Goal: Communication & Community: Participate in discussion

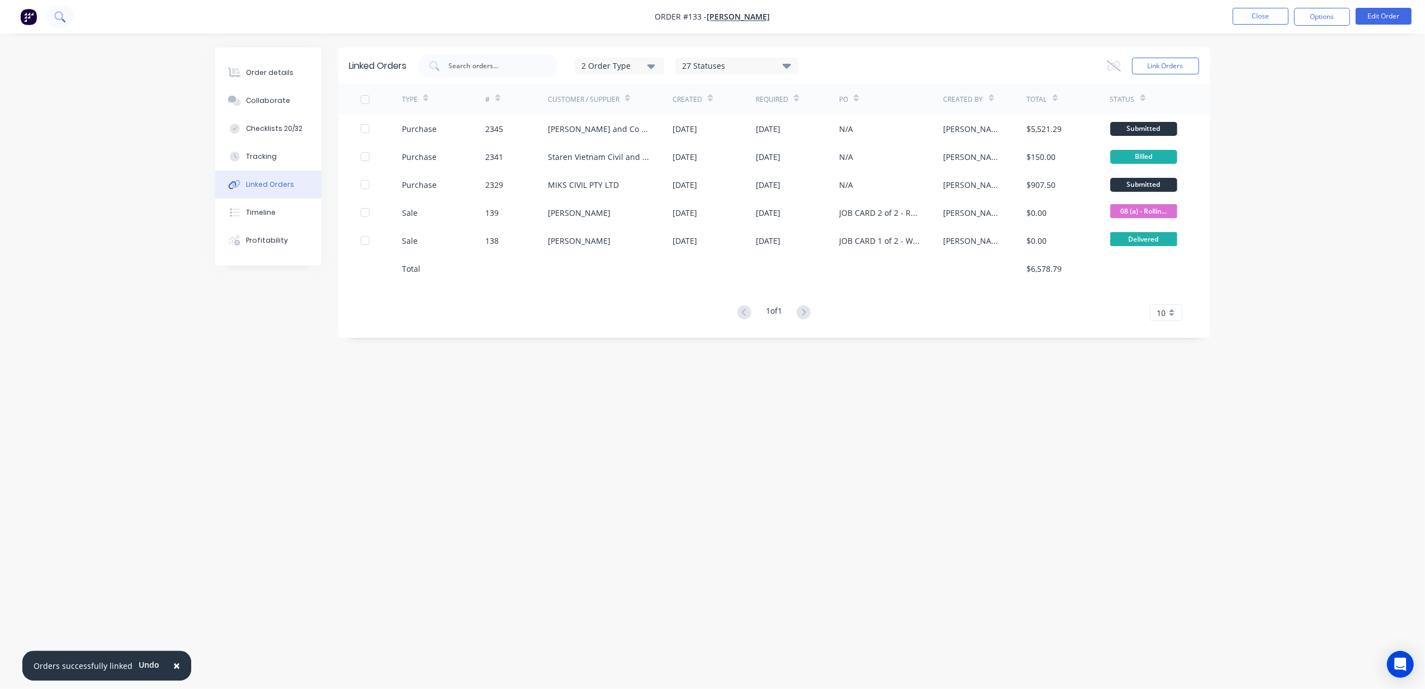
click at [59, 21] on icon at bounding box center [59, 16] width 11 height 11
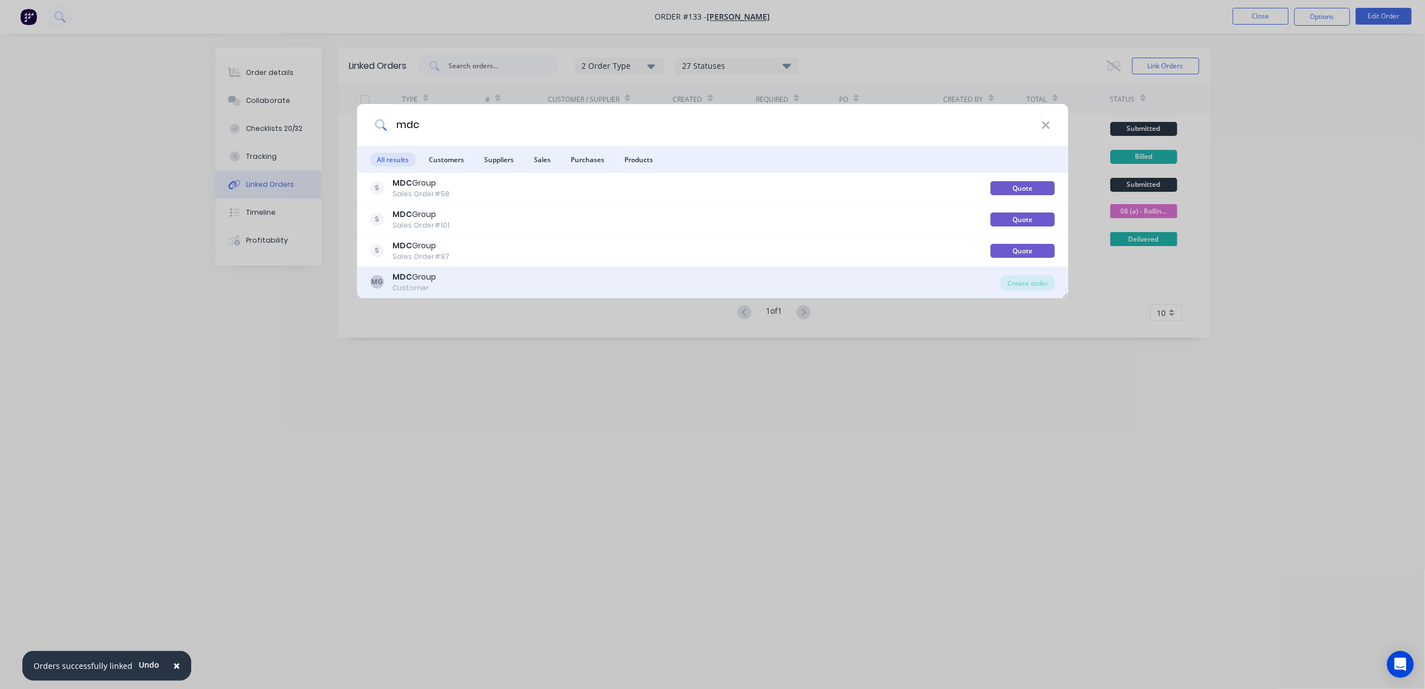
type input "mdc"
click at [436, 278] on div "MDC Group" at bounding box center [414, 277] width 44 height 12
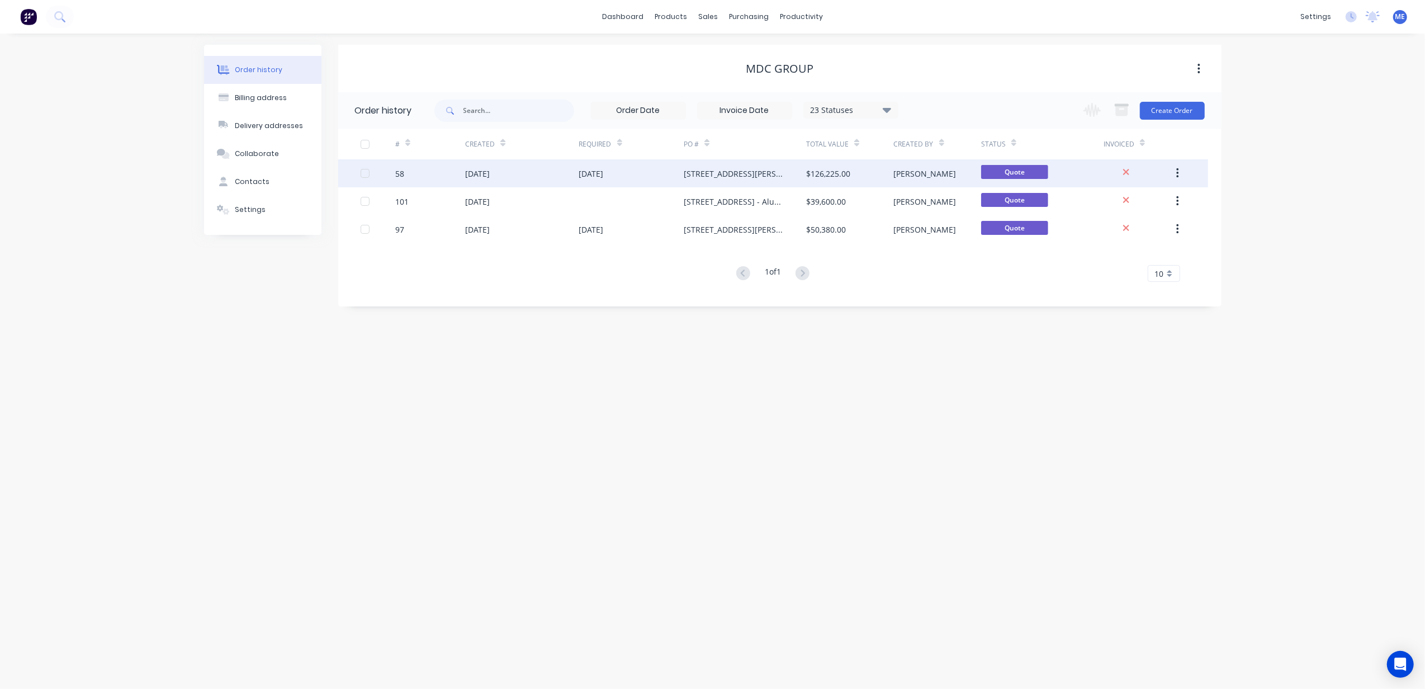
click at [405, 180] on div "58" at bounding box center [430, 173] width 70 height 28
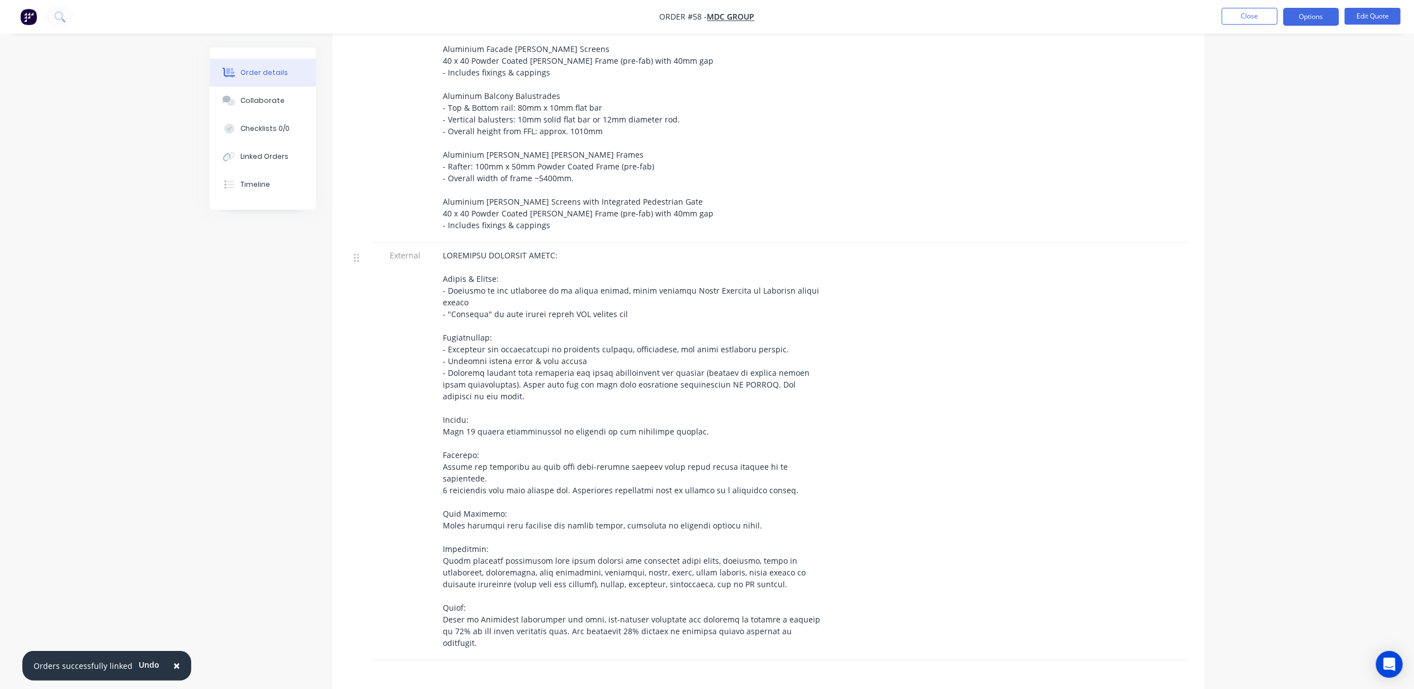
scroll to position [671, 0]
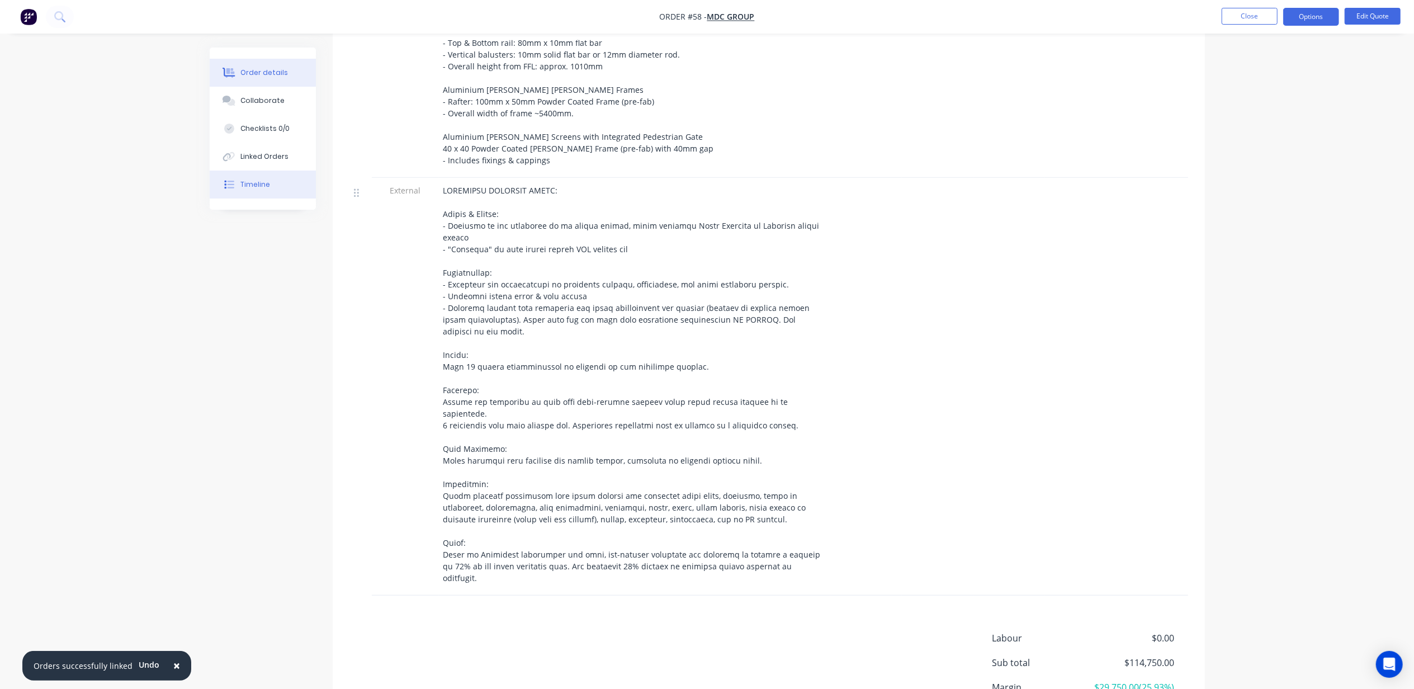
click at [259, 183] on div "Timeline" at bounding box center [255, 184] width 30 height 10
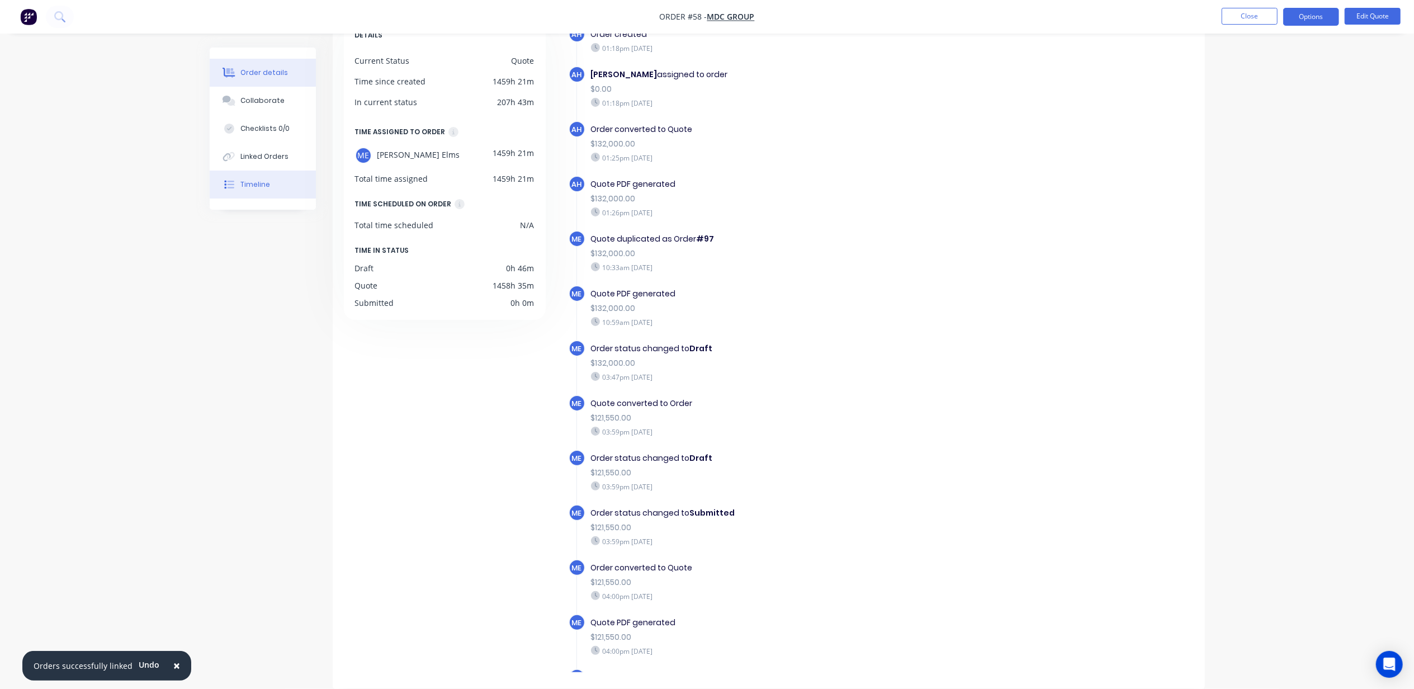
click at [287, 68] on button "Order details" at bounding box center [263, 73] width 106 height 28
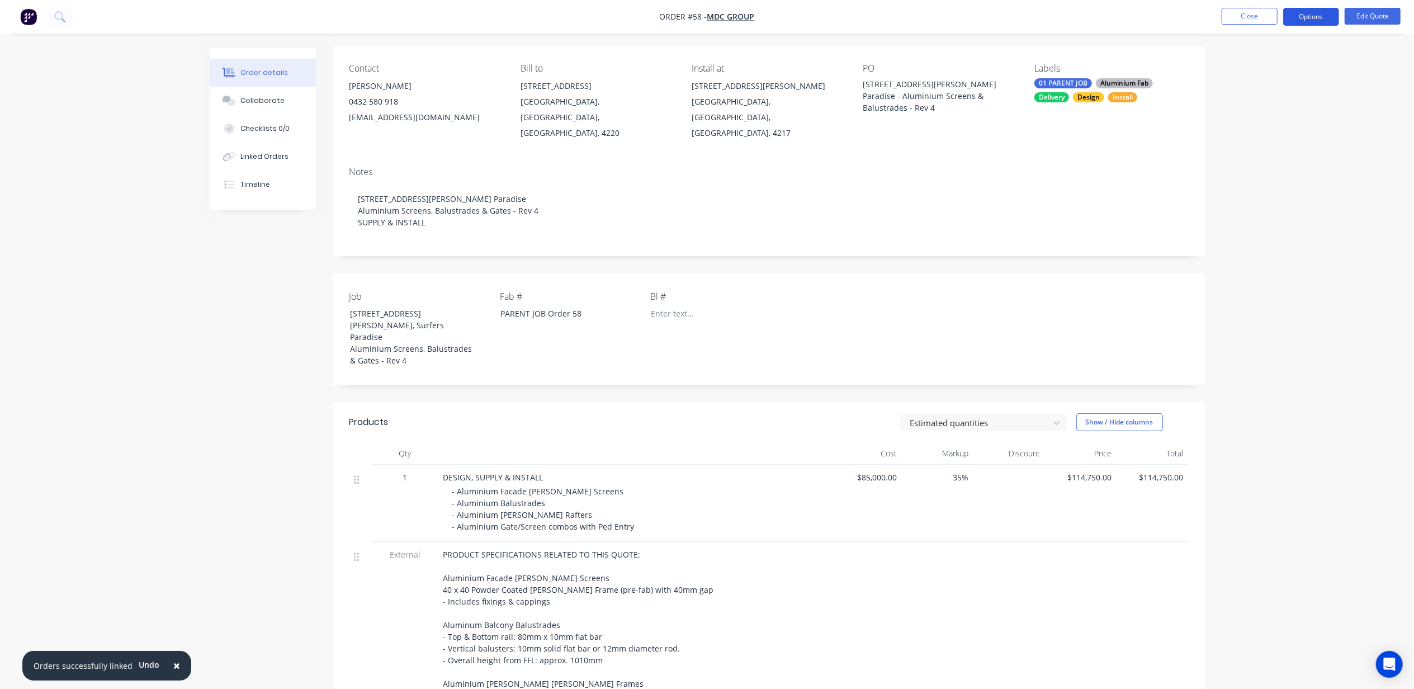
click at [1312, 16] on button "Options" at bounding box center [1311, 17] width 56 height 18
click at [1371, 18] on button "Edit Quote" at bounding box center [1372, 16] width 56 height 17
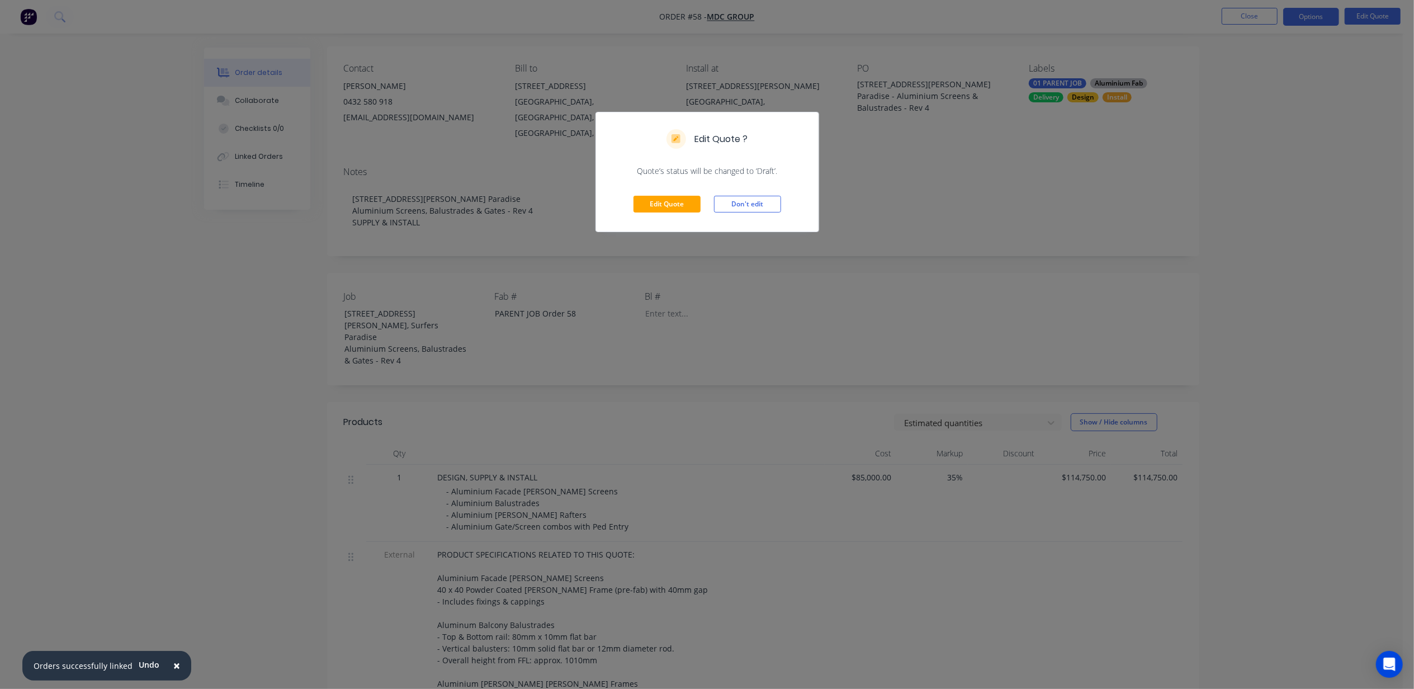
click at [649, 192] on div "Edit Quote Don't edit" at bounding box center [707, 204] width 222 height 55
click at [652, 198] on button "Edit Quote" at bounding box center [666, 204] width 67 height 17
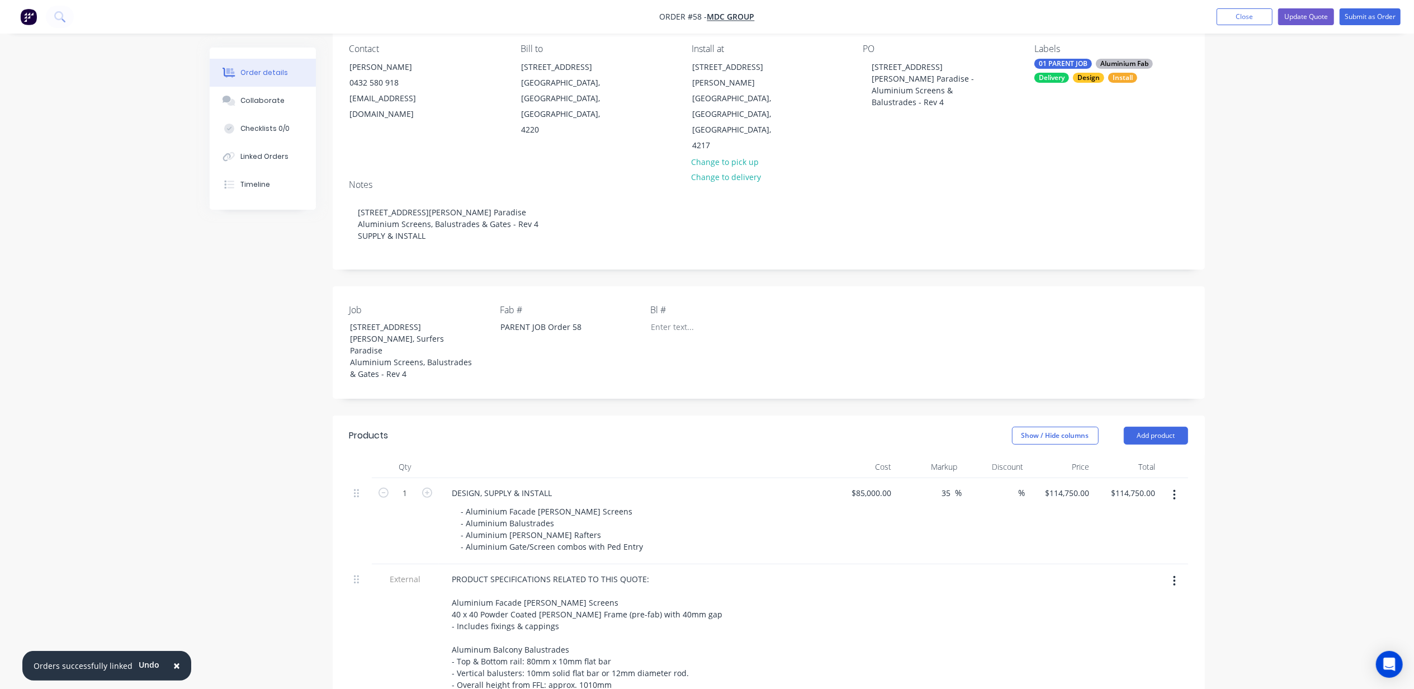
scroll to position [447, 0]
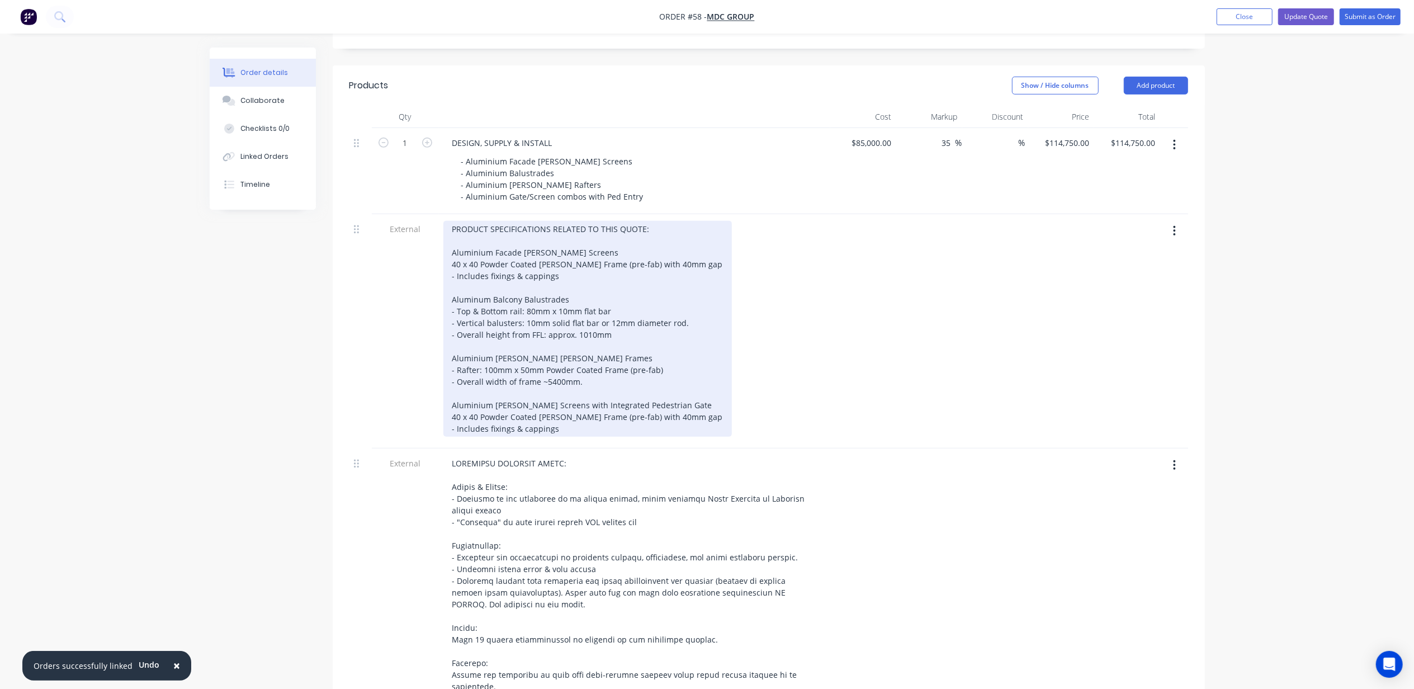
click at [521, 240] on div "PRODUCT SPECIFICATIONS RELATED TO THIS QUOTE: Aluminium Facade Batten Screens 4…" at bounding box center [587, 329] width 288 height 216
drag, startPoint x: 584, startPoint y: 336, endPoint x: 430, endPoint y: 315, distance: 155.7
click at [430, 315] on div "External PRODUCT SPECIFICATIONS RELATED TO THIS QUOTE: Aluminium Facade Batten …" at bounding box center [768, 331] width 838 height 234
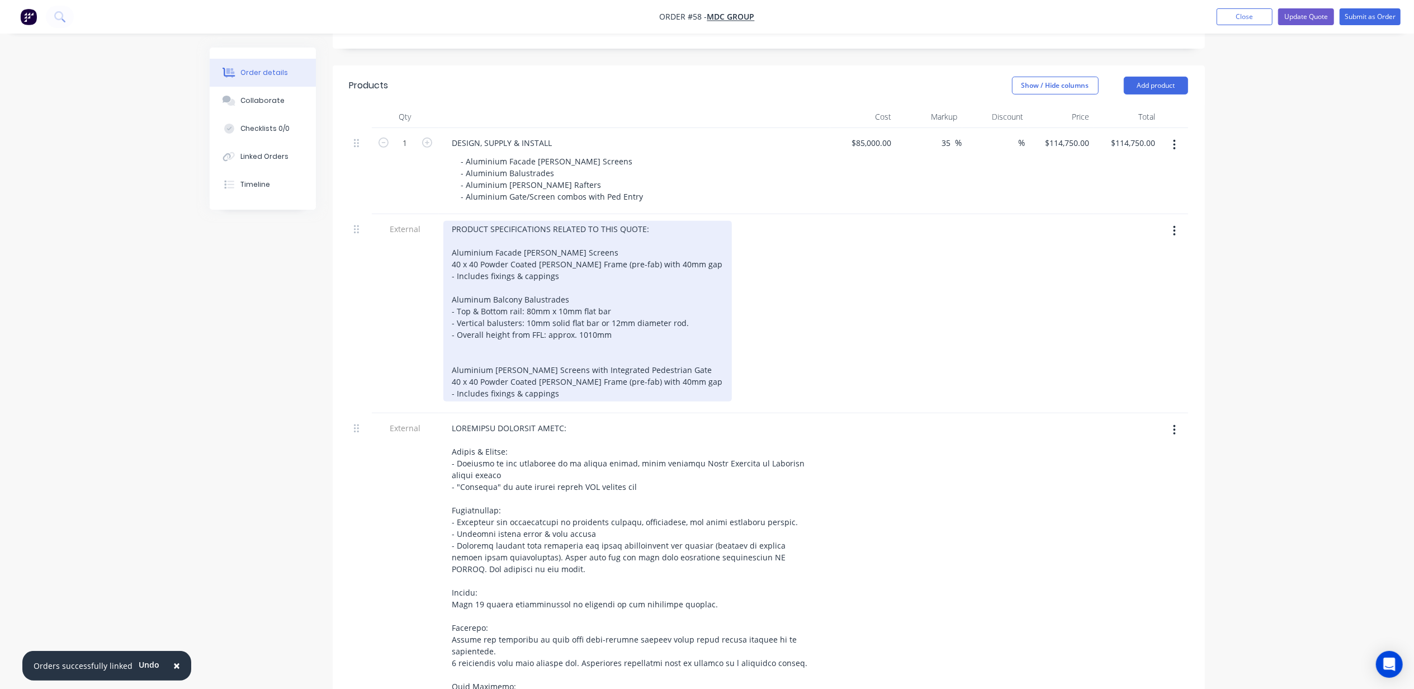
drag, startPoint x: 515, startPoint y: 316, endPoint x: 506, endPoint y: 316, distance: 8.4
click at [514, 316] on div "PRODUCT SPECIFICATIONS RELATED TO THIS QUOTE: Aluminium Facade Batten Screens 4…" at bounding box center [587, 311] width 288 height 181
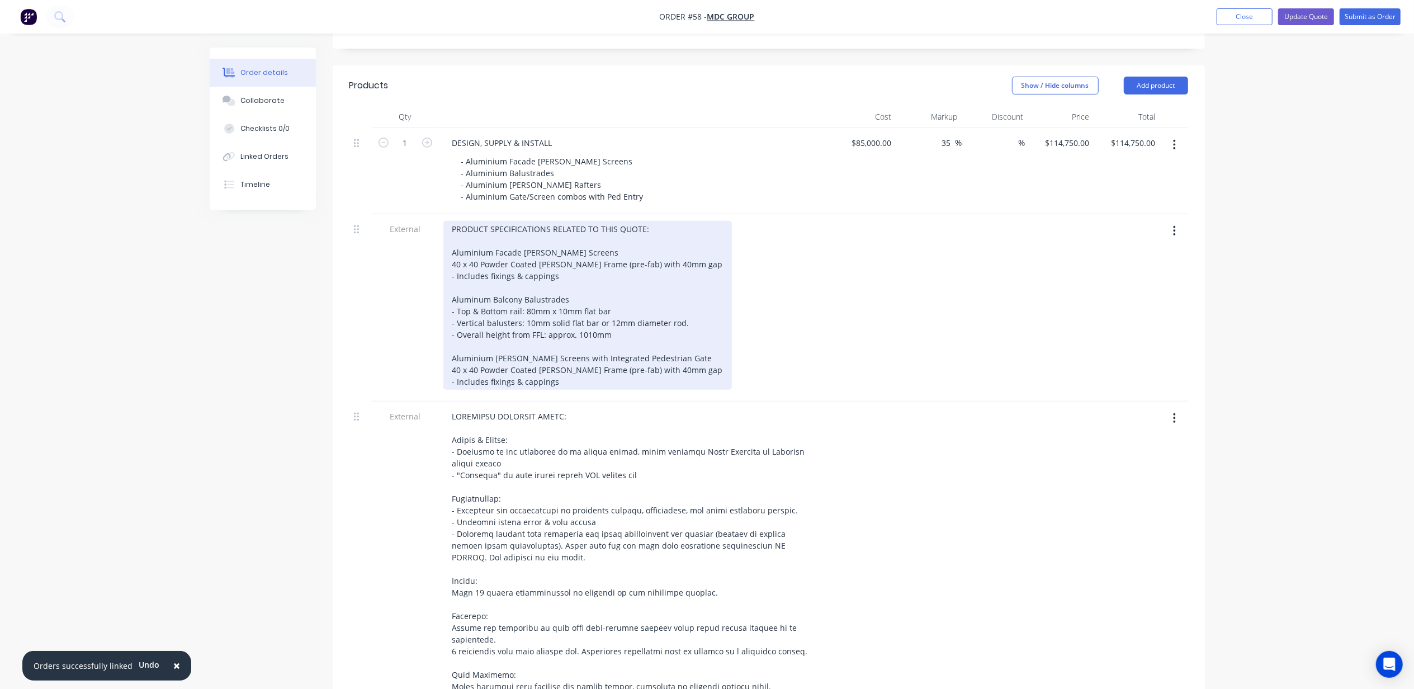
click at [664, 312] on div "PRODUCT SPECIFICATIONS RELATED TO THIS QUOTE: Aluminium Facade Batten Screens 4…" at bounding box center [587, 305] width 288 height 169
click at [671, 314] on div "PRODUCT SPECIFICATIONS RELATED TO THIS QUOTE: Aluminium Facade Batten Screens 4…" at bounding box center [587, 305] width 288 height 169
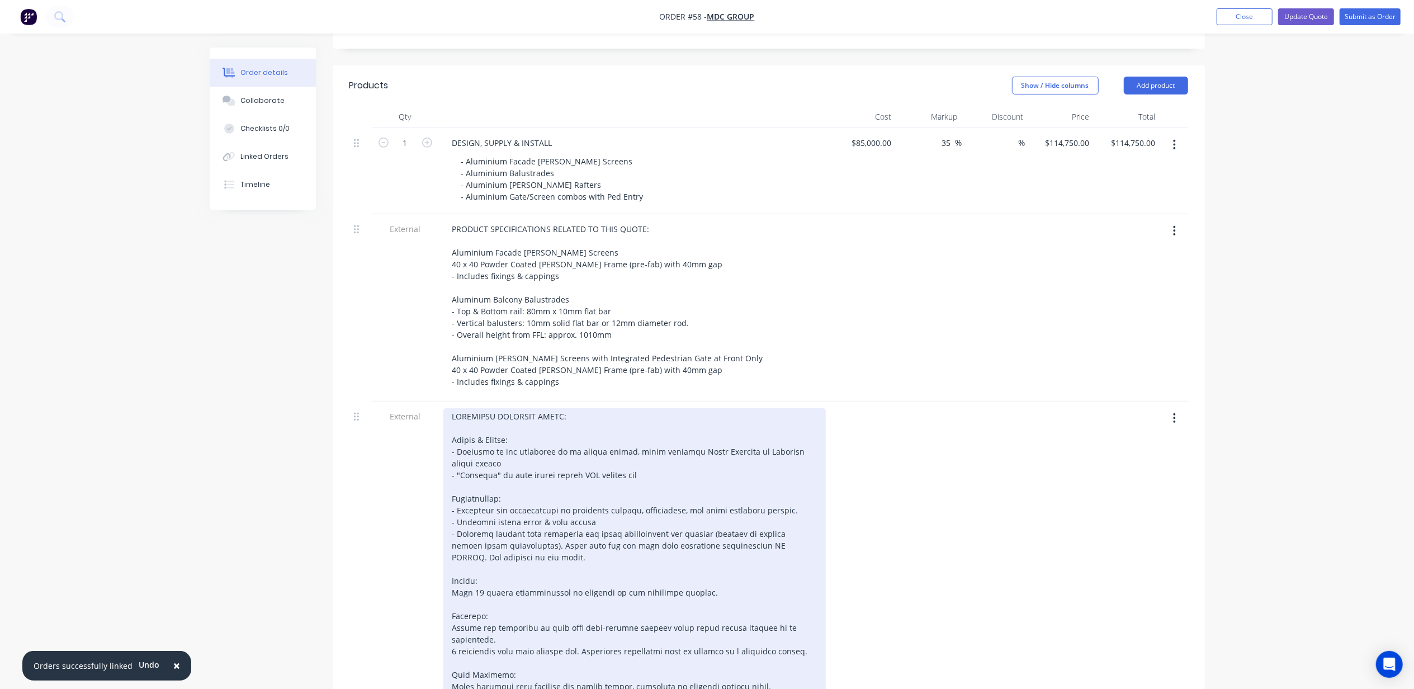
click at [733, 463] on div at bounding box center [634, 610] width 382 height 404
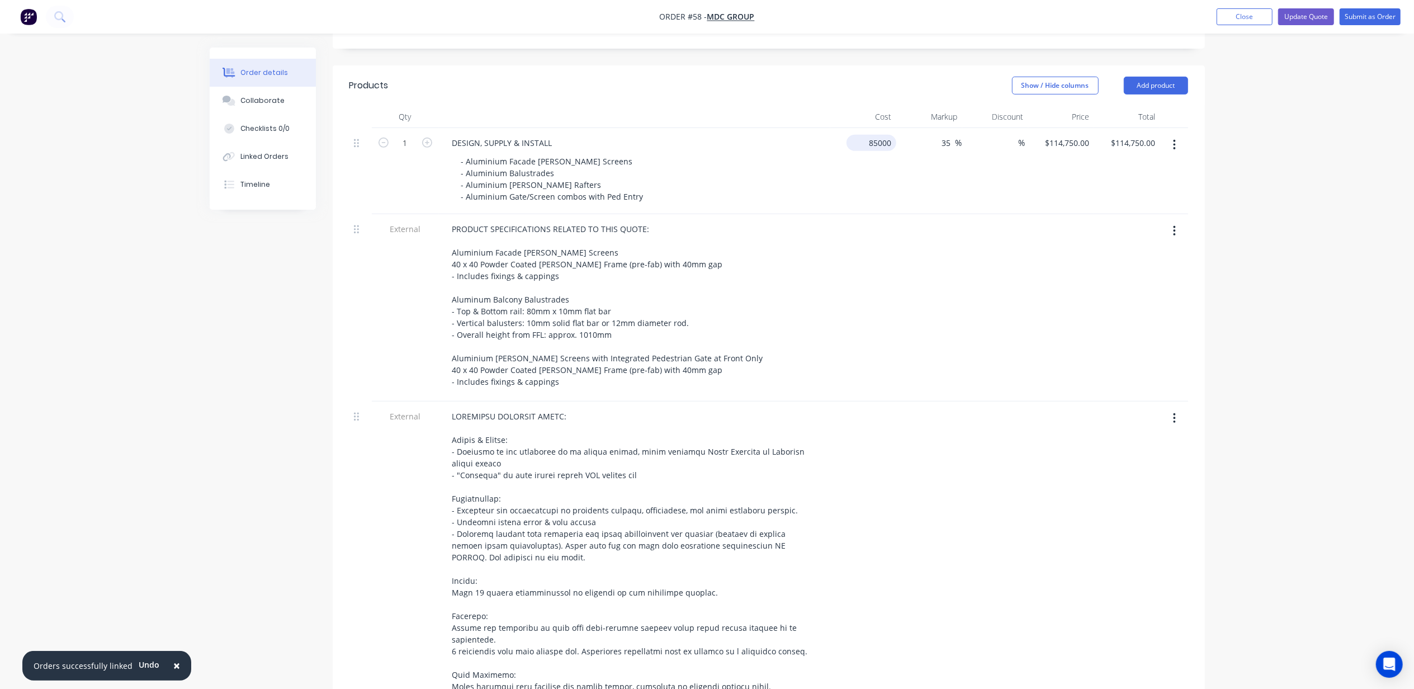
click at [870, 135] on input "85000" at bounding box center [873, 143] width 45 height 16
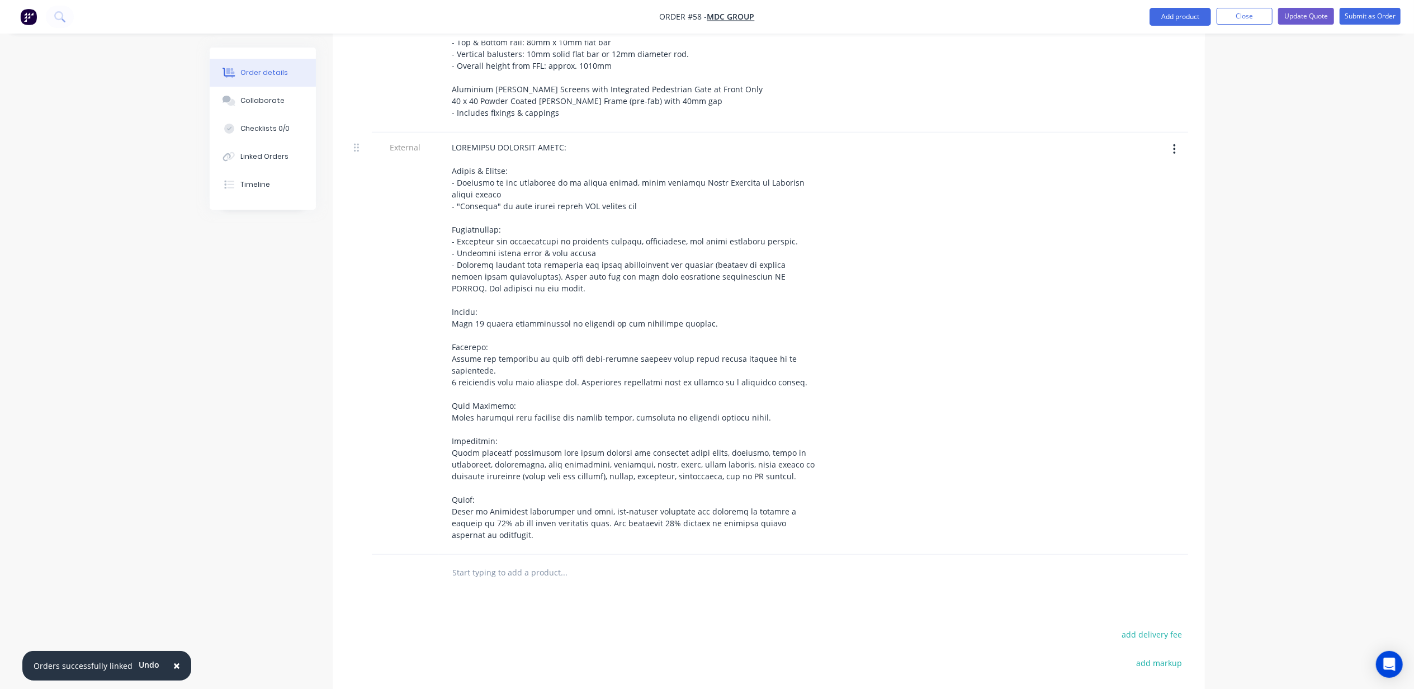
scroll to position [416, 0]
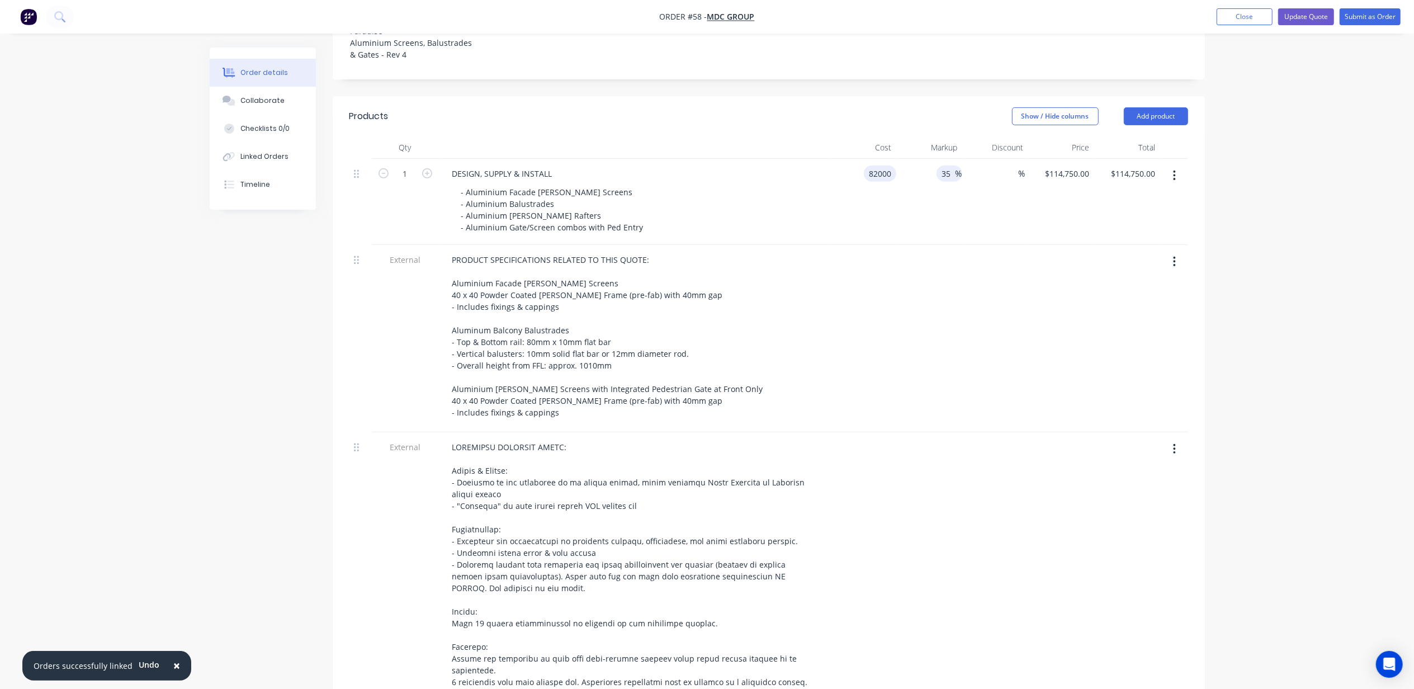
type input "$82,000.00"
type input "$110,700.00"
click at [948, 165] on input "35" at bounding box center [948, 173] width 15 height 16
type input "32"
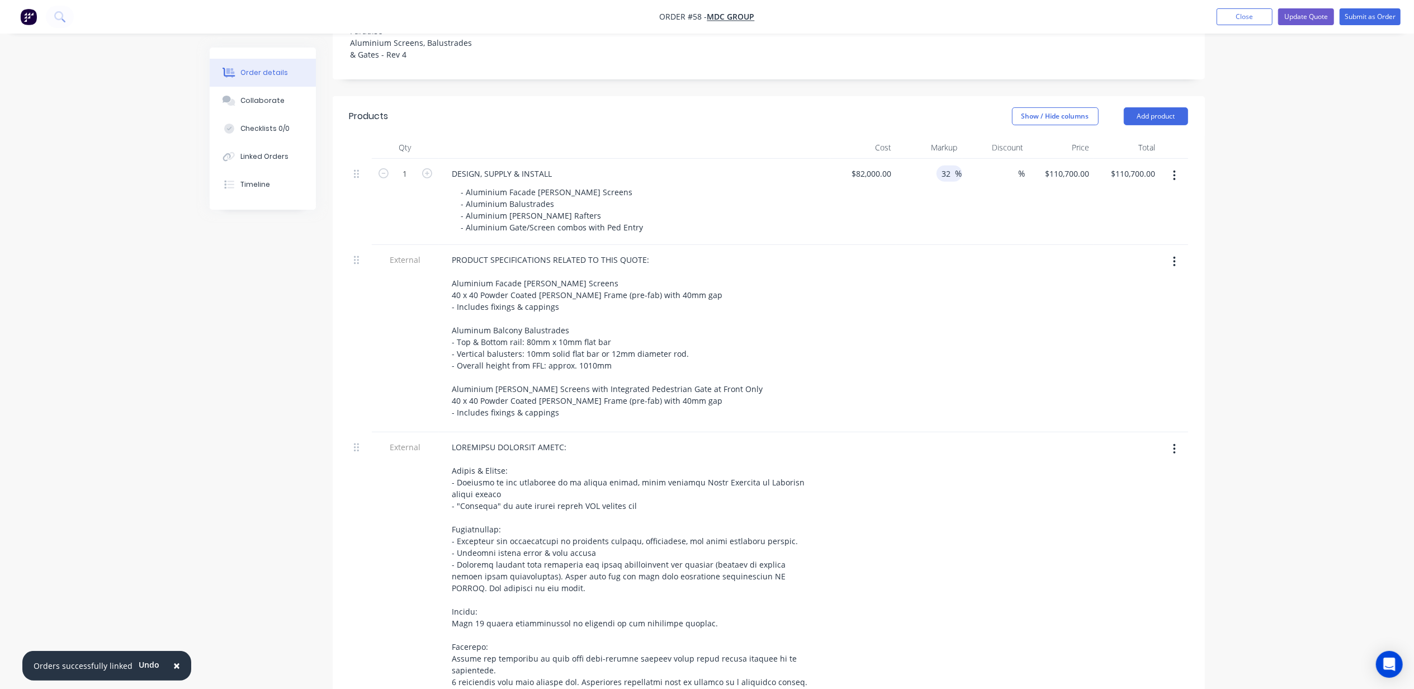
type input "$108,240.00"
click at [1335, 211] on div "Order details Collaborate Checklists 0/0 Linked Orders Timeline Order details C…" at bounding box center [707, 380] width 1414 height 1592
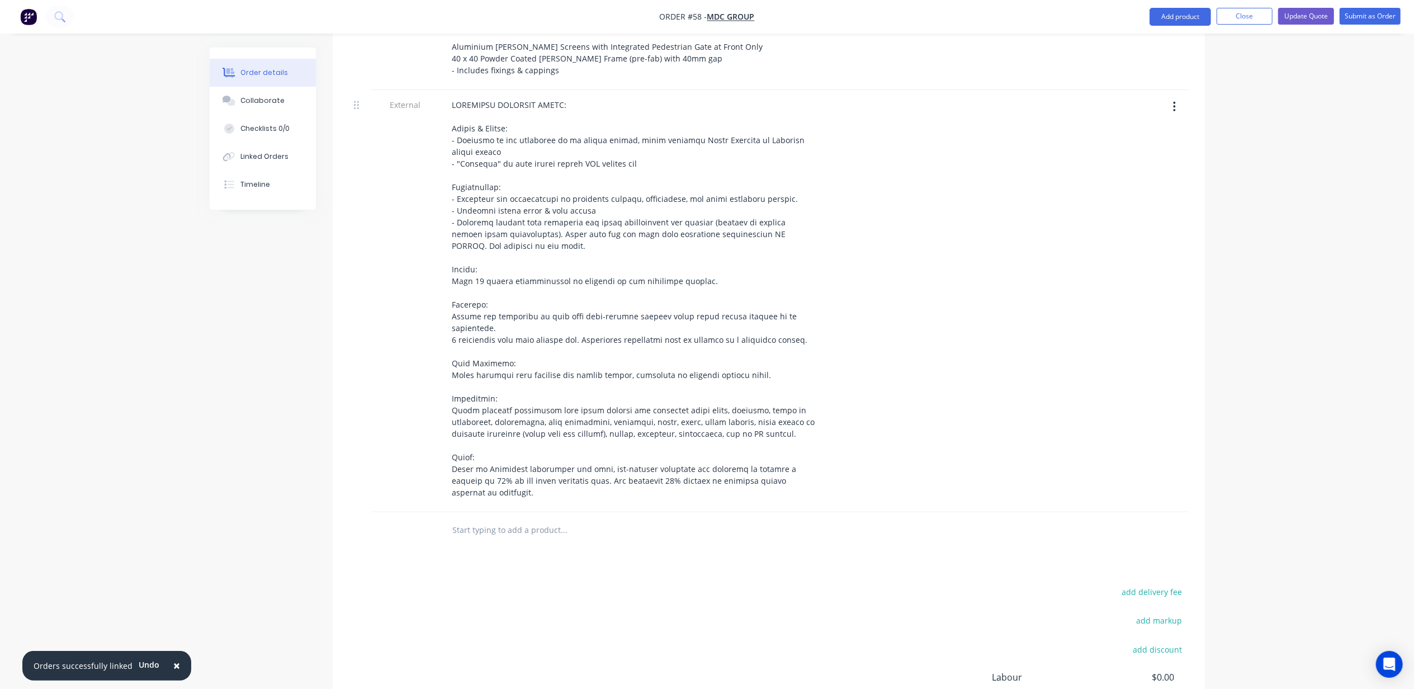
scroll to position [491, 0]
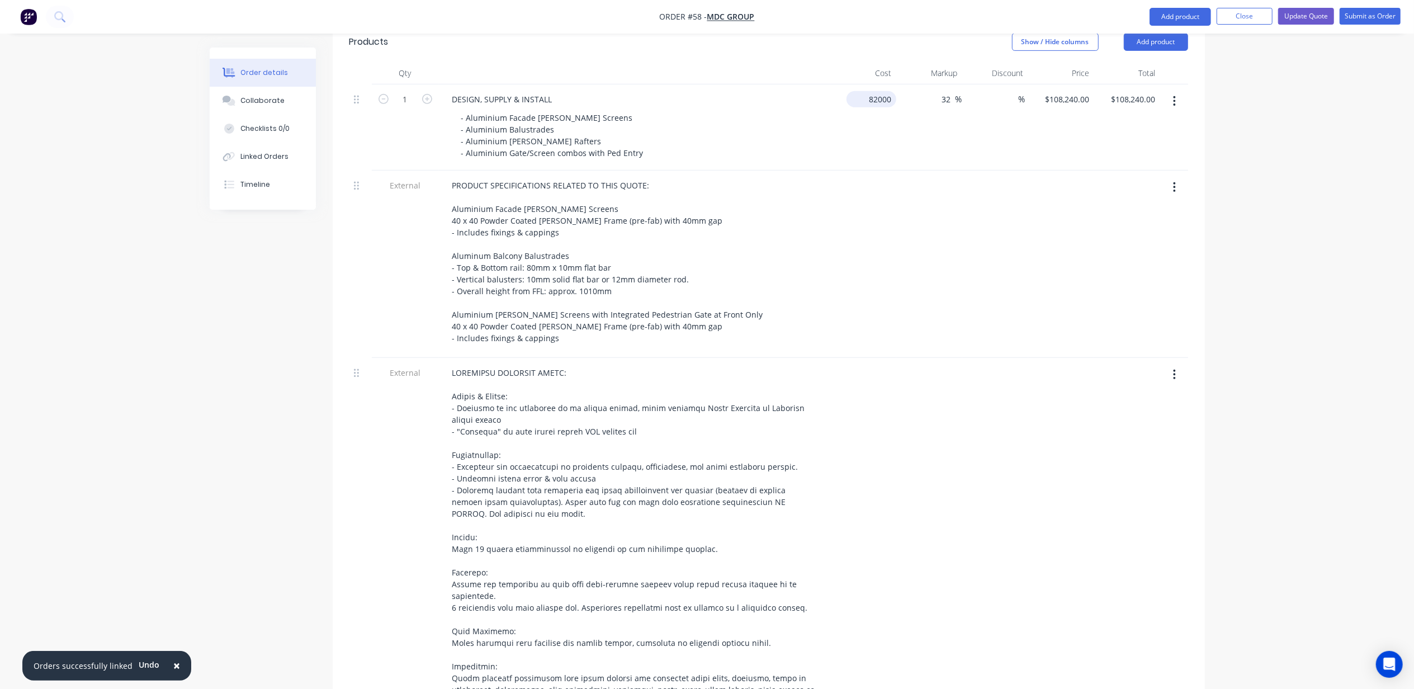
click at [888, 91] on input "82000" at bounding box center [873, 99] width 45 height 16
type input "$72,000.00"
type input "$95,040.00"
click at [1340, 217] on div "Order details Collaborate Checklists 0/0 Linked Orders Timeline Order details C…" at bounding box center [707, 305] width 1414 height 1592
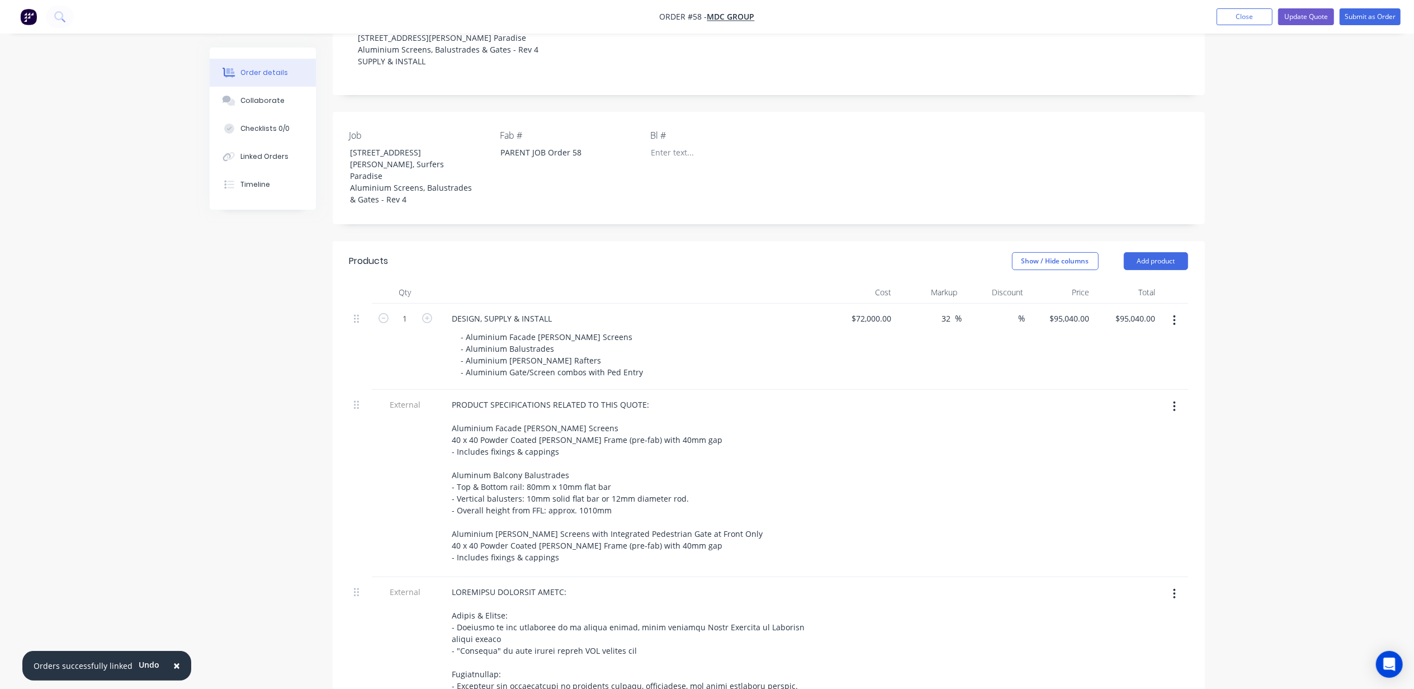
scroll to position [267, 0]
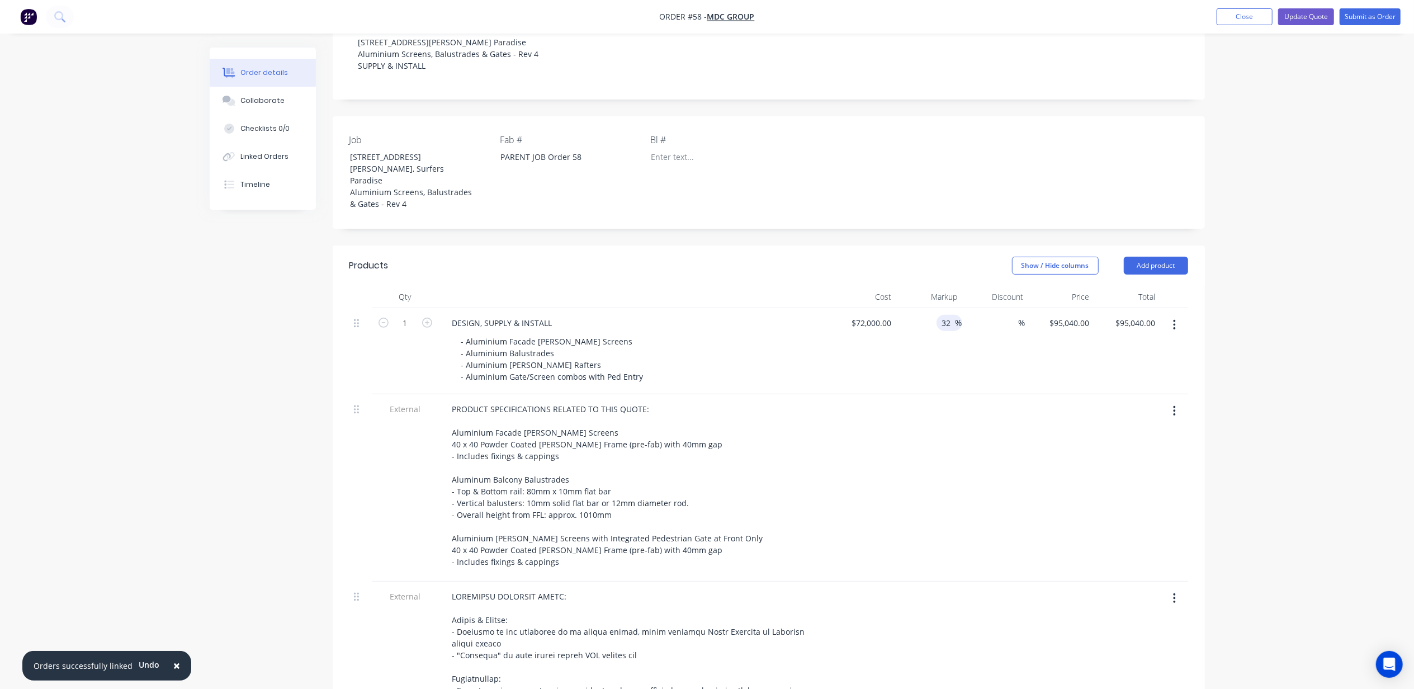
click at [956, 316] on span "%" at bounding box center [958, 322] width 7 height 13
drag, startPoint x: 952, startPoint y: 279, endPoint x: 906, endPoint y: 282, distance: 46.4
click at [906, 308] on div "32 32 %" at bounding box center [929, 351] width 66 height 86
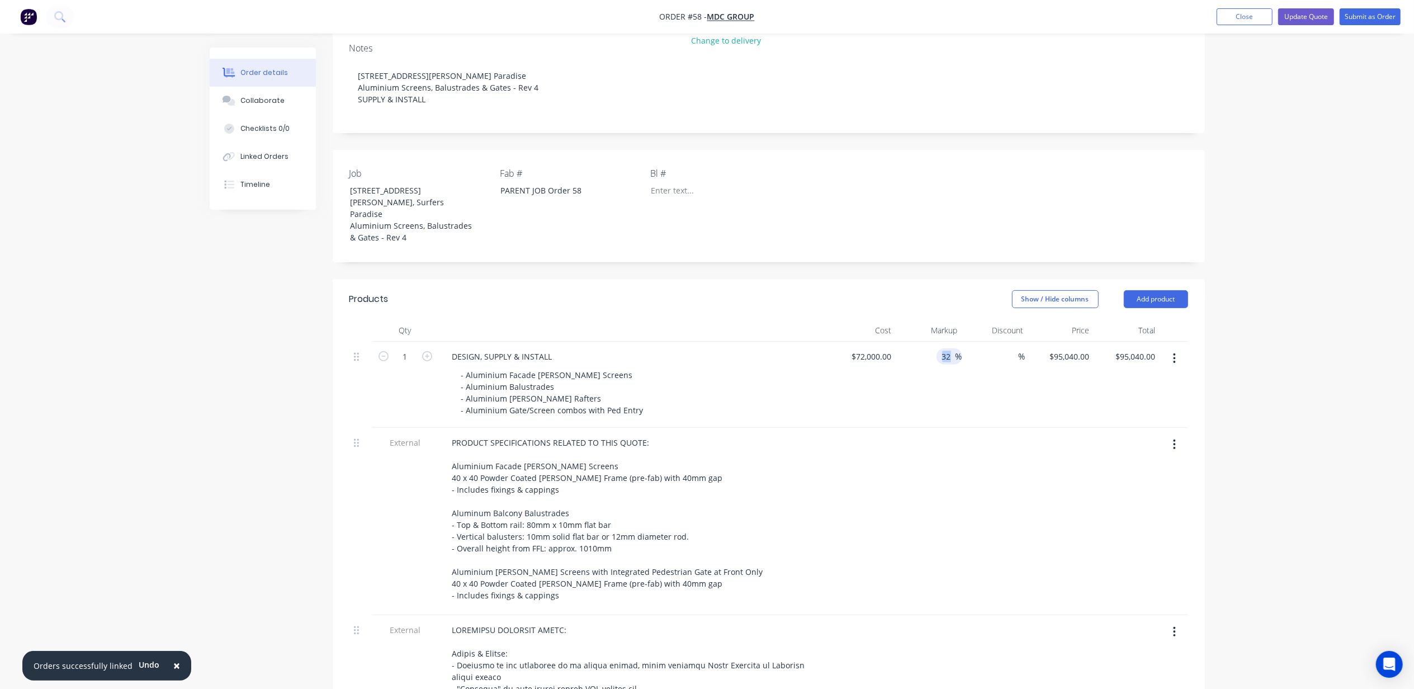
scroll to position [193, 0]
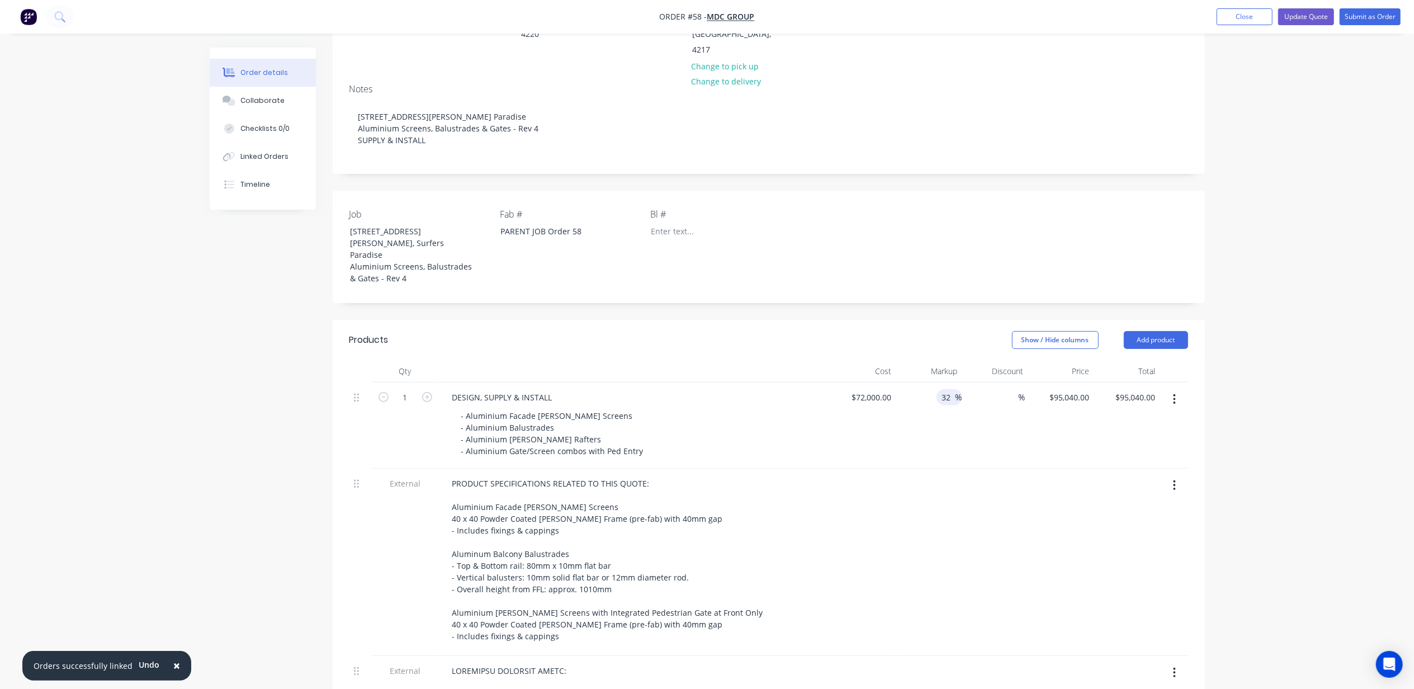
click at [946, 320] on header "Products Show / Hide columns Add product" at bounding box center [769, 340] width 872 height 40
click at [951, 389] on input "32" at bounding box center [948, 397] width 15 height 16
type input "33"
type input "$95,760.00"
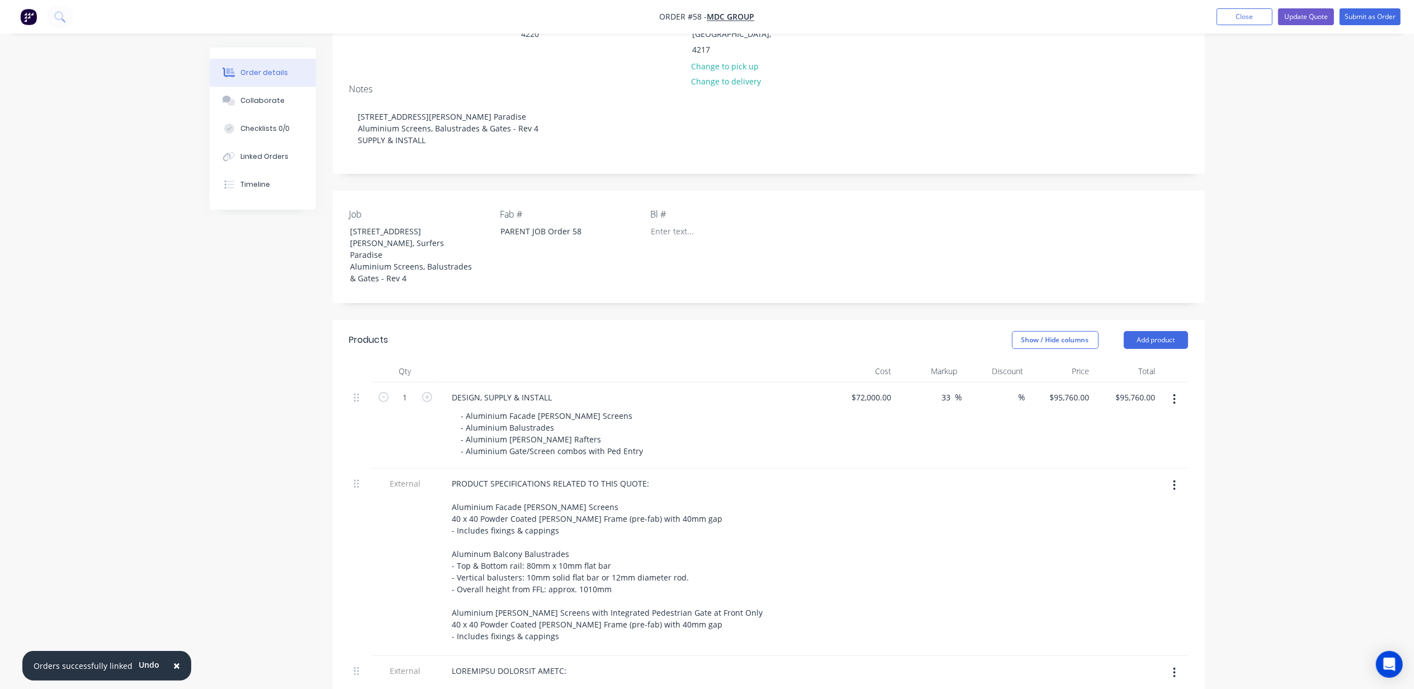
click at [1331, 382] on div "Order details Collaborate Checklists 0/0 Linked Orders Timeline Order details C…" at bounding box center [707, 603] width 1414 height 1592
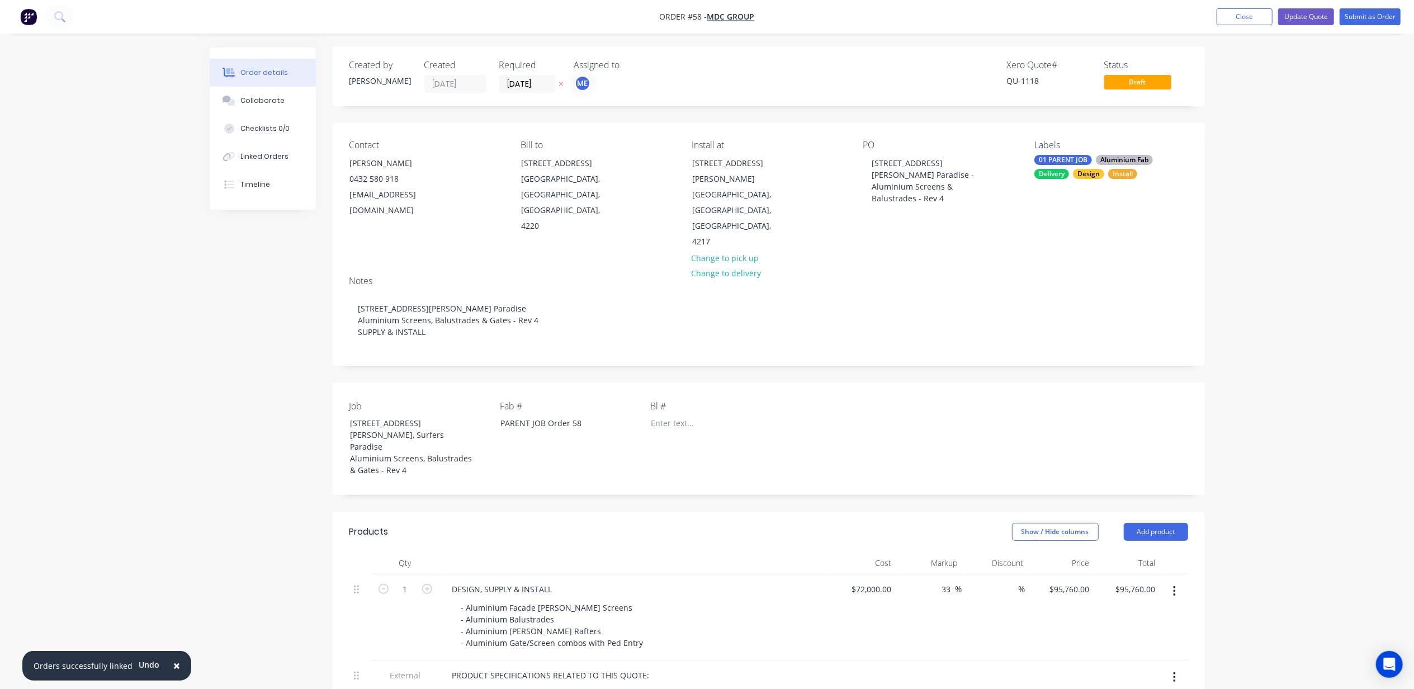
scroll to position [0, 0]
click at [1302, 14] on button "Update Quote" at bounding box center [1306, 16] width 56 height 17
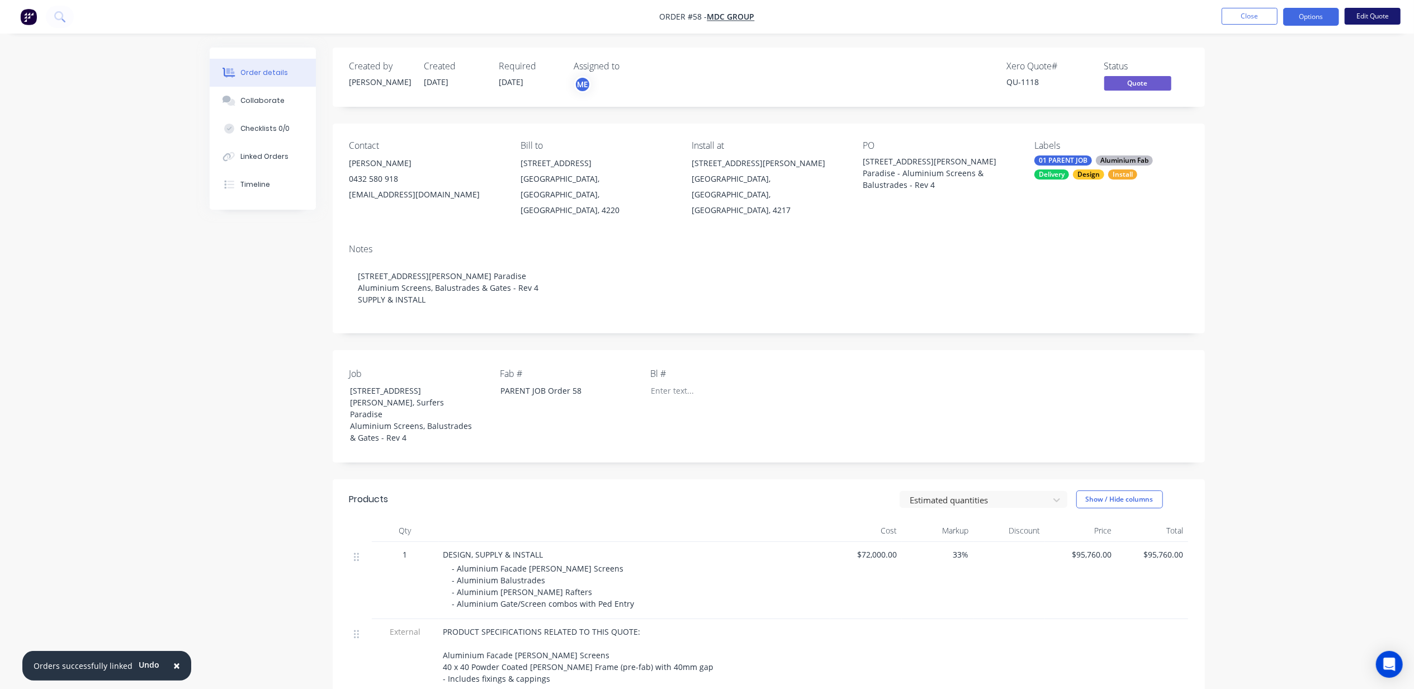
click at [1384, 18] on button "Edit Quote" at bounding box center [1372, 16] width 56 height 17
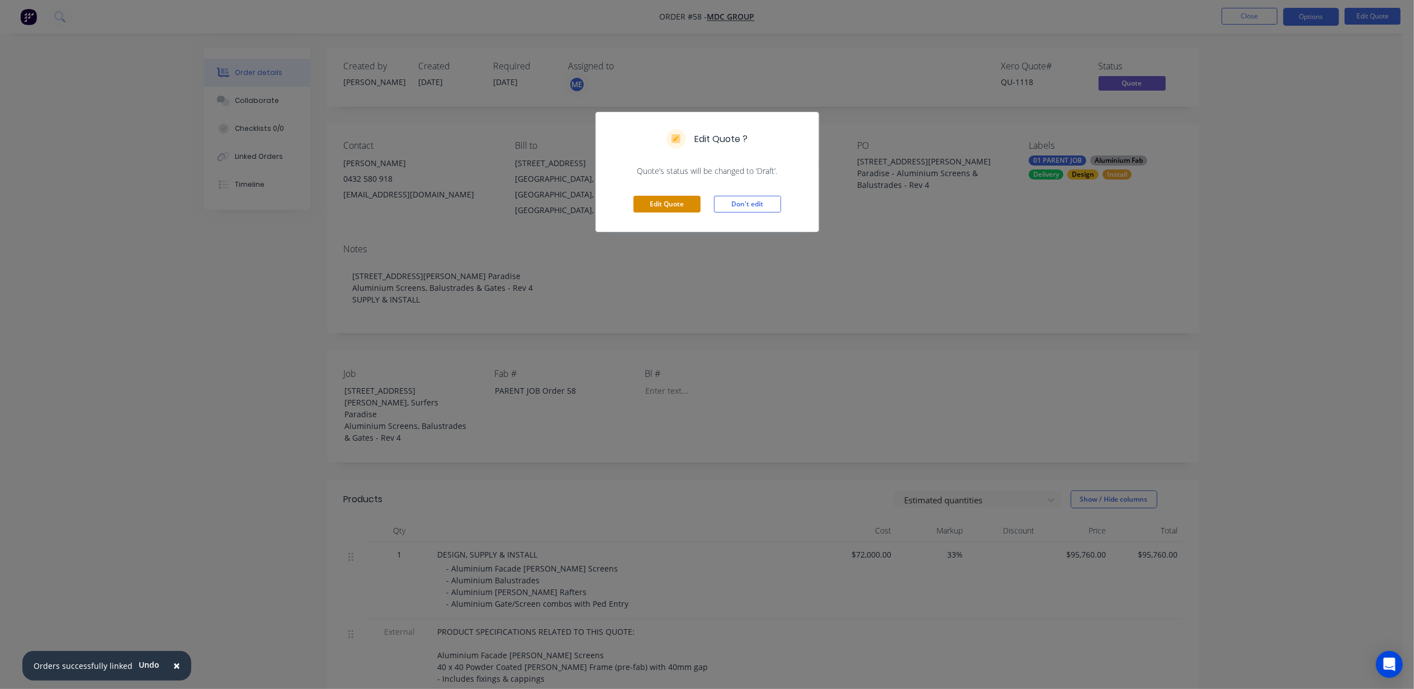
click at [658, 197] on button "Edit Quote" at bounding box center [666, 204] width 67 height 17
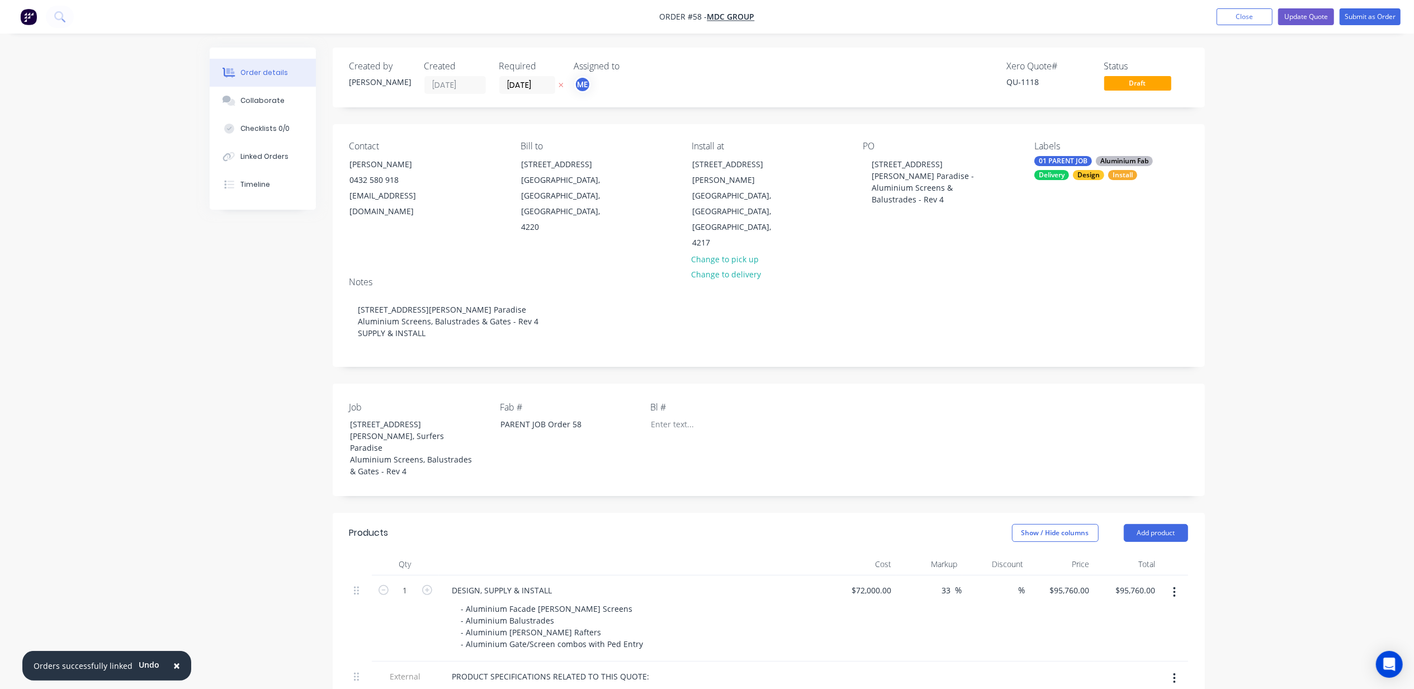
click at [519, 93] on label "17/11/25" at bounding box center [527, 85] width 56 height 18
click at [519, 93] on input "17/11/25" at bounding box center [527, 85] width 55 height 17
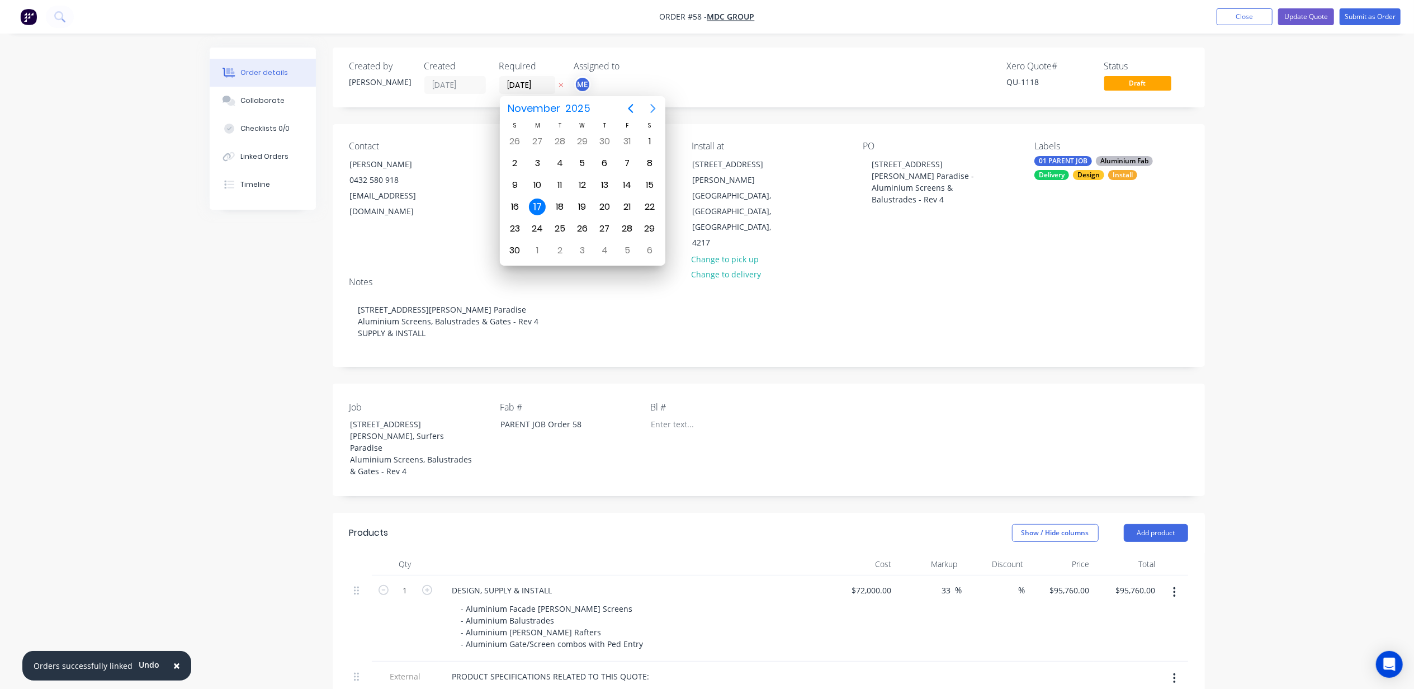
click at [651, 107] on icon "Next page" at bounding box center [652, 108] width 13 height 13
click at [651, 108] on icon "Next page" at bounding box center [652, 108] width 13 height 13
click at [627, 226] on div "30" at bounding box center [627, 228] width 17 height 17
type input "30/01/26"
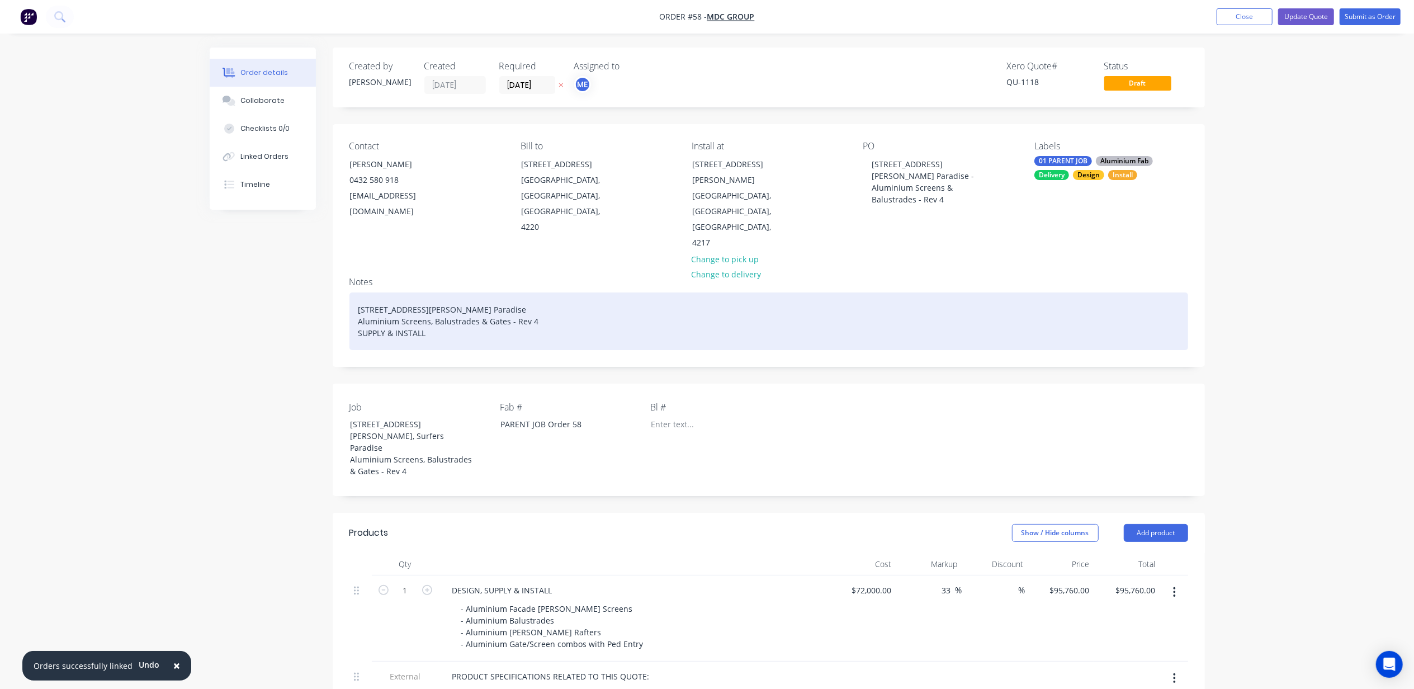
click at [548, 292] on div "21 Thomas Drive, Surfers Paradise Aluminium Screens, Balustrades & Gates - Rev …" at bounding box center [768, 321] width 838 height 58
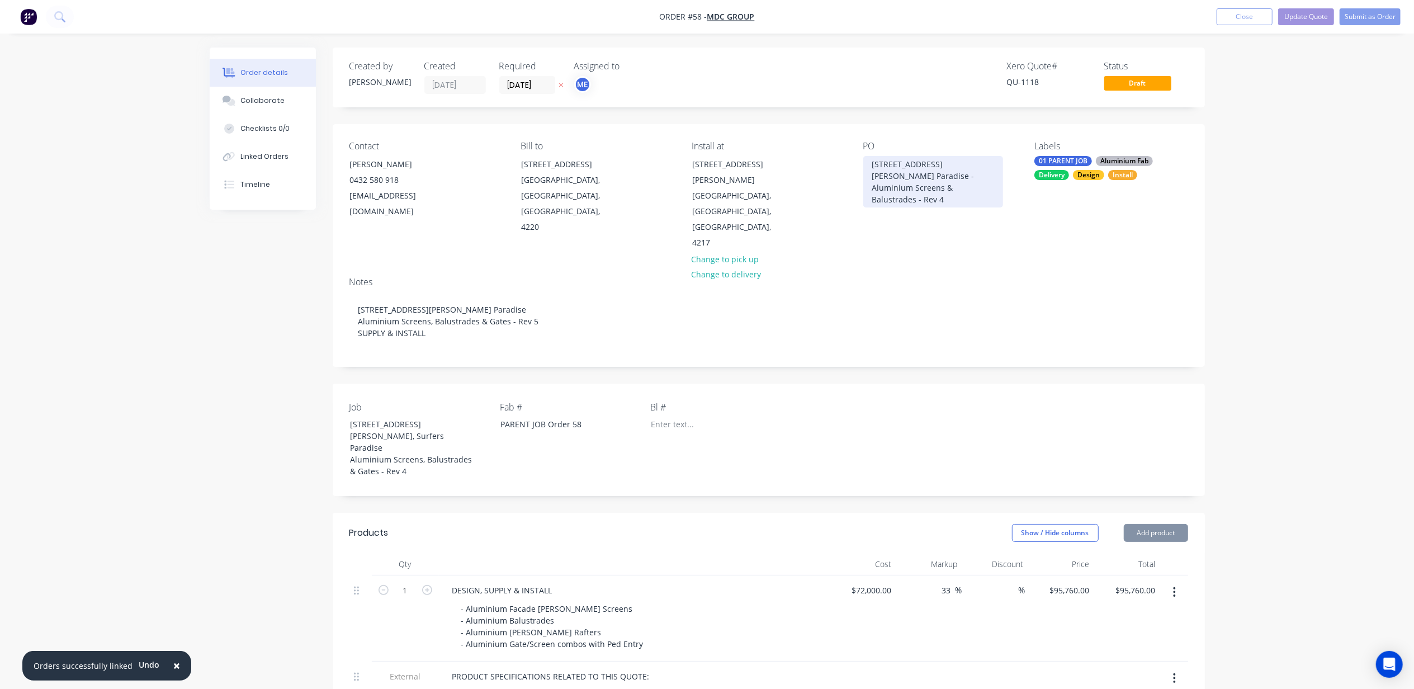
click at [938, 177] on div "21 Thomas Drive, Surfers Paradise - Aluminium Screens & Balustrades - Rev 4" at bounding box center [933, 181] width 140 height 51
click at [958, 186] on div "21 Thomas Drive, Surfers Paradise - Aluminium Screens & Balustrades - Rev 4" at bounding box center [933, 181] width 140 height 51
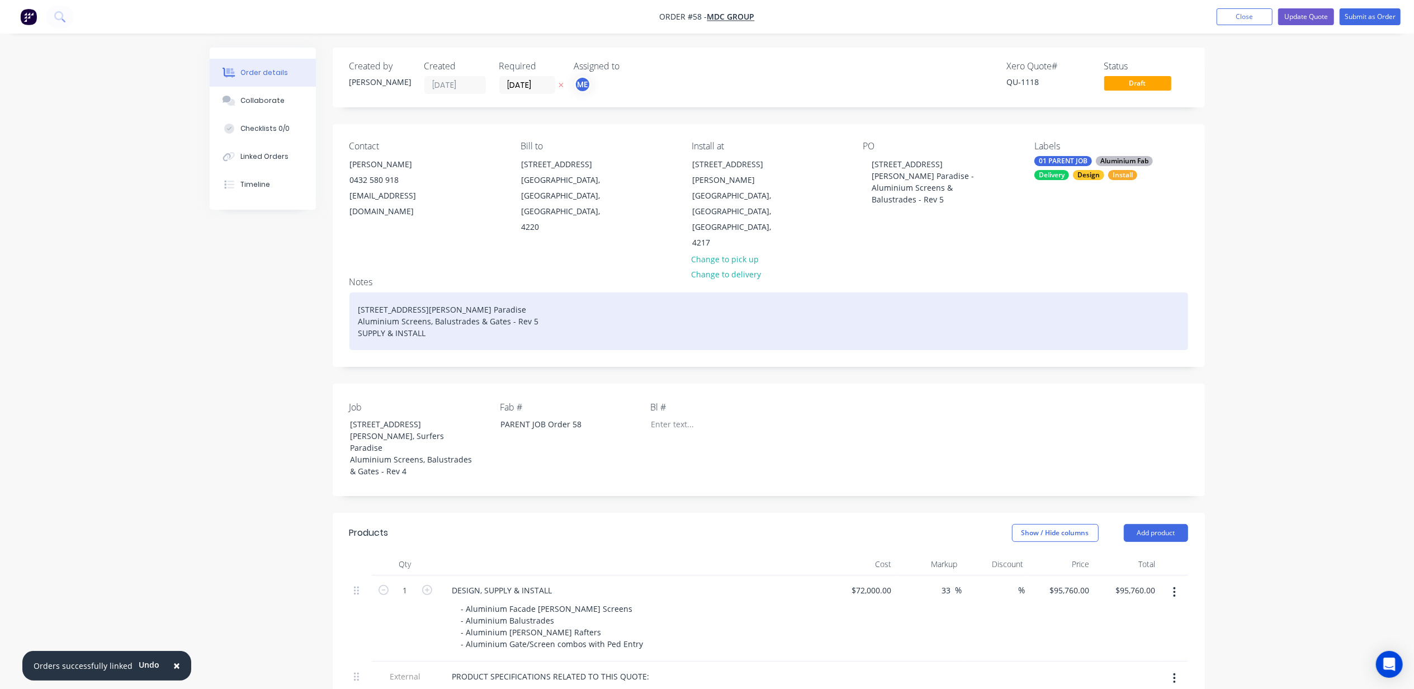
click at [497, 292] on div "21 Thomas Drive, Surfers Paradise Aluminium Screens, Balustrades & Gates - Rev …" at bounding box center [768, 321] width 838 height 58
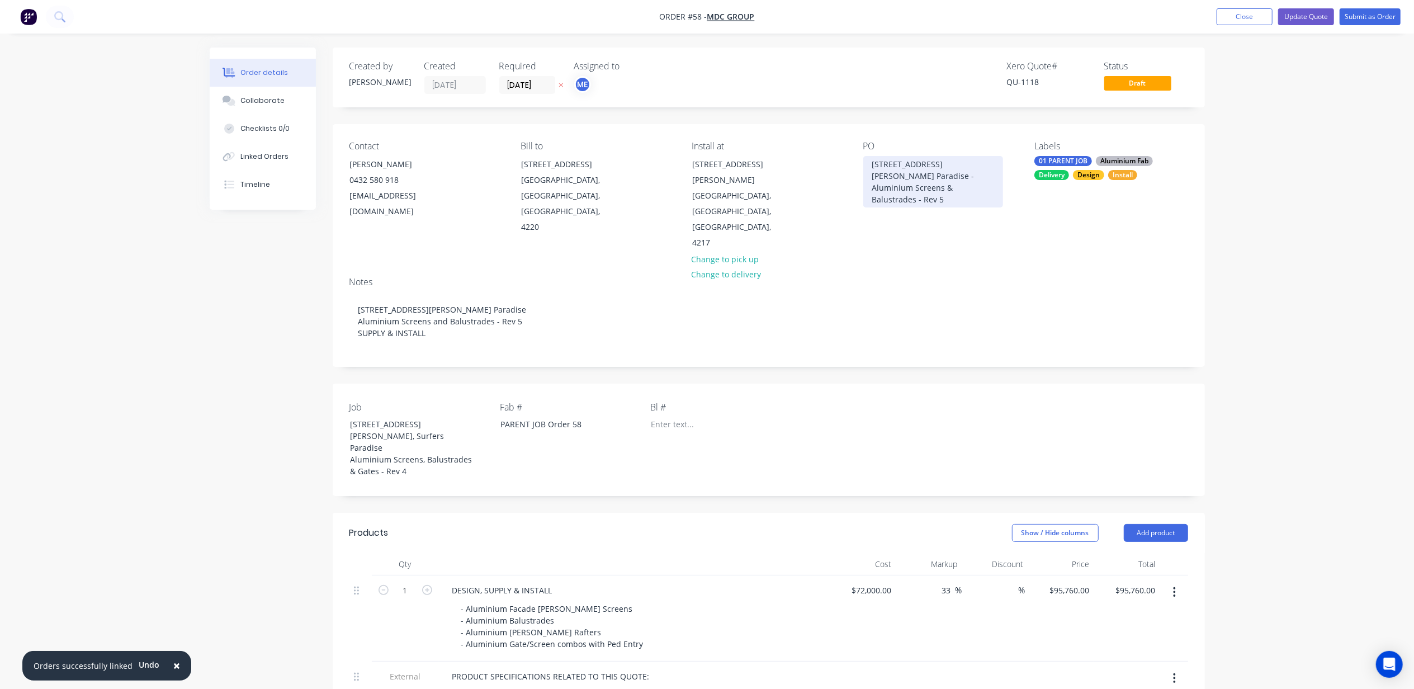
click at [950, 173] on div "21 Thomas Drive, Surfers Paradise - Aluminium Screens & Balustrades - Rev 5" at bounding box center [933, 181] width 140 height 51
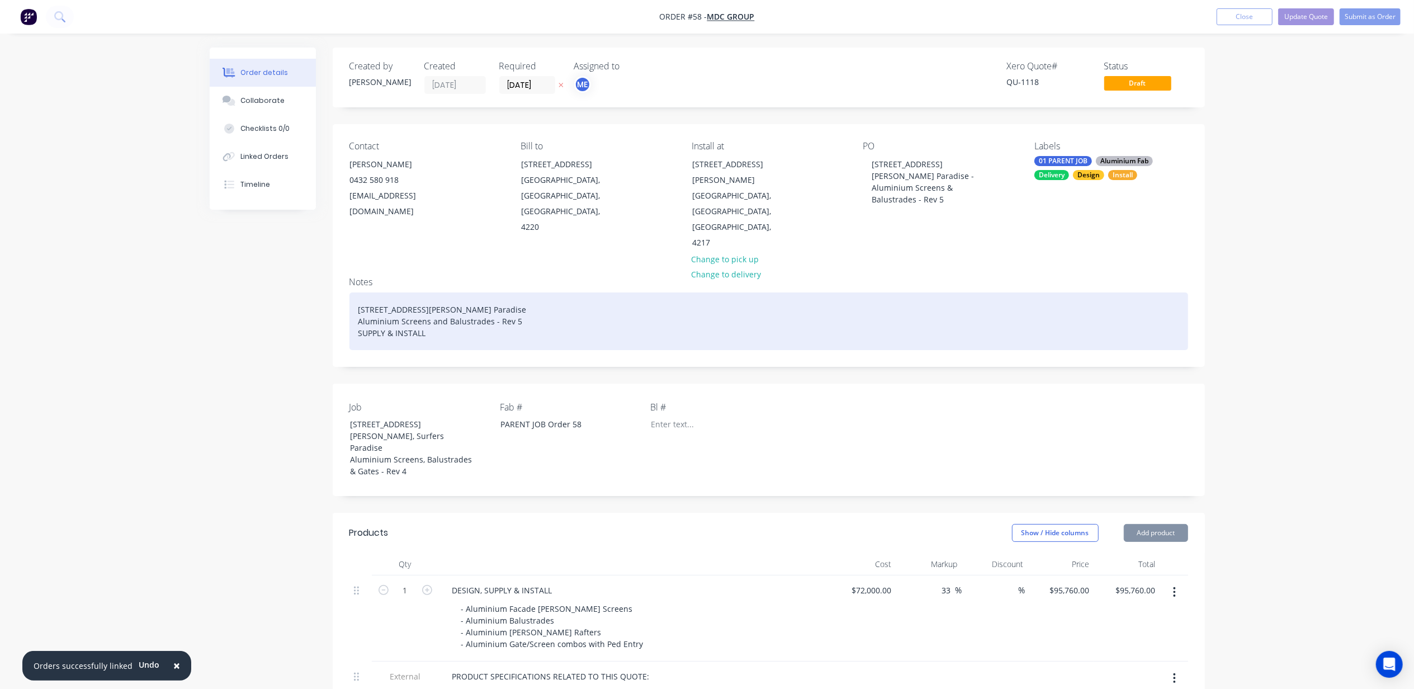
click at [438, 292] on div "21 Thomas Drive, Surfers Paradise Aluminium Screens and Balustrades - Rev 5 SUP…" at bounding box center [768, 321] width 838 height 58
click at [437, 303] on div "21 Thomas Drive, Surfers Paradise Aluminium Screens & Balustrades - Rev 5 SUPPL…" at bounding box center [768, 321] width 838 height 58
drag, startPoint x: 438, startPoint y: 301, endPoint x: 333, endPoint y: 279, distance: 107.2
click at [333, 279] on div "Notes 21 Thomas Drive, Surfers Paradise Aluminium Screens & Balustrades - Rev 5…" at bounding box center [769, 317] width 872 height 98
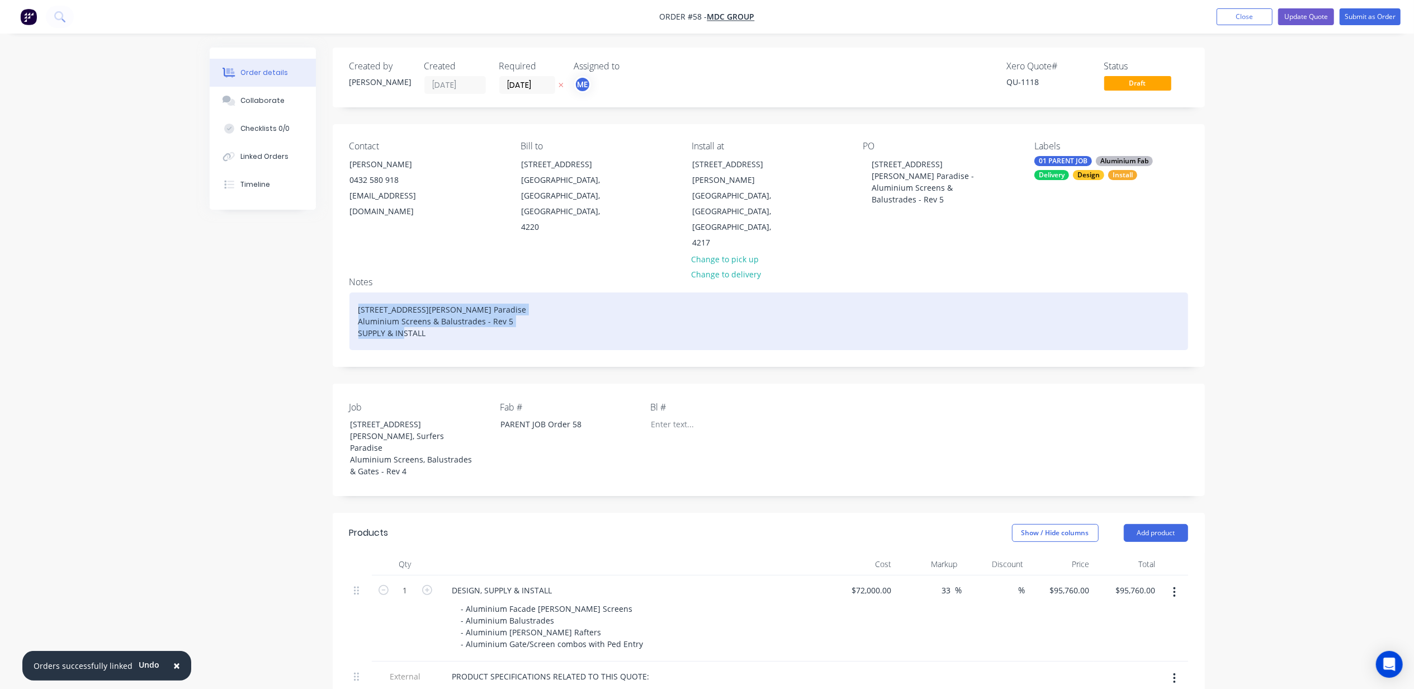
click at [403, 292] on div "21 Thomas Drive, Surfers Paradise Aluminium Screens & Balustrades - Rev 5 SUPPL…" at bounding box center [768, 321] width 838 height 58
drag, startPoint x: 511, startPoint y: 289, endPoint x: 353, endPoint y: 278, distance: 158.0
click at [353, 292] on div "21 Thomas Drive, Surfers Paradise Aluminium Screens & Balustrades - Rev 5 SUPPL…" at bounding box center [768, 321] width 838 height 58
copy div "21 Thomas Drive, Surfers Paradise Aluminium Screens & Balustrades - Rev 5"
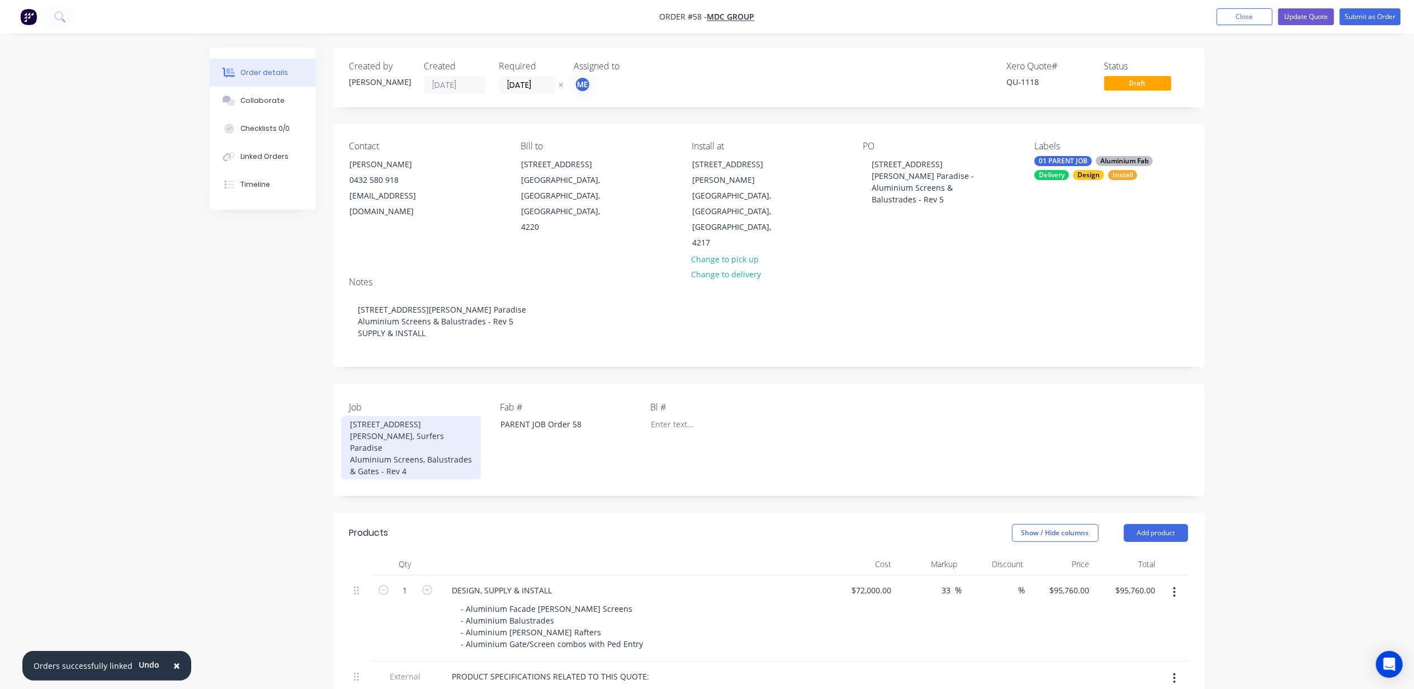
click at [412, 425] on div "21 Thomas Drive, Surfers Paradise Aluminium Screens, Balustrades & Gates - Rev 4" at bounding box center [411, 447] width 140 height 63
drag, startPoint x: 416, startPoint y: 432, endPoint x: 310, endPoint y: 390, distance: 114.0
paste div
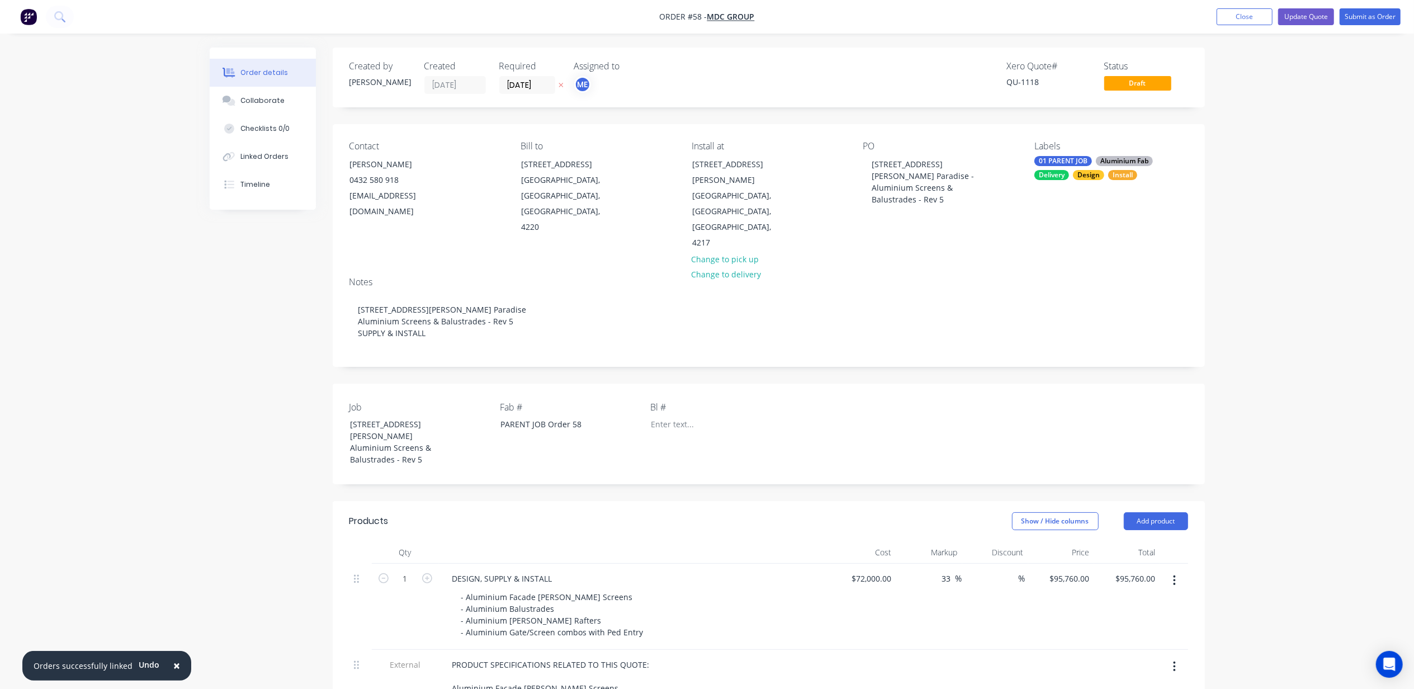
click at [1309, 8] on button "Update Quote" at bounding box center [1306, 16] width 56 height 17
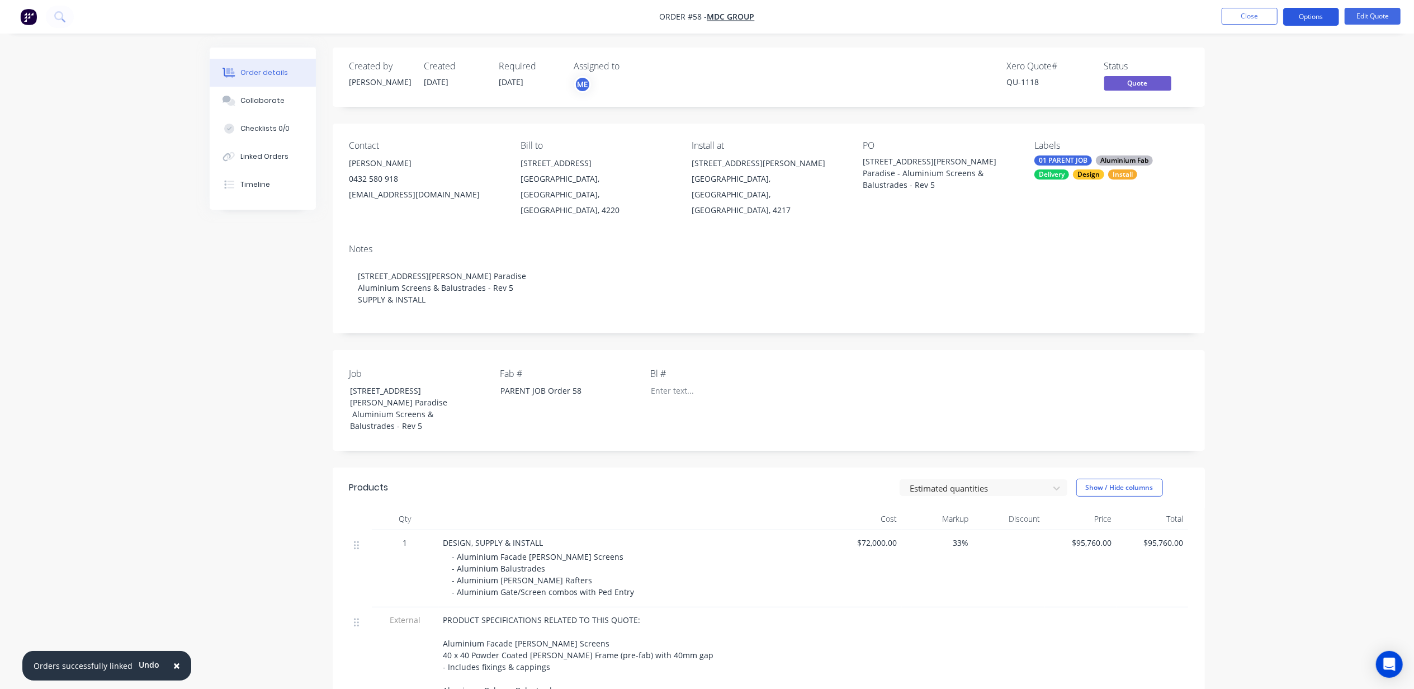
click at [1305, 16] on button "Options" at bounding box center [1311, 17] width 56 height 18
click at [1266, 67] on div "Quote" at bounding box center [1277, 68] width 103 height 16
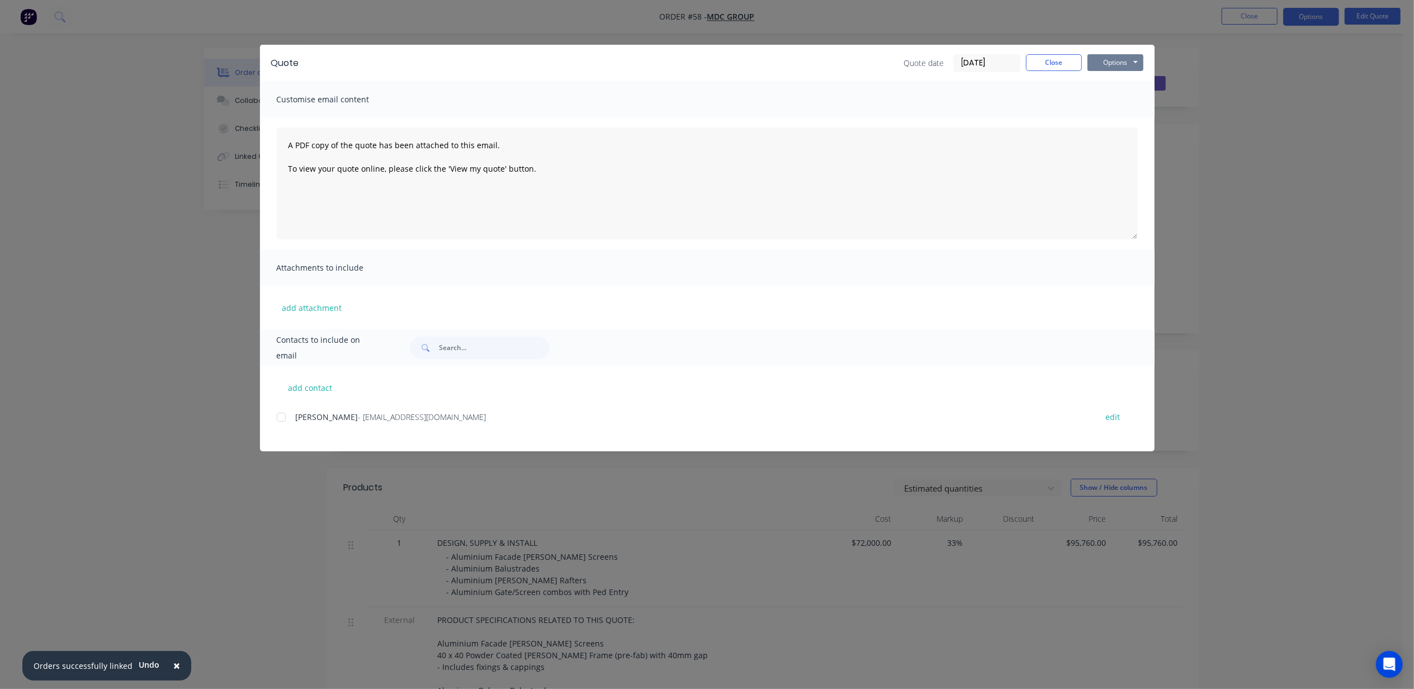
click at [1110, 63] on button "Options" at bounding box center [1115, 62] width 56 height 17
click at [1127, 97] on button "Print" at bounding box center [1123, 101] width 72 height 18
click at [1058, 61] on button "Close" at bounding box center [1054, 62] width 56 height 17
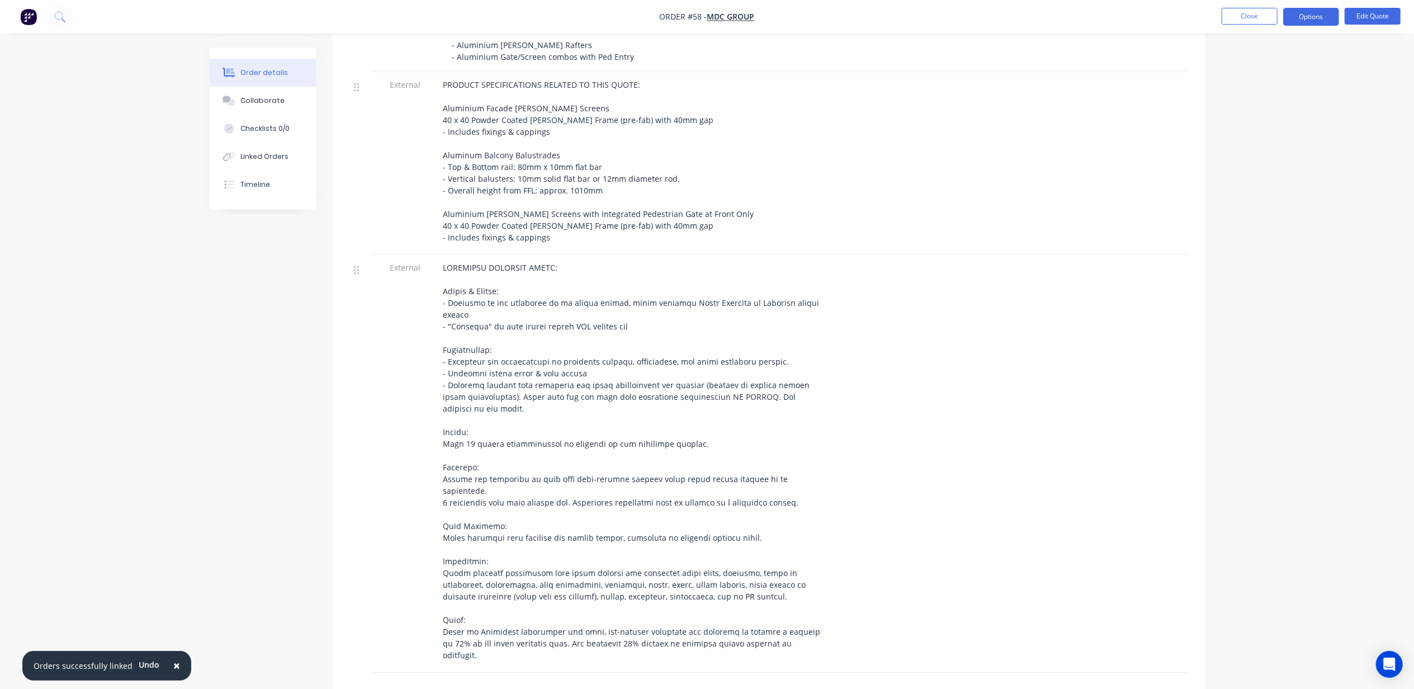
scroll to position [681, 0]
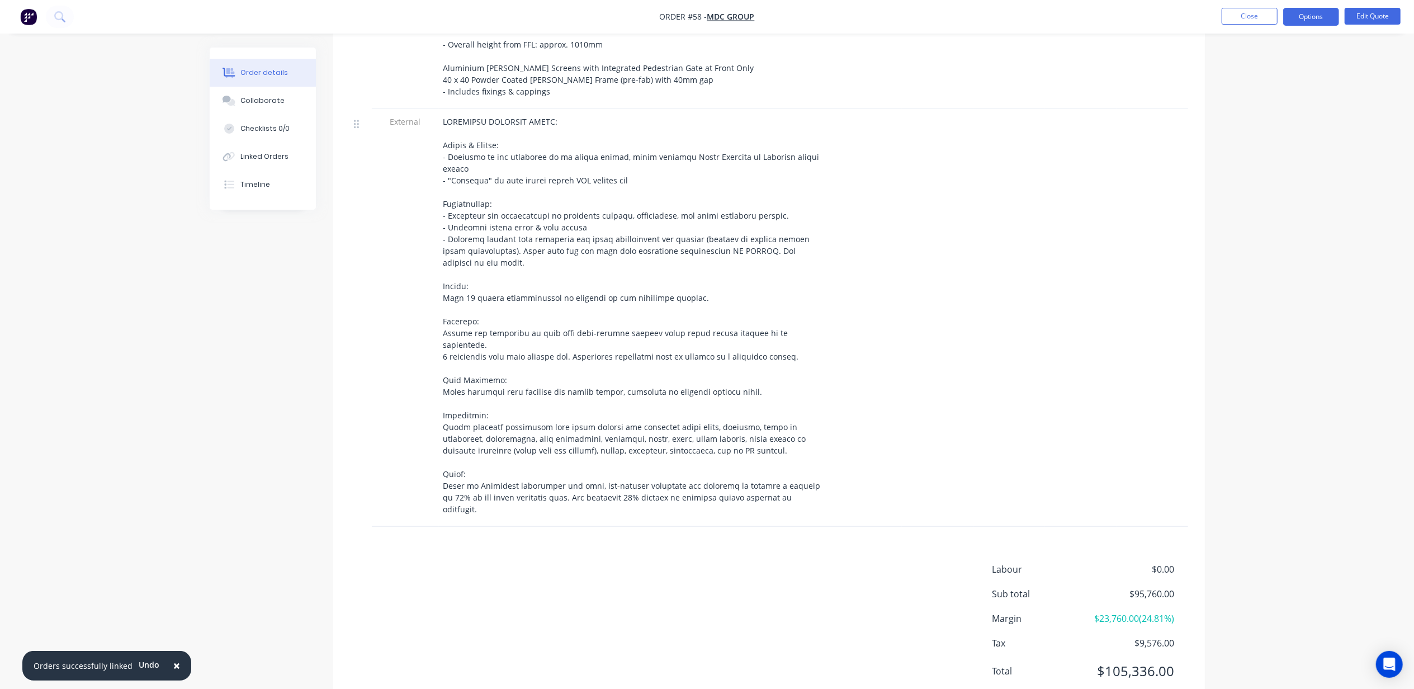
click at [558, 361] on div at bounding box center [634, 315] width 382 height 399
click at [1383, 19] on button "Edit Quote" at bounding box center [1372, 16] width 56 height 17
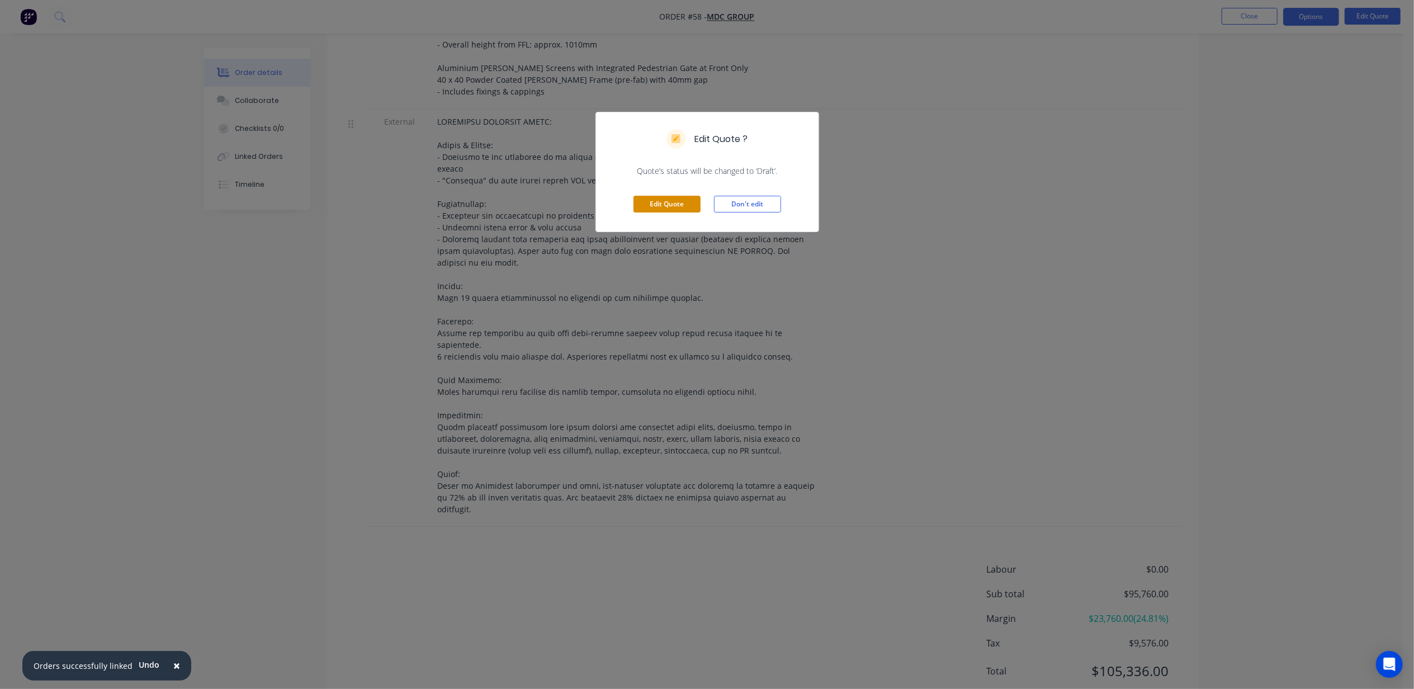
click at [662, 206] on button "Edit Quote" at bounding box center [666, 204] width 67 height 17
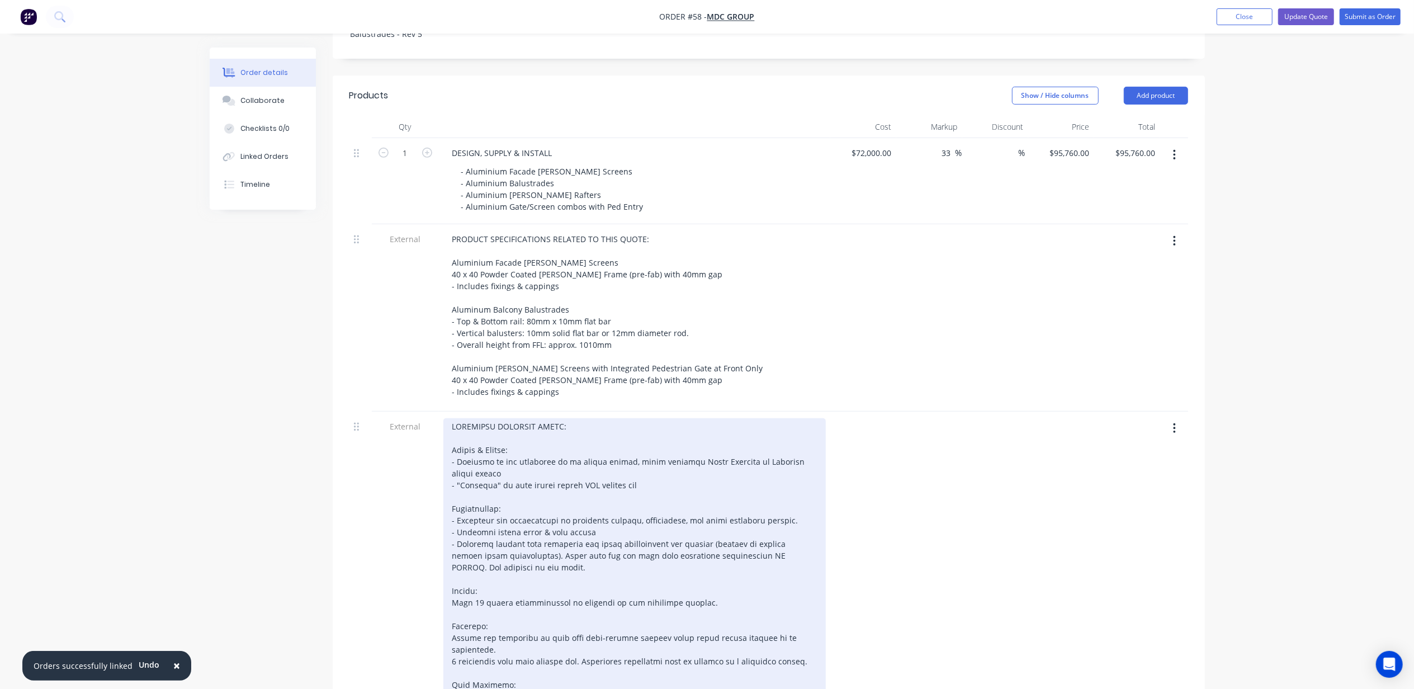
scroll to position [447, 0]
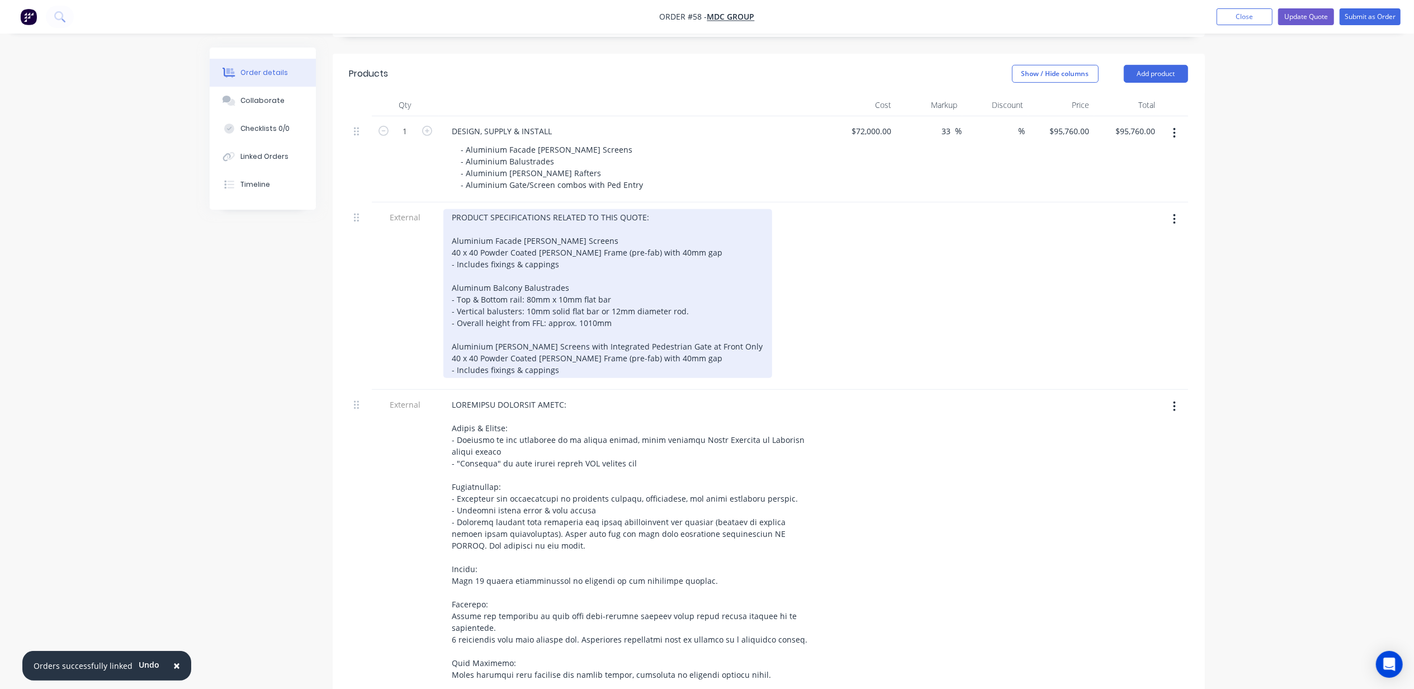
click at [571, 302] on div "PRODUCT SPECIFICATIONS RELATED TO THIS QUOTE: Aluminium Facade Batten Screens 4…" at bounding box center [607, 293] width 329 height 169
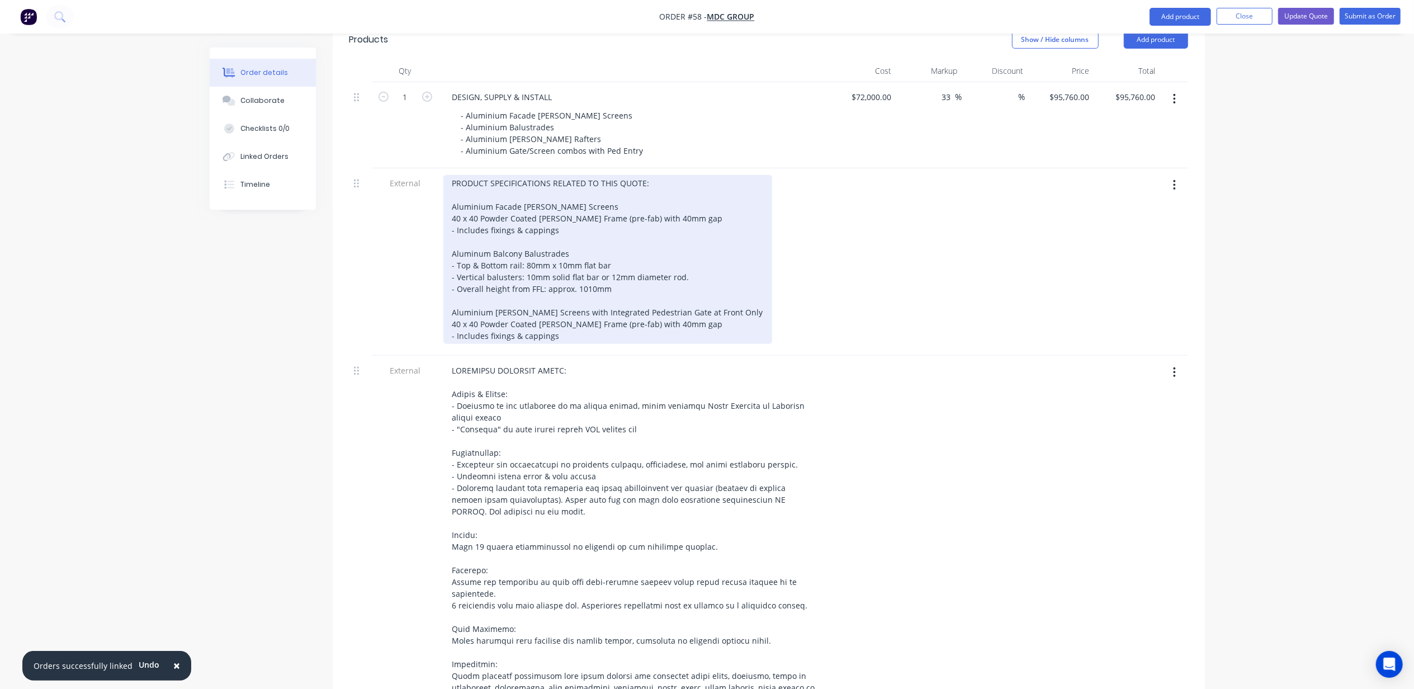
scroll to position [521, 0]
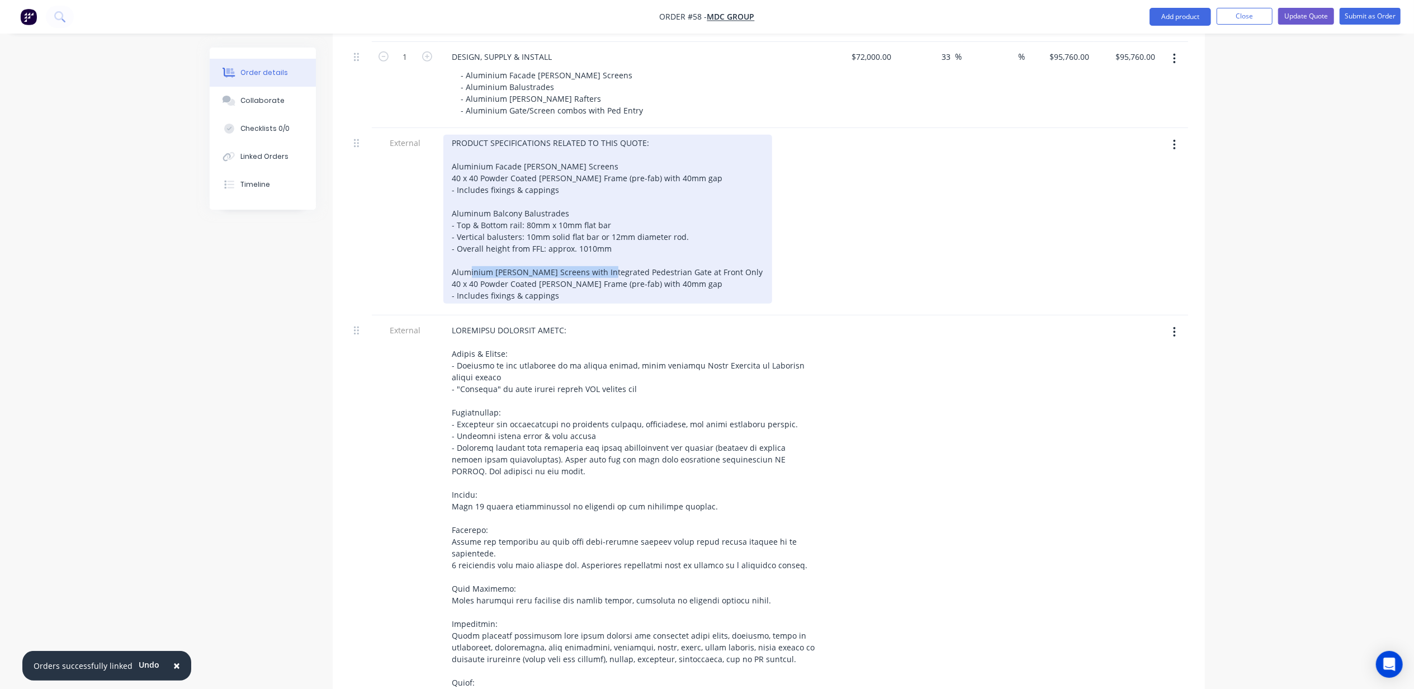
drag, startPoint x: 523, startPoint y: 239, endPoint x: 652, endPoint y: 240, distance: 128.6
click at [652, 240] on div "PRODUCT SPECIFICATIONS RELATED TO THIS QUOTE: Aluminium Facade Batten Screens 4…" at bounding box center [607, 219] width 329 height 169
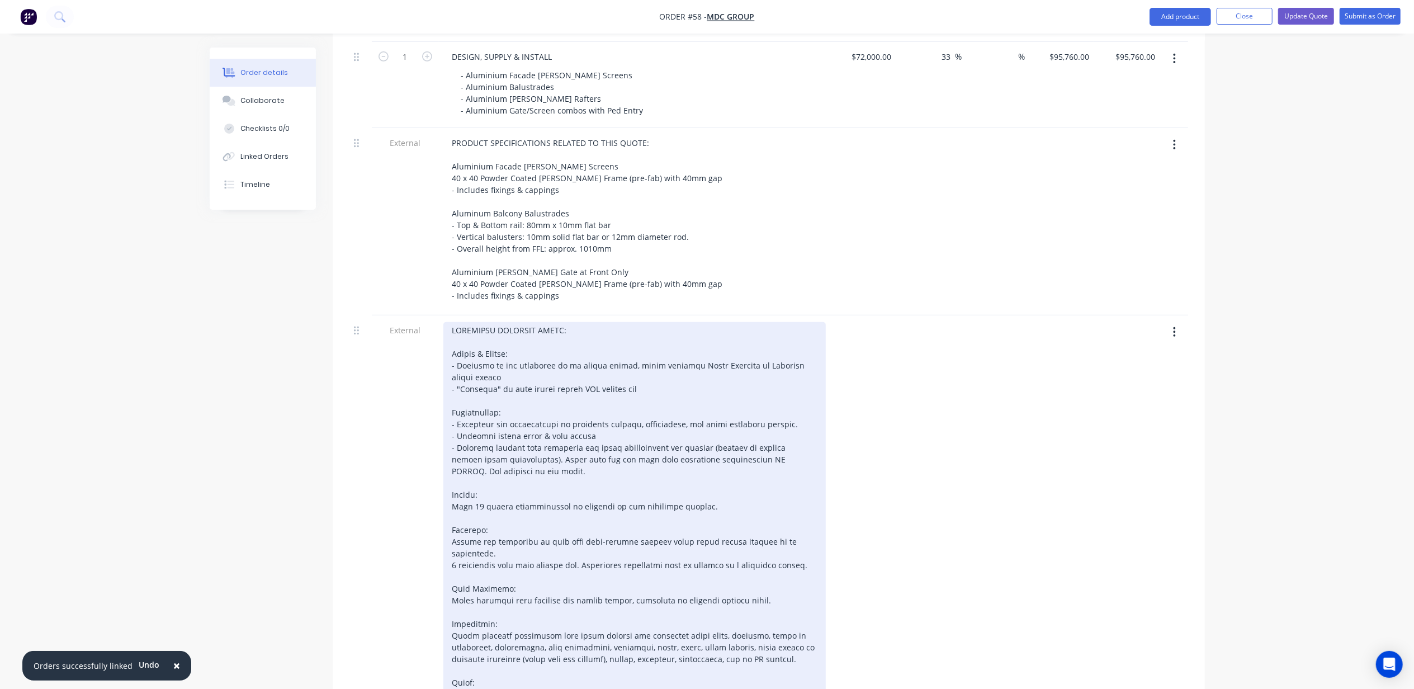
click at [534, 391] on div at bounding box center [634, 524] width 382 height 404
drag, startPoint x: 505, startPoint y: 437, endPoint x: 438, endPoint y: 411, distance: 71.8
click at [439, 411] on div at bounding box center [634, 526] width 391 height 422
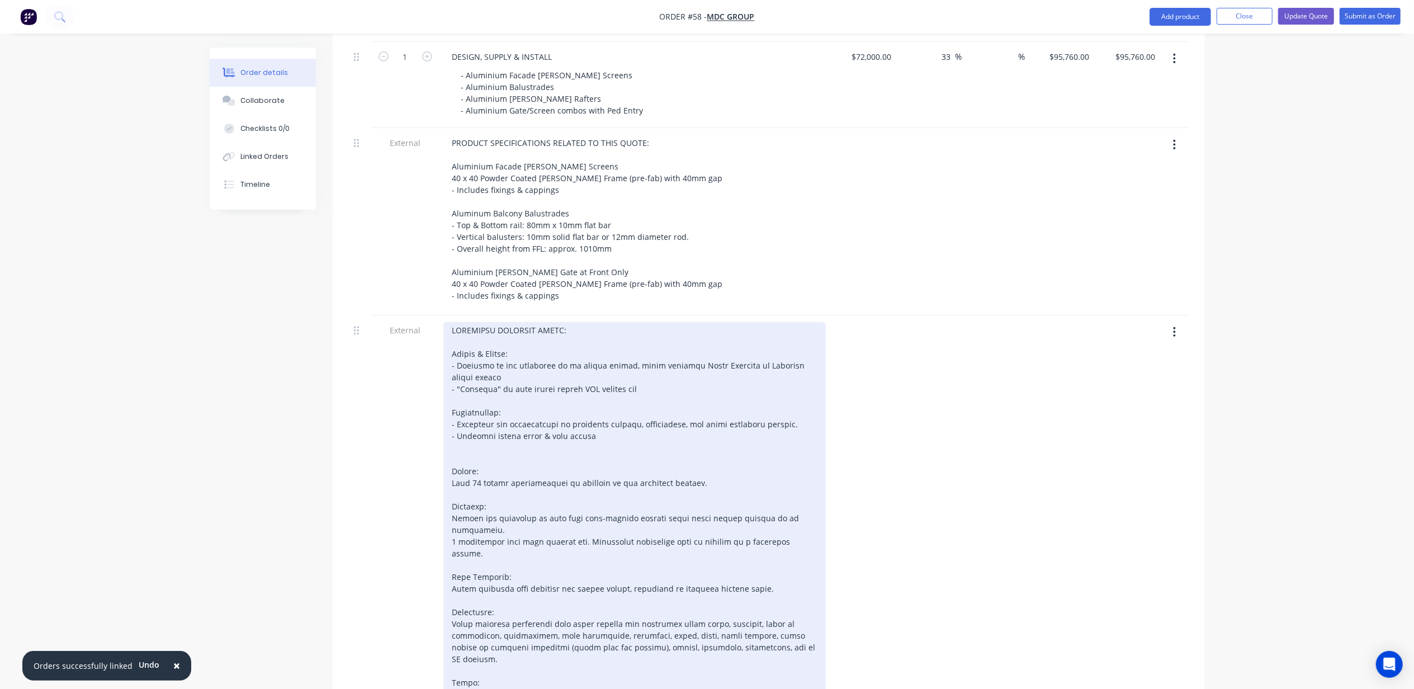
click at [547, 405] on div at bounding box center [634, 524] width 382 height 404
click at [555, 406] on div at bounding box center [634, 524] width 382 height 404
click at [516, 426] on div at bounding box center [634, 524] width 382 height 404
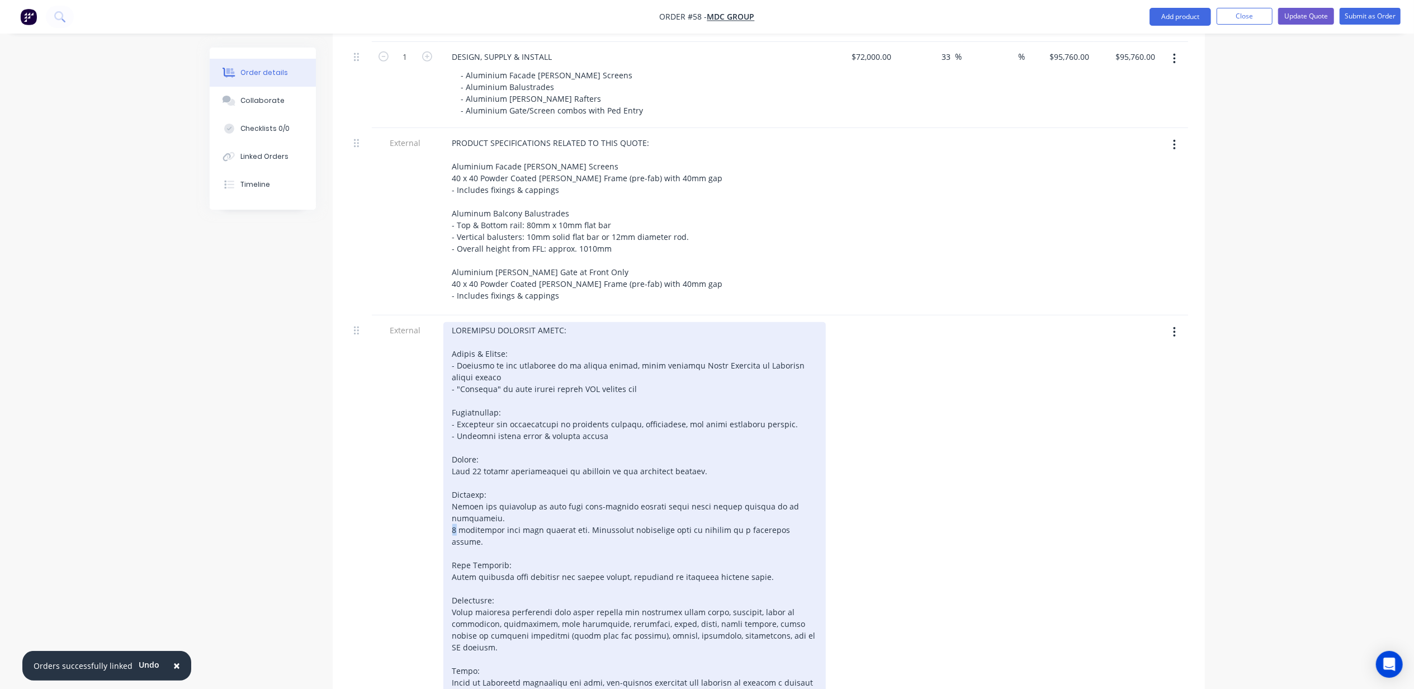
click at [450, 485] on div at bounding box center [634, 518] width 382 height 392
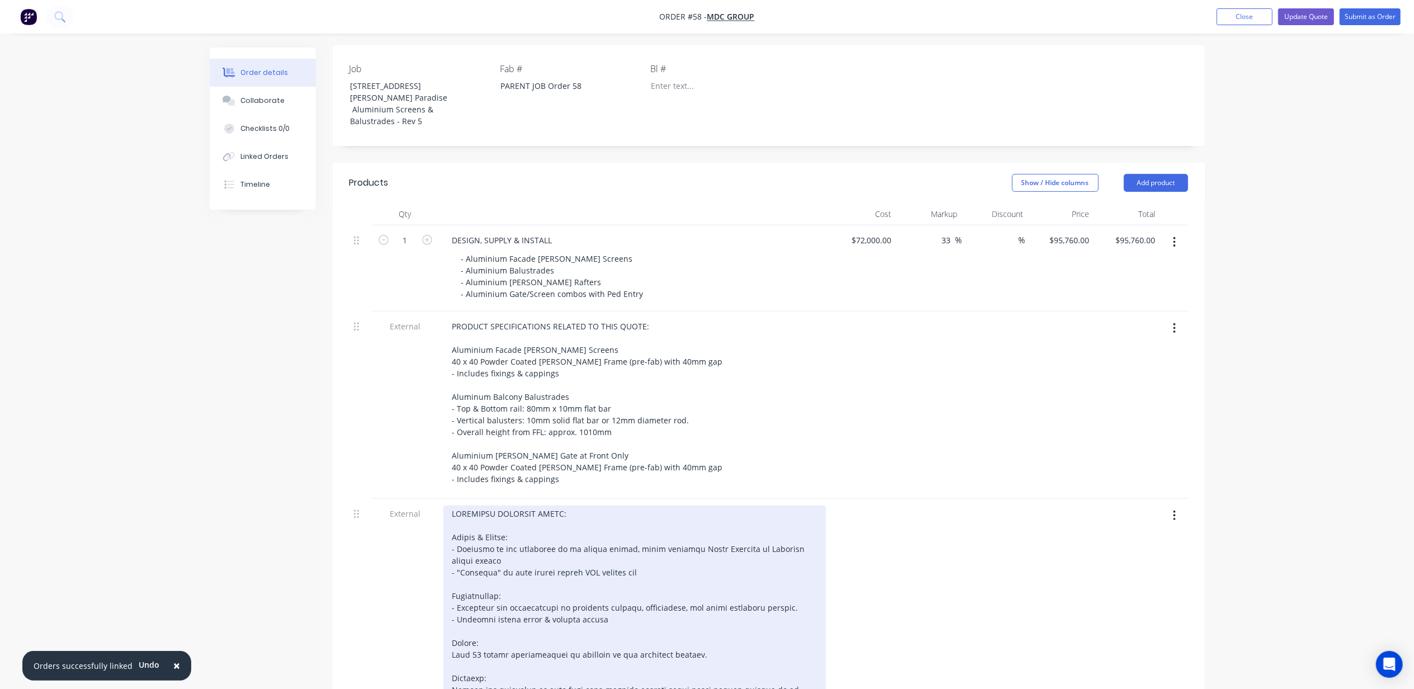
scroll to position [298, 0]
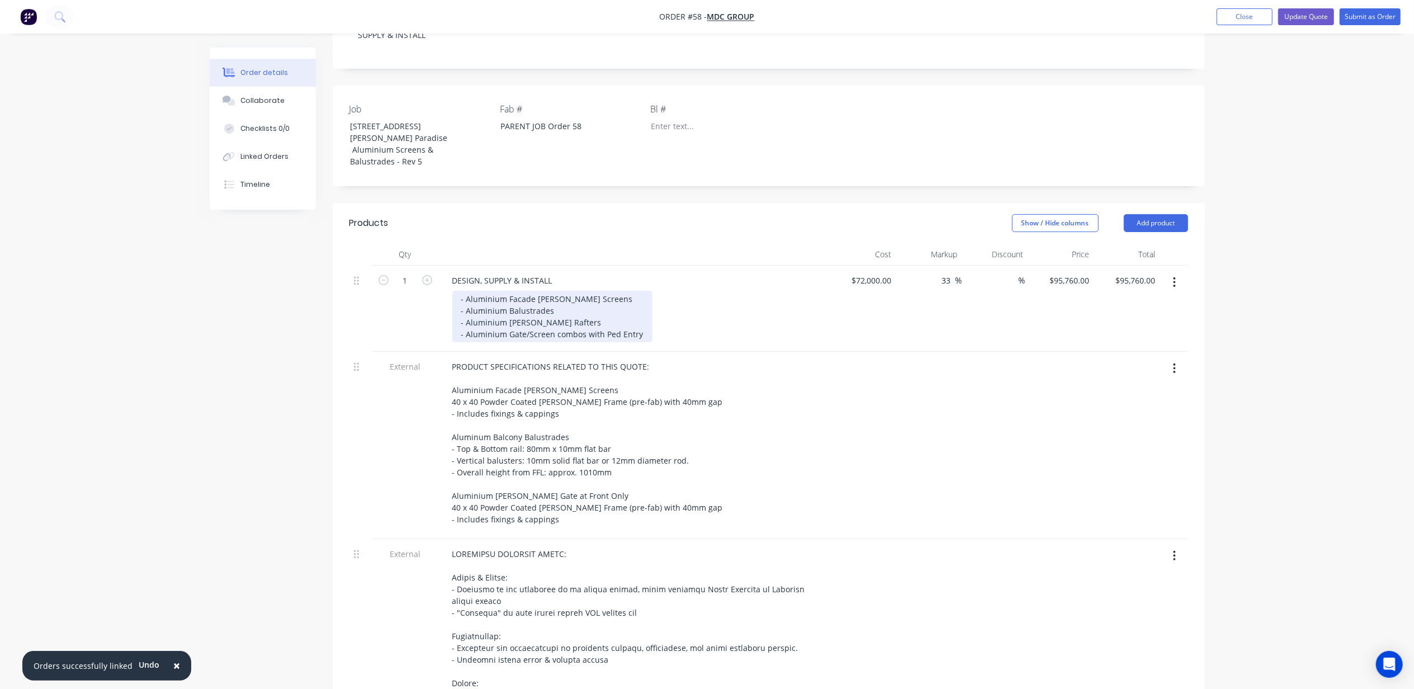
click at [534, 291] on div "- Aluminium Facade Batten Screens - Aluminium Balustrades - Aluminium Arbour Ra…" at bounding box center [552, 316] width 200 height 51
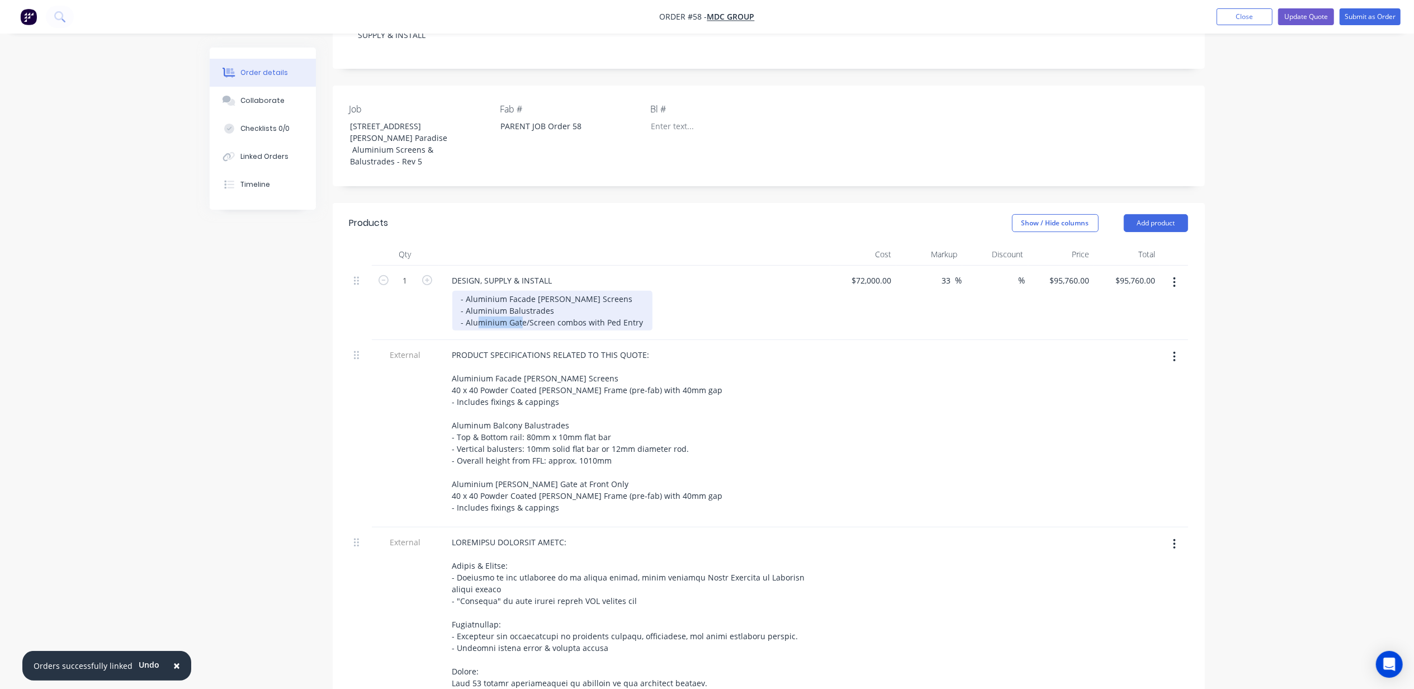
drag, startPoint x: 509, startPoint y: 291, endPoint x: 547, endPoint y: 292, distance: 38.0
click at [547, 292] on div "- Aluminium Facade Batten Screens - Aluminium Balustrades - Aluminium Gate/Scre…" at bounding box center [552, 311] width 200 height 40
drag, startPoint x: 508, startPoint y: 287, endPoint x: 516, endPoint y: 287, distance: 8.9
click at [508, 291] on div "- Aluminium Facade Batten Screens - Aluminium Balustrades - Aluminium Gate/Scre…" at bounding box center [552, 311] width 200 height 40
click at [118, 432] on div "Order details Collaborate Checklists 0/0 Linked Orders Timeline Order details C…" at bounding box center [707, 480] width 1414 height 1557
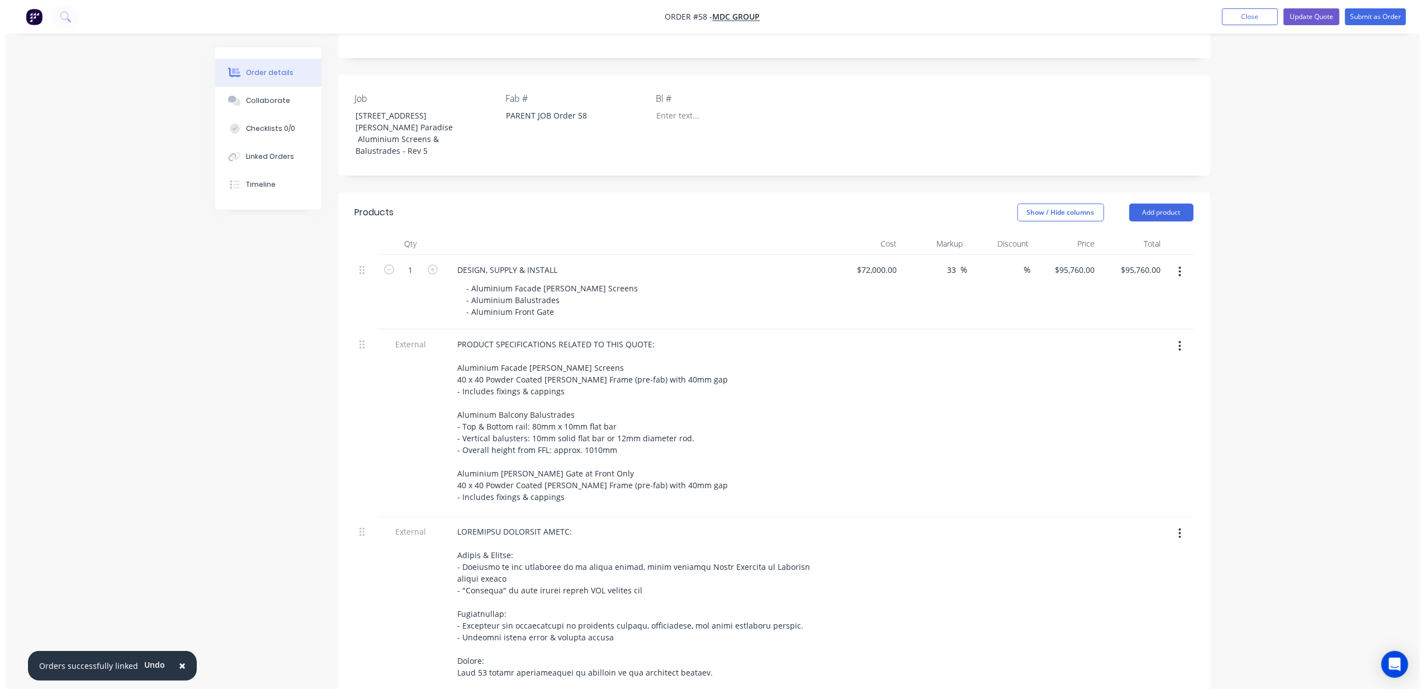
scroll to position [0, 0]
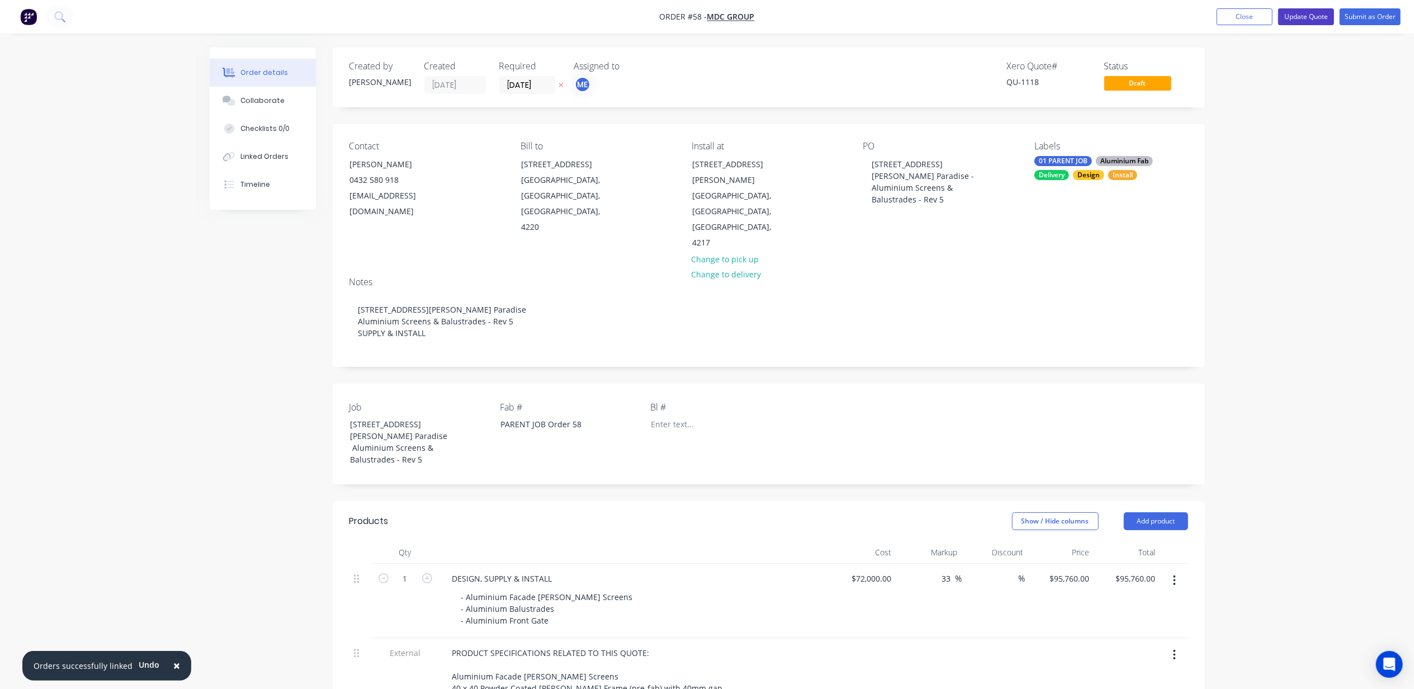
click at [1316, 20] on button "Update Quote" at bounding box center [1306, 16] width 56 height 17
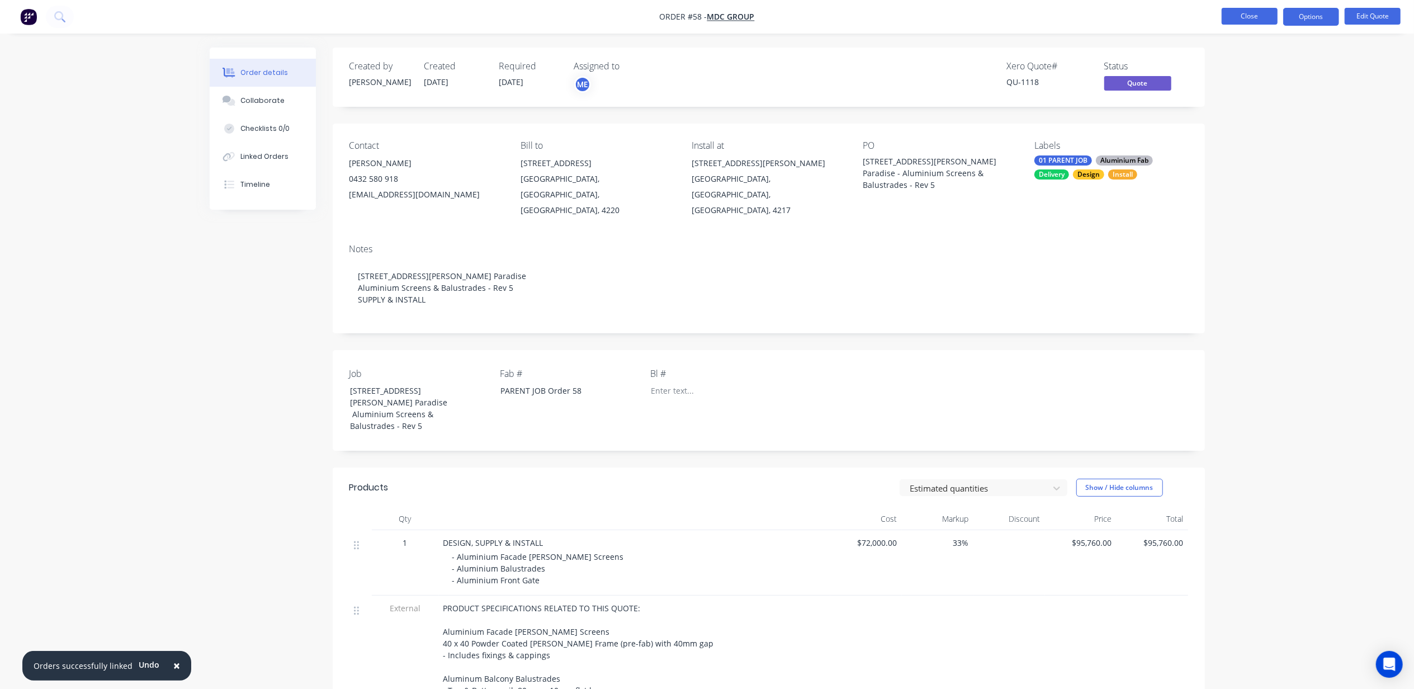
click at [1241, 18] on button "Close" at bounding box center [1249, 16] width 56 height 17
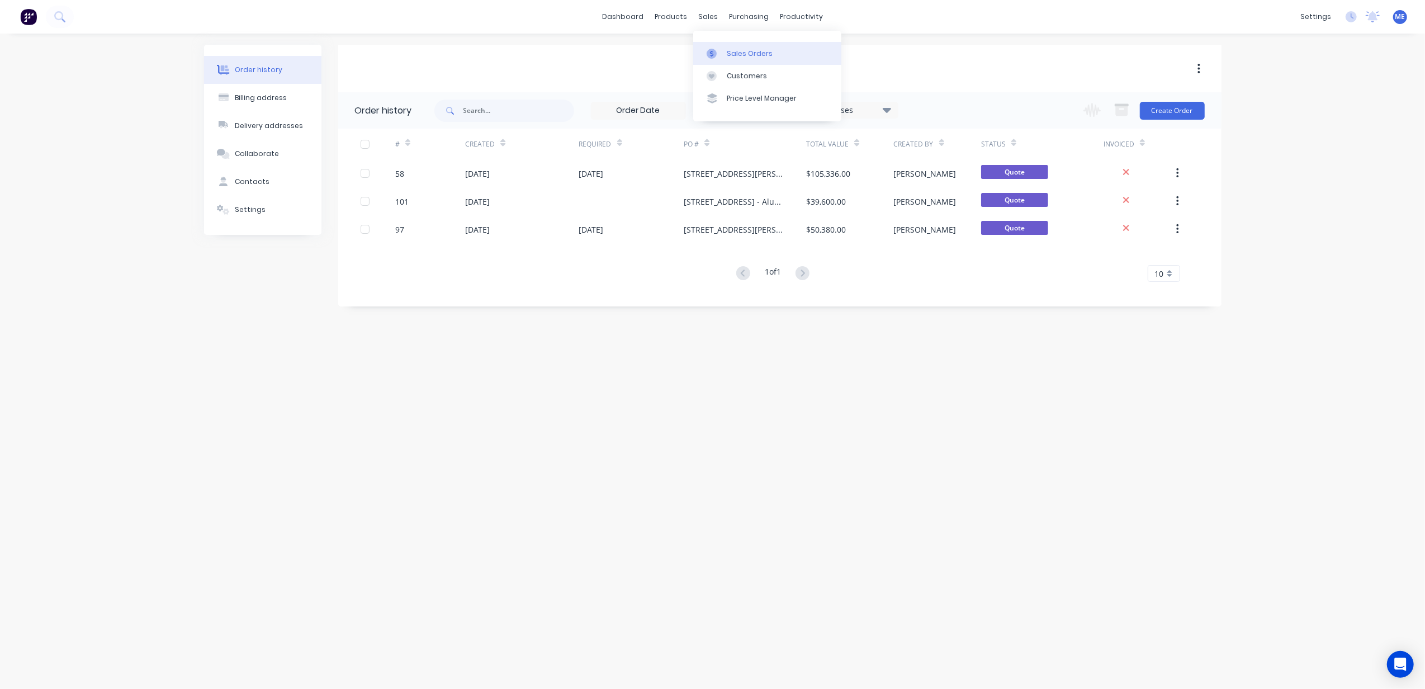
click at [723, 50] on link "Sales Orders" at bounding box center [767, 53] width 148 height 22
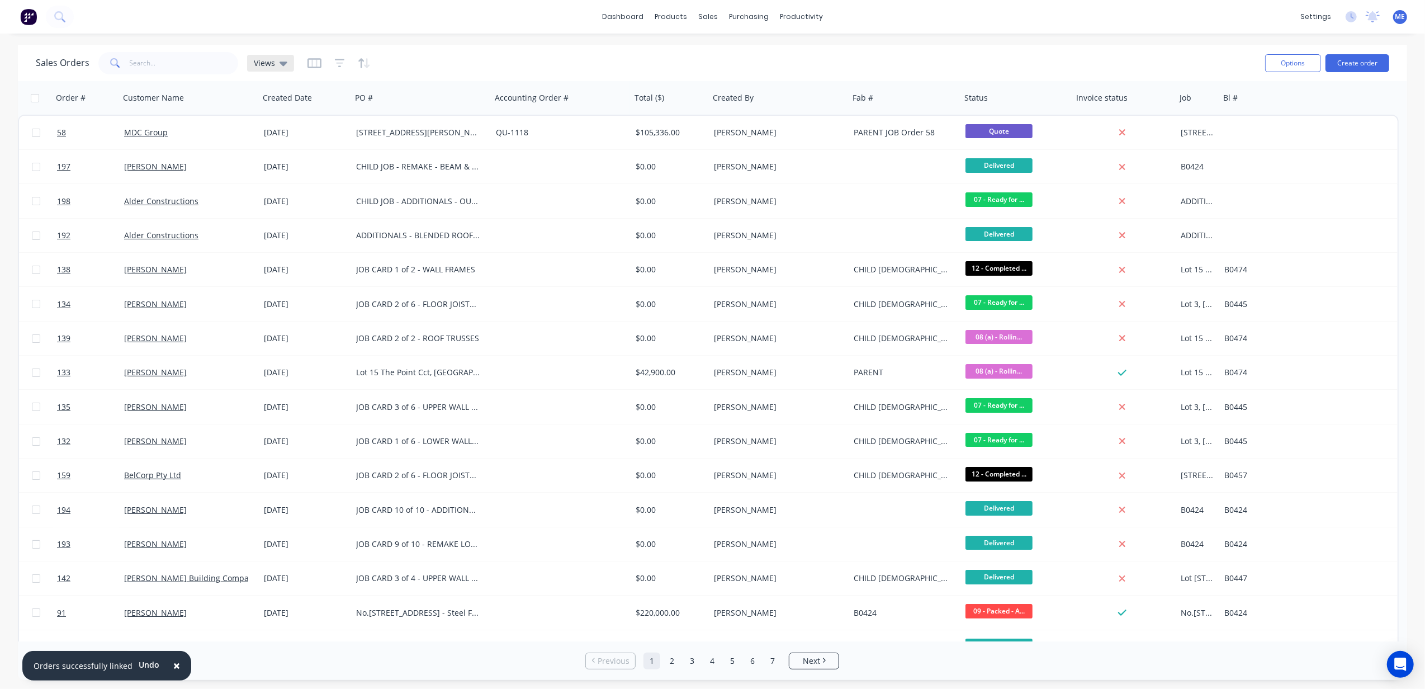
click at [285, 67] on icon at bounding box center [283, 63] width 8 height 12
click at [275, 195] on div "Current Jobs edit" at bounding box center [325, 202] width 150 height 22
click at [278, 202] on button "Current Jobs" at bounding box center [313, 202] width 127 height 13
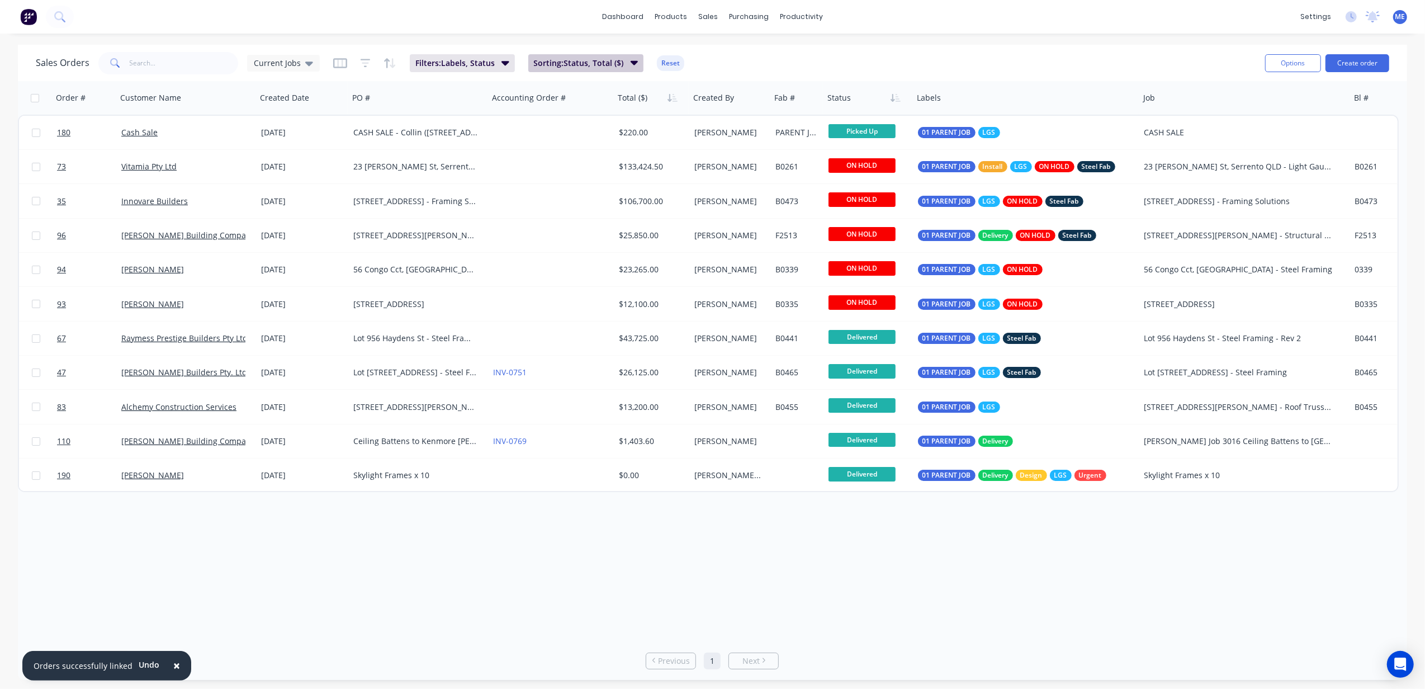
click at [613, 65] on span "Sorting: Status, Total ($)" at bounding box center [579, 63] width 90 height 11
click at [484, 61] on span "Filters: Labels, Status" at bounding box center [454, 63] width 79 height 11
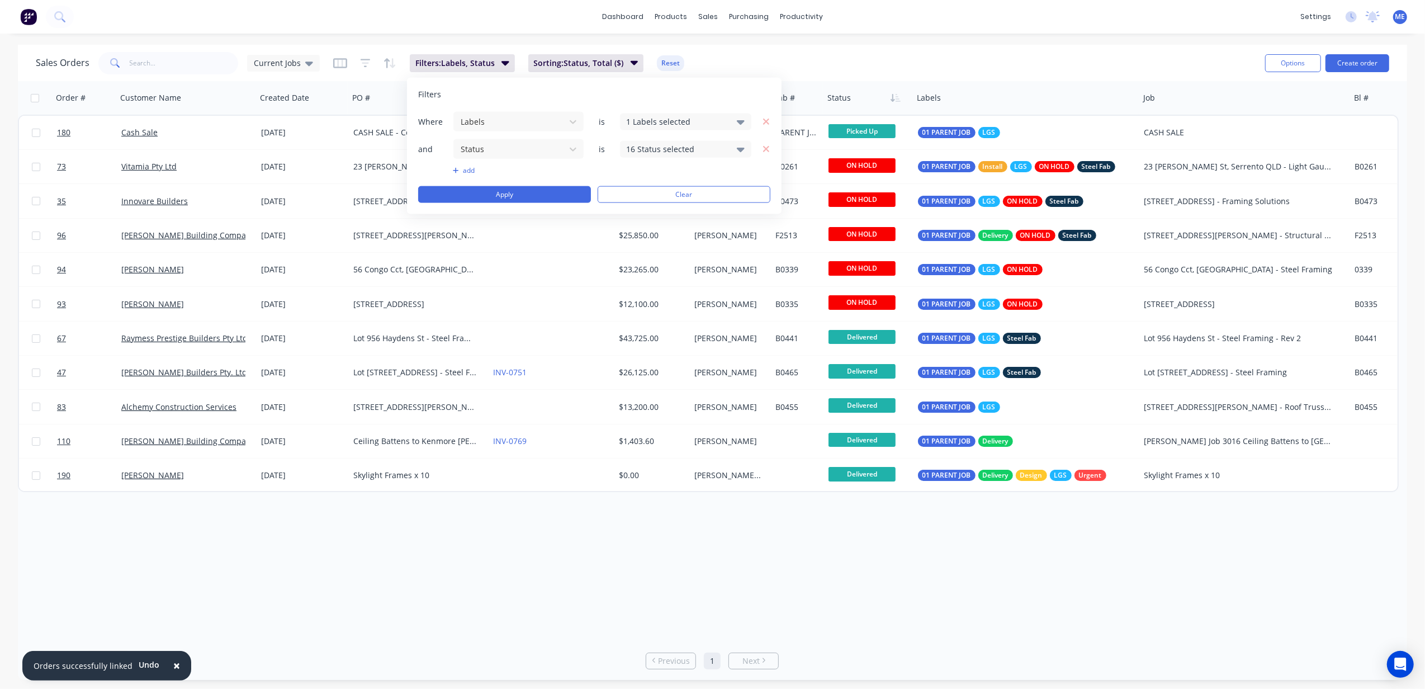
click at [685, 143] on div "16 Status selected" at bounding box center [685, 148] width 131 height 17
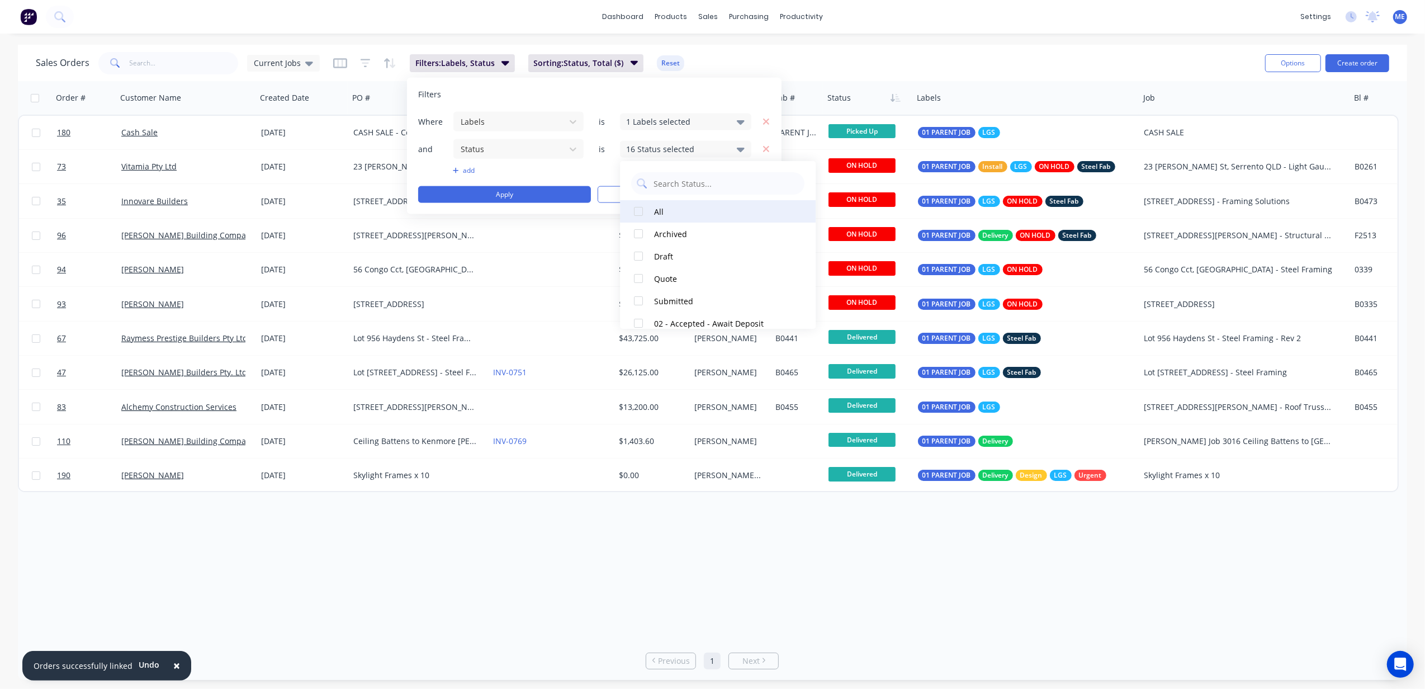
click at [638, 211] on div at bounding box center [638, 211] width 22 height 22
click at [640, 235] on div at bounding box center [638, 233] width 22 height 22
click at [636, 258] on div at bounding box center [638, 256] width 22 height 22
click at [637, 277] on div at bounding box center [638, 278] width 22 height 22
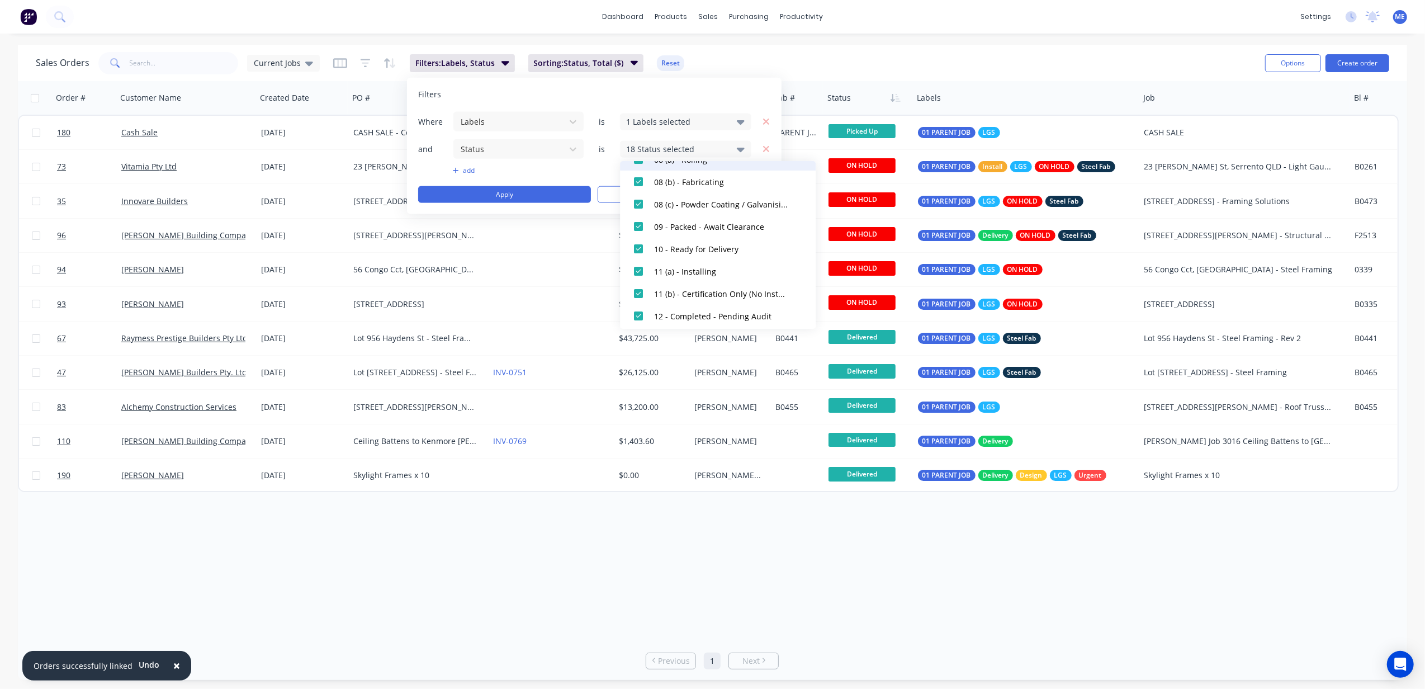
scroll to position [369, 0]
click at [638, 266] on div at bounding box center [638, 267] width 22 height 22
click at [638, 287] on div at bounding box center [638, 289] width 22 height 22
click at [639, 313] on div at bounding box center [638, 312] width 22 height 22
click at [647, 580] on div "Order # Customer Name Created Date PO # Accounting Order # Total ($) Created By…" at bounding box center [712, 361] width 1389 height 560
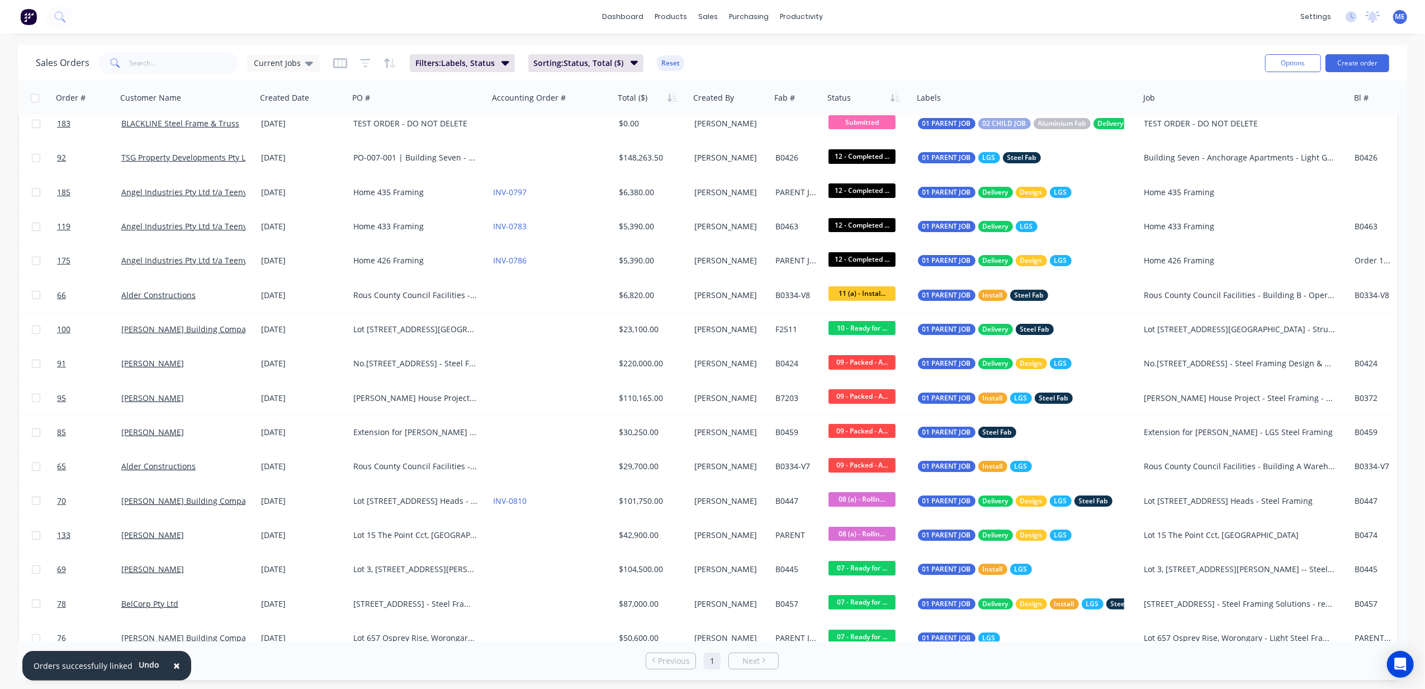
scroll to position [0, 0]
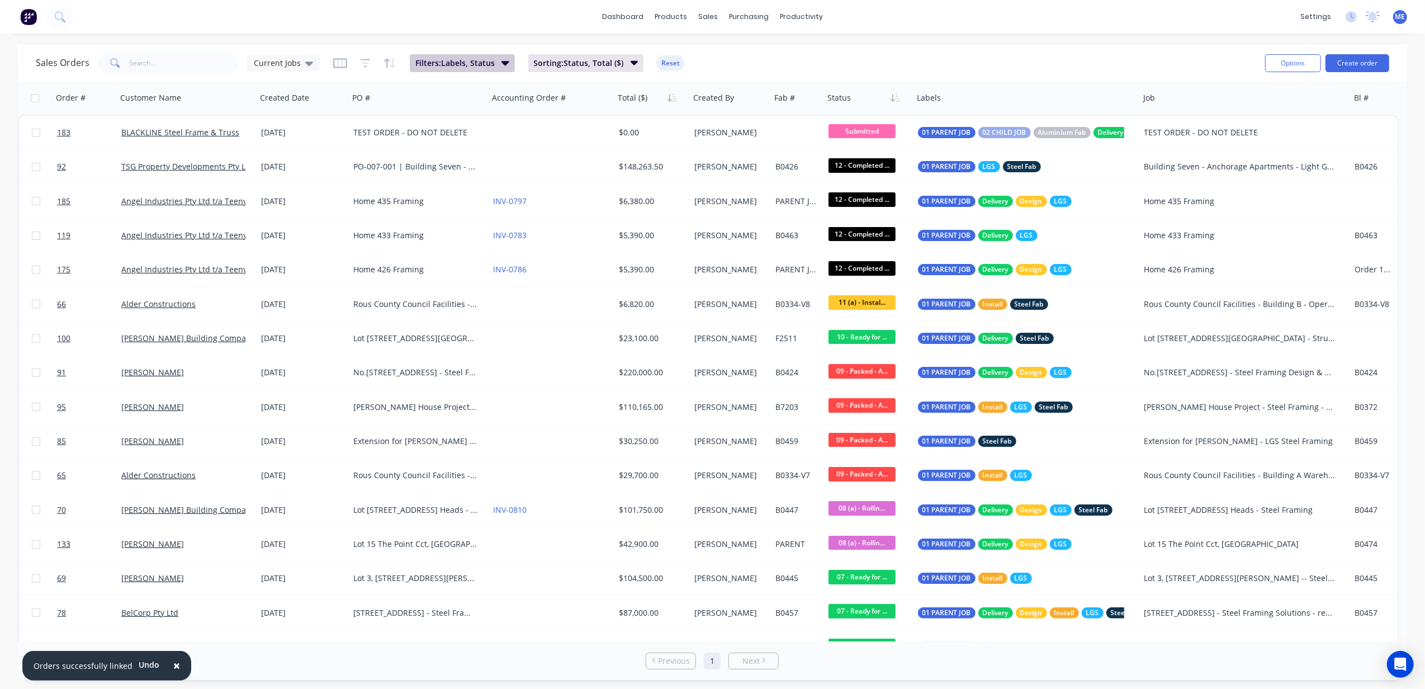
click at [465, 59] on span "Filters: Labels, Status" at bounding box center [454, 63] width 79 height 11
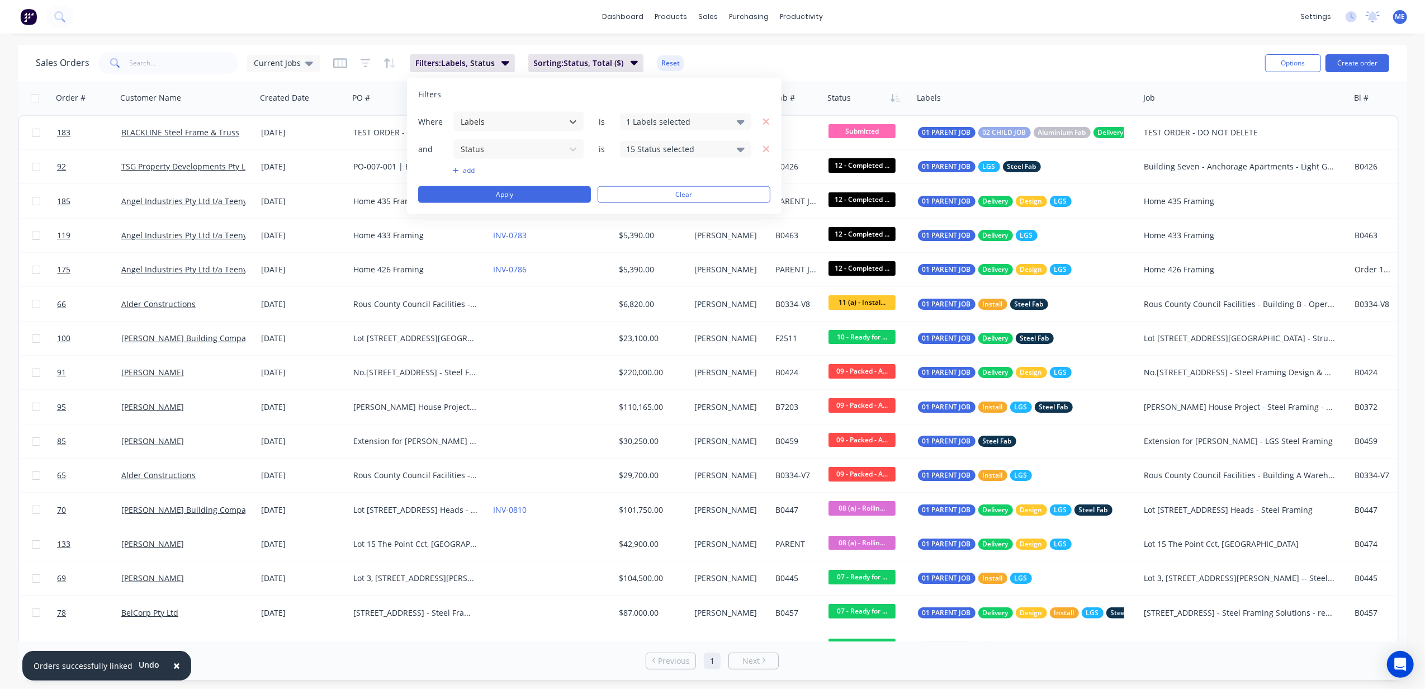
click at [672, 117] on div "1 Labels selected" at bounding box center [676, 122] width 101 height 12
click at [636, 253] on div at bounding box center [638, 250] width 22 height 22
click at [638, 249] on div at bounding box center [638, 250] width 22 height 22
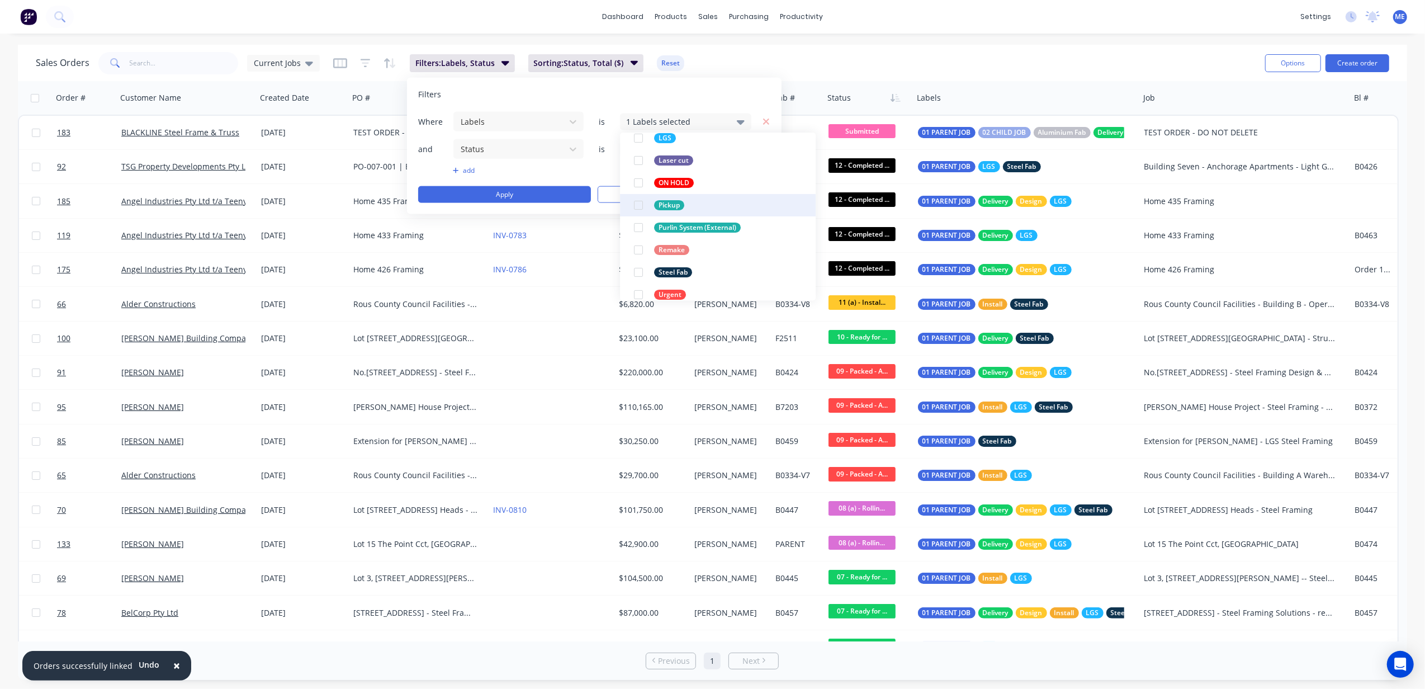
scroll to position [235, 0]
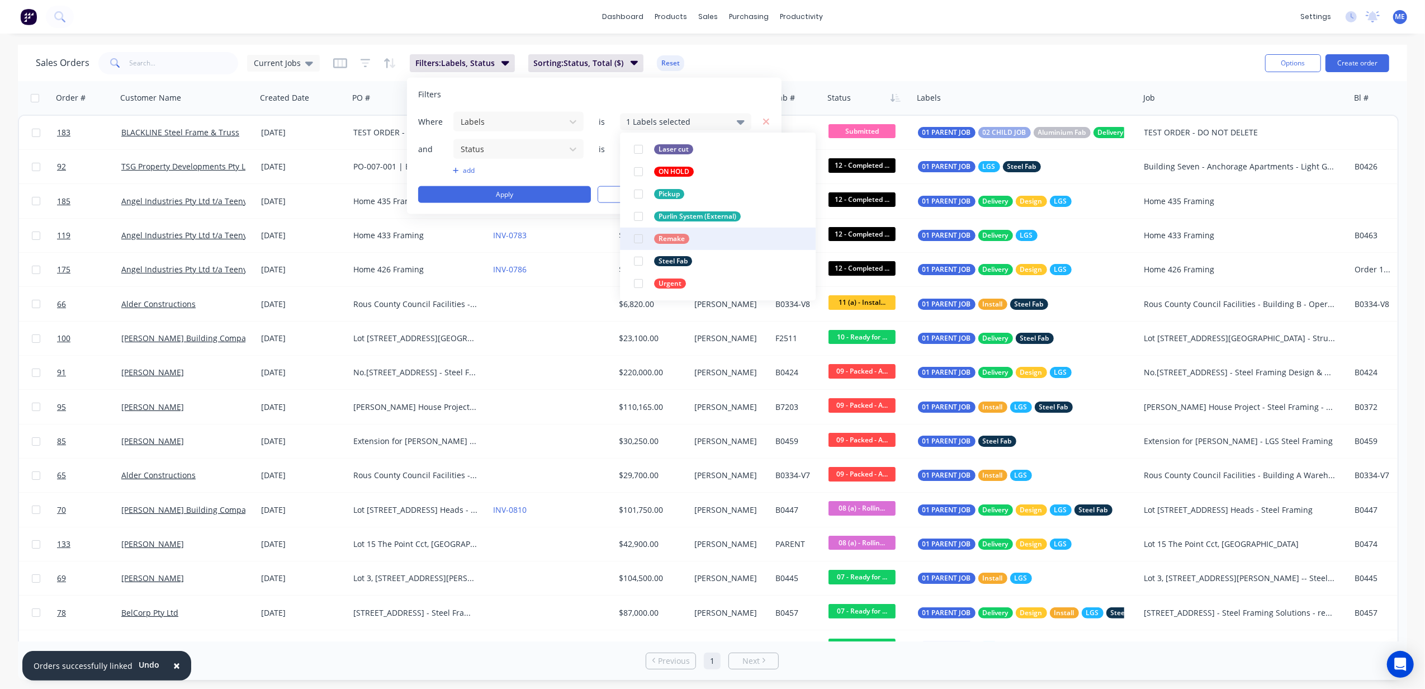
click at [638, 239] on div at bounding box center [638, 238] width 22 height 22
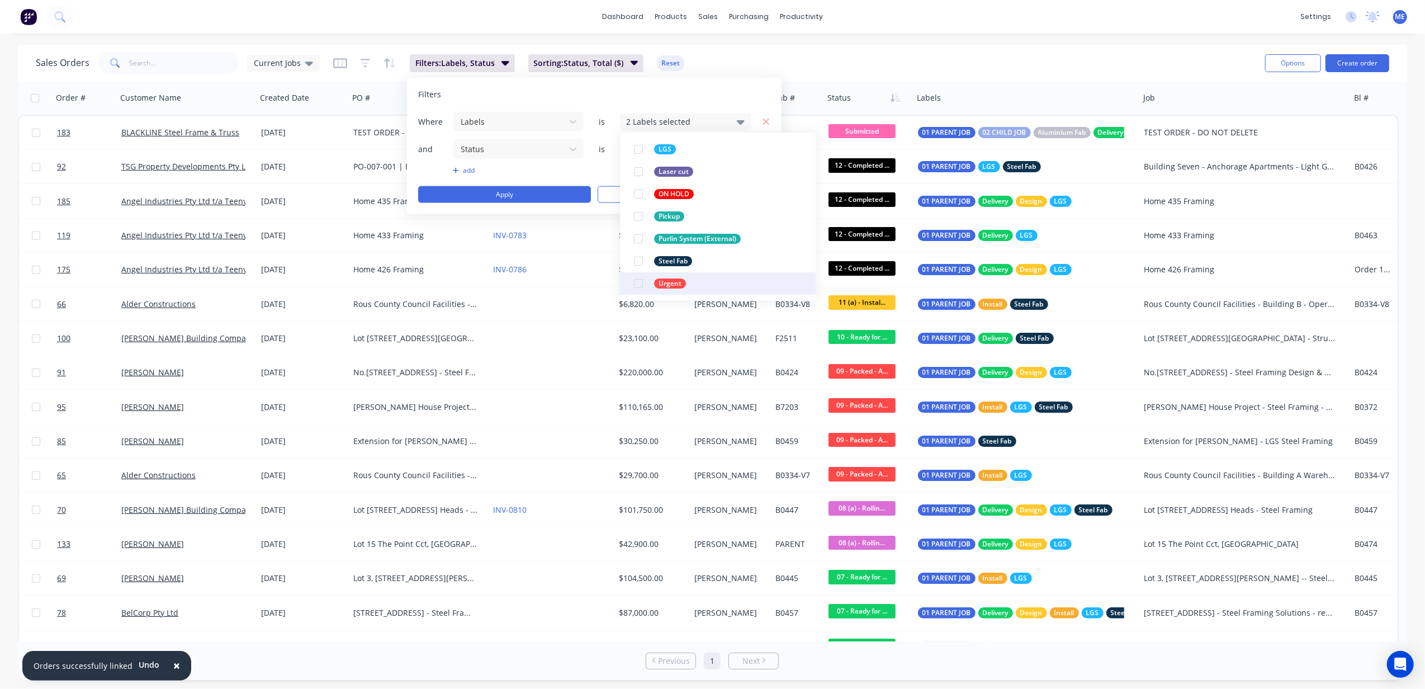
click at [638, 285] on div at bounding box center [638, 283] width 22 height 22
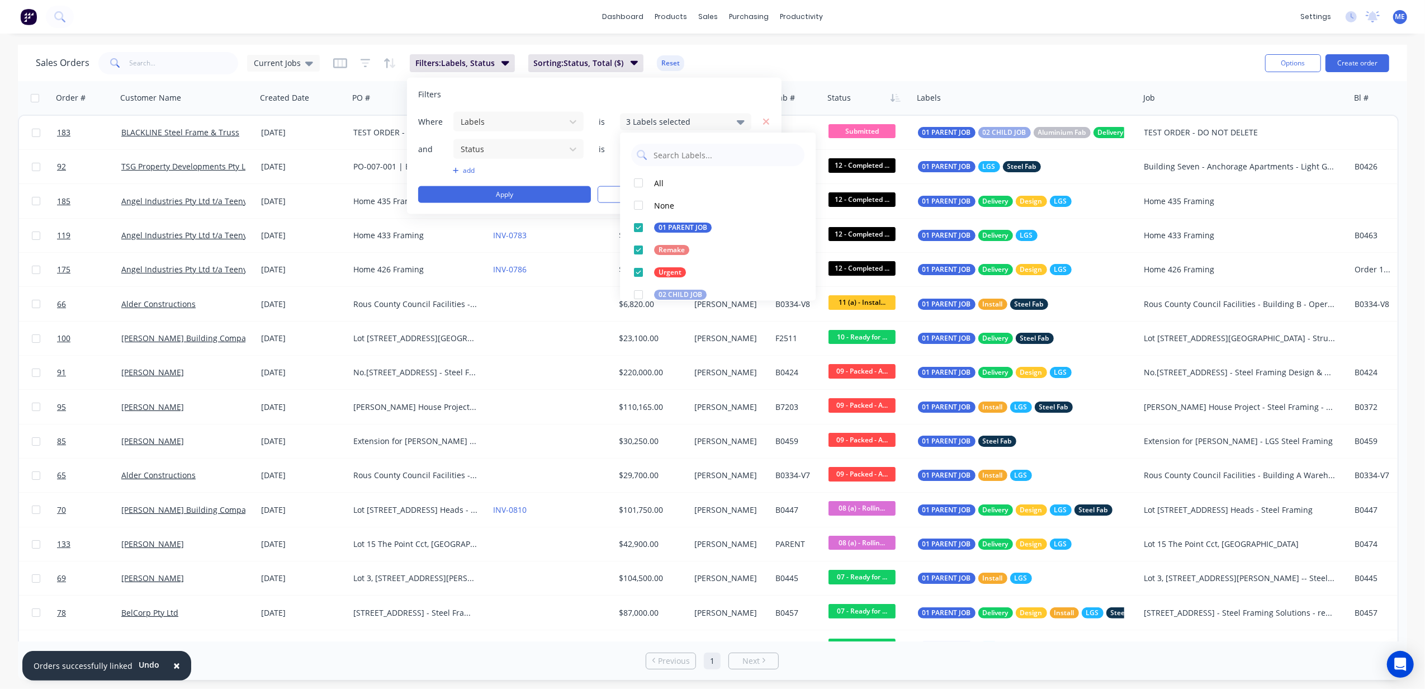
click at [884, 45] on div "Sales Orders Current Jobs Filters: Labels, Status Sorting: Status, Total ($) Re…" at bounding box center [712, 63] width 1389 height 36
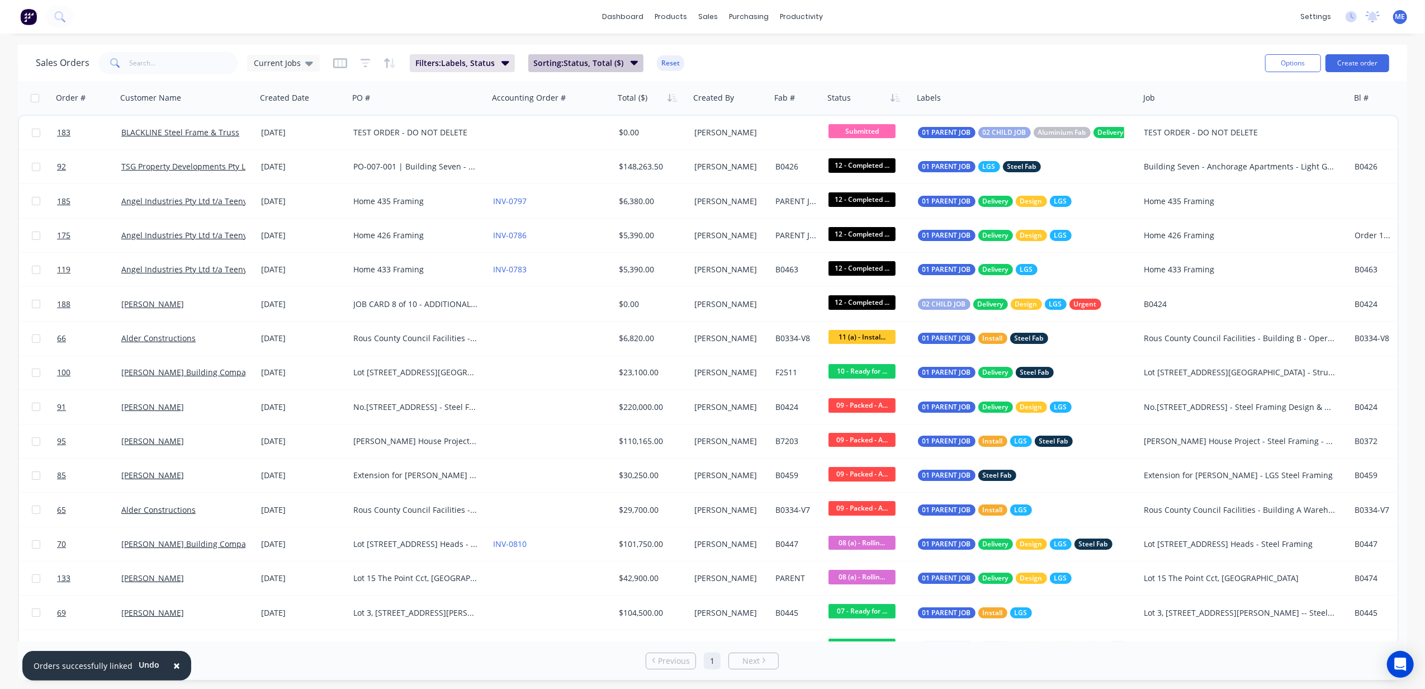
click at [598, 61] on span "Sorting: Status, Total ($)" at bounding box center [579, 63] width 90 height 11
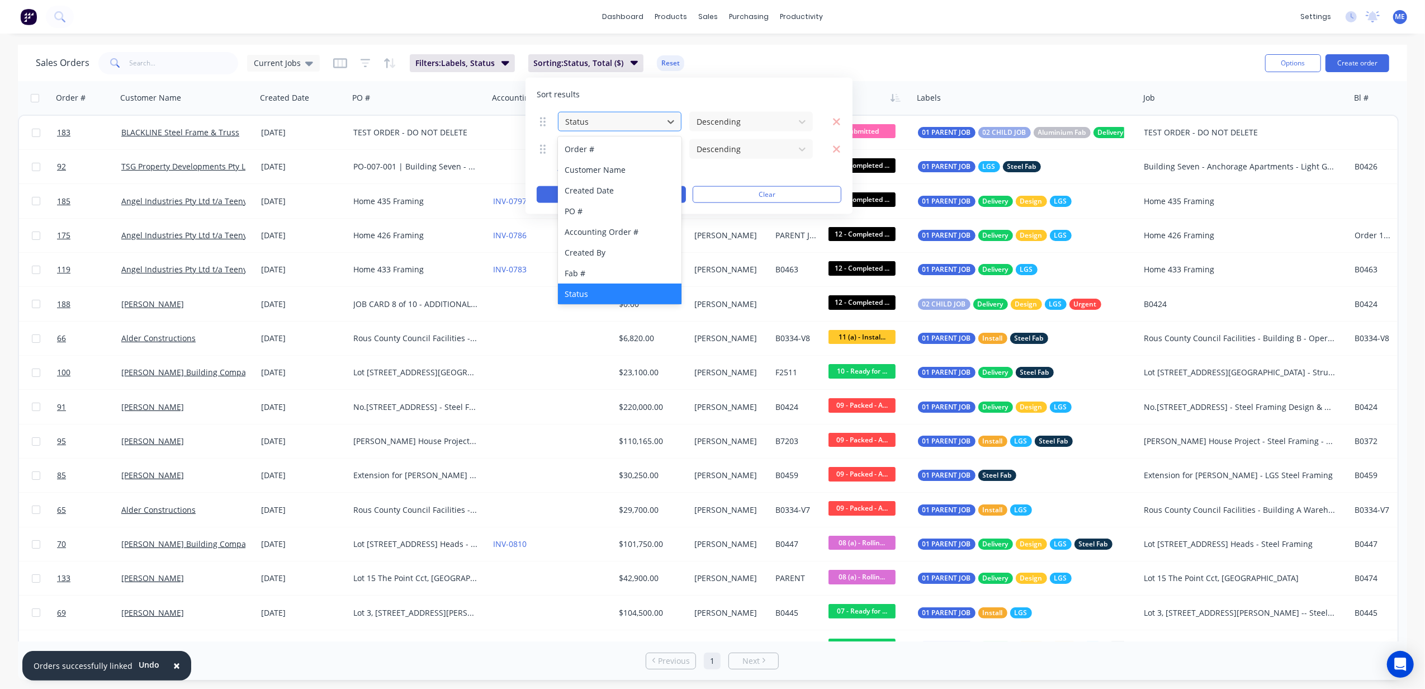
click at [645, 119] on div at bounding box center [610, 122] width 93 height 14
click at [634, 145] on div "Order #" at bounding box center [619, 149] width 123 height 21
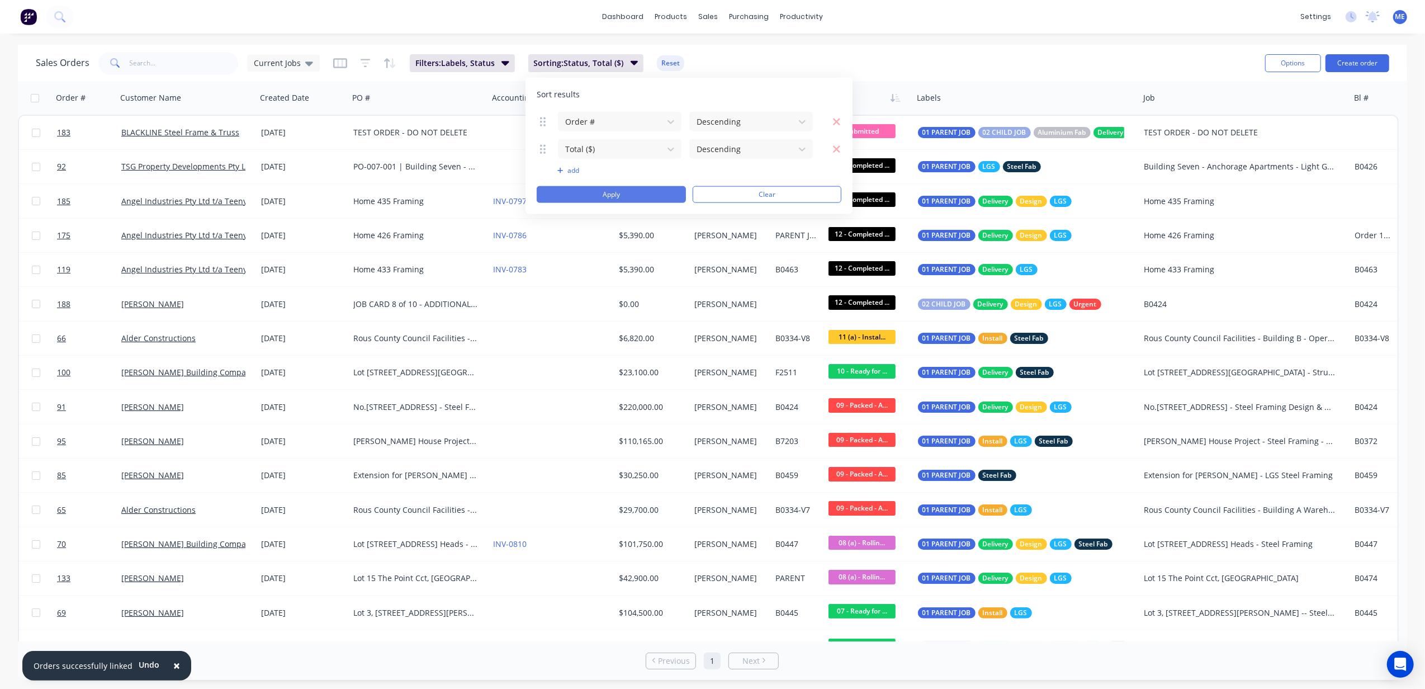
click at [660, 193] on button "Apply" at bounding box center [611, 194] width 149 height 17
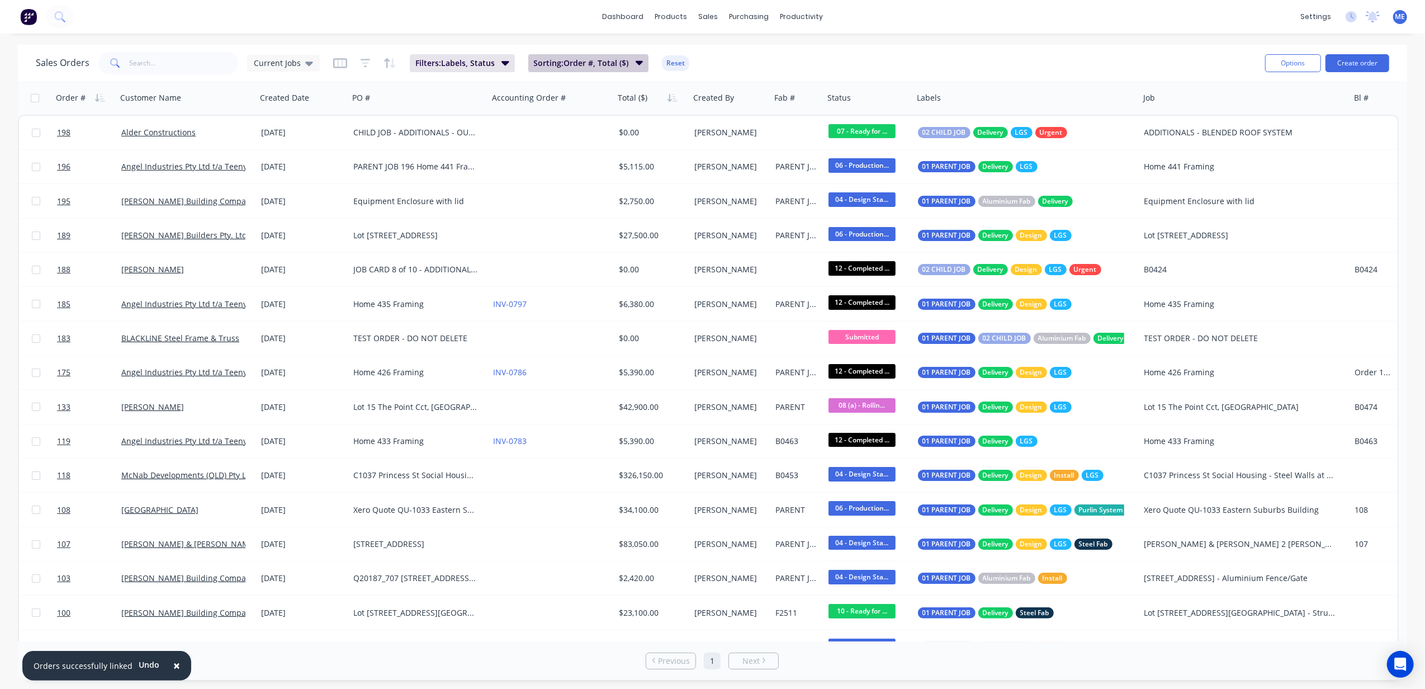
click at [600, 67] on span "Sorting: Order #, Total ($)" at bounding box center [581, 63] width 95 height 11
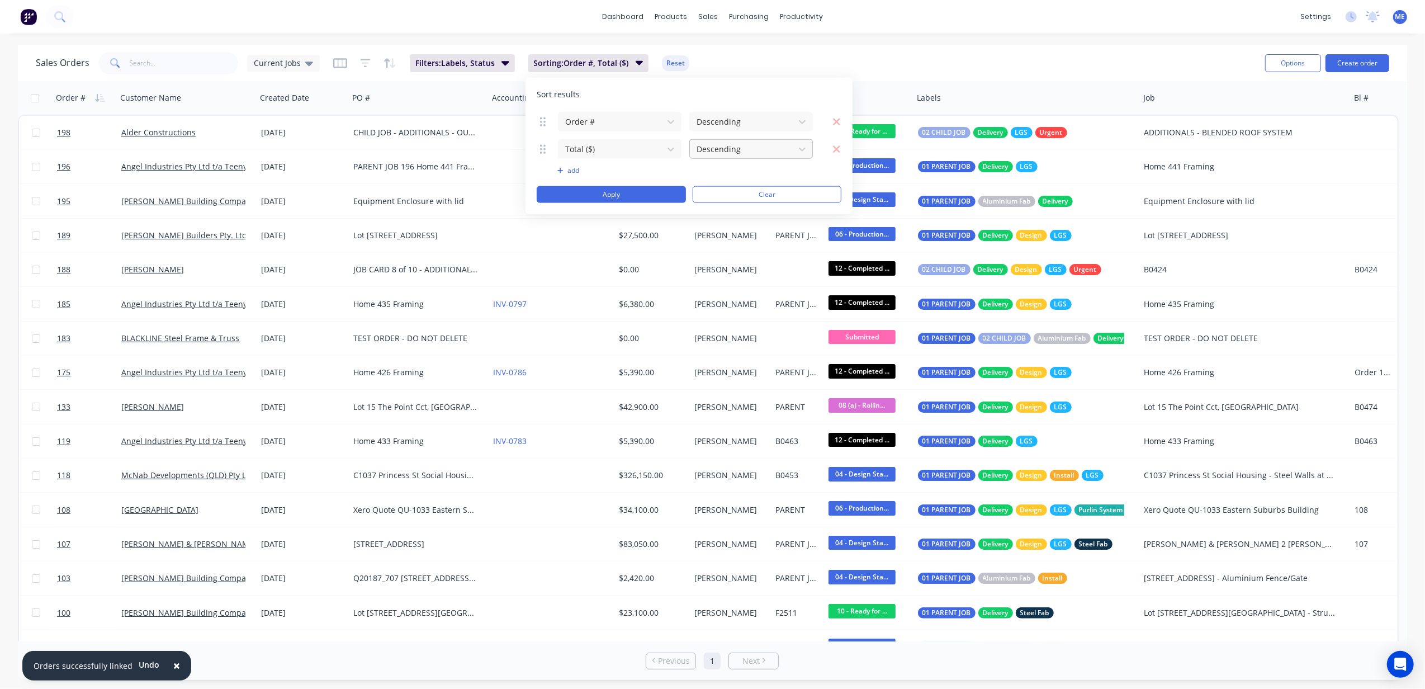
click at [734, 151] on div at bounding box center [741, 149] width 93 height 14
click at [738, 123] on div at bounding box center [741, 122] width 93 height 14
click at [730, 149] on div "Ascending" at bounding box center [750, 149] width 123 height 21
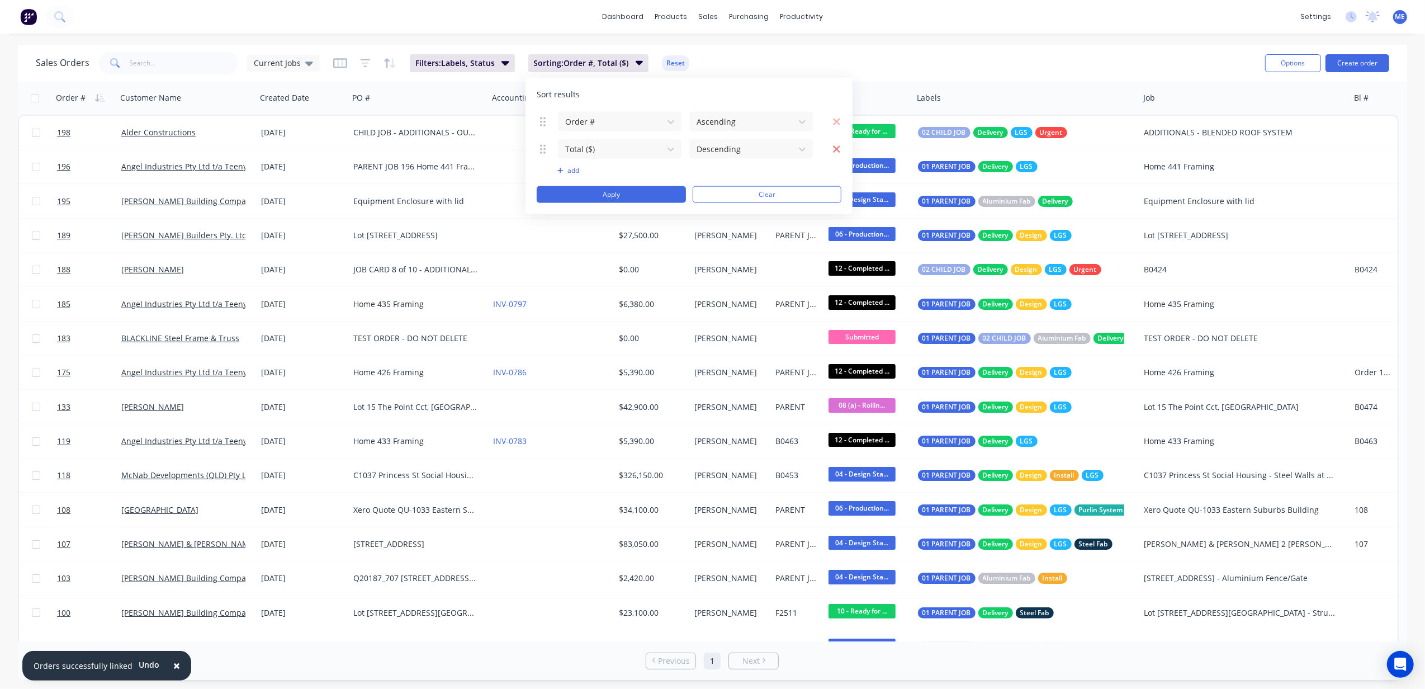
click at [835, 153] on icon "button" at bounding box center [836, 148] width 8 height 11
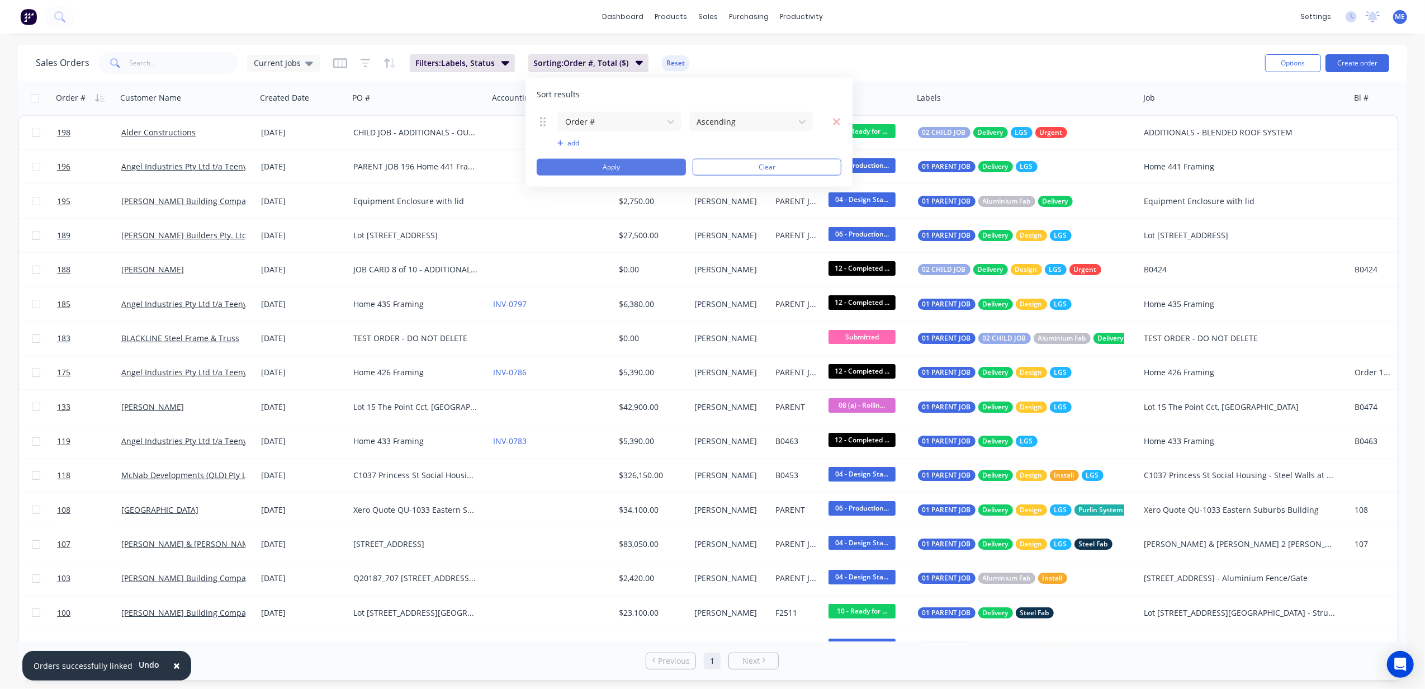
click at [653, 164] on button "Apply" at bounding box center [611, 167] width 149 height 17
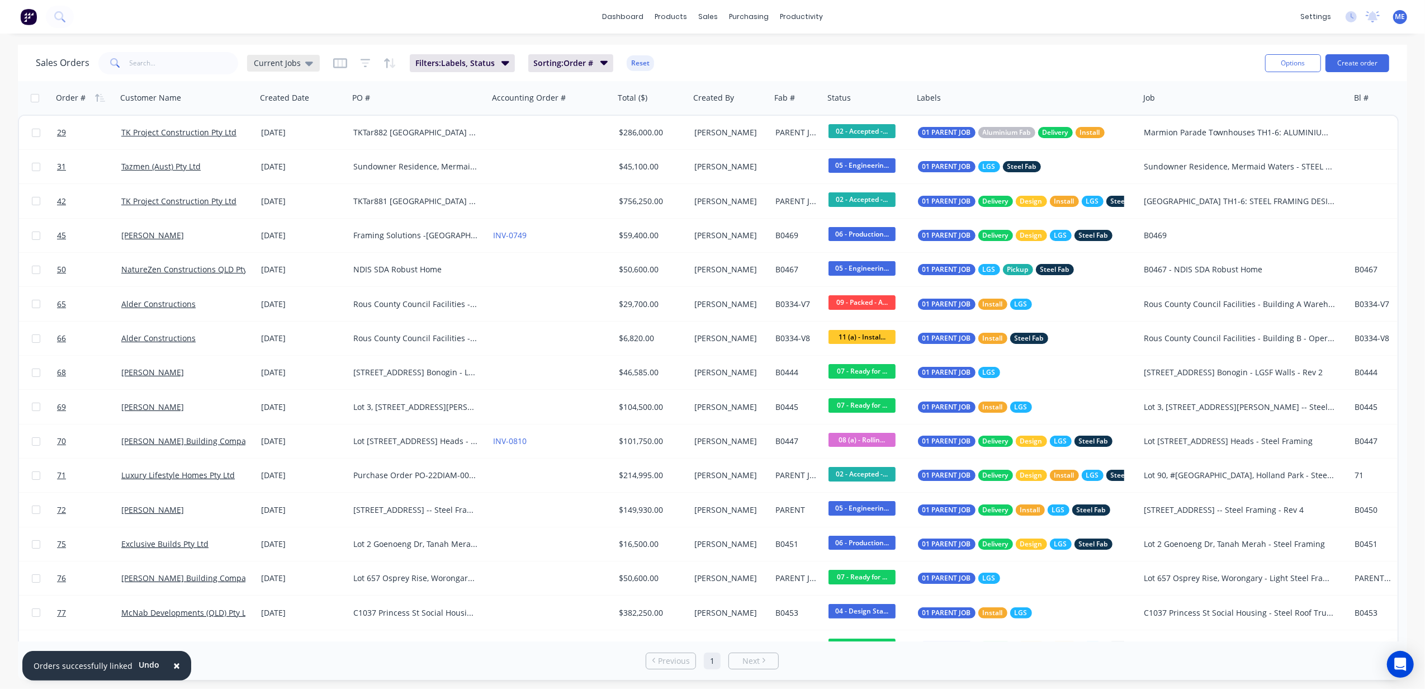
click at [298, 59] on div "Current Jobs" at bounding box center [283, 63] width 59 height 10
click at [392, 201] on button "edit" at bounding box center [390, 203] width 15 height 12
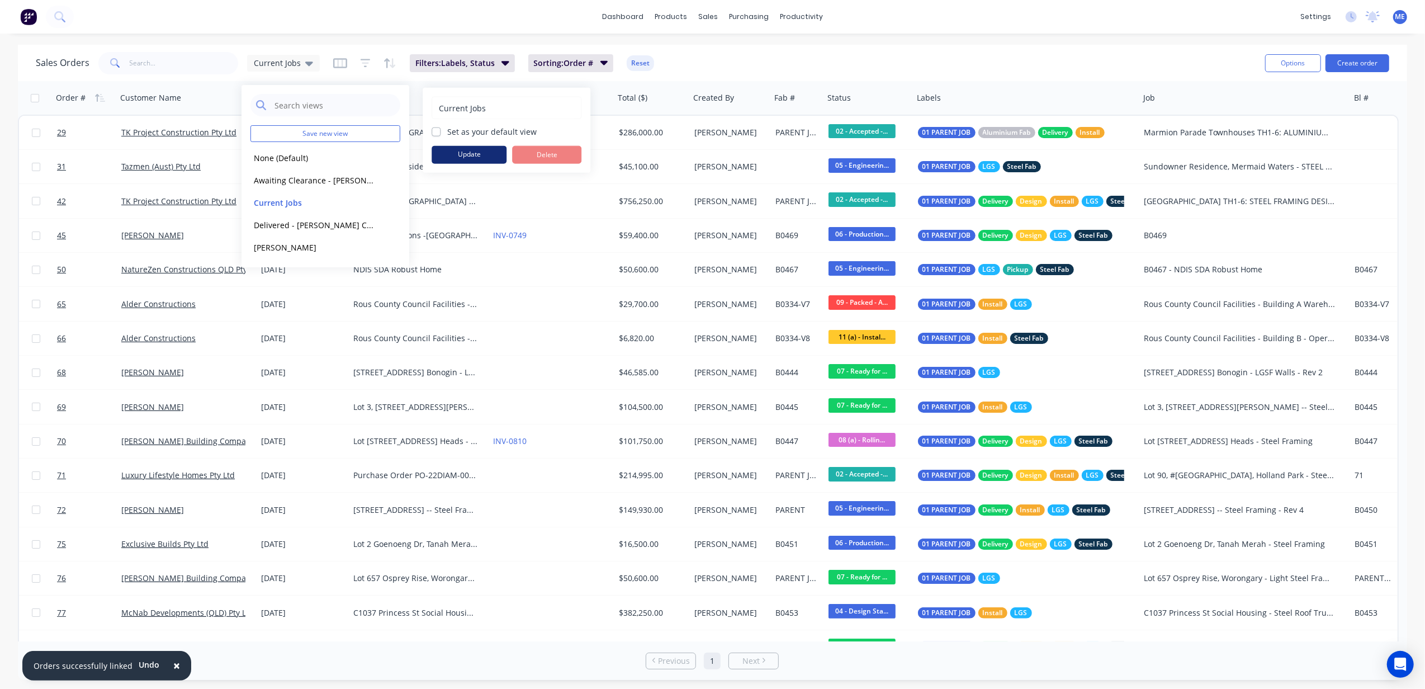
click at [468, 152] on button "Update" at bounding box center [469, 155] width 75 height 18
click at [393, 198] on button "edit" at bounding box center [390, 203] width 15 height 12
click at [447, 130] on label "Set as your default view" at bounding box center [491, 132] width 89 height 12
click at [436, 130] on input "Set as your default view" at bounding box center [436, 131] width 9 height 11
checkbox input "true"
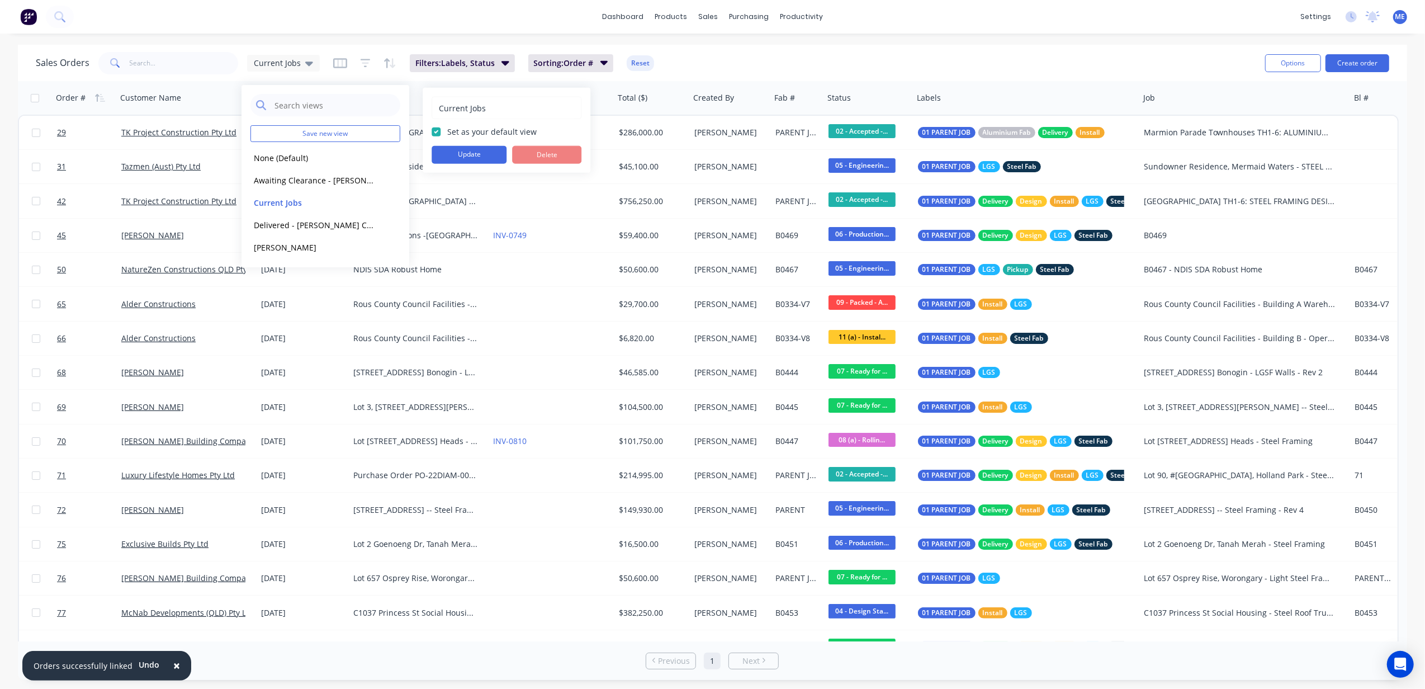
click at [466, 107] on input "Current Jobs" at bounding box center [506, 107] width 137 height 21
type input "Current Active Jobs"
click at [475, 152] on button "Update" at bounding box center [469, 155] width 75 height 18
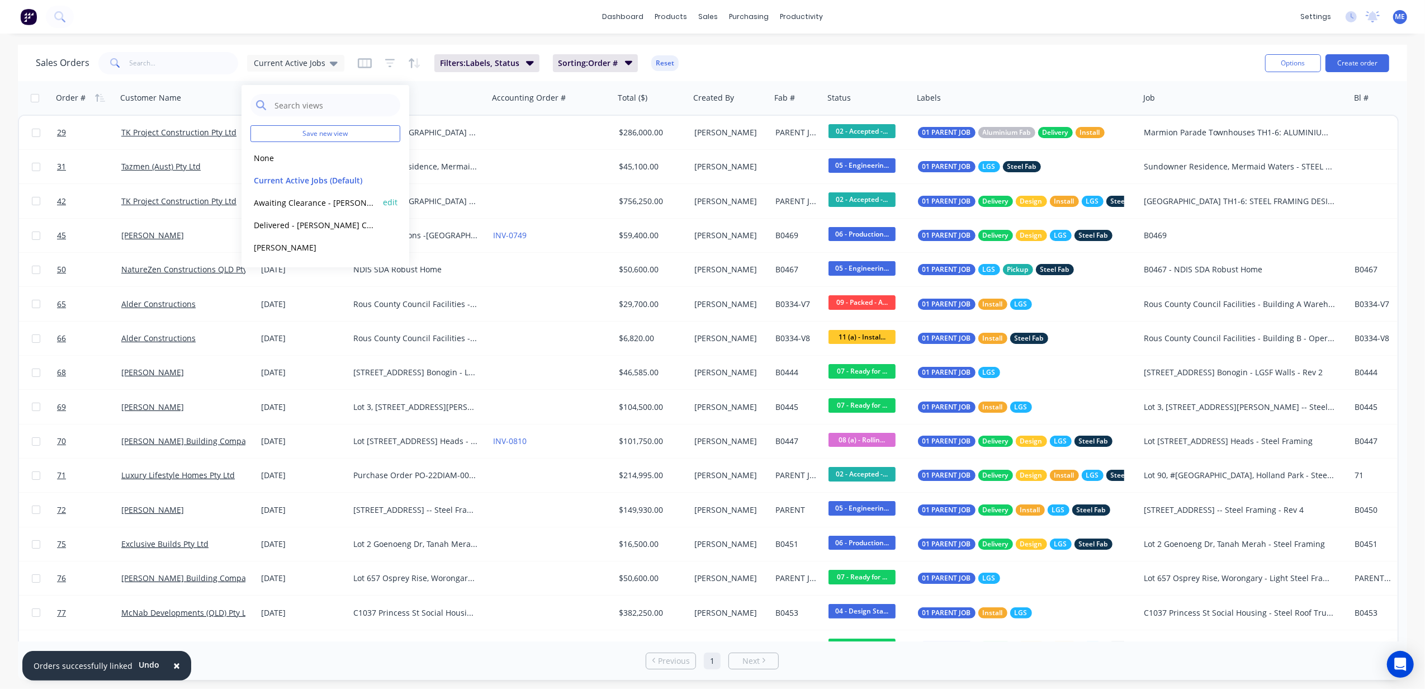
click at [307, 200] on button "Awaiting Clearance - Mike check" at bounding box center [313, 202] width 127 height 13
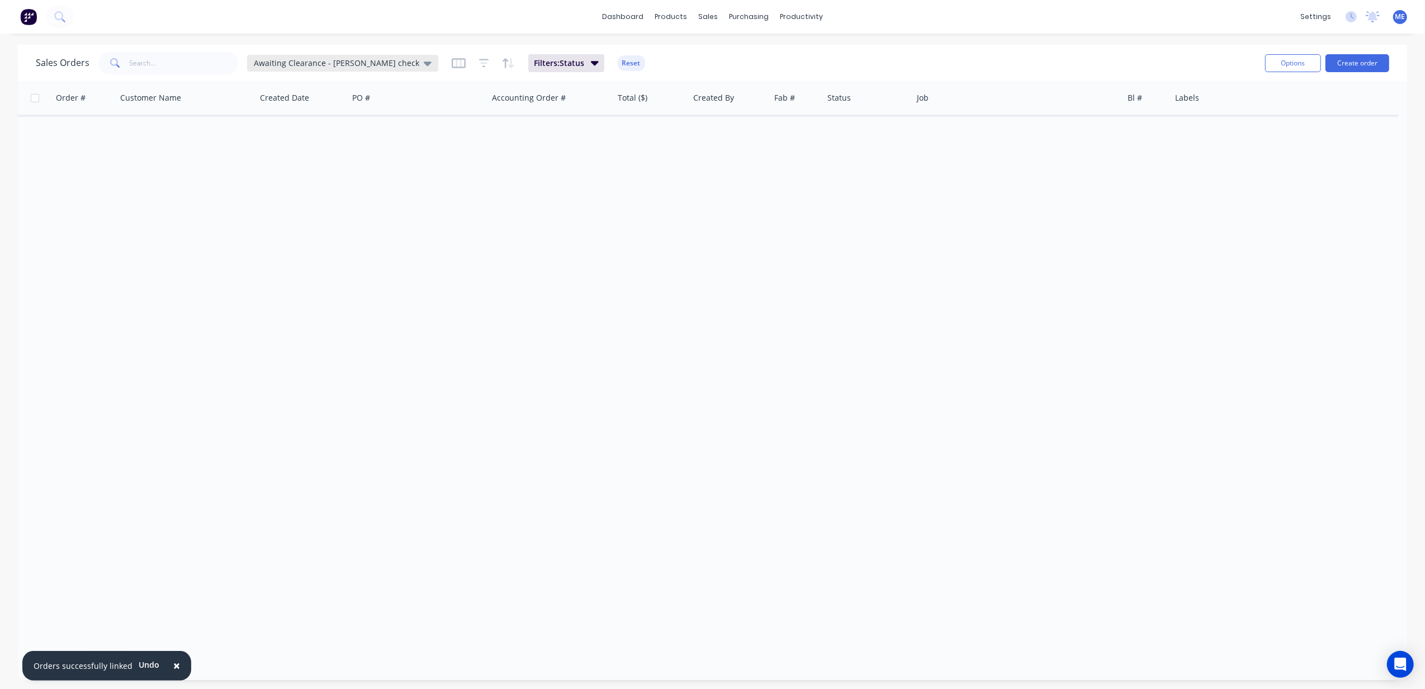
click at [343, 59] on span "Awaiting Clearance - Mike check" at bounding box center [336, 63] width 165 height 12
click at [326, 225] on button "Delivered - Mike Check Invoice" at bounding box center [313, 225] width 127 height 13
click at [325, 63] on span "Delivered - Mike Check Invoice" at bounding box center [333, 63] width 159 height 12
click at [326, 201] on button "Awaiting Clearance - Mike check" at bounding box center [313, 202] width 127 height 13
click at [534, 61] on span "Filters: Status" at bounding box center [559, 63] width 50 height 11
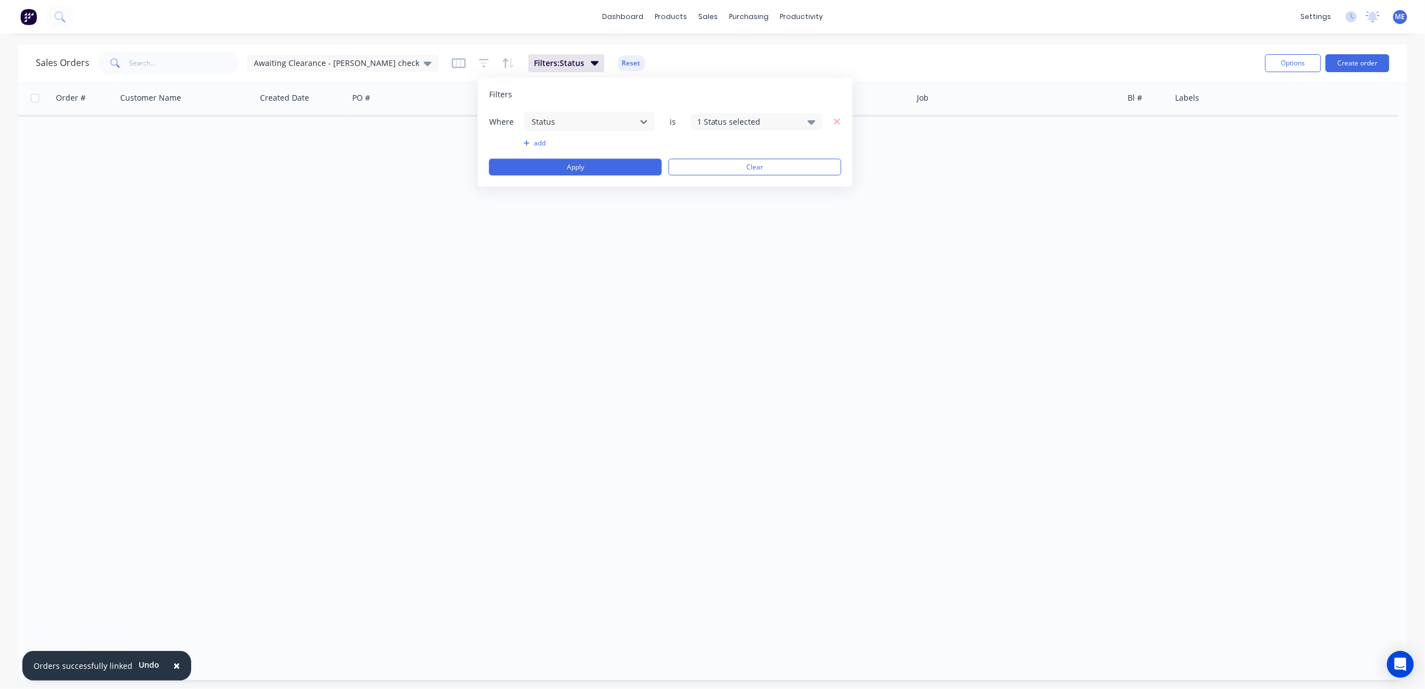
click at [741, 116] on div "1 Status selected" at bounding box center [747, 122] width 101 height 12
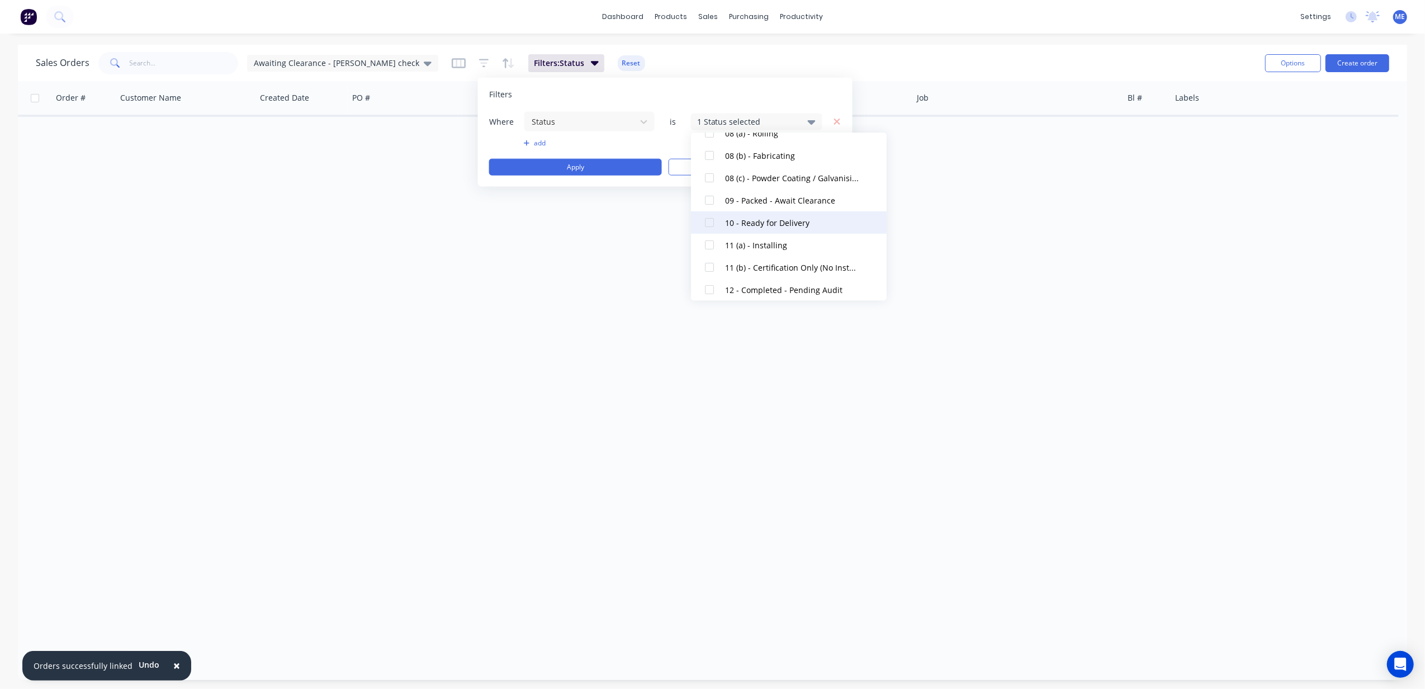
scroll to position [294, 0]
click at [710, 205] on div at bounding box center [709, 202] width 22 height 22
click at [708, 240] on div at bounding box center [709, 238] width 22 height 22
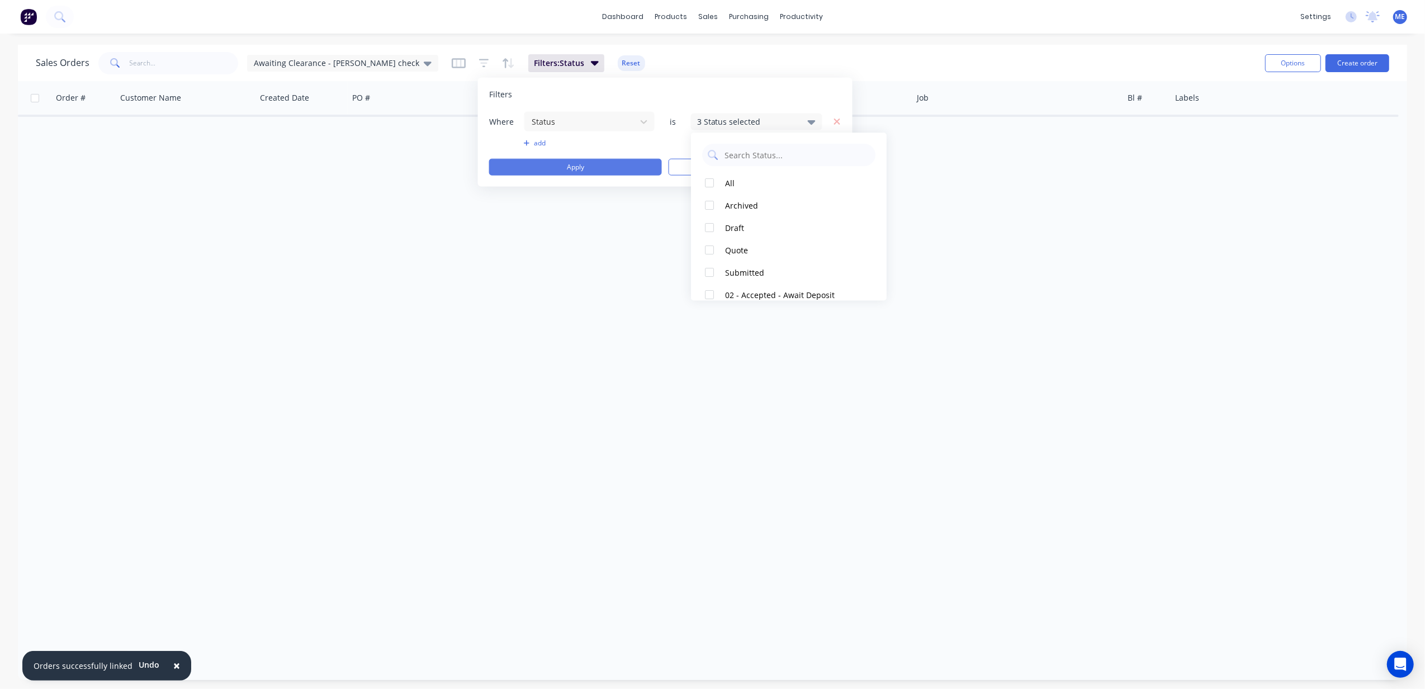
click at [579, 164] on button "Apply" at bounding box center [575, 167] width 173 height 17
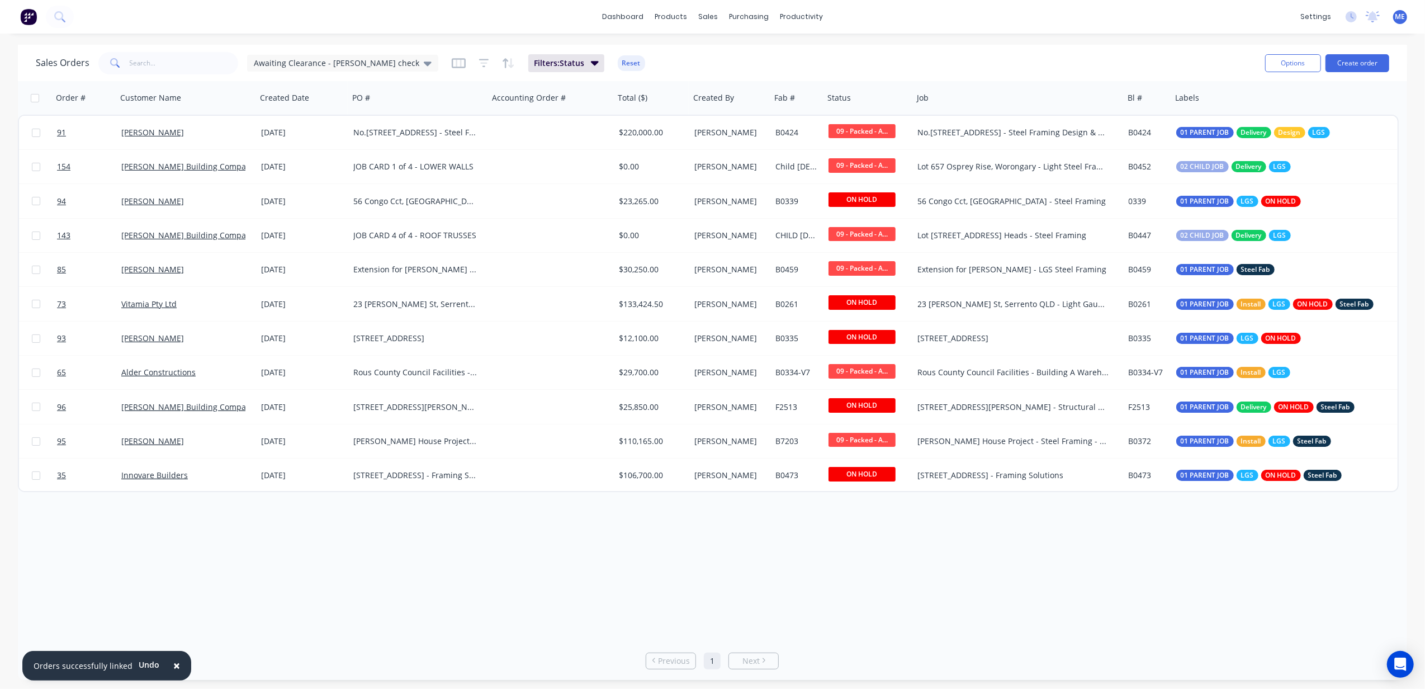
click at [799, 535] on div "Order # Customer Name Created Date PO # Accounting Order # Total ($) Created By…" at bounding box center [712, 361] width 1389 height 560
click at [591, 59] on icon "button" at bounding box center [595, 62] width 8 height 12
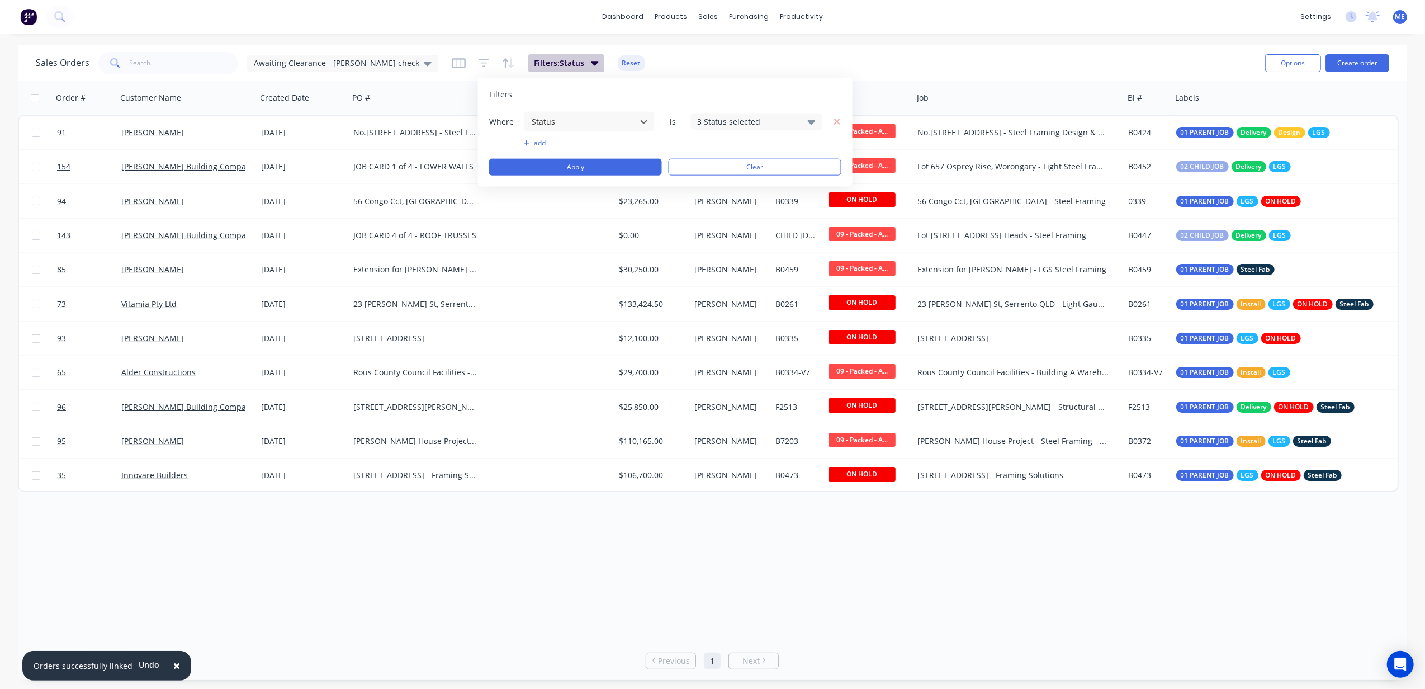
click at [591, 59] on icon "button" at bounding box center [595, 62] width 8 height 12
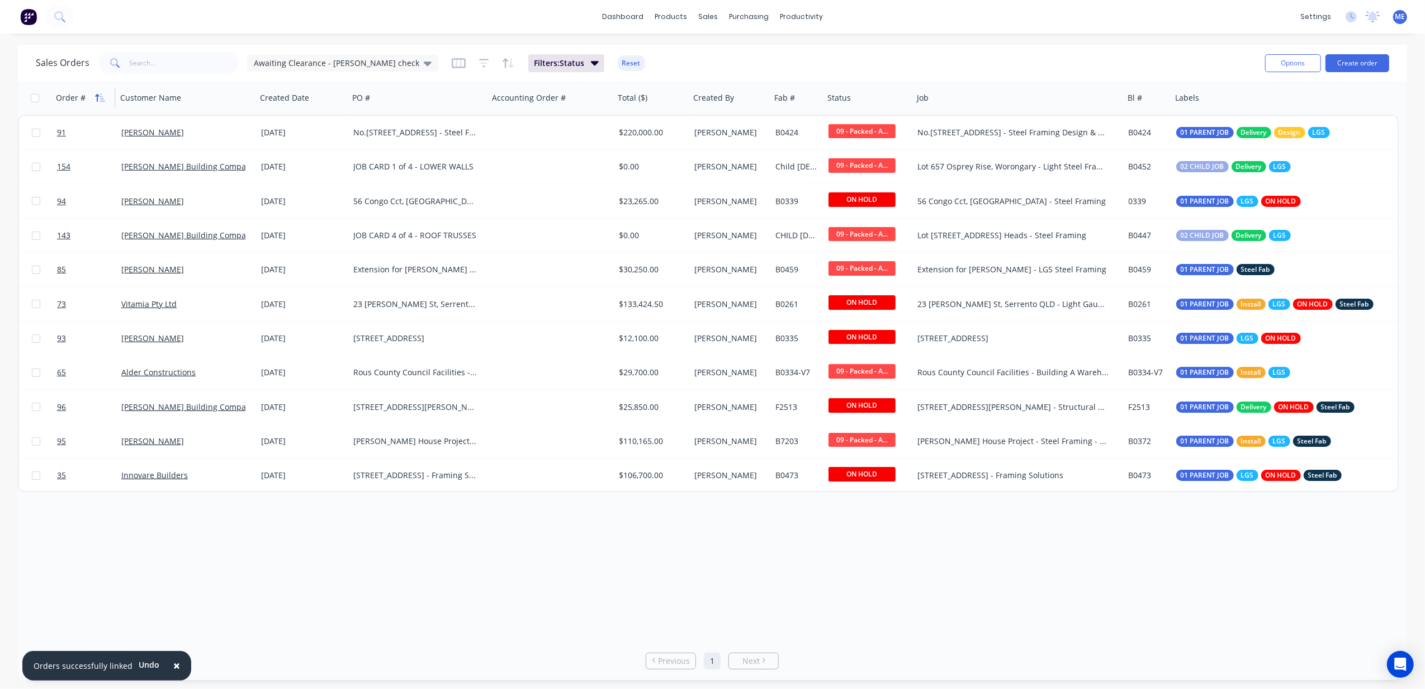
click at [101, 94] on icon "button" at bounding box center [102, 98] width 5 height 8
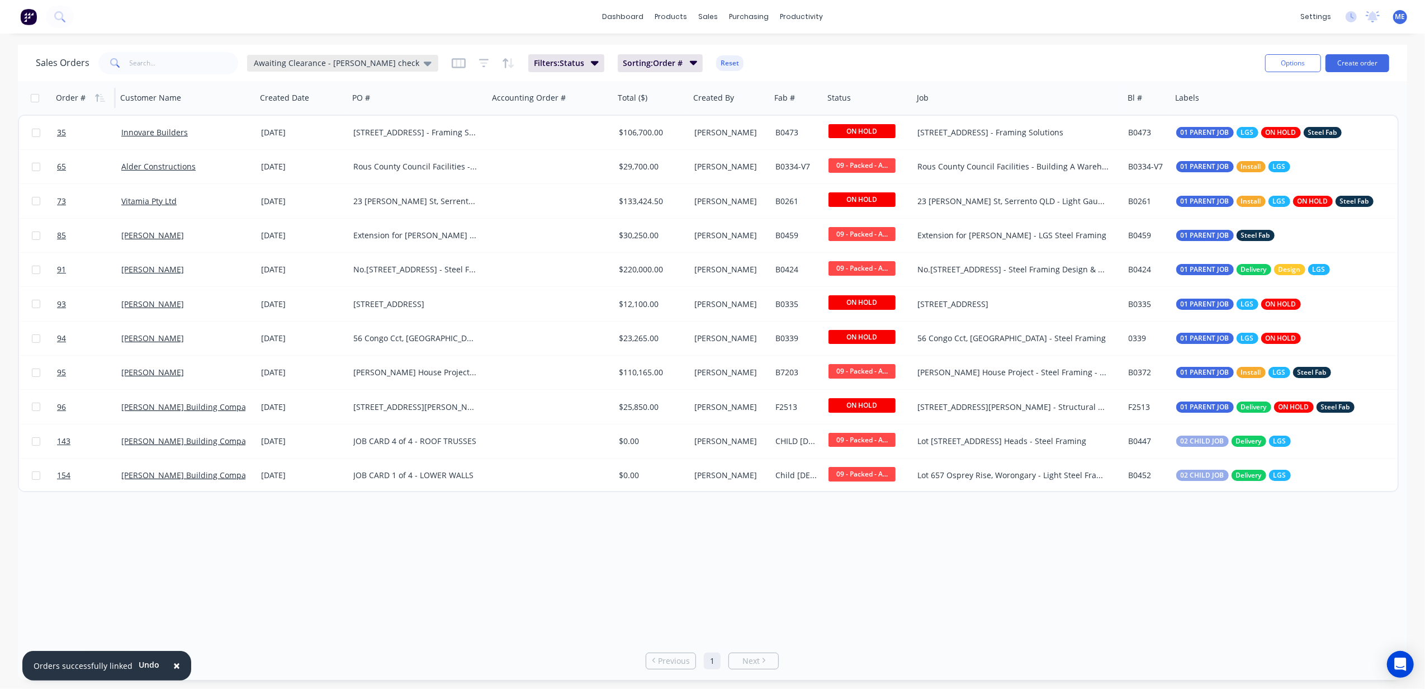
click at [368, 61] on span "Awaiting Clearance - Mike check" at bounding box center [336, 63] width 165 height 12
click at [387, 202] on button "edit" at bounding box center [390, 203] width 15 height 12
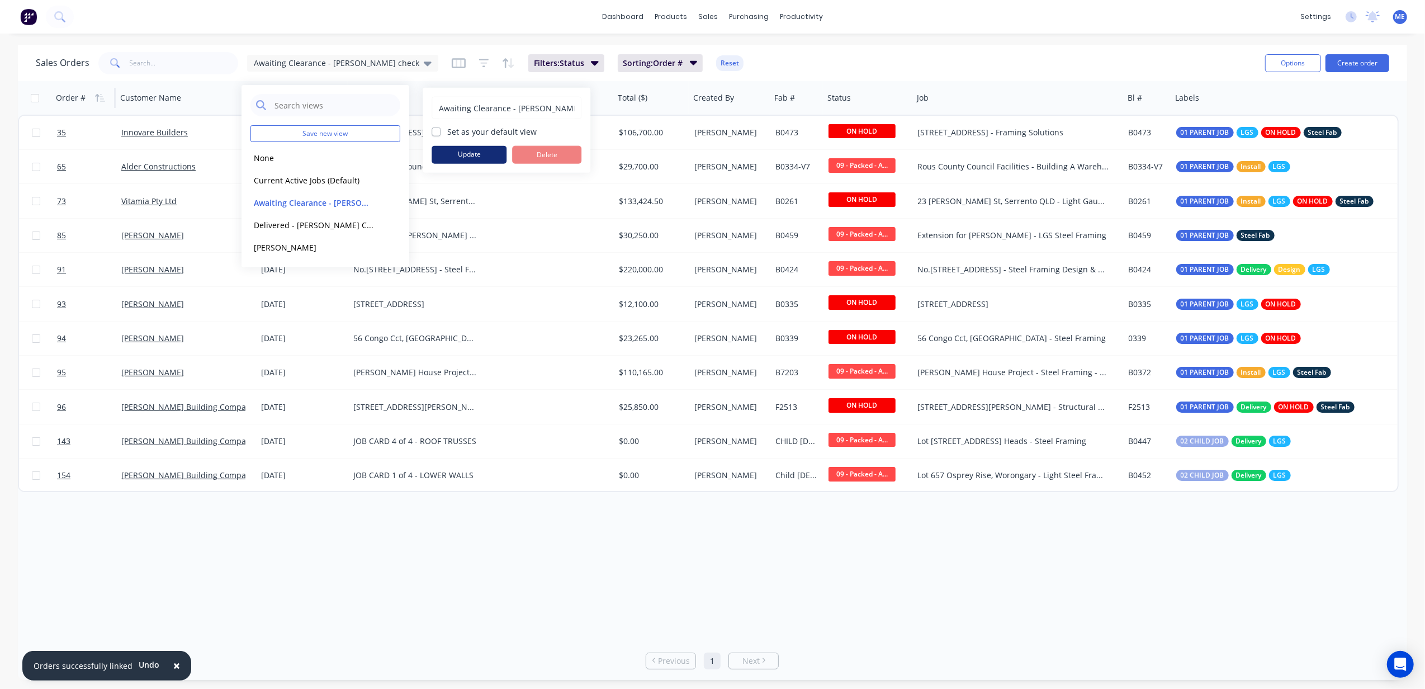
click at [477, 152] on button "Update" at bounding box center [469, 155] width 75 height 18
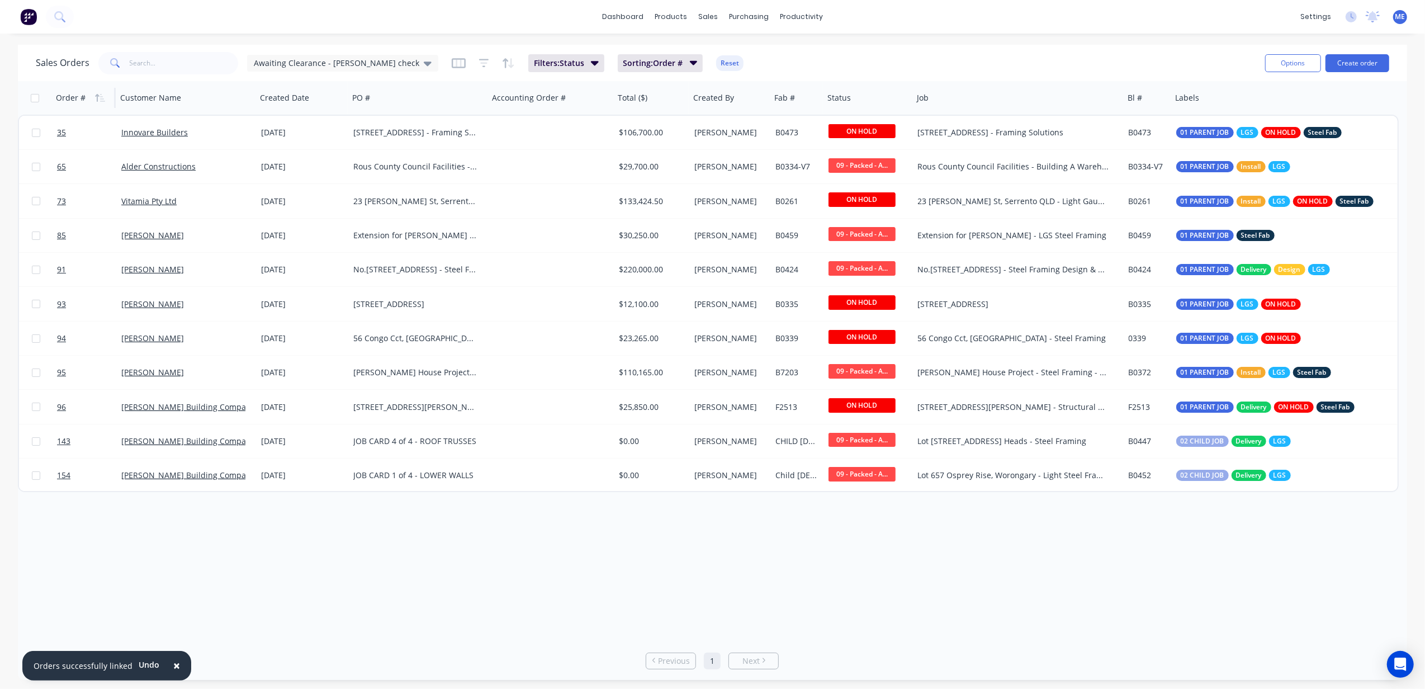
click at [383, 530] on div "Order # Customer Name Created Date PO # Accounting Order # Total ($) Created By…" at bounding box center [712, 361] width 1389 height 560
click at [341, 61] on span "Awaiting Clearance - Mike check" at bounding box center [336, 63] width 165 height 12
click at [323, 226] on button "Delivered - Mike Check Invoice" at bounding box center [313, 225] width 127 height 13
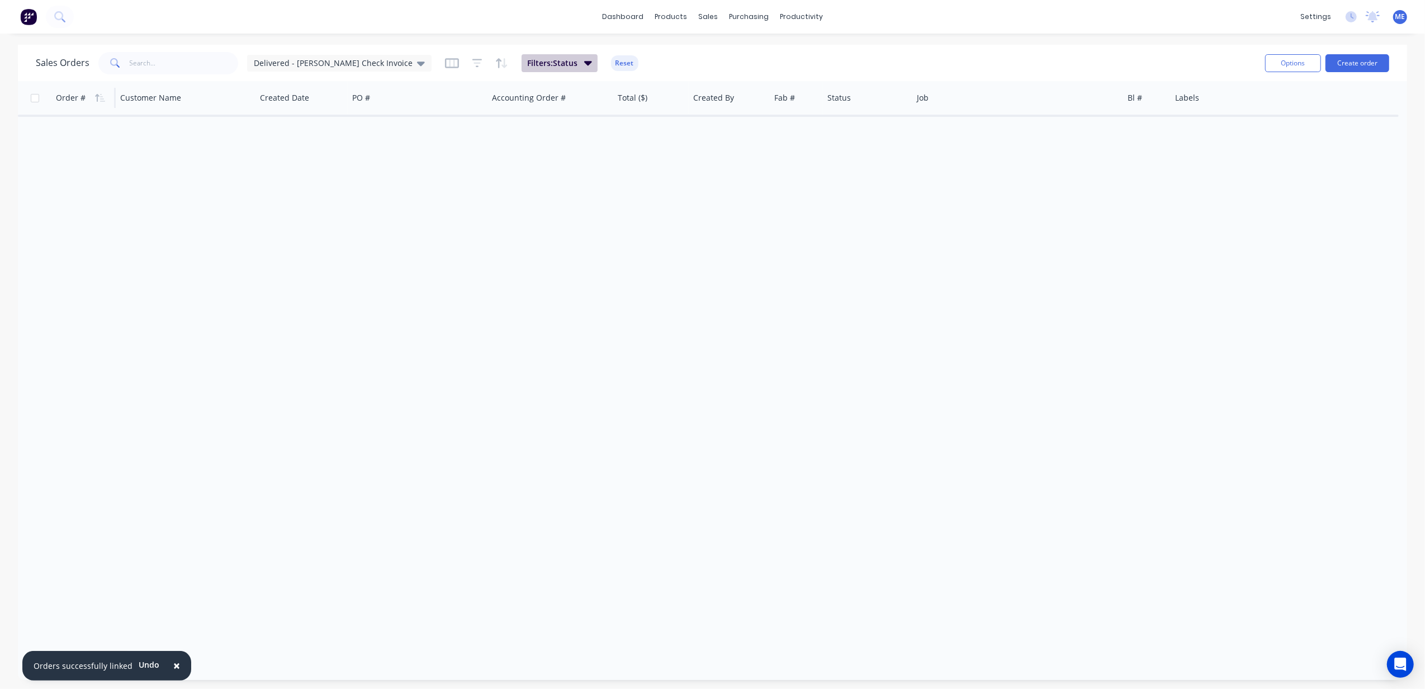
click at [527, 65] on span "Filters: Status" at bounding box center [552, 63] width 50 height 11
click at [723, 121] on div "1 Status selected" at bounding box center [741, 122] width 101 height 12
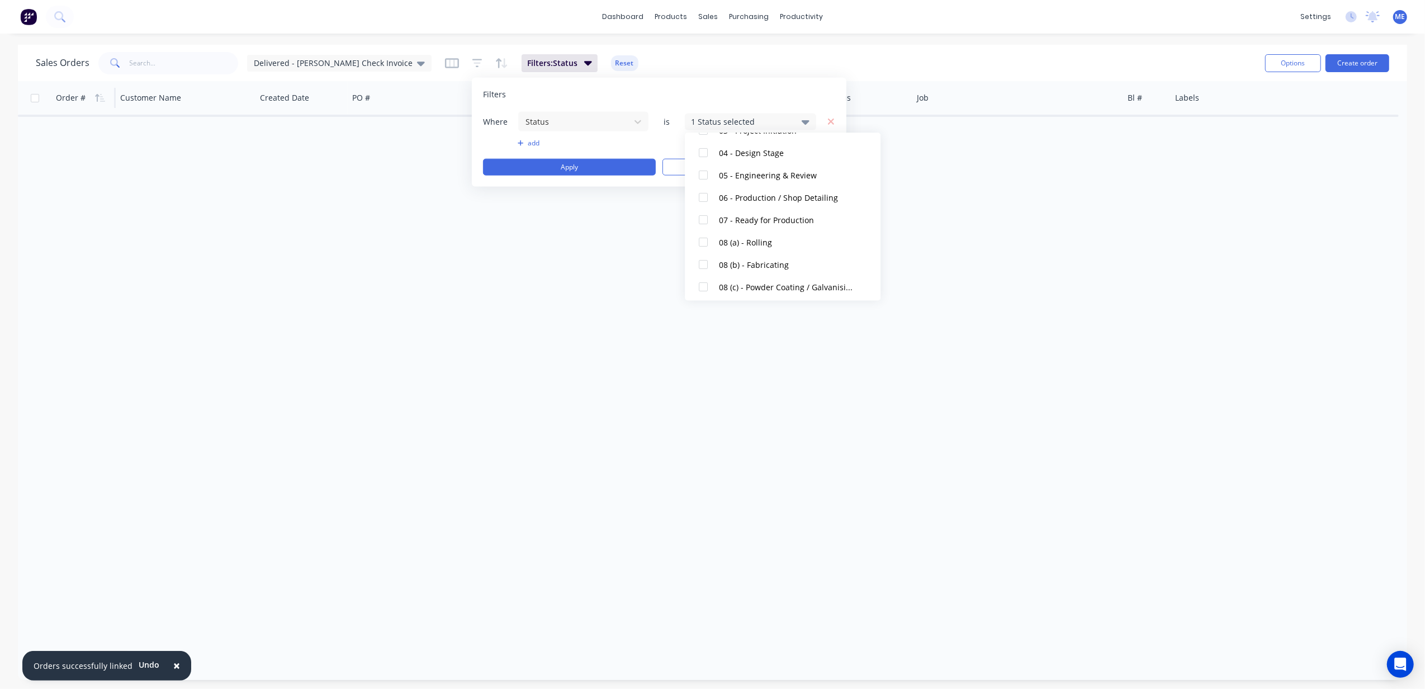
scroll to position [369, 0]
click at [703, 217] on div at bounding box center [703, 216] width 22 height 22
click at [705, 262] on div at bounding box center [703, 261] width 22 height 22
click at [702, 285] on div at bounding box center [703, 283] width 22 height 22
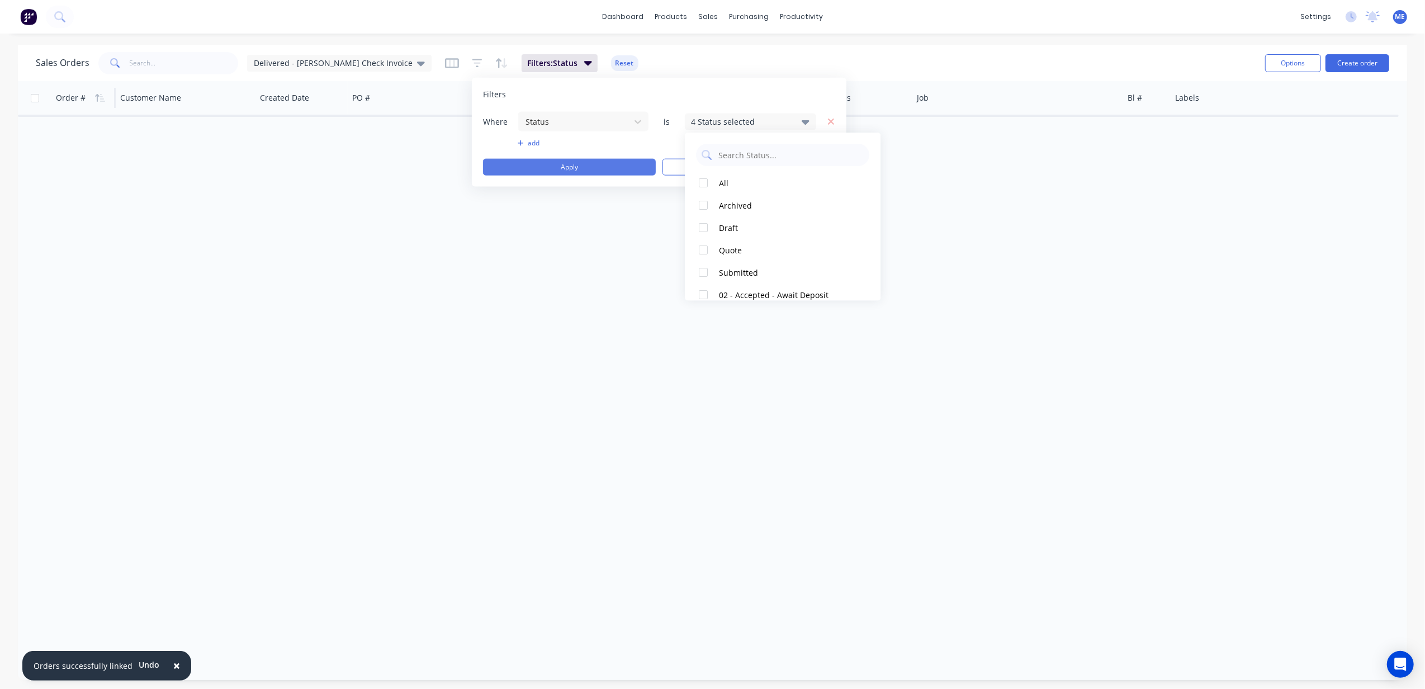
click at [596, 164] on button "Apply" at bounding box center [569, 167] width 173 height 17
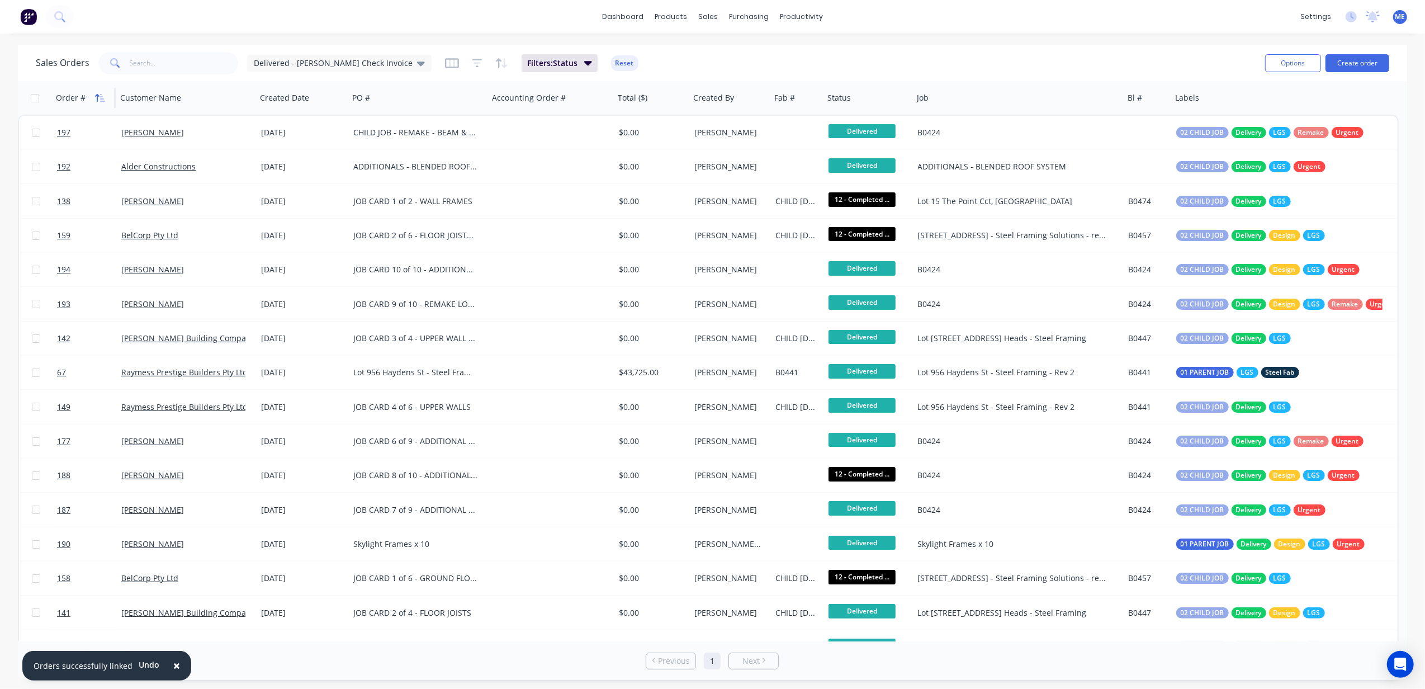
click at [96, 96] on icon "button" at bounding box center [97, 98] width 4 height 8
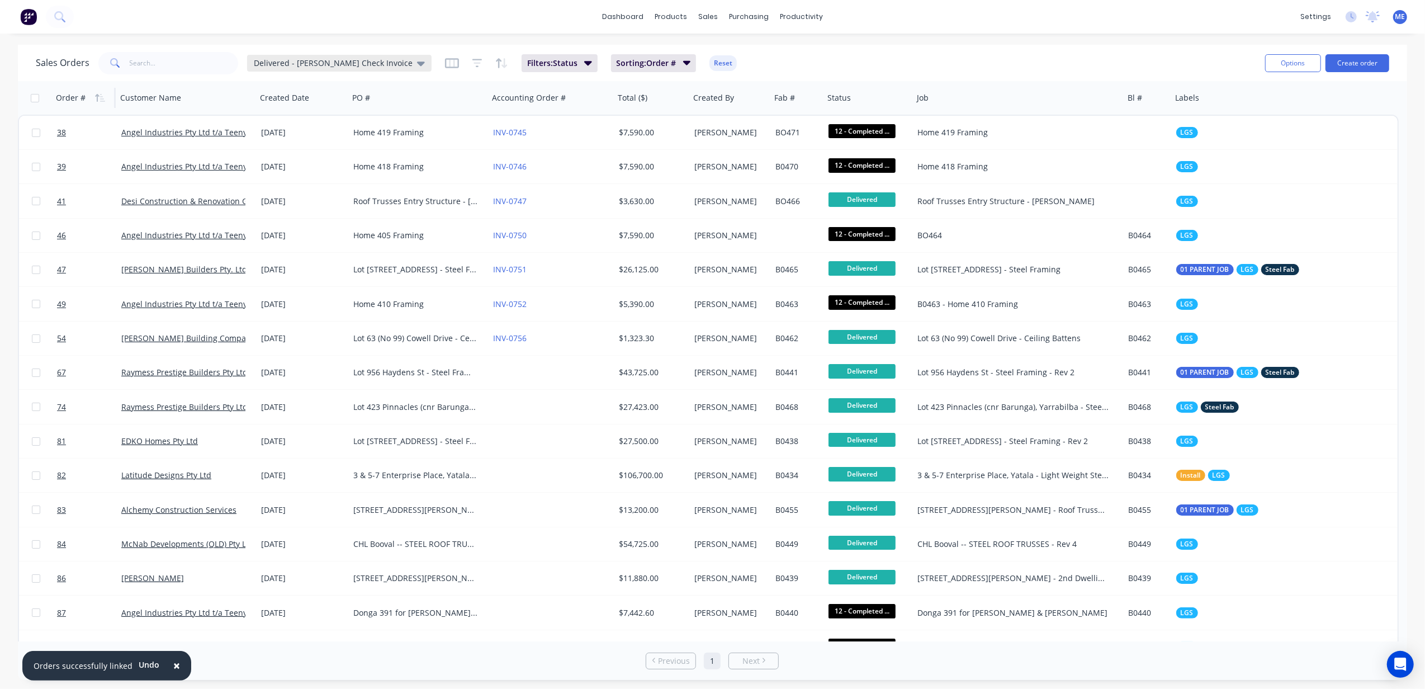
click at [349, 61] on span "Delivered - Mike Check Invoice" at bounding box center [333, 63] width 159 height 12
click at [385, 221] on button "edit" at bounding box center [390, 225] width 15 height 12
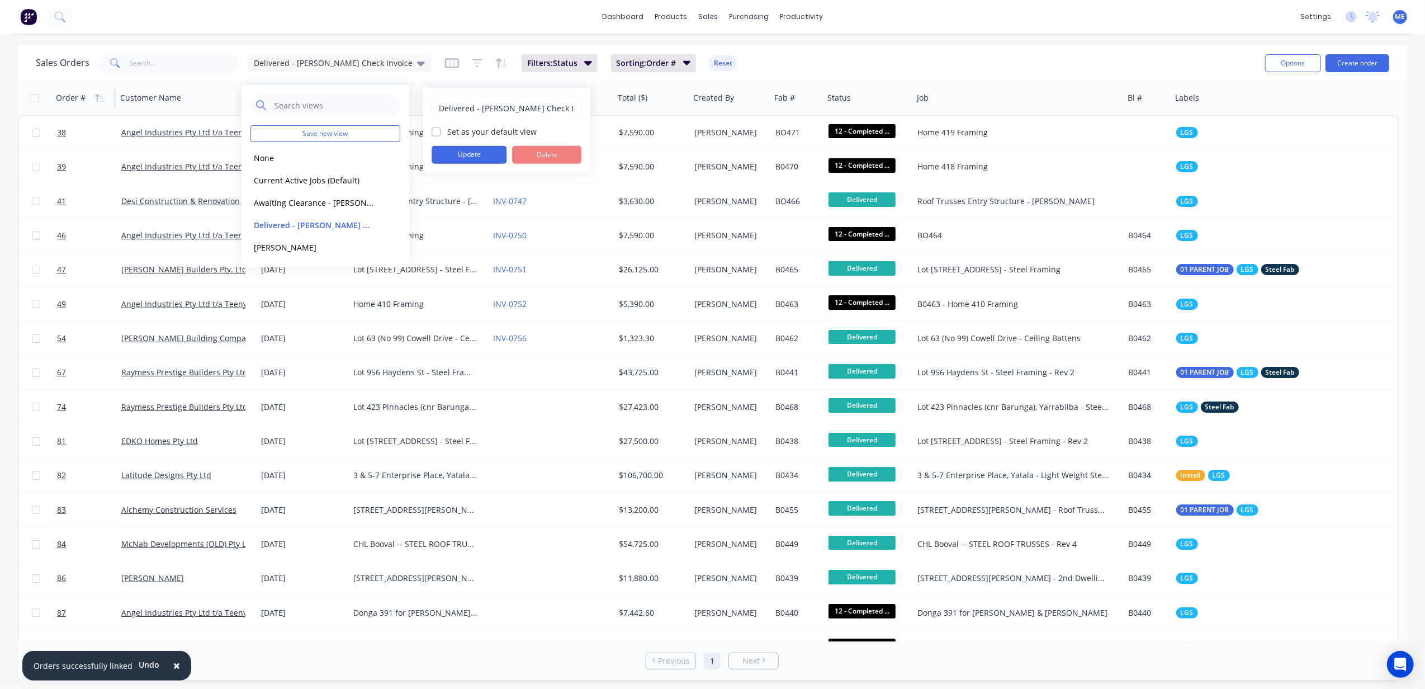
click at [511, 106] on input "Delivered - Mike Check Invoice" at bounding box center [506, 107] width 137 height 21
drag, startPoint x: 501, startPoint y: 106, endPoint x: 551, endPoint y: 108, distance: 49.8
click at [551, 108] on input "Delivered - Mike Check Invoice" at bounding box center [506, 107] width 137 height 21
type input "Delivered - Mike Audit"
click at [479, 155] on button "Update" at bounding box center [469, 155] width 75 height 18
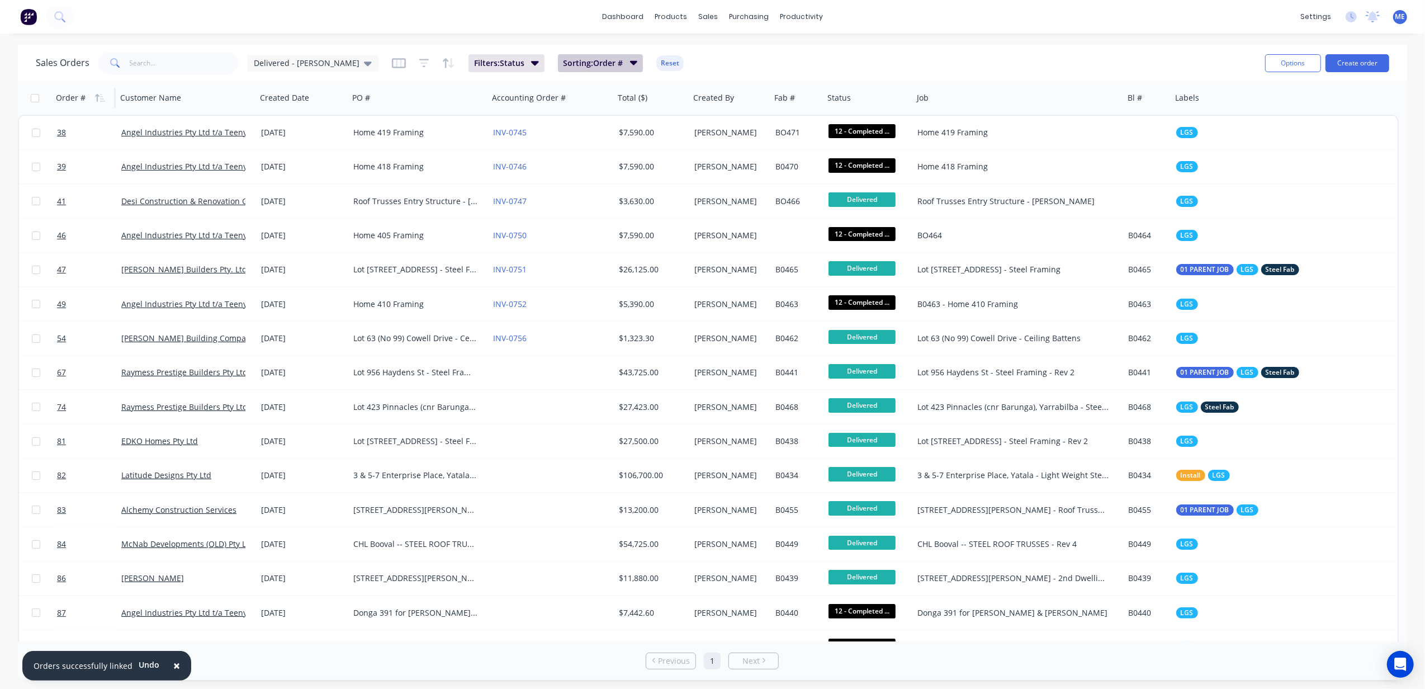
click at [600, 59] on button "Sorting: Order #" at bounding box center [601, 63] width 86 height 18
click at [497, 59] on span "Filters: Status" at bounding box center [499, 63] width 50 height 11
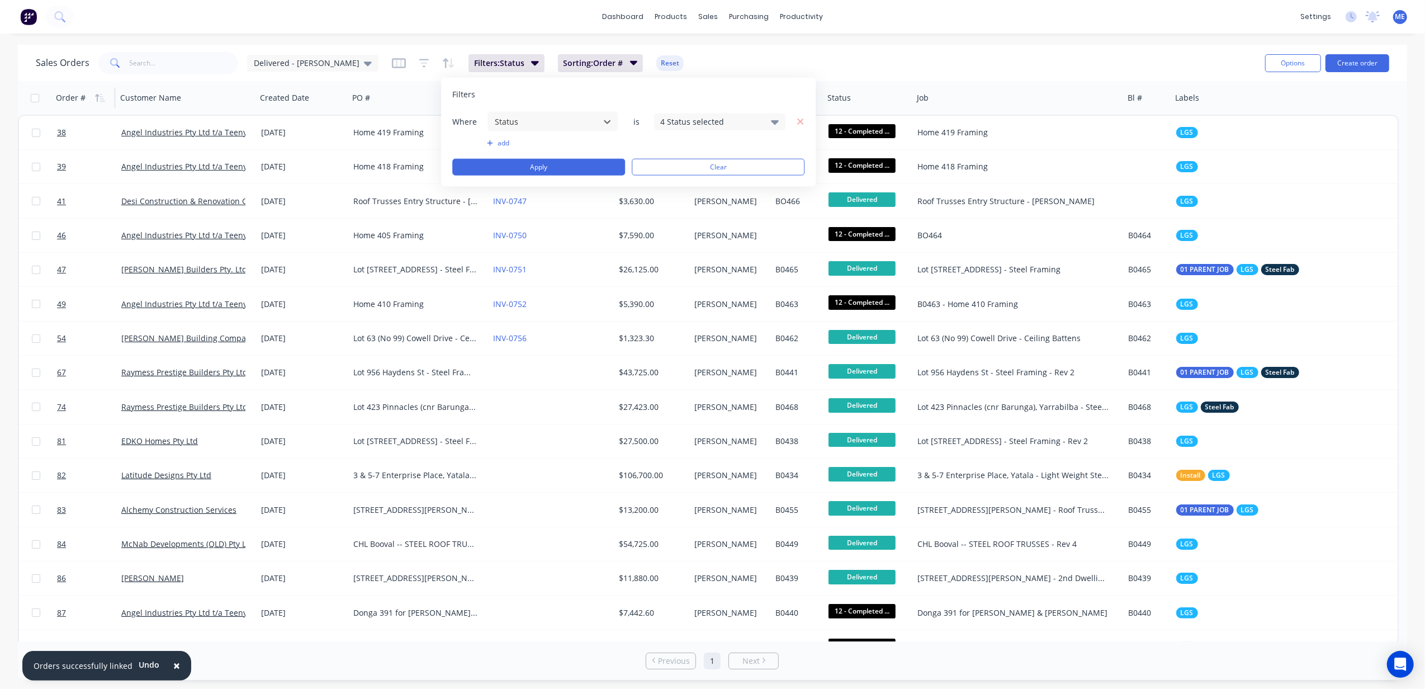
click at [713, 124] on div "4 Status selected" at bounding box center [710, 122] width 101 height 12
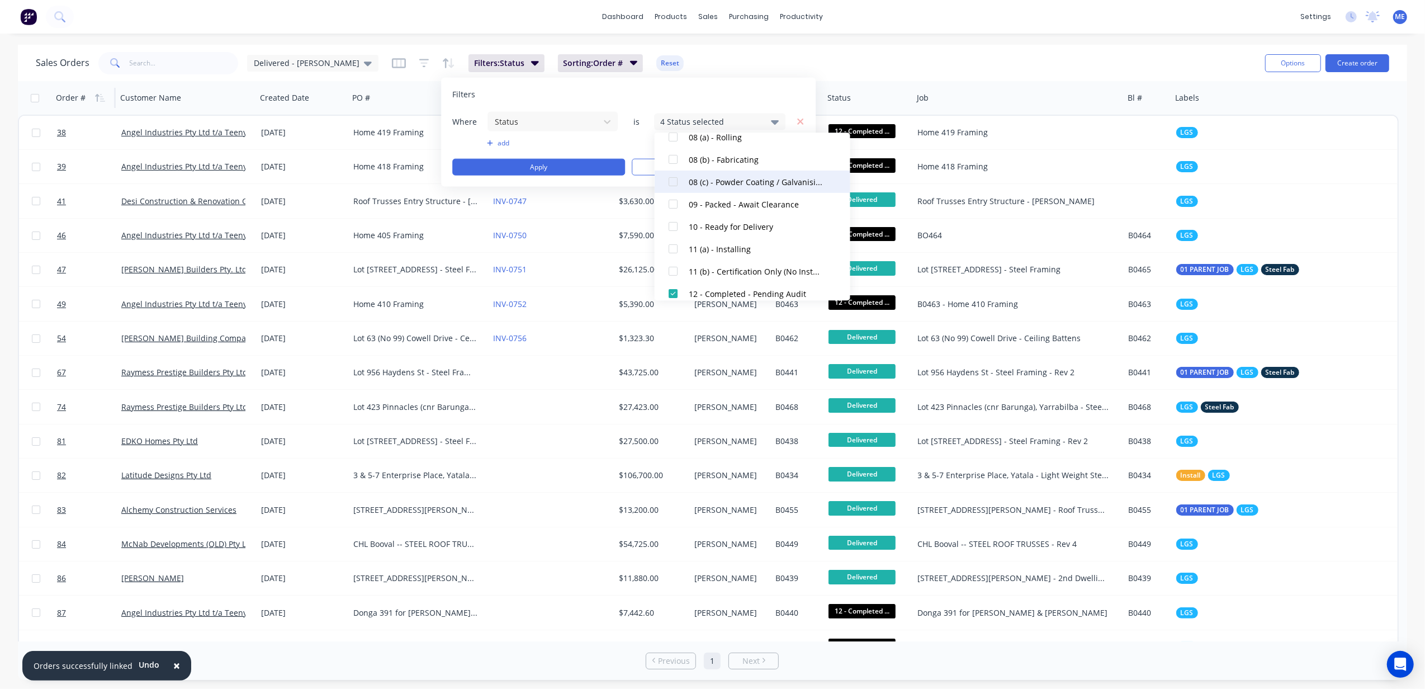
scroll to position [369, 0]
click at [670, 262] on div at bounding box center [673, 261] width 22 height 22
click at [675, 282] on div at bounding box center [673, 283] width 22 height 22
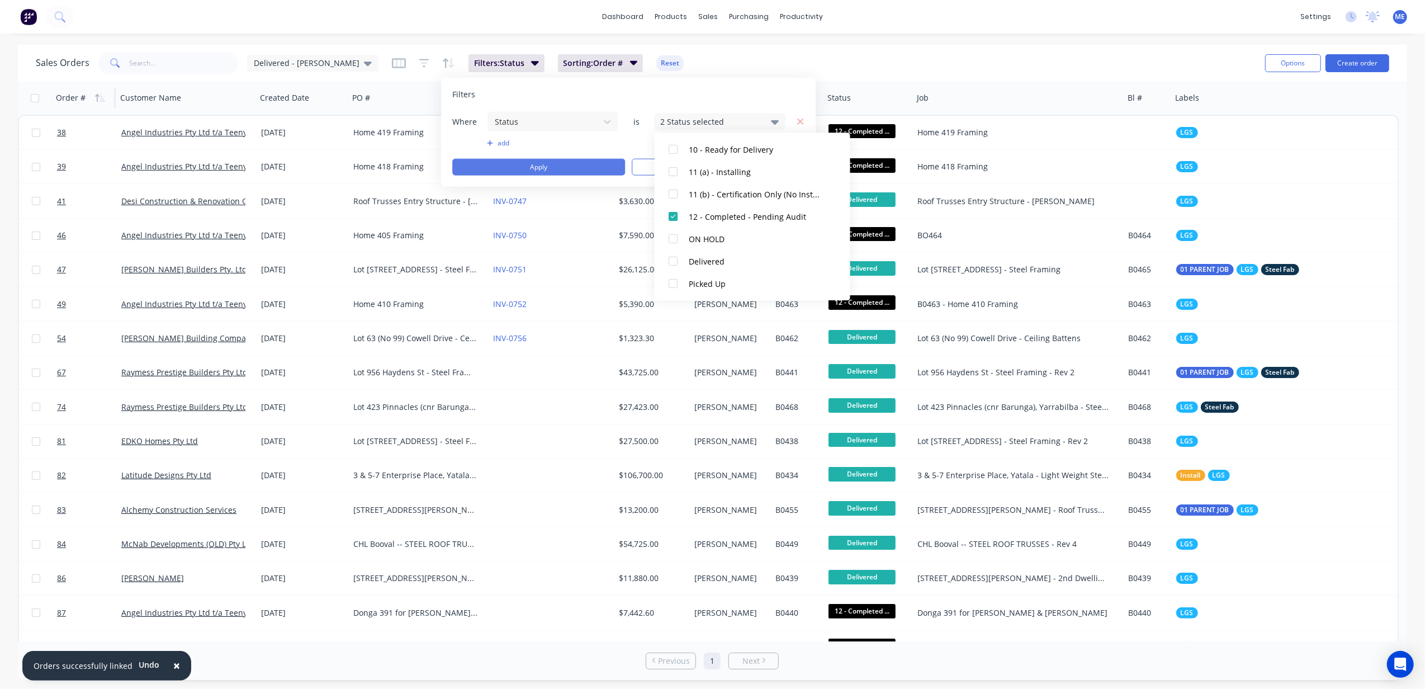
click at [580, 172] on button "Apply" at bounding box center [538, 167] width 173 height 17
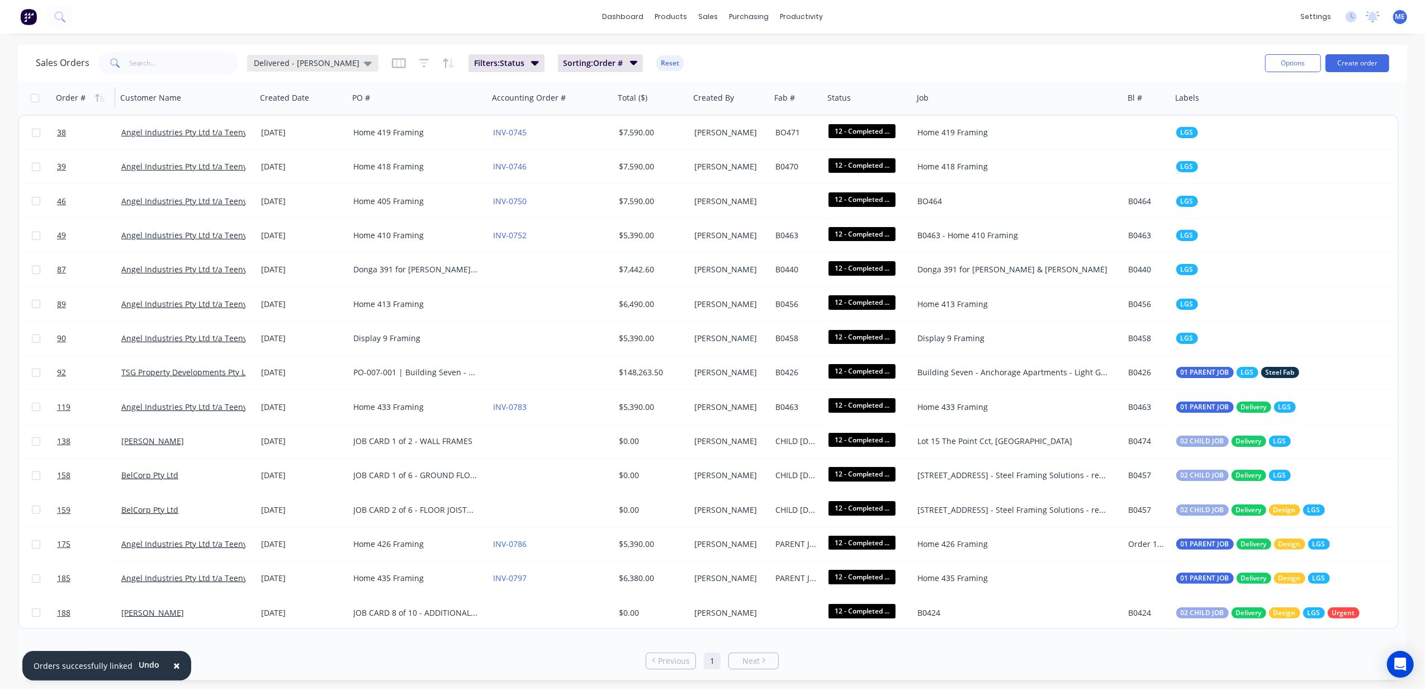
click at [298, 58] on span "Delivered - Mike Audit" at bounding box center [307, 63] width 106 height 12
click at [392, 225] on button "edit" at bounding box center [390, 225] width 15 height 12
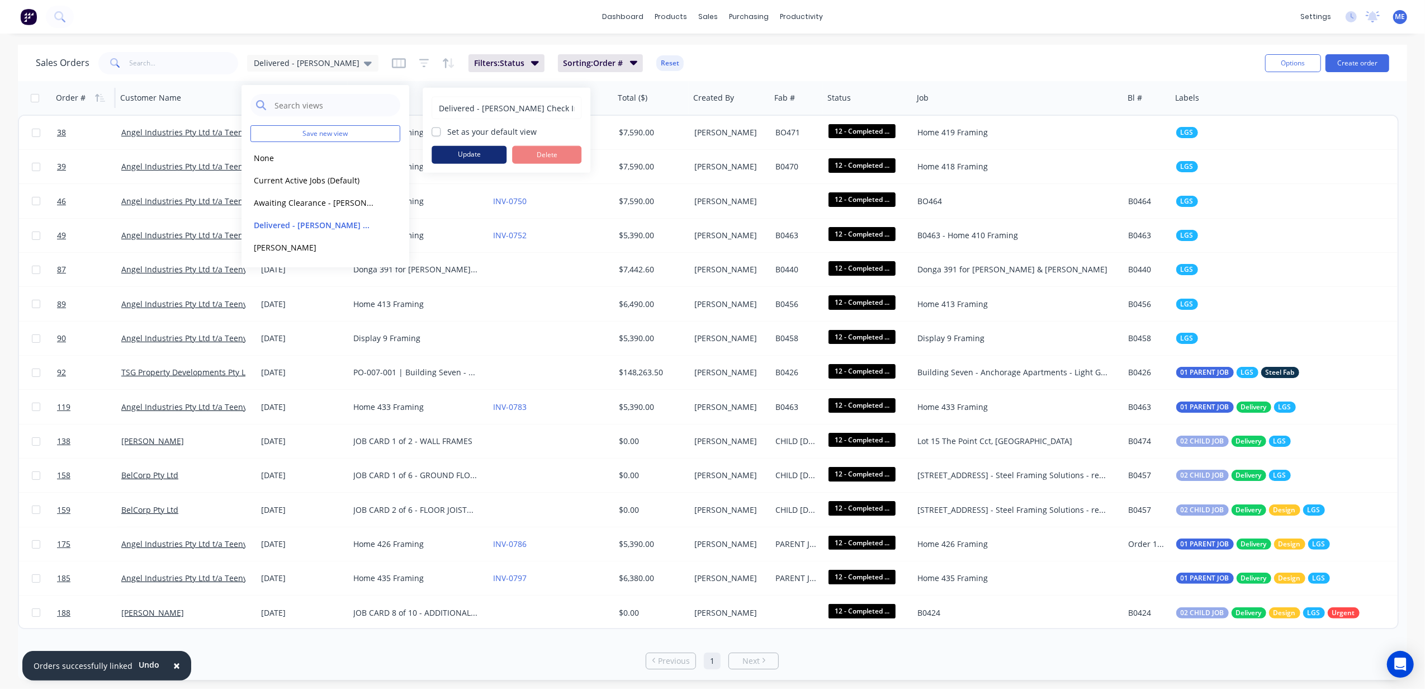
click at [468, 152] on button "Update" at bounding box center [469, 155] width 75 height 18
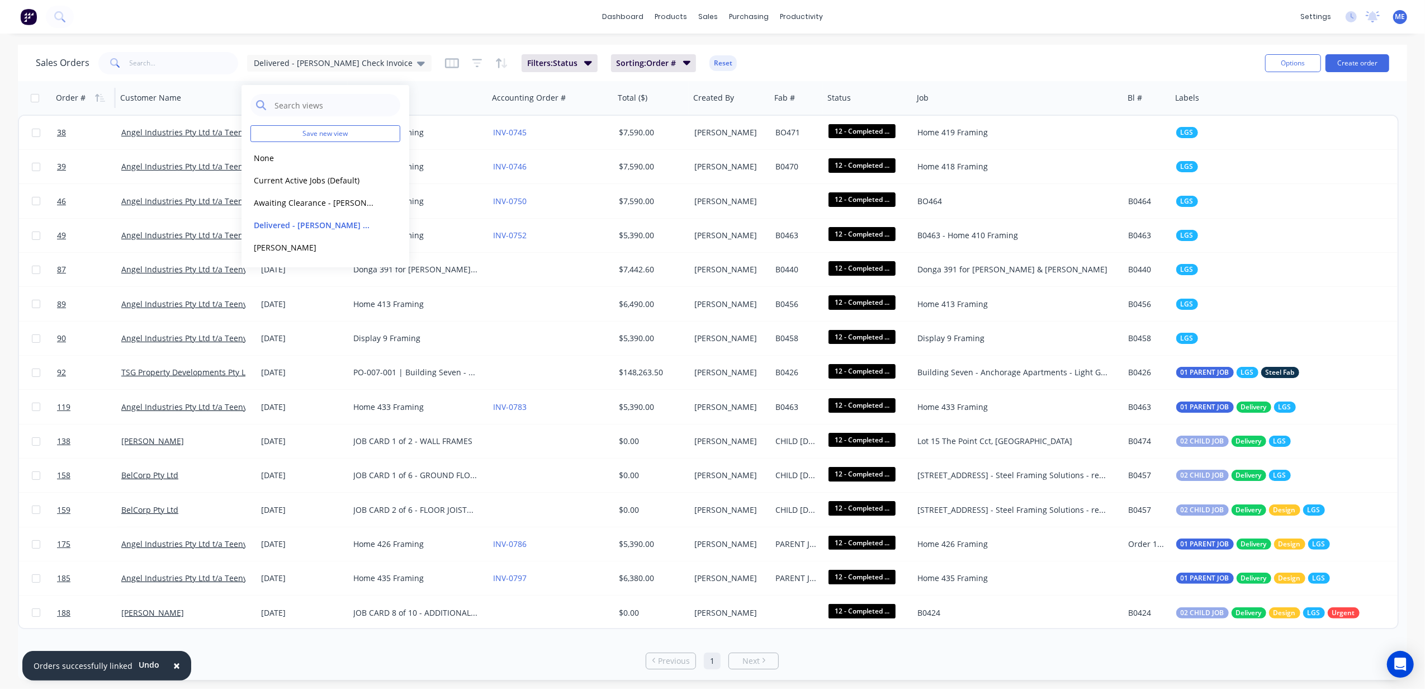
click at [759, 52] on div "Sales Orders Delivered - Mike Check Invoice Filters: Status Sorting: Order # Re…" at bounding box center [646, 62] width 1220 height 27
click at [330, 60] on span "Delivered - Mike Check Invoice" at bounding box center [333, 63] width 159 height 12
click at [328, 176] on button "Current Active Jobs (Default)" at bounding box center [313, 180] width 127 height 13
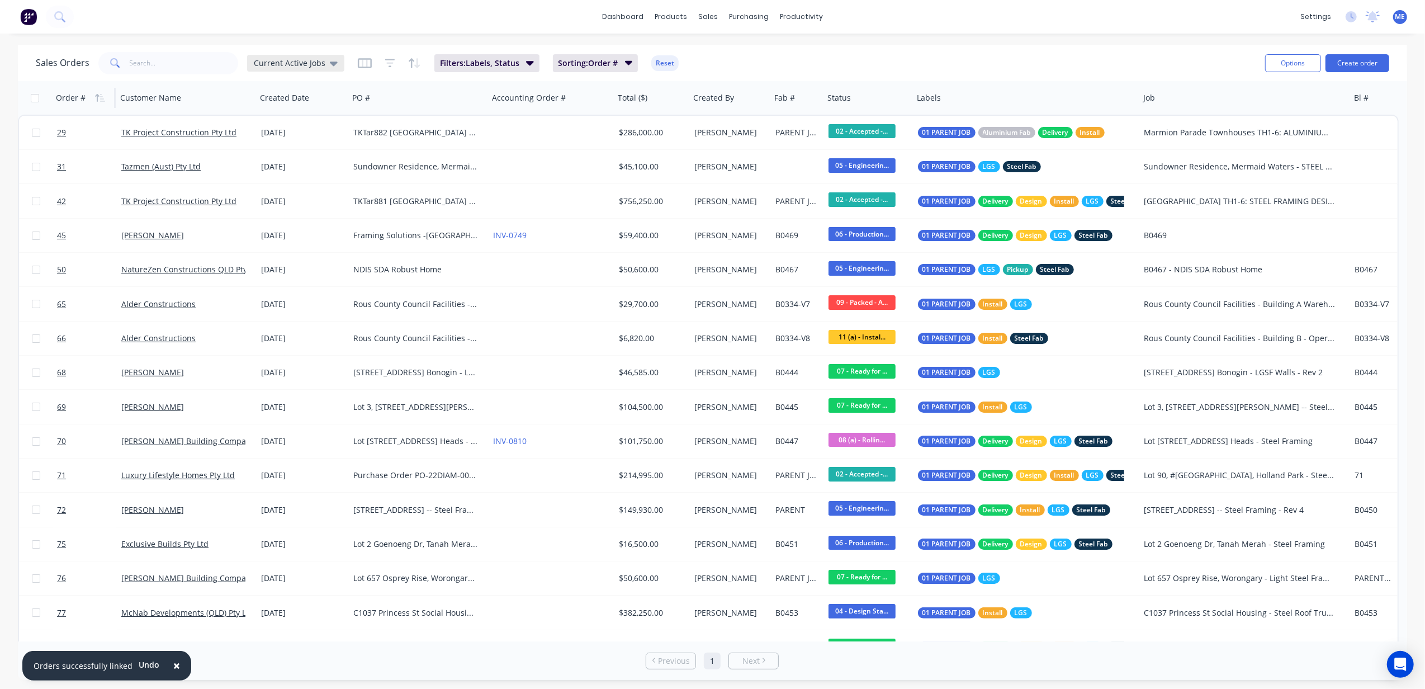
click at [320, 63] on span "Current Active Jobs" at bounding box center [290, 63] width 72 height 12
click at [305, 201] on button "Awaiting Clearance - Mike check" at bounding box center [313, 202] width 127 height 13
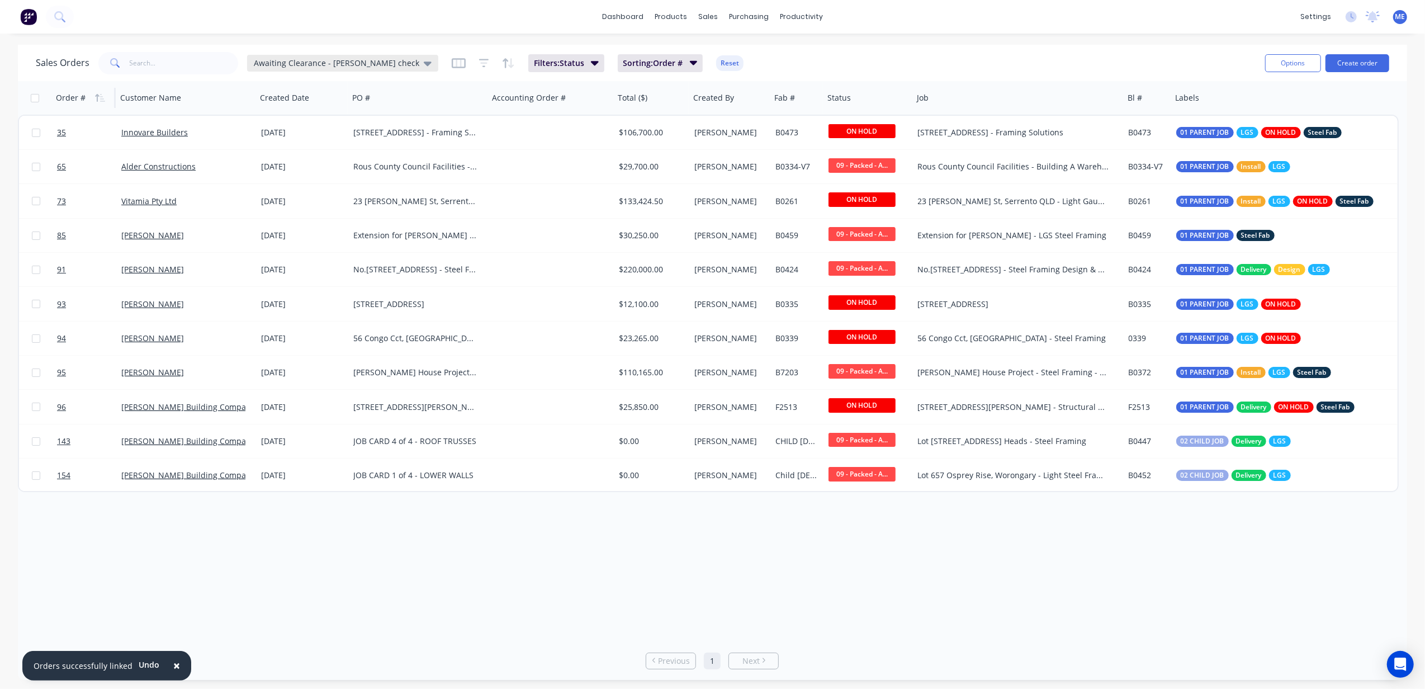
click at [323, 61] on span "Awaiting Clearance - Mike check" at bounding box center [336, 63] width 165 height 12
click at [334, 221] on button "Delivered - Mike Check Invoice" at bounding box center [313, 225] width 127 height 13
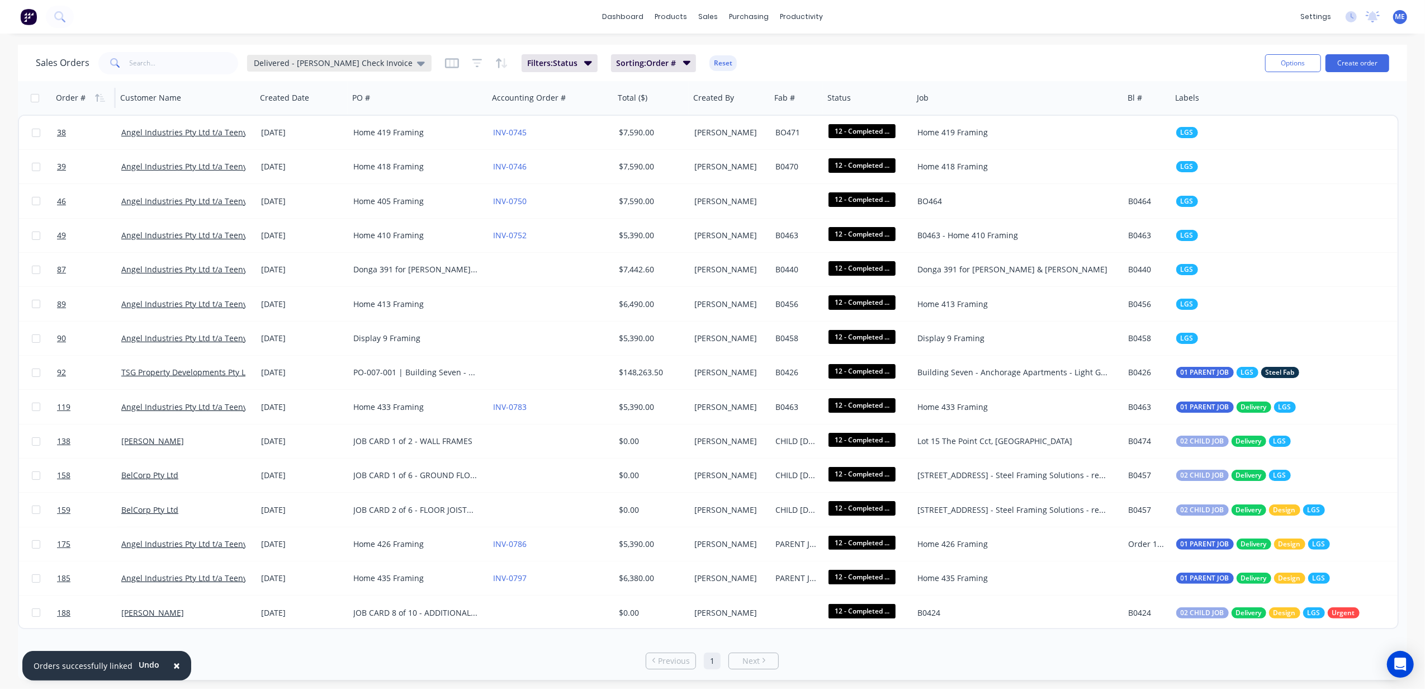
click at [349, 55] on div "Delivered - Mike Check Invoice" at bounding box center [339, 63] width 184 height 17
click at [387, 220] on button "edit" at bounding box center [390, 225] width 15 height 12
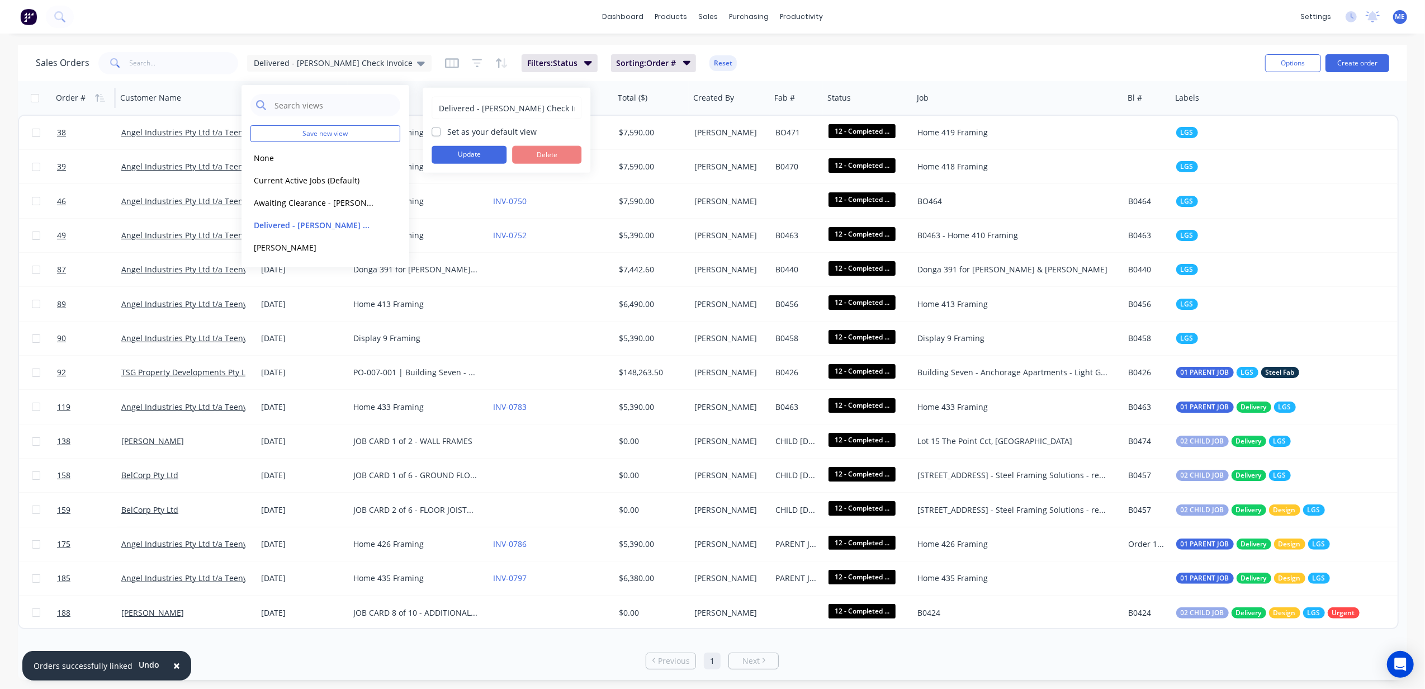
drag, startPoint x: 499, startPoint y: 107, endPoint x: 613, endPoint y: 115, distance: 113.7
click at [610, 112] on body "× Orders successfully linked Undo dashboard products sales purchasing productiv…" at bounding box center [712, 344] width 1425 height 689
type input "Delivered - Mike Audit"
click at [444, 153] on button "Update" at bounding box center [469, 155] width 75 height 18
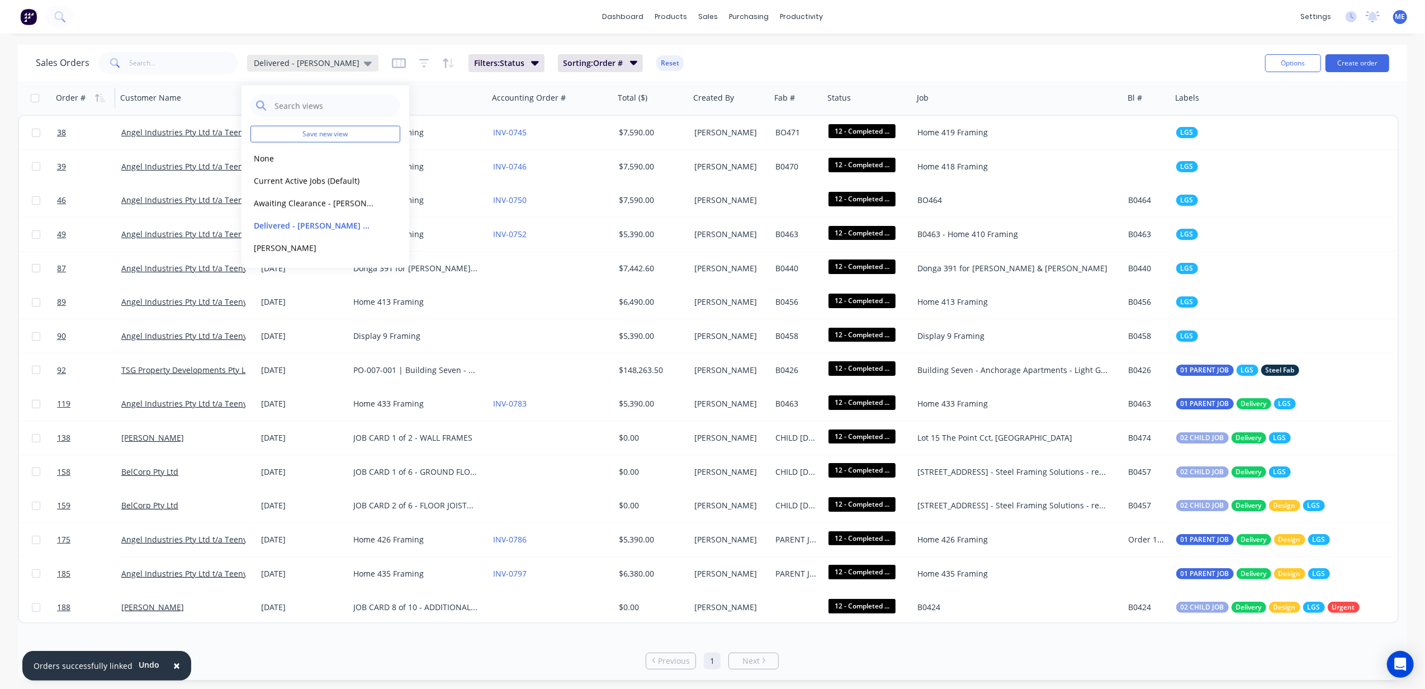
click at [314, 64] on span "Delivered - Mike Audit" at bounding box center [307, 63] width 106 height 12
click at [315, 65] on span "Delivered - Mike Audit" at bounding box center [307, 63] width 106 height 12
click at [315, 182] on button "Current Active Jobs (Default)" at bounding box center [313, 180] width 127 height 13
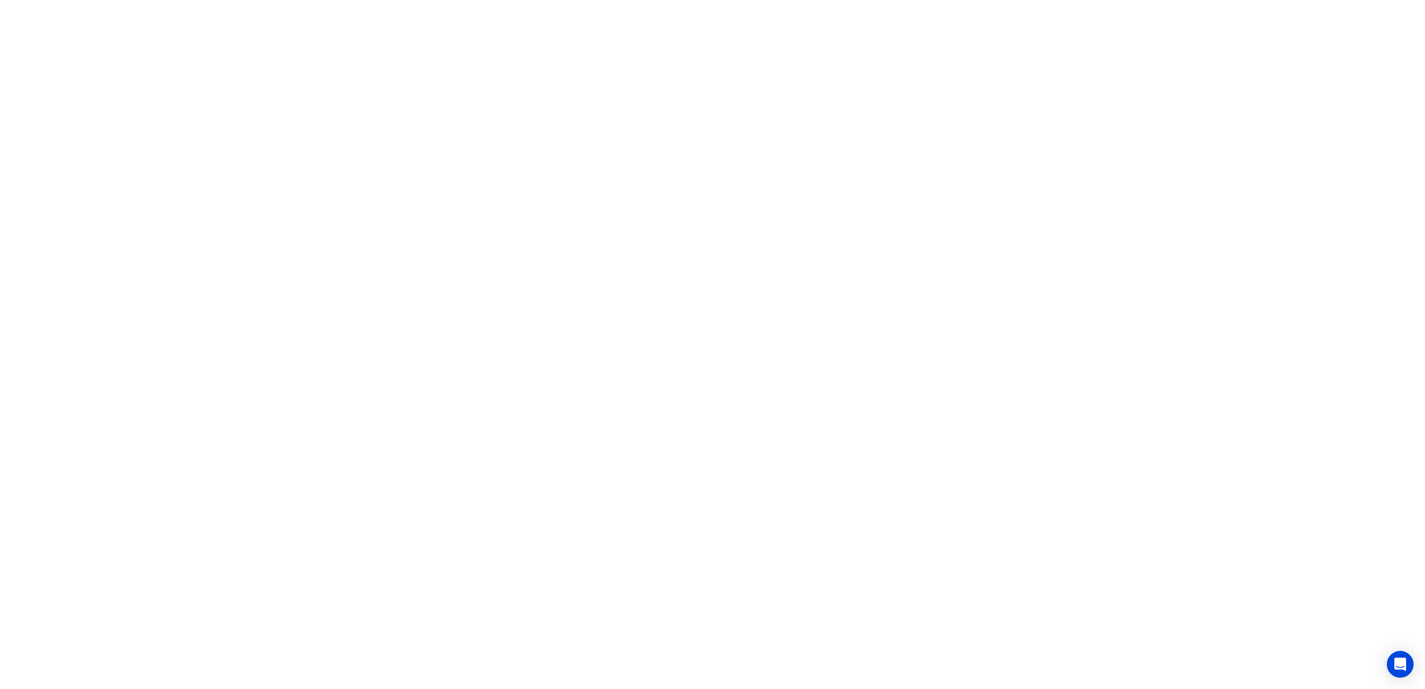
drag, startPoint x: 947, startPoint y: 108, endPoint x: 557, endPoint y: 6, distance: 403.5
click at [946, 0] on html "x" at bounding box center [712, 0] width 1425 height 0
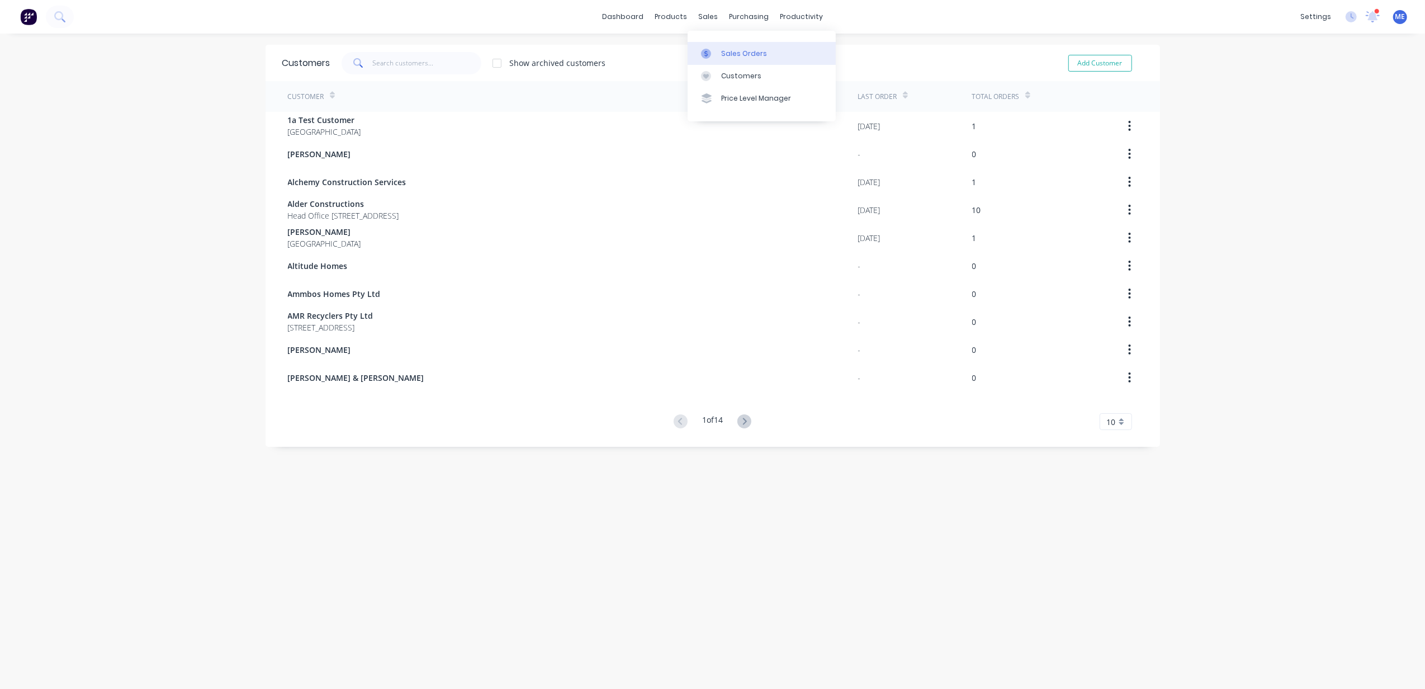
click at [714, 58] on link "Sales Orders" at bounding box center [761, 53] width 148 height 22
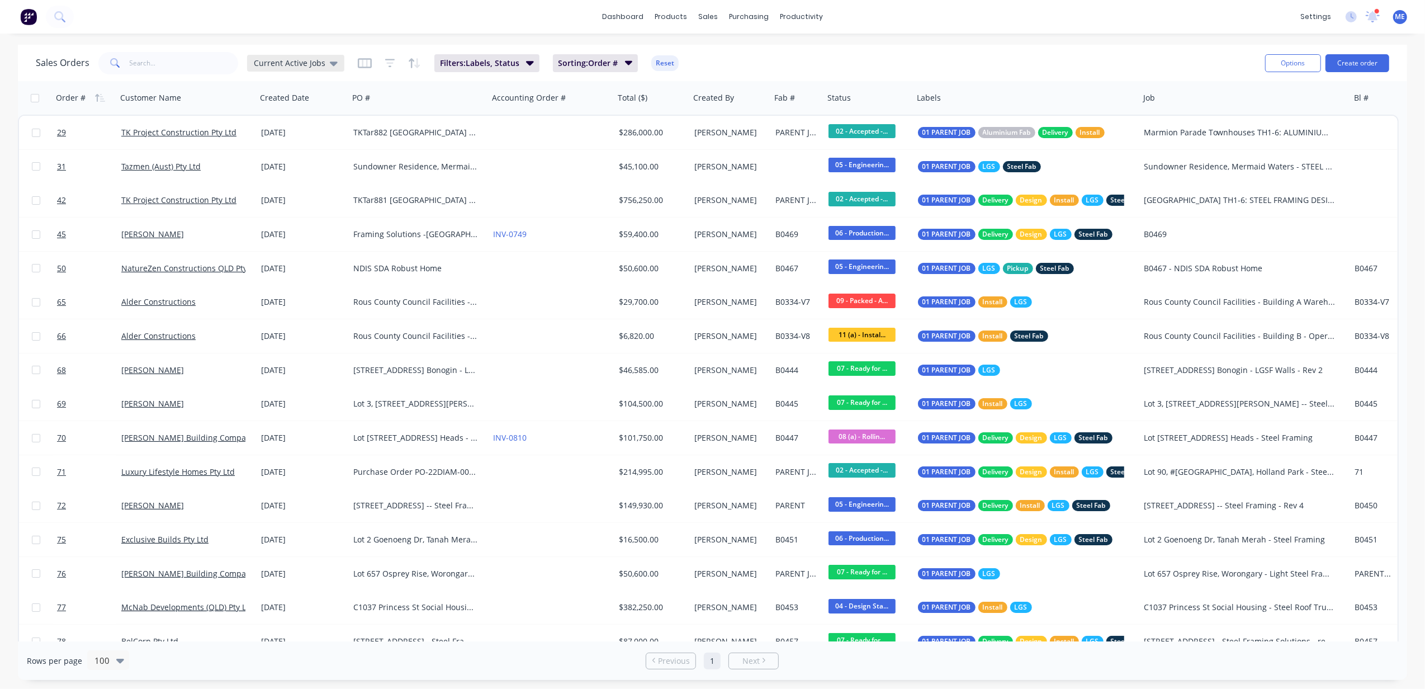
click at [298, 69] on div "Current Active Jobs" at bounding box center [295, 63] width 97 height 17
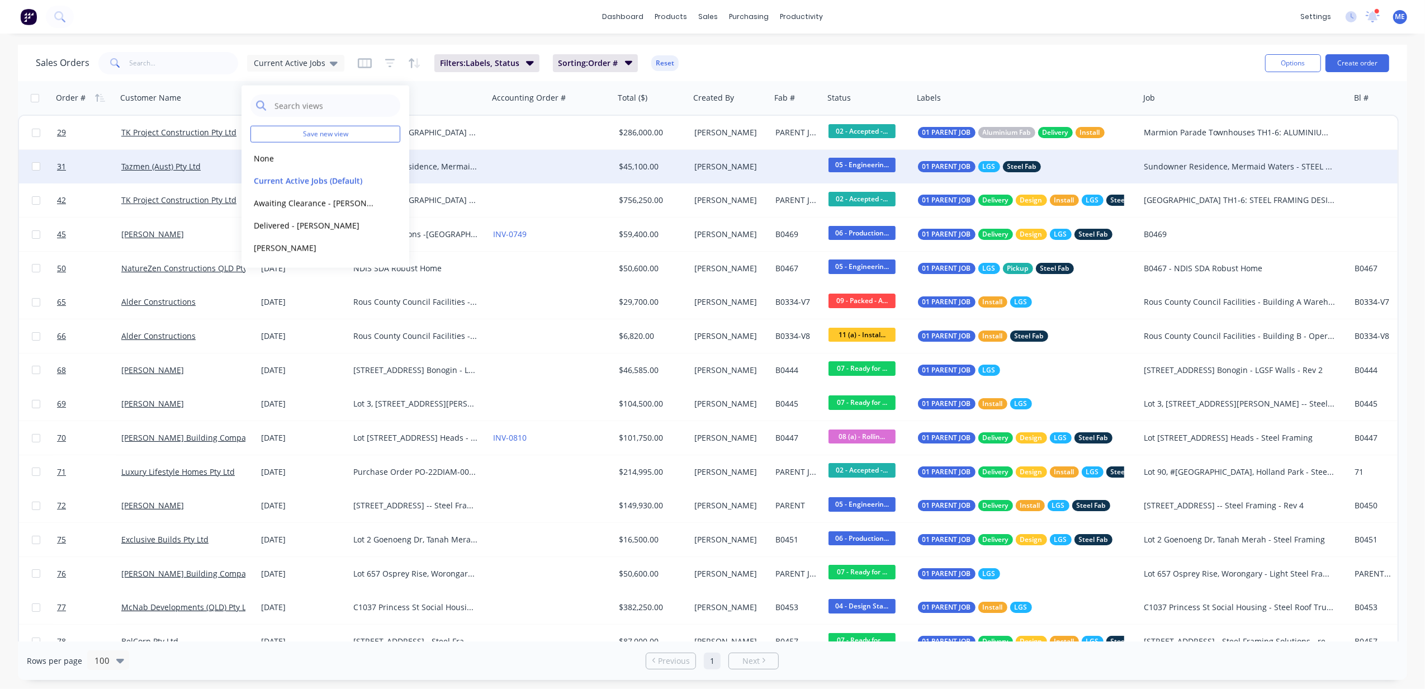
click at [282, 179] on button "Current Active Jobs (Default)" at bounding box center [313, 180] width 127 height 13
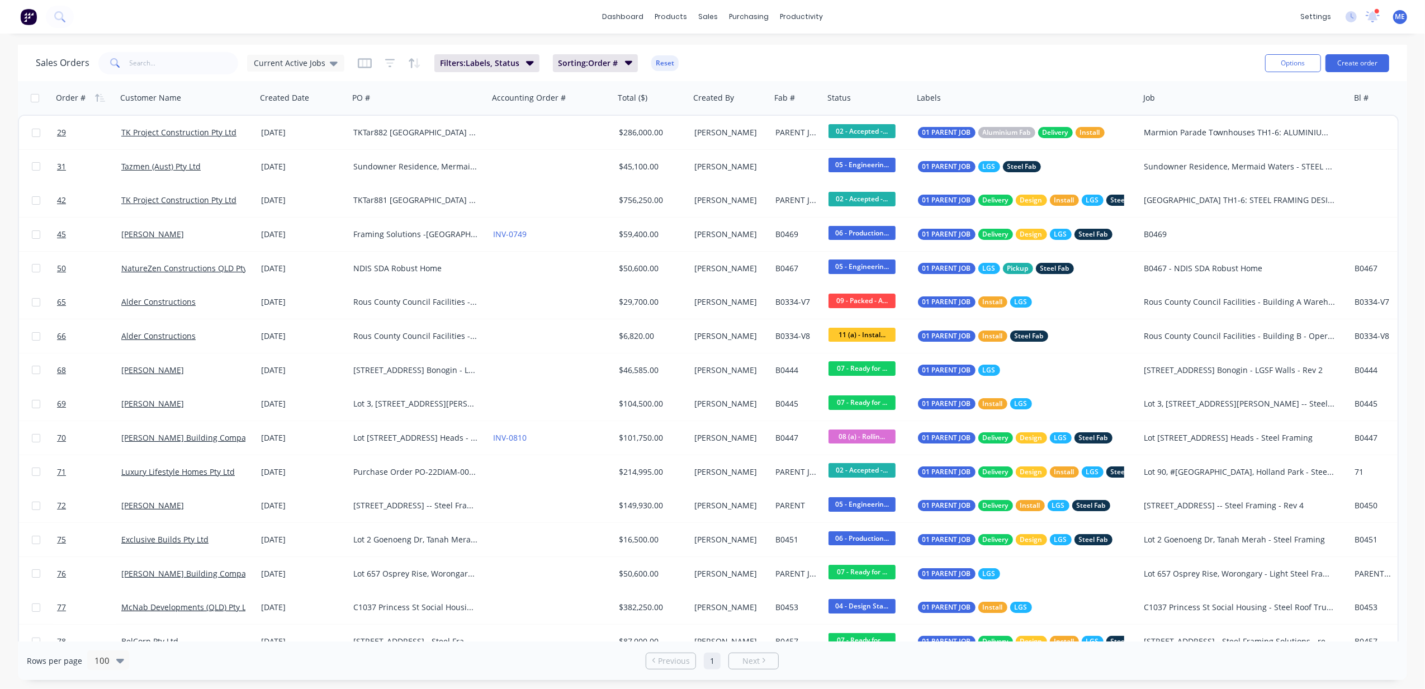
click at [780, 40] on div "dashboard products sales purchasing productivity dashboard products Product Cat…" at bounding box center [712, 344] width 1425 height 689
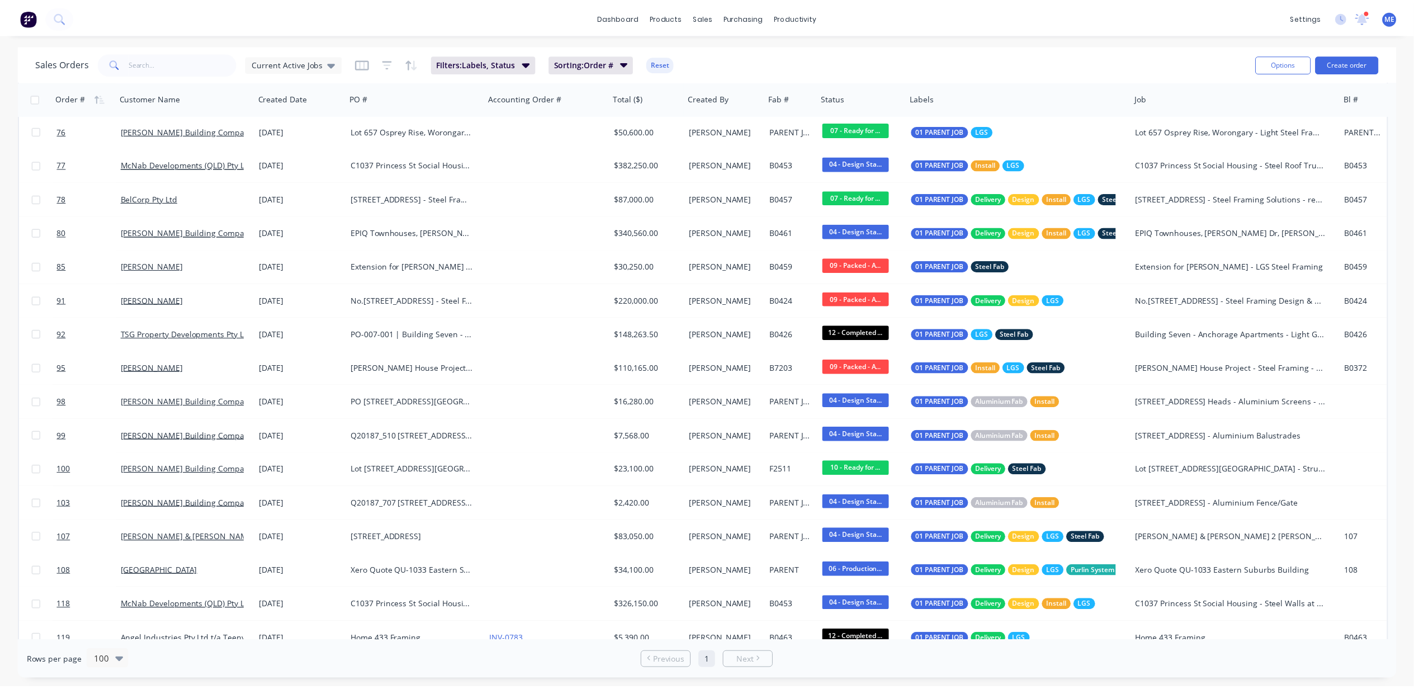
scroll to position [521, 0]
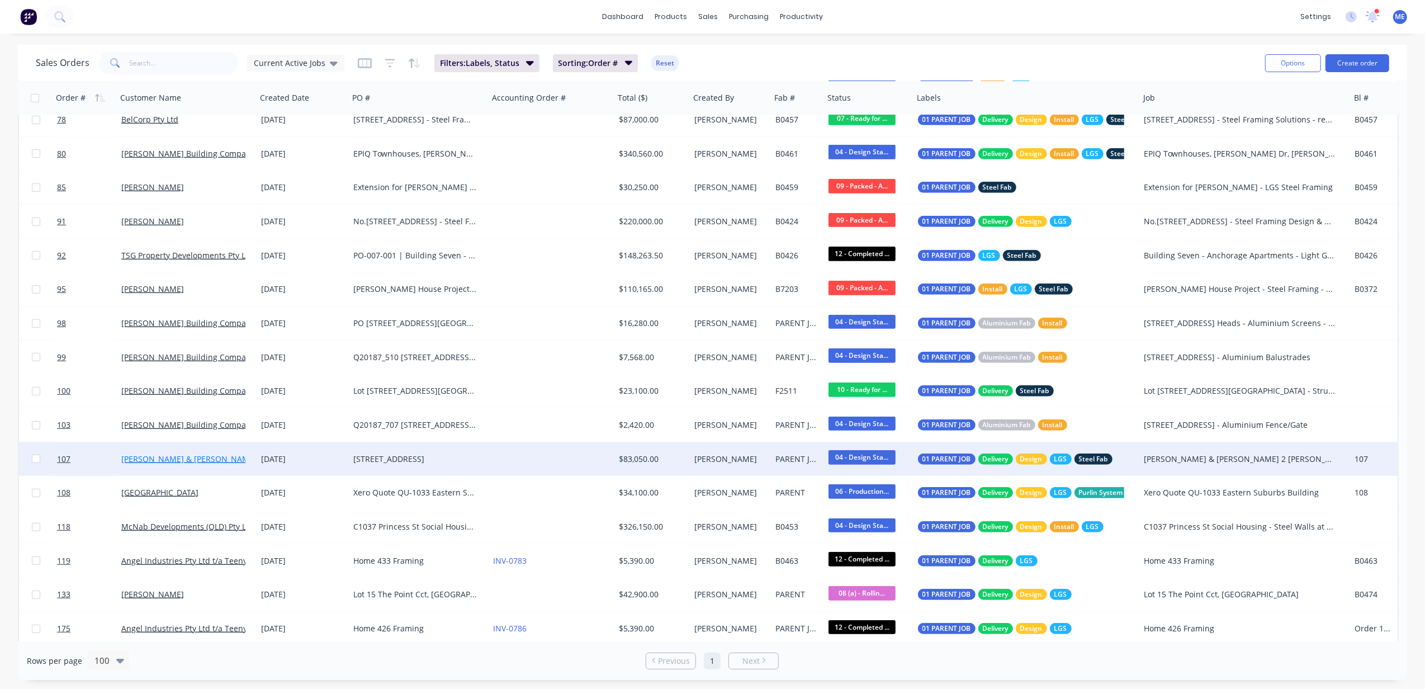
click at [161, 455] on link "[PERSON_NAME] & [PERSON_NAME]" at bounding box center [188, 458] width 135 height 11
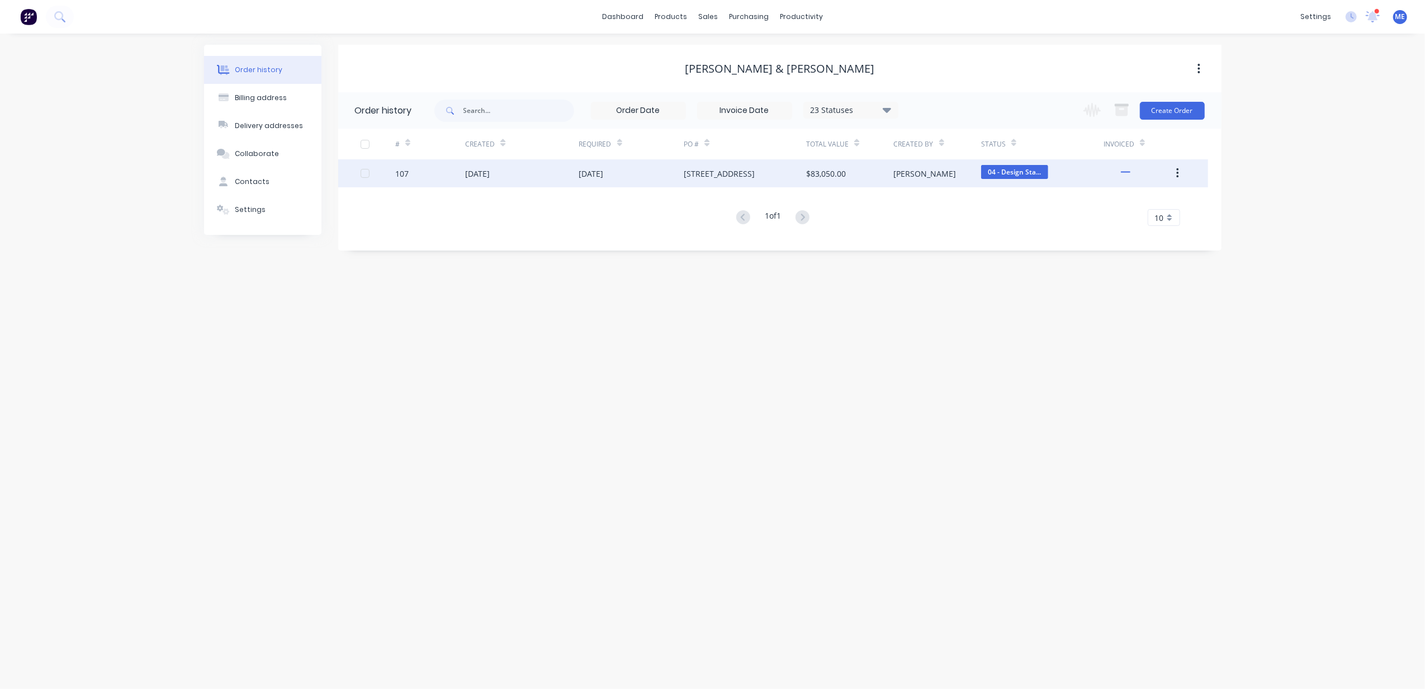
click at [455, 179] on div "107" at bounding box center [430, 173] width 70 height 28
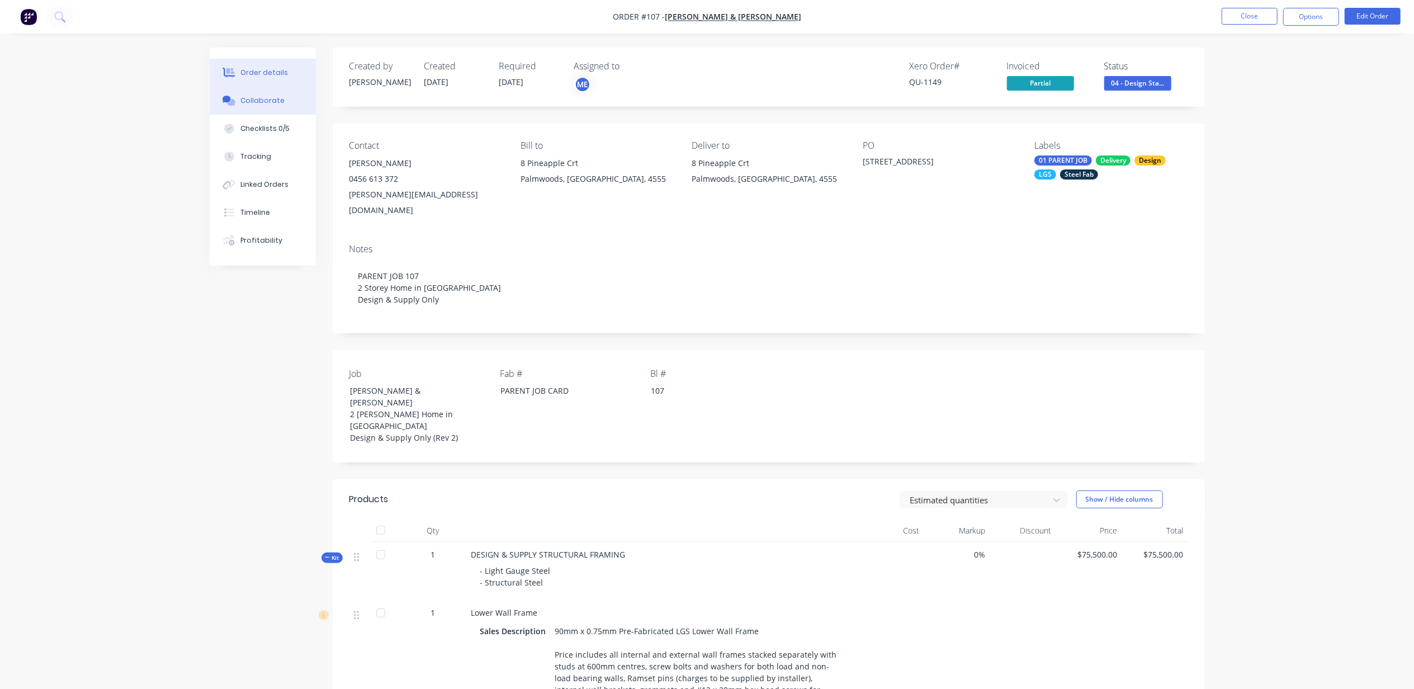
click at [259, 96] on div "Collaborate" at bounding box center [262, 101] width 44 height 10
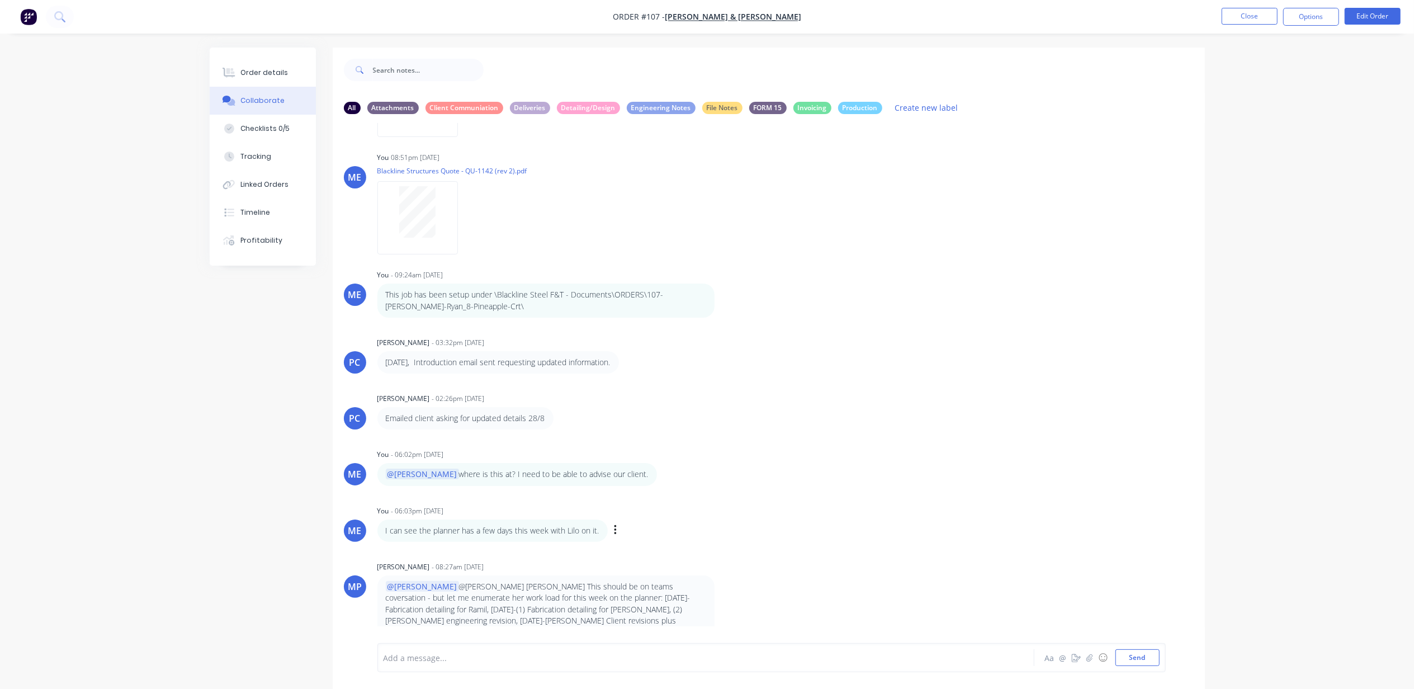
scroll to position [16, 0]
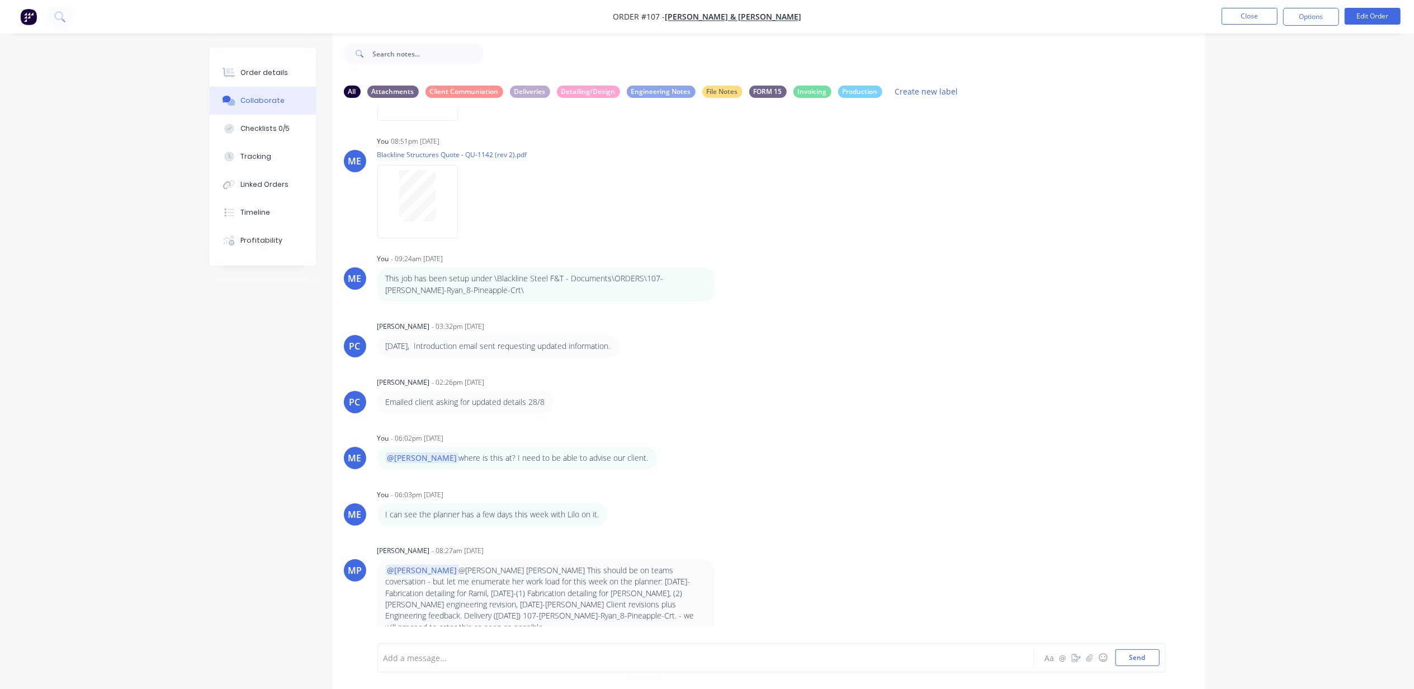
click at [426, 668] on div "Add a message... Aa @ ☺ Send" at bounding box center [771, 657] width 788 height 29
click at [477, 665] on div "Add a message... Aa @ ☺ Send" at bounding box center [771, 657] width 788 height 29
click at [478, 662] on div at bounding box center [674, 658] width 581 height 12
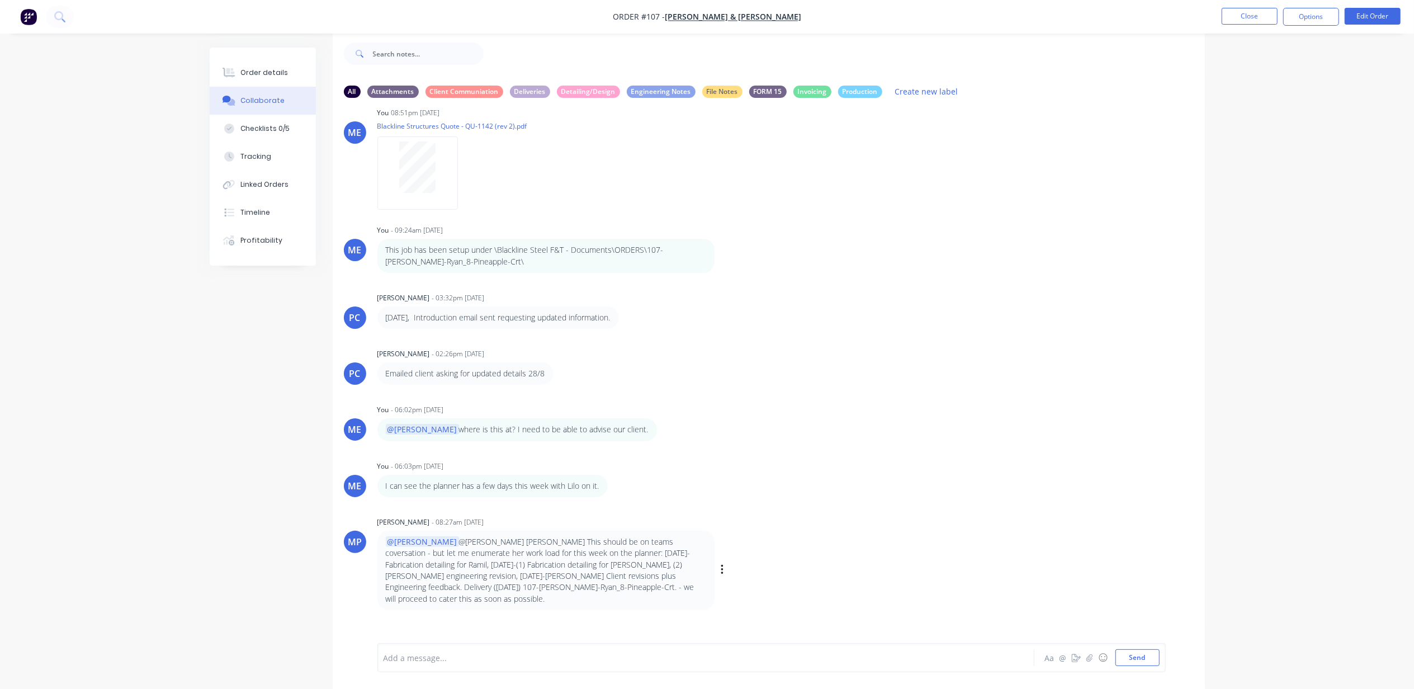
scroll to position [298, 0]
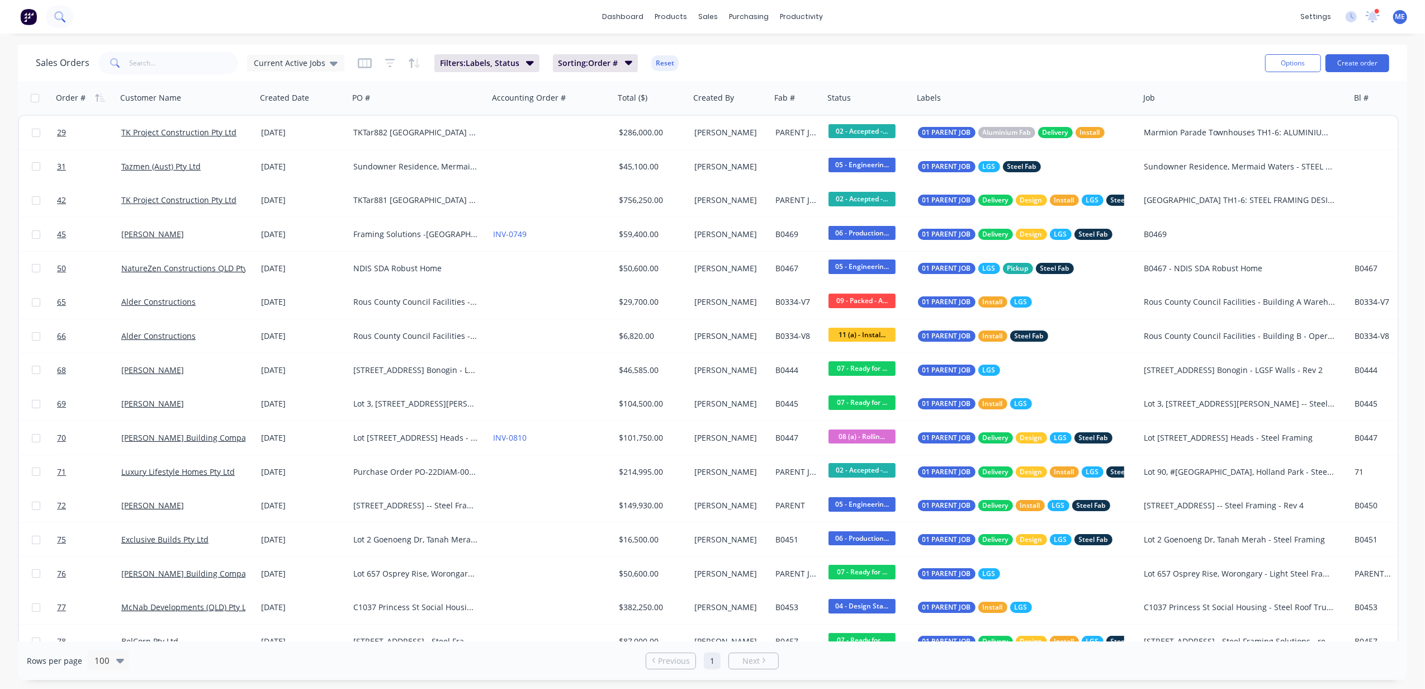
click at [54, 16] on icon at bounding box center [59, 16] width 11 height 11
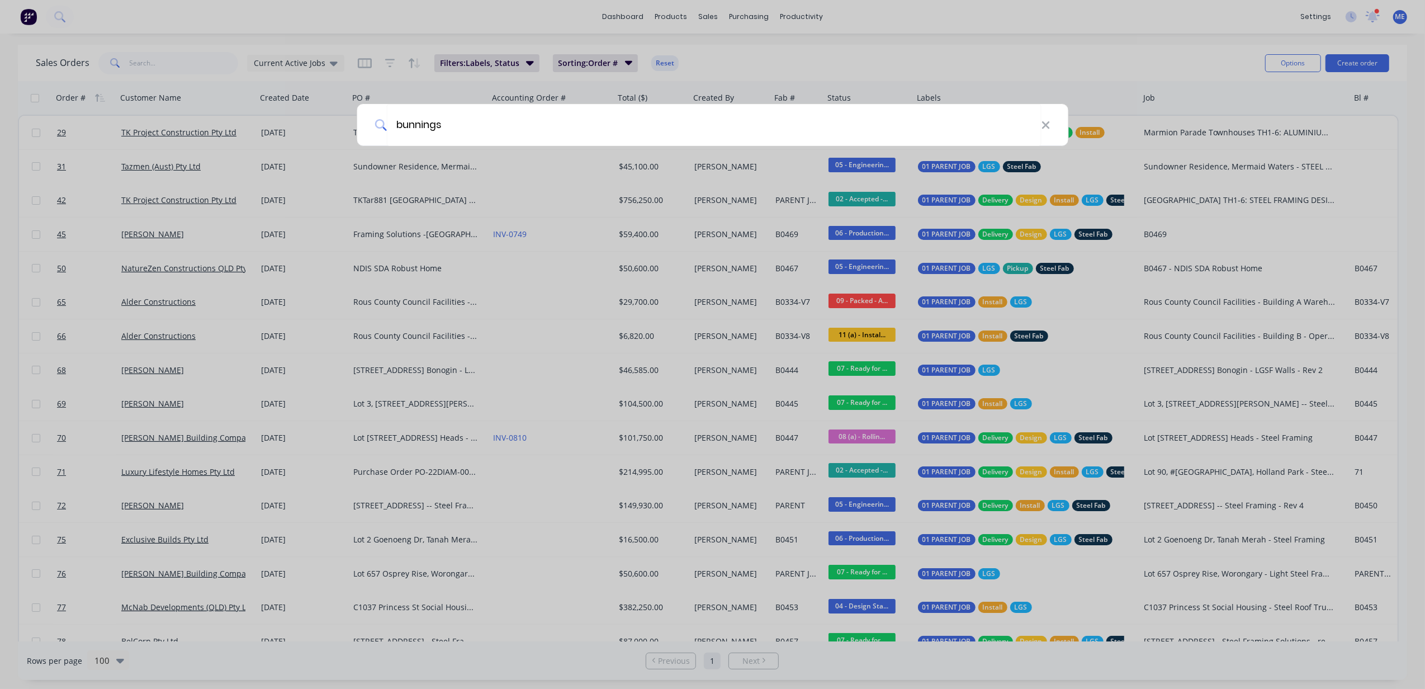
type input "bunnings"
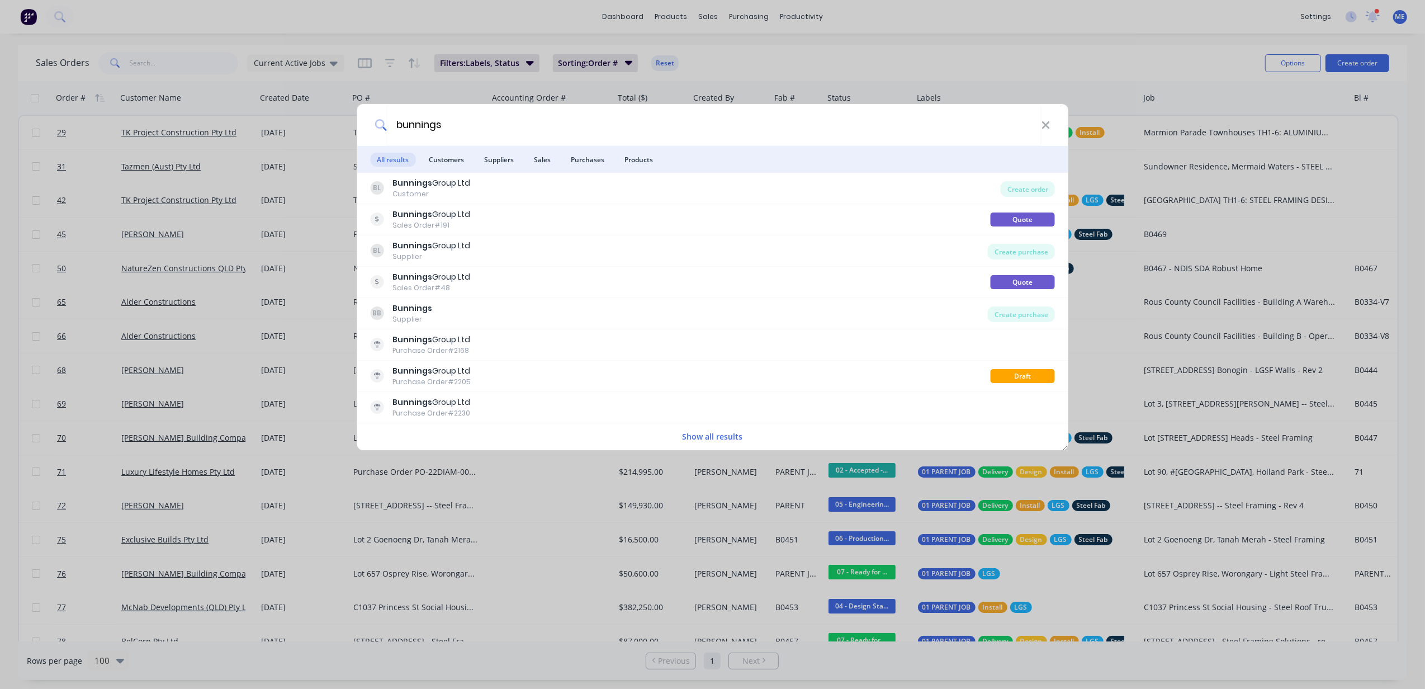
click at [446, 148] on li "Customers" at bounding box center [446, 159] width 49 height 27
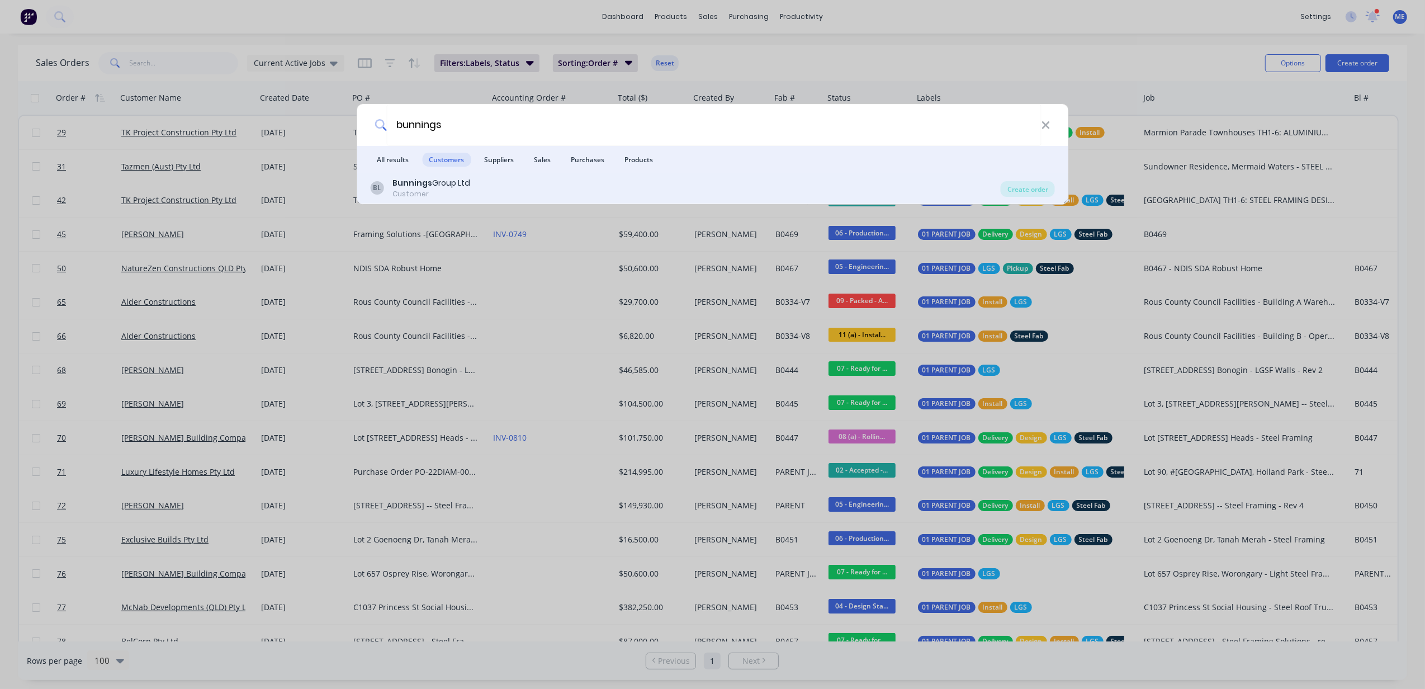
click at [441, 184] on div "Bunnings Group Ltd" at bounding box center [431, 183] width 78 height 12
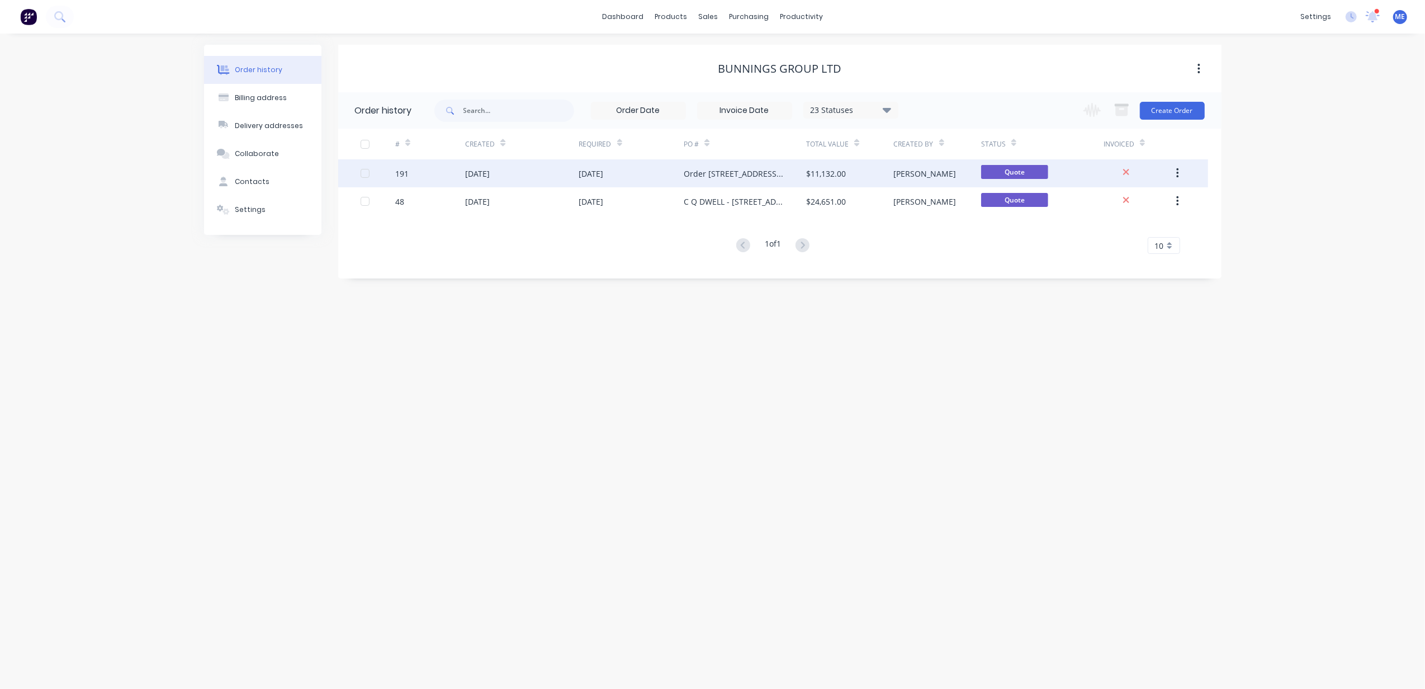
click at [751, 168] on div "Order 191 21 Allen Rd, Bunya Extension Framing for PAANA BUILD" at bounding box center [734, 174] width 100 height 12
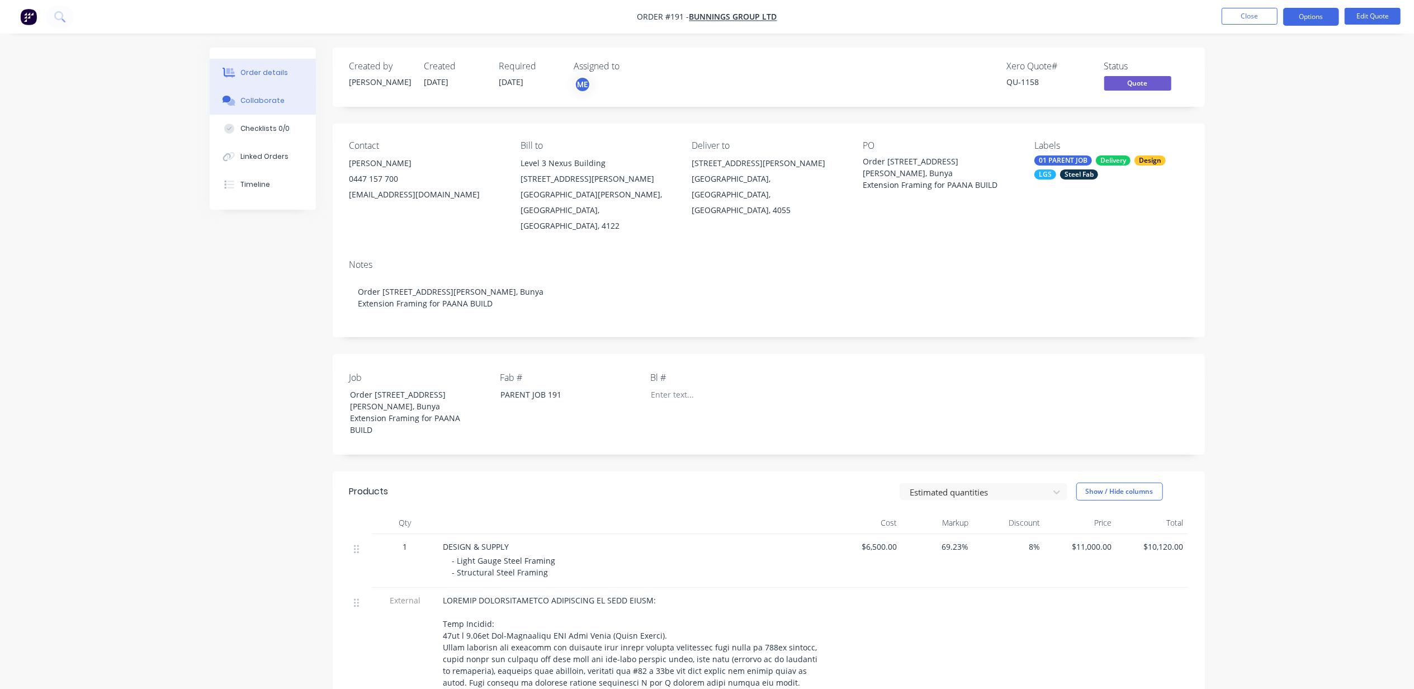
click at [260, 101] on div "Collaborate" at bounding box center [262, 101] width 44 height 10
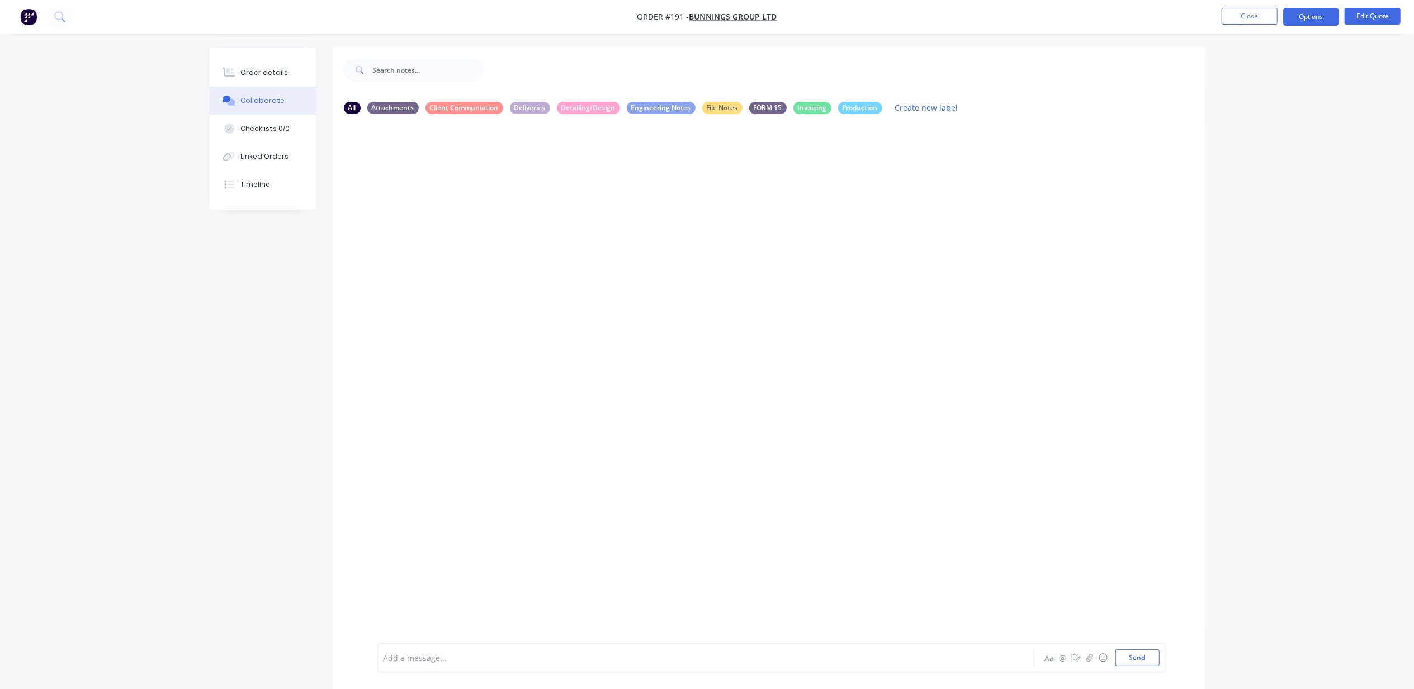
drag, startPoint x: 769, startPoint y: 310, endPoint x: 753, endPoint y: 314, distance: 16.1
click at [769, 310] on div at bounding box center [769, 383] width 872 height 520
click at [272, 69] on div "Order details" at bounding box center [264, 73] width 48 height 10
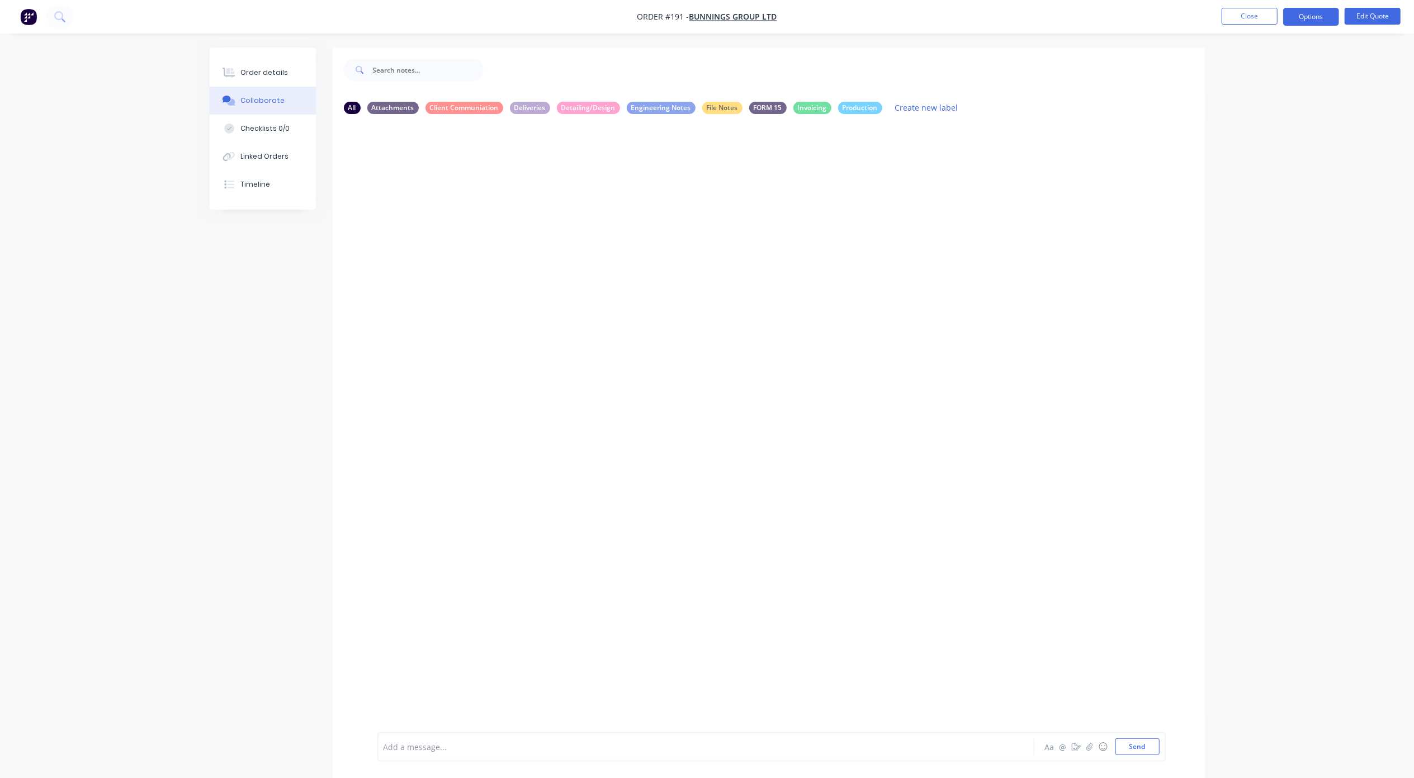
drag, startPoint x: 752, startPoint y: 567, endPoint x: 910, endPoint y: 406, distance: 225.7
click at [910, 406] on div at bounding box center [769, 427] width 872 height 609
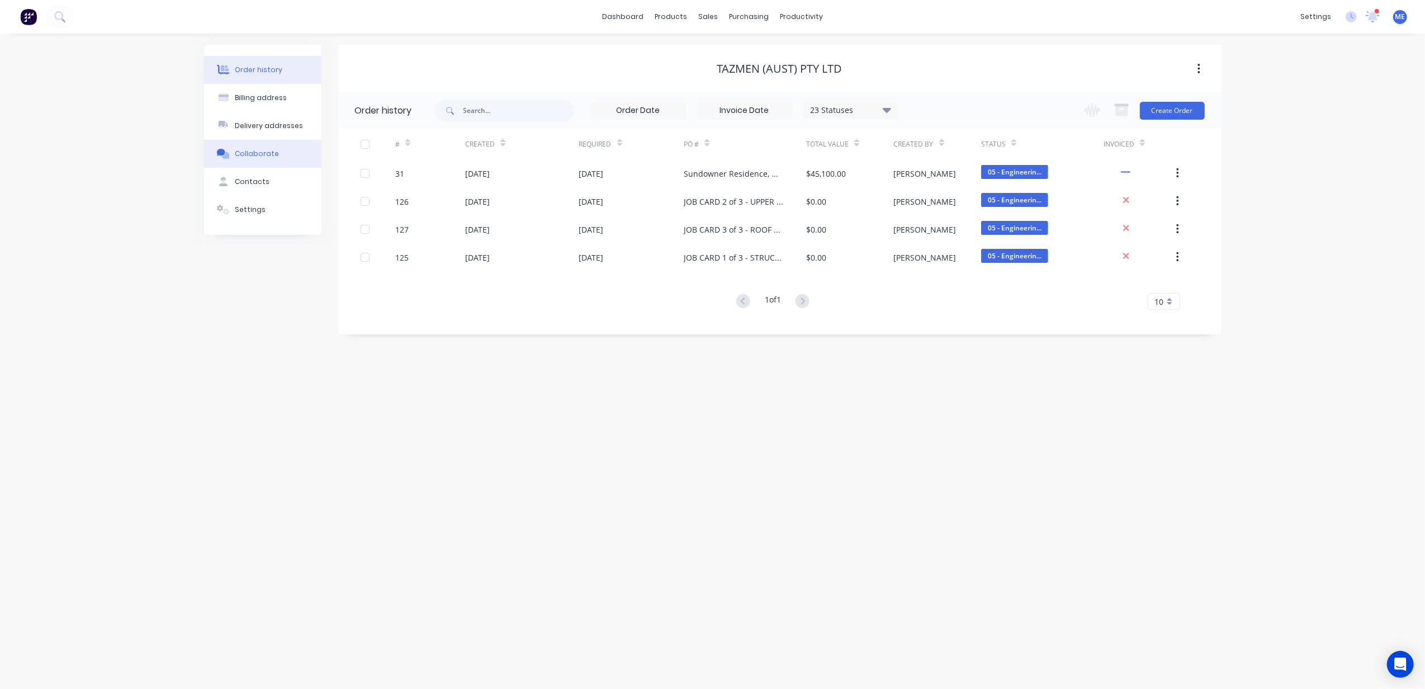
click at [253, 158] on button "Collaborate" at bounding box center [262, 154] width 117 height 28
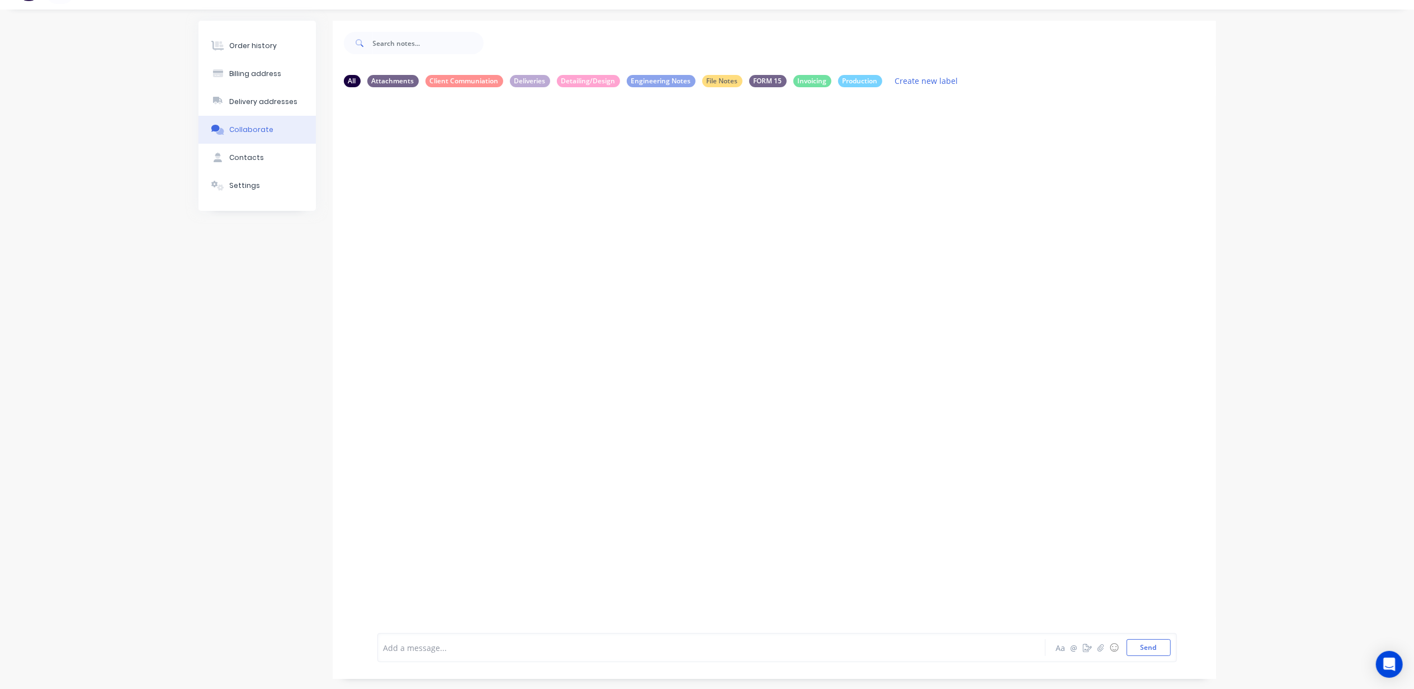
scroll to position [25, 0]
click at [460, 647] on div at bounding box center [679, 647] width 590 height 12
drag, startPoint x: 522, startPoint y: 151, endPoint x: 381, endPoint y: 144, distance: 141.1
click at [381, 144] on div "STAT REP 01/10/25 - couple more hours need for detailing to have upper walls pa…" at bounding box center [545, 146] width 337 height 34
copy p "STAT REP 01/10/25 - couple more hours need for detailing to have upper walls pa…"
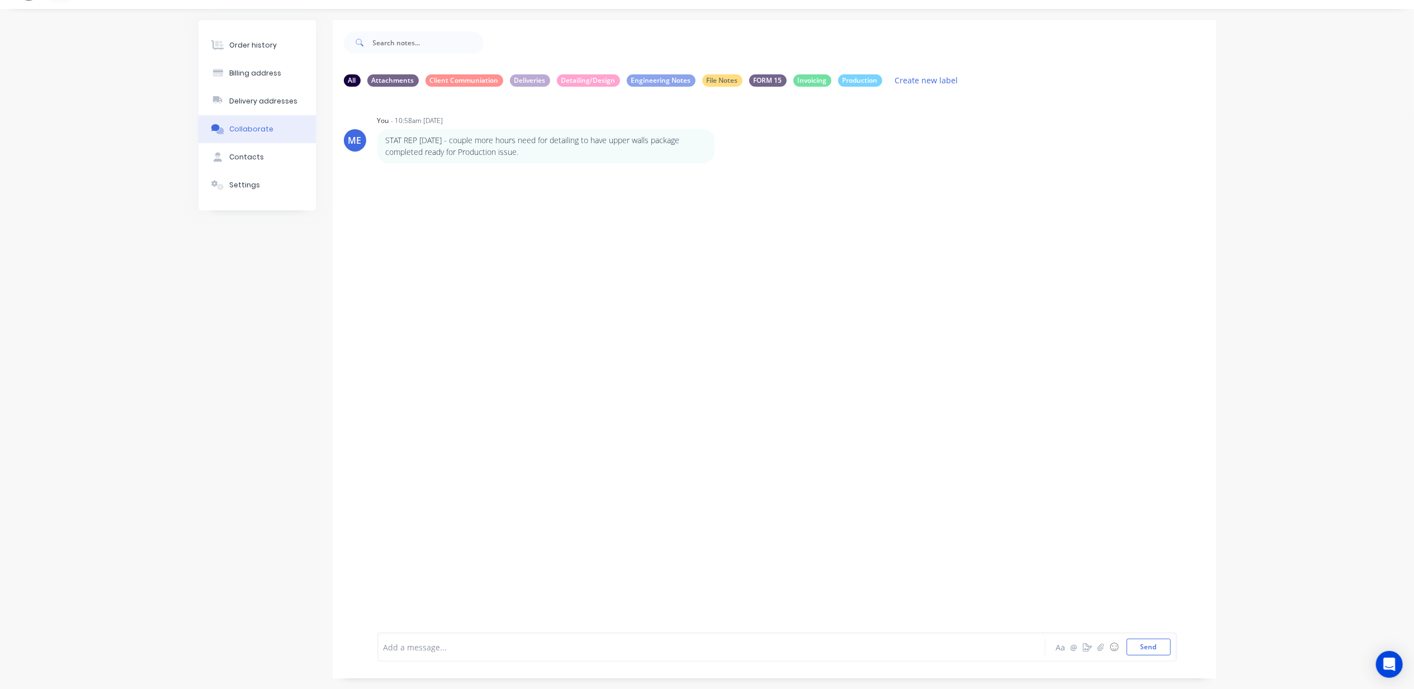
click at [230, 29] on div "Order history Billing address Delivery addresses Collaborate Contacts Settings" at bounding box center [256, 115] width 117 height 190
click at [234, 35] on button "Order history" at bounding box center [256, 45] width 117 height 28
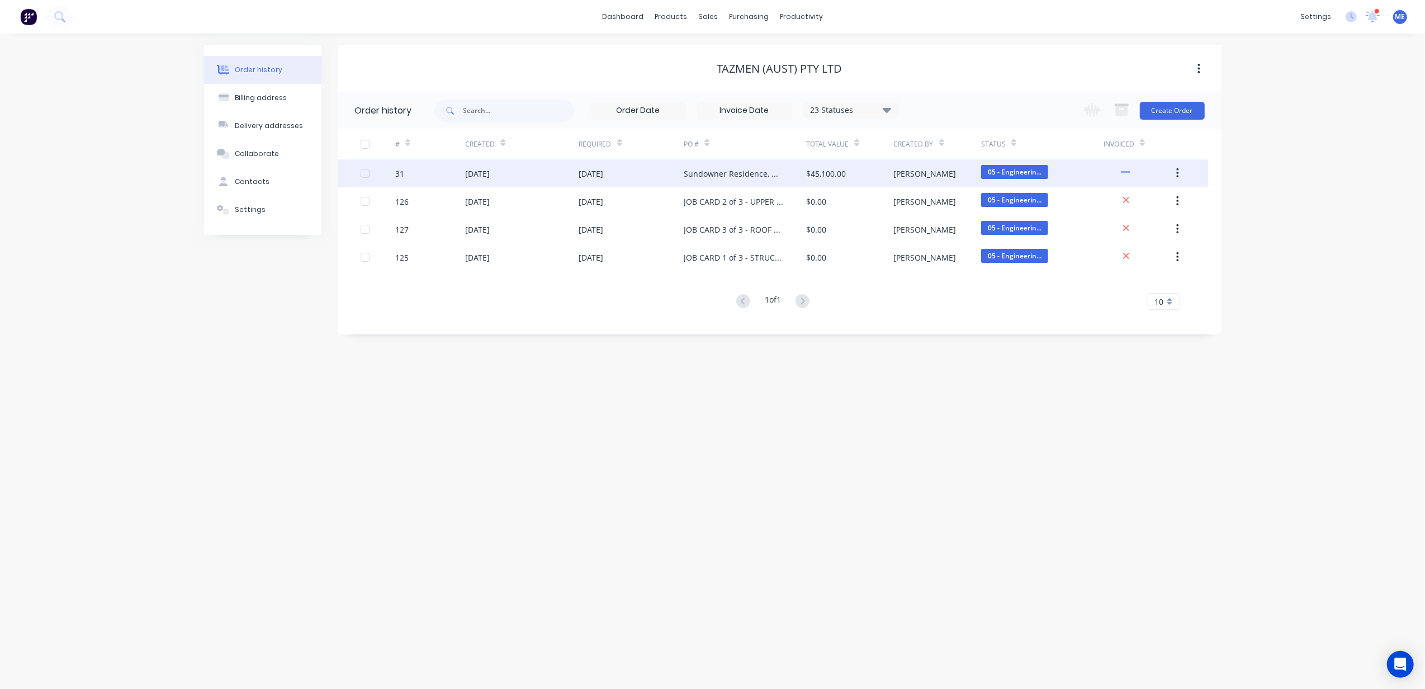
click at [601, 178] on div "31 Jul 2025" at bounding box center [591, 174] width 25 height 12
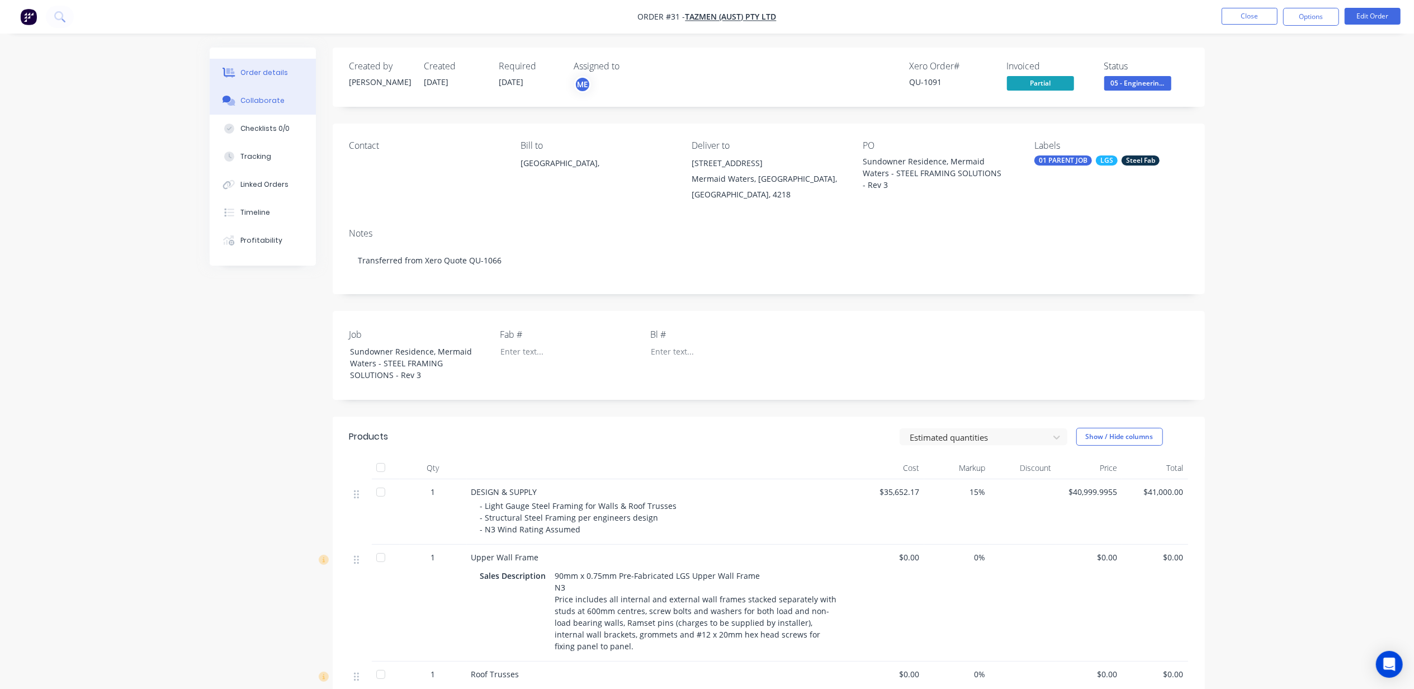
click at [248, 102] on div "Collaborate" at bounding box center [262, 101] width 44 height 10
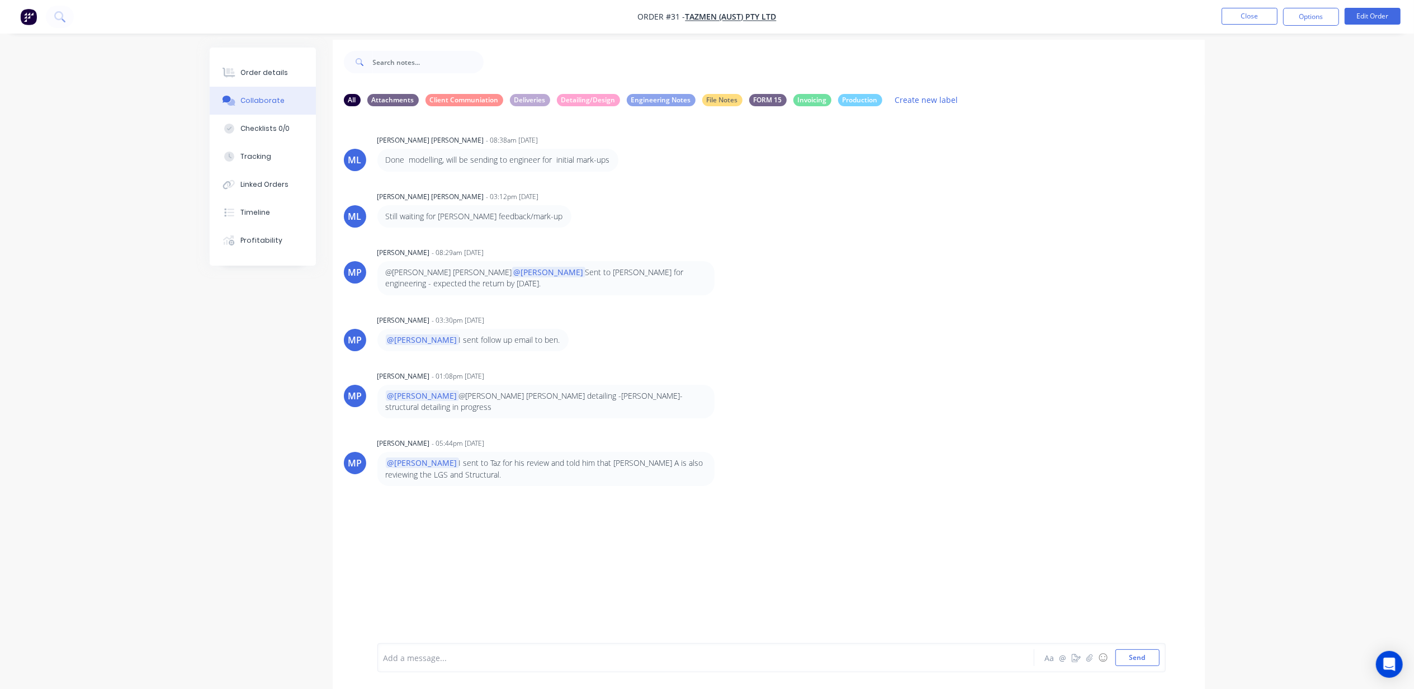
scroll to position [16, 0]
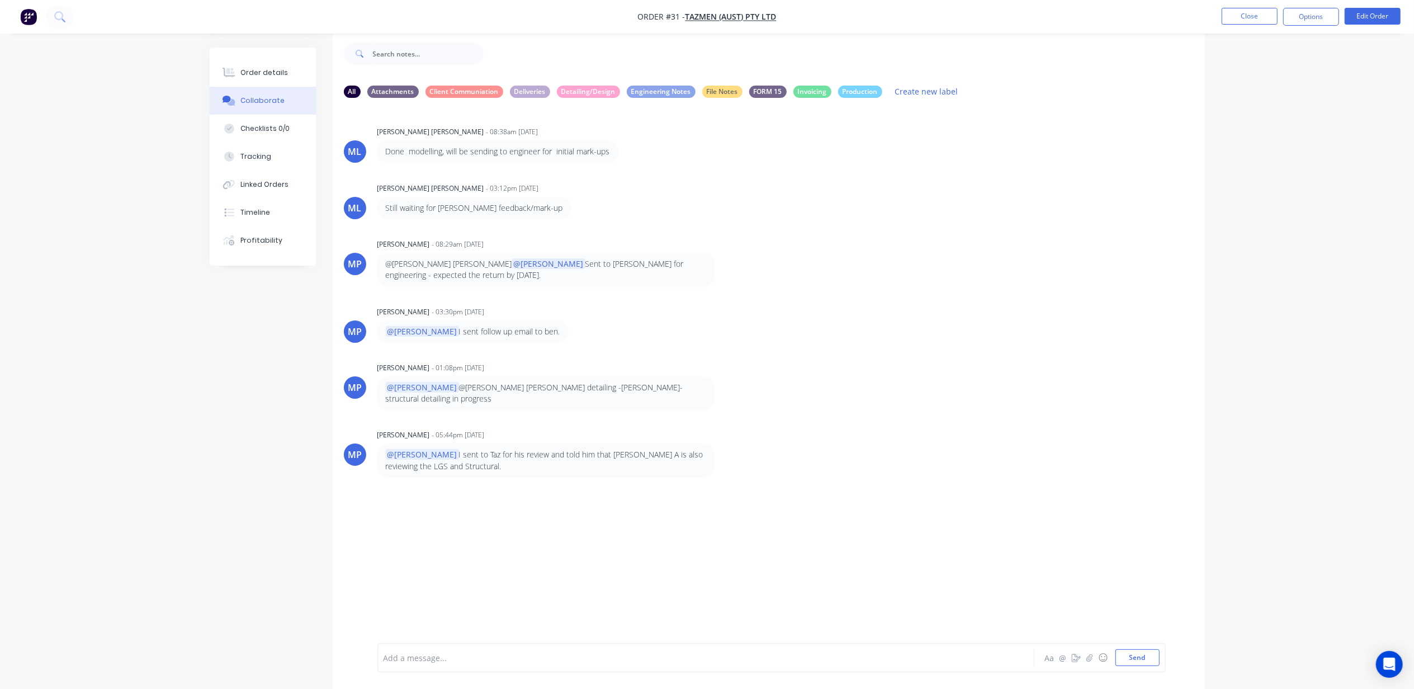
click at [467, 657] on div at bounding box center [674, 658] width 581 height 12
click at [1123, 656] on button "Send" at bounding box center [1137, 657] width 44 height 17
click at [722, 16] on span "Tazmen (Aust) Pty Ltd" at bounding box center [730, 17] width 91 height 11
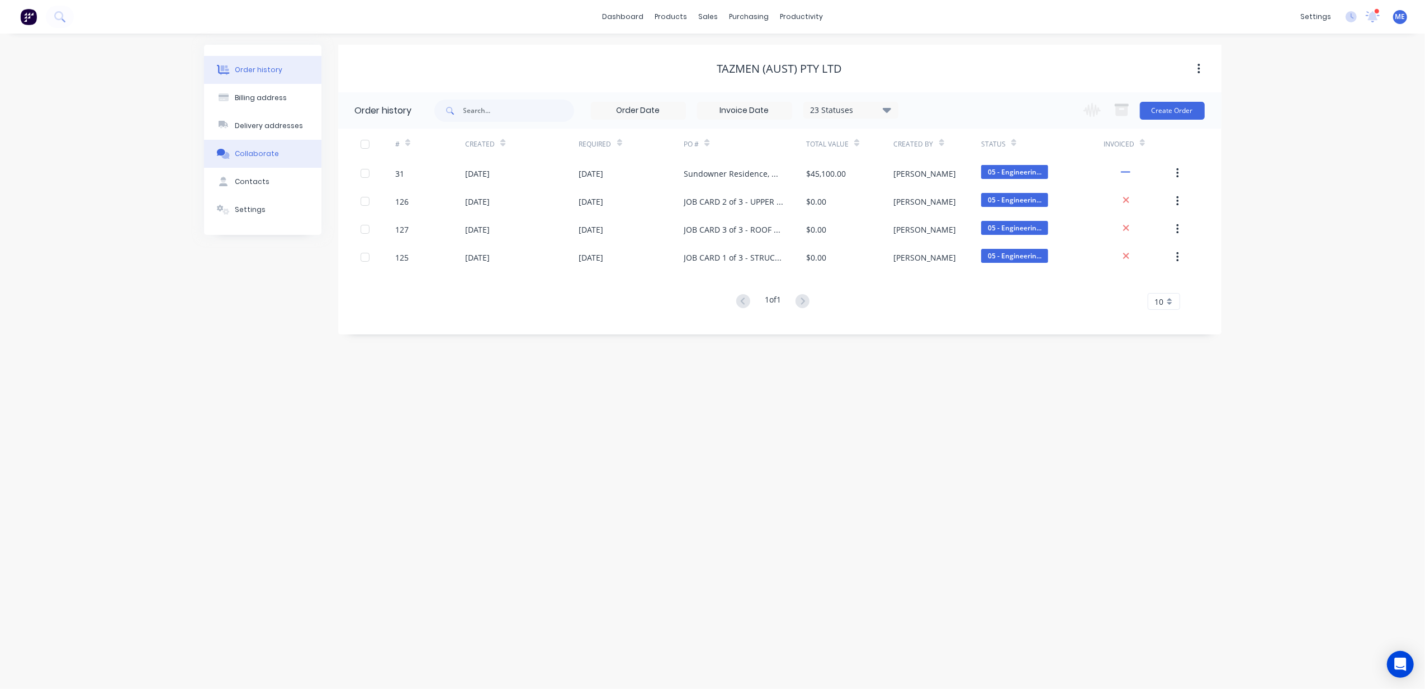
click at [250, 151] on div "Collaborate" at bounding box center [257, 154] width 44 height 10
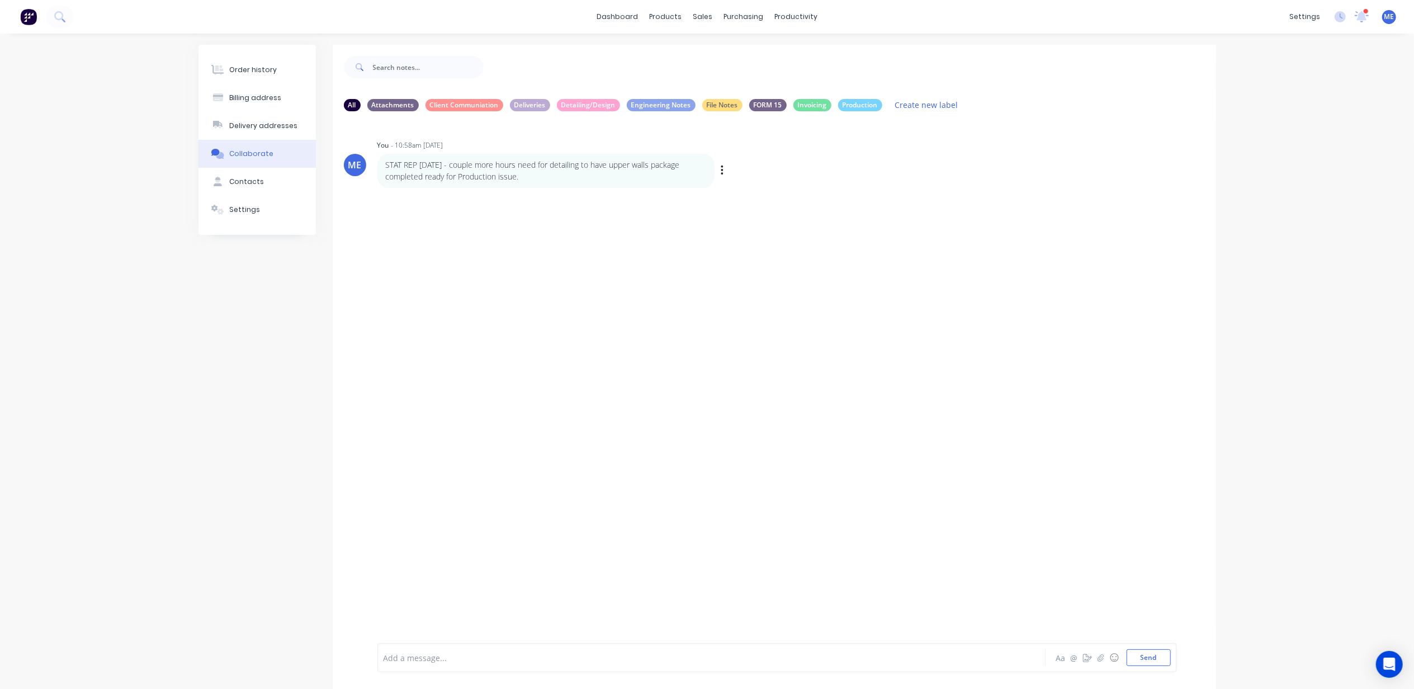
click at [724, 172] on div "Labels Edit Delete" at bounding box center [723, 171] width 7 height 16
click at [721, 169] on icon "button" at bounding box center [721, 170] width 3 height 13
click at [750, 211] on button "Delete" at bounding box center [762, 209] width 70 height 18
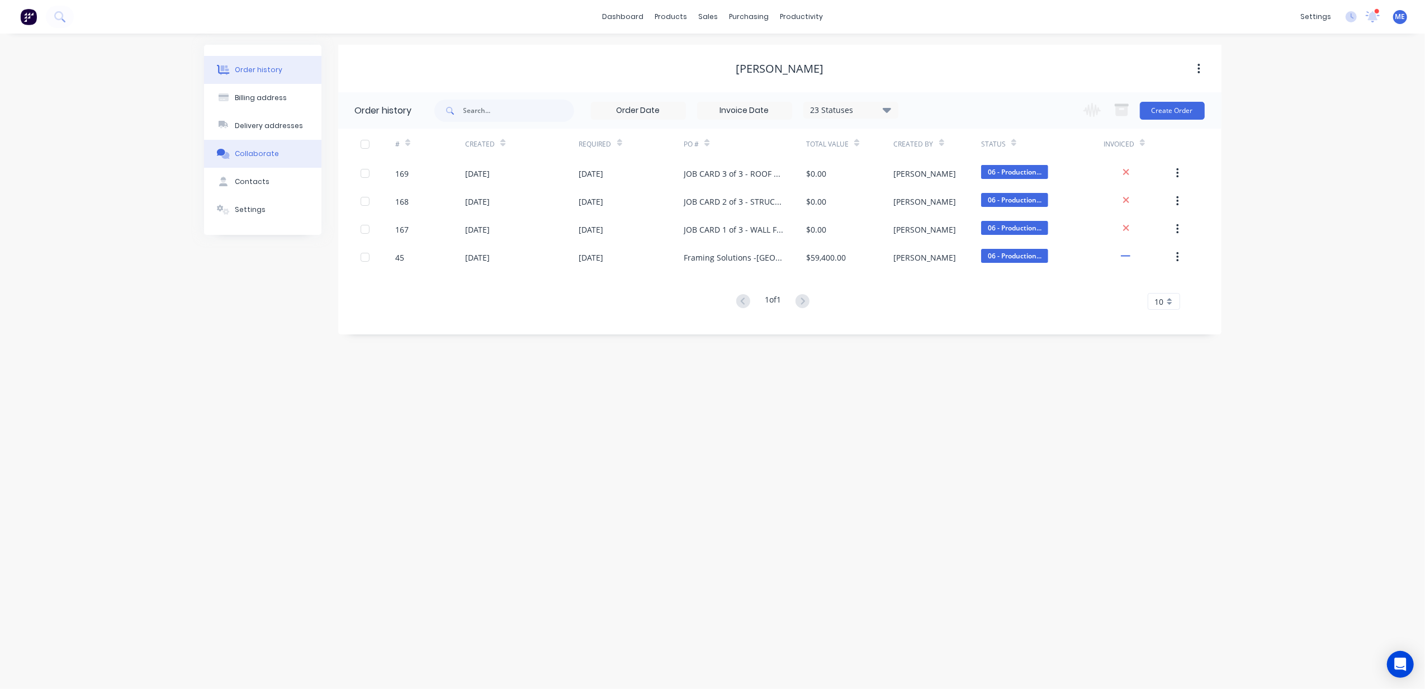
click at [250, 155] on div "Collaborate" at bounding box center [257, 154] width 44 height 10
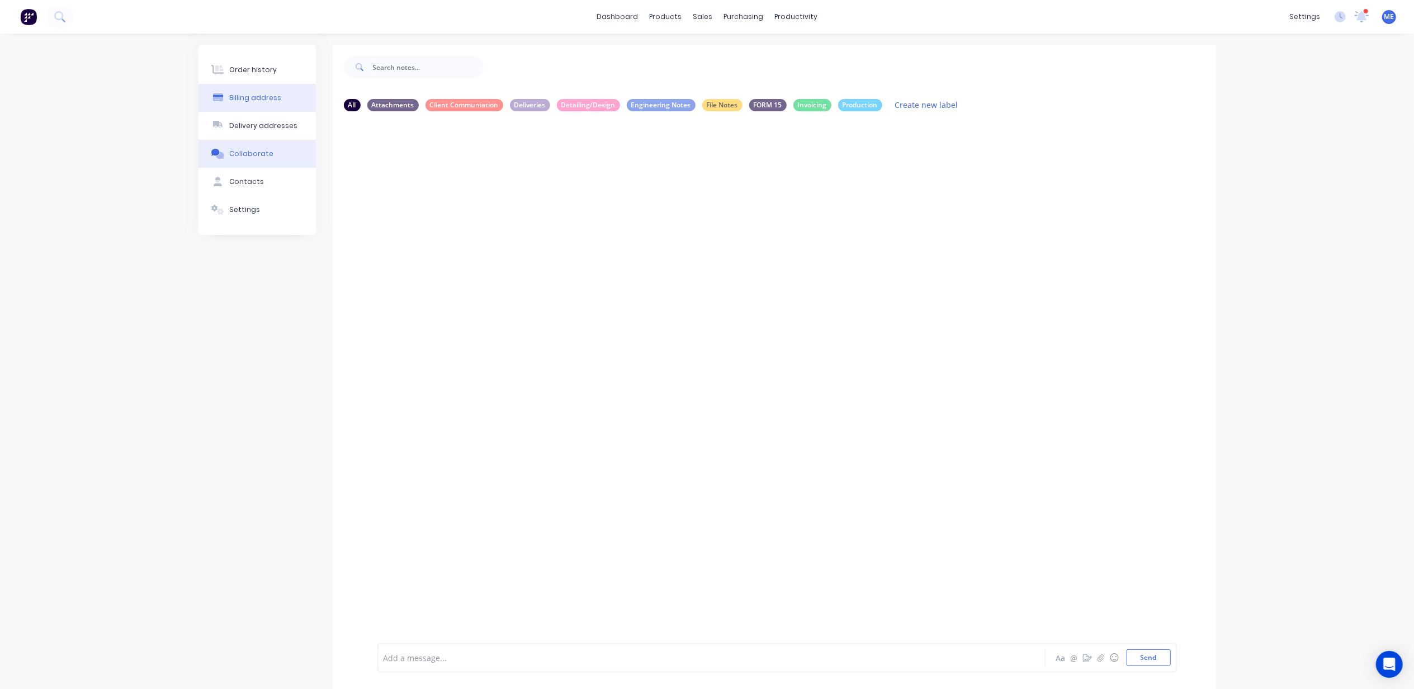
click at [267, 83] on button "Order history" at bounding box center [256, 70] width 117 height 28
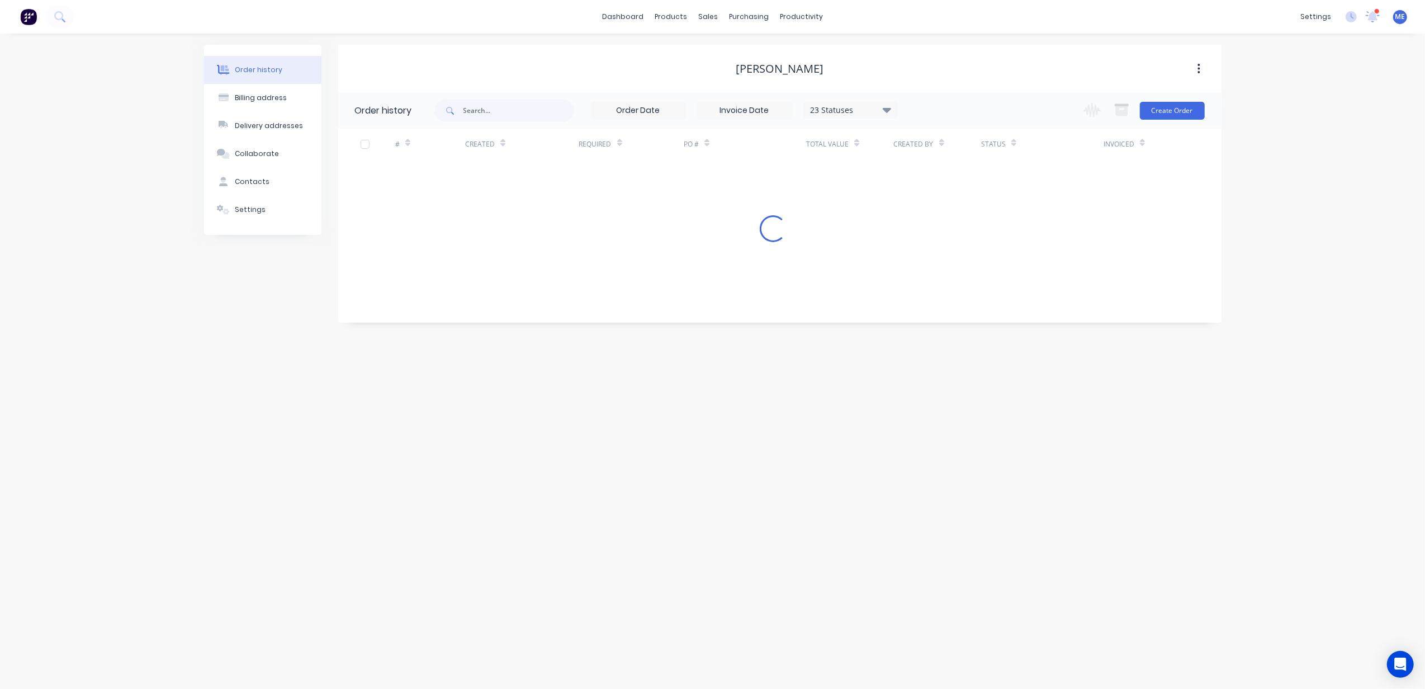
click at [263, 73] on div "Order history" at bounding box center [259, 70] width 48 height 10
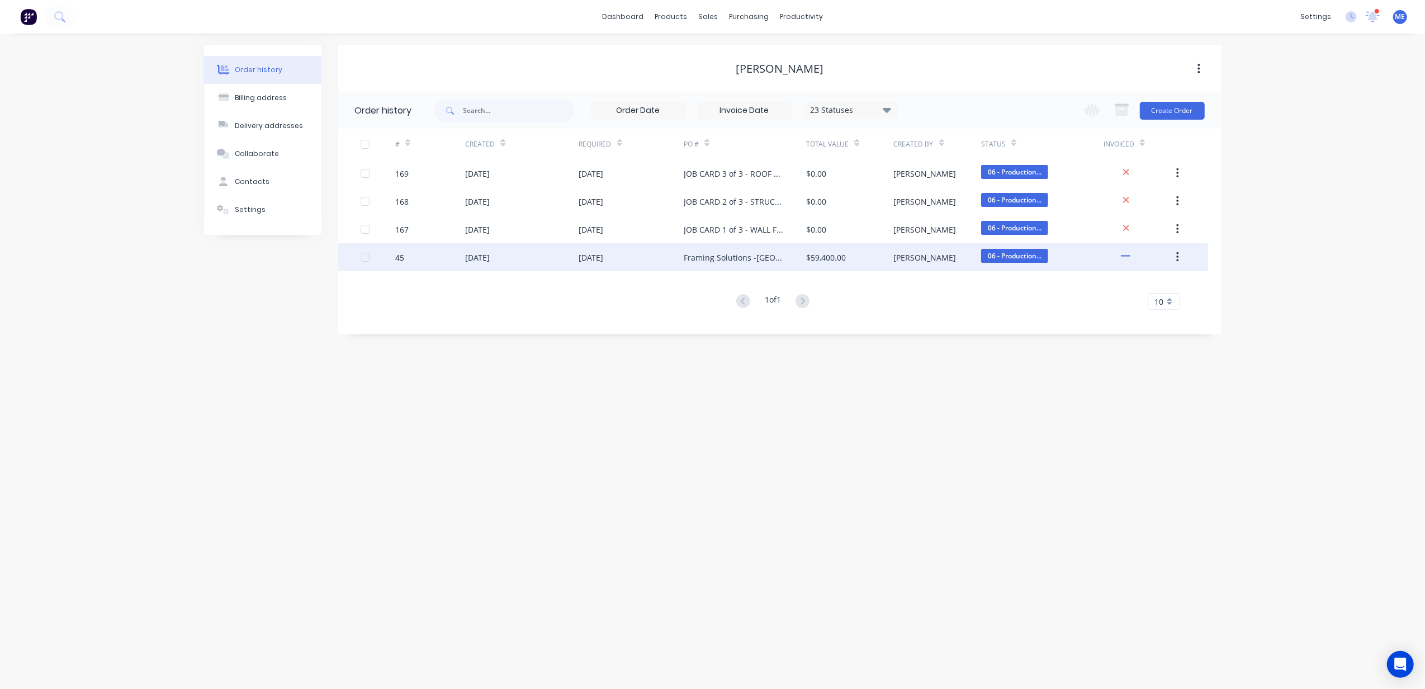
click at [730, 246] on div "Framing Solutions -[GEOGRAPHIC_DATA]" at bounding box center [745, 257] width 122 height 28
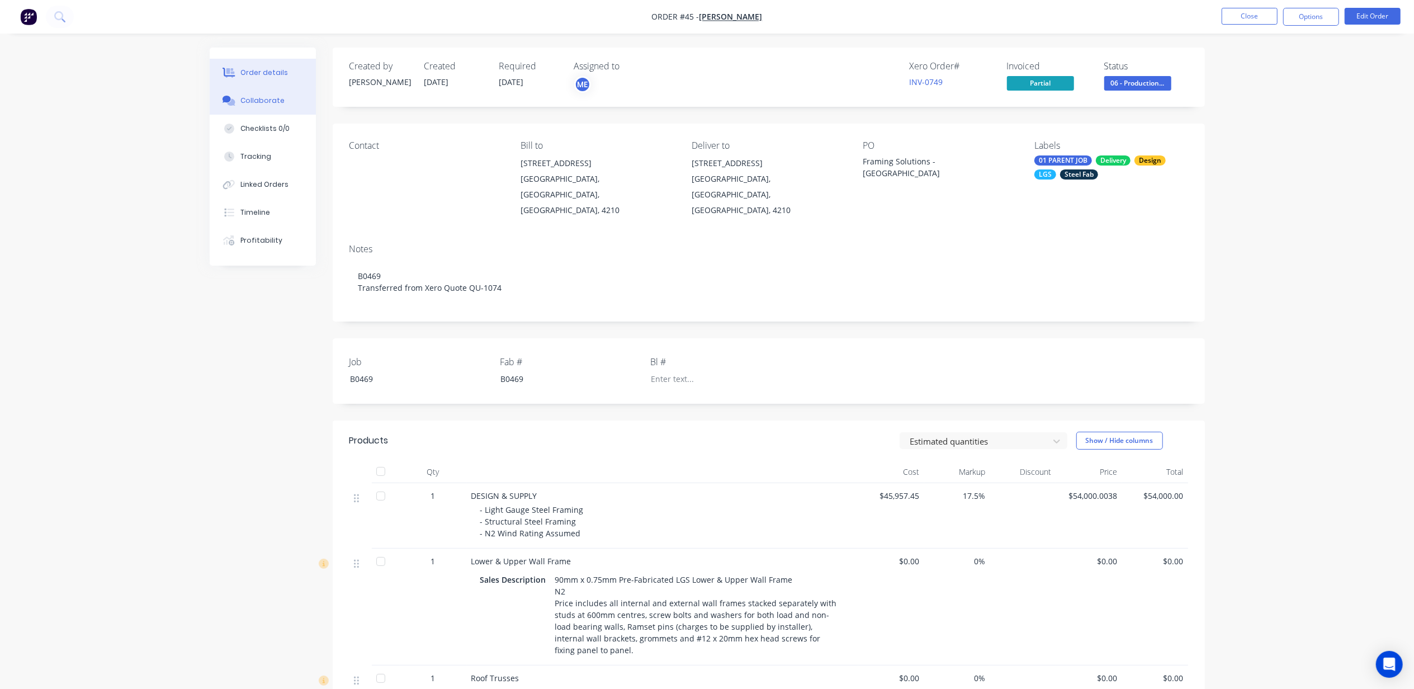
click at [255, 97] on div "Collaborate" at bounding box center [262, 101] width 44 height 10
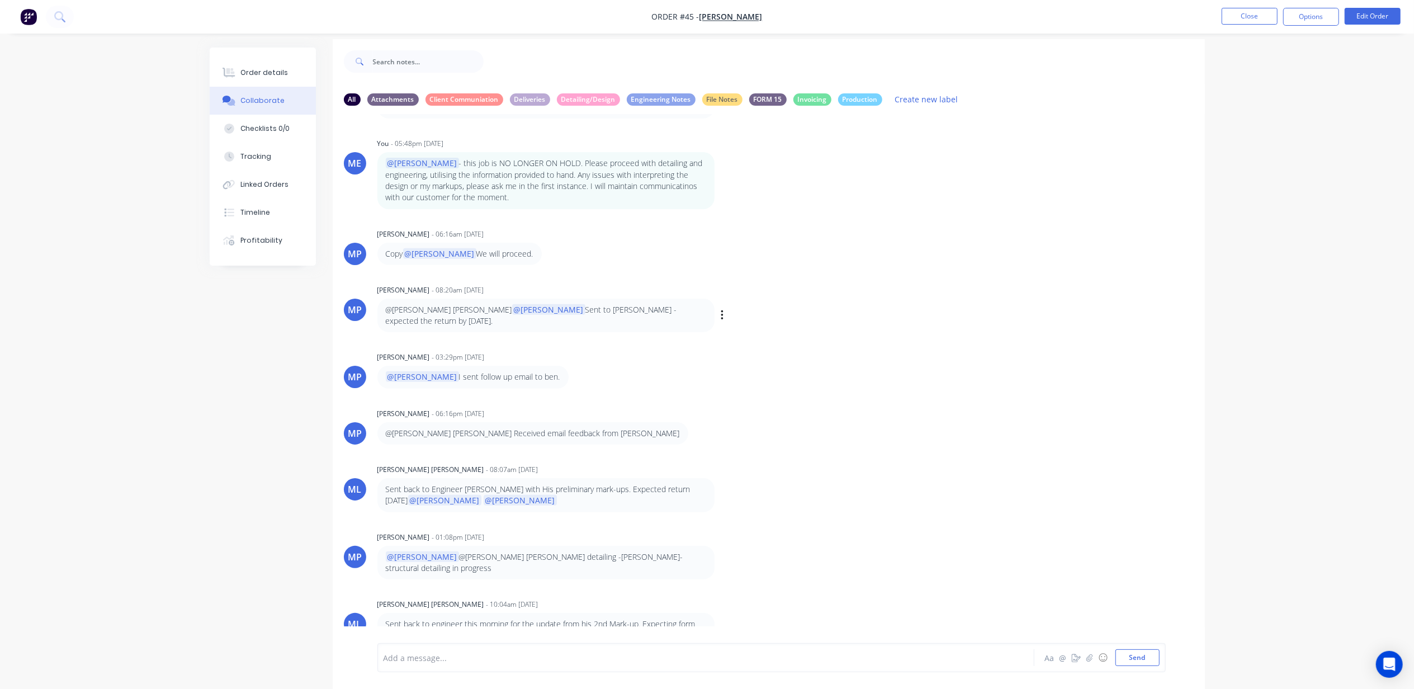
scroll to position [16, 0]
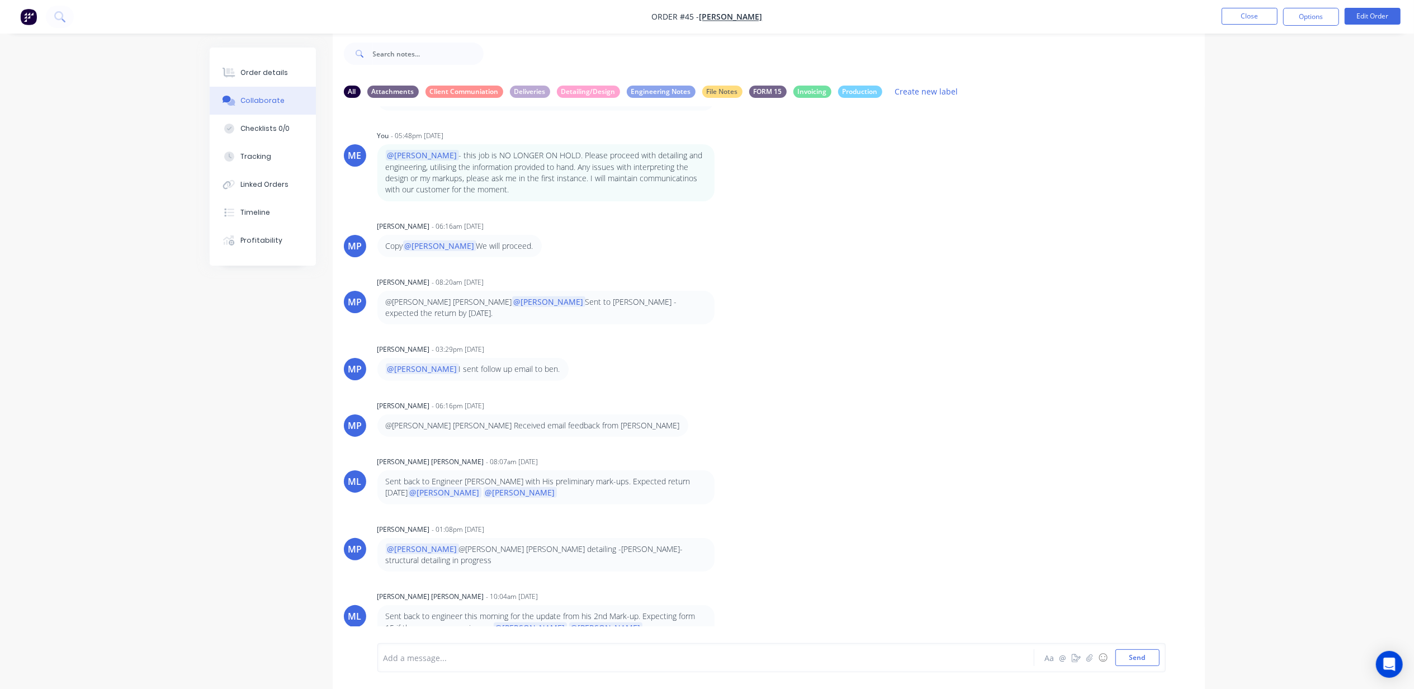
click at [452, 668] on div "Add a message... Aa @ ☺ Send" at bounding box center [771, 657] width 788 height 29
click at [456, 663] on div at bounding box center [674, 658] width 581 height 12
click at [461, 666] on div "Add a message... Aa @ ☺ Send" at bounding box center [771, 657] width 788 height 29
click at [461, 665] on div "Add a message..." at bounding box center [674, 657] width 582 height 17
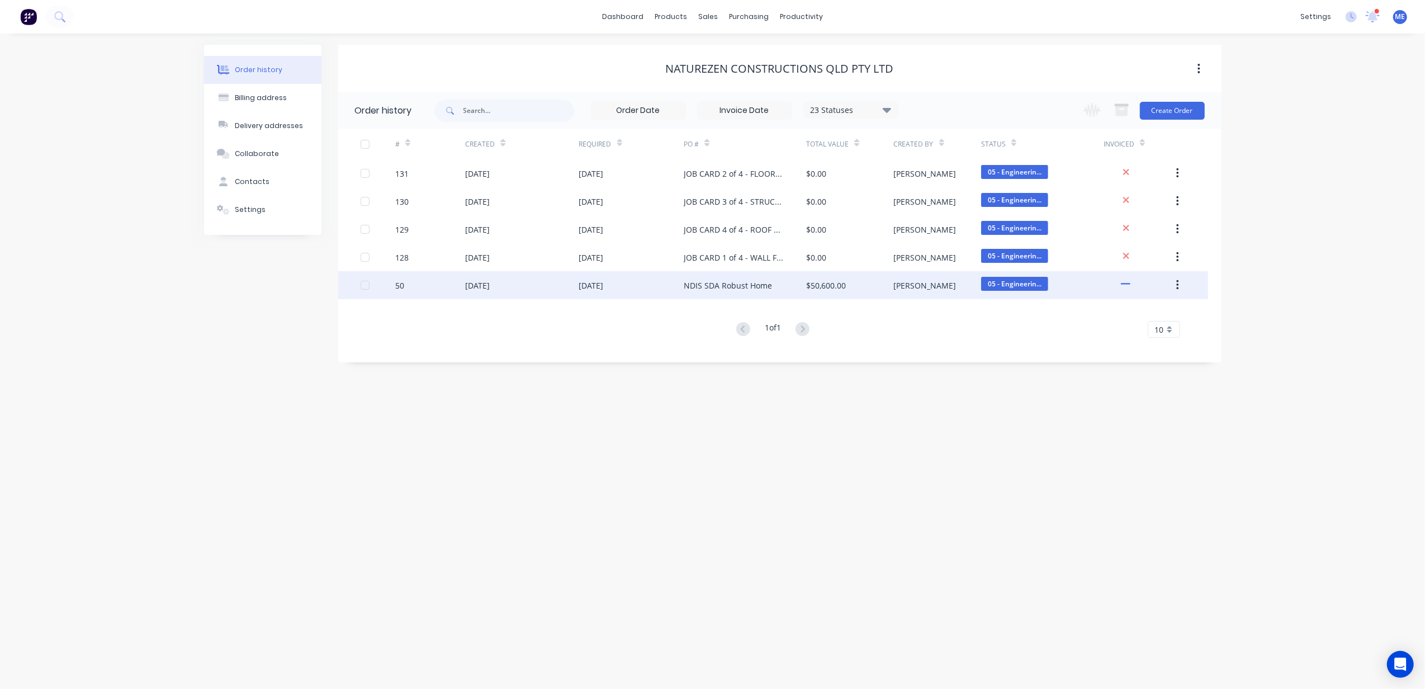
click at [483, 290] on div "[DATE]" at bounding box center [477, 285] width 25 height 12
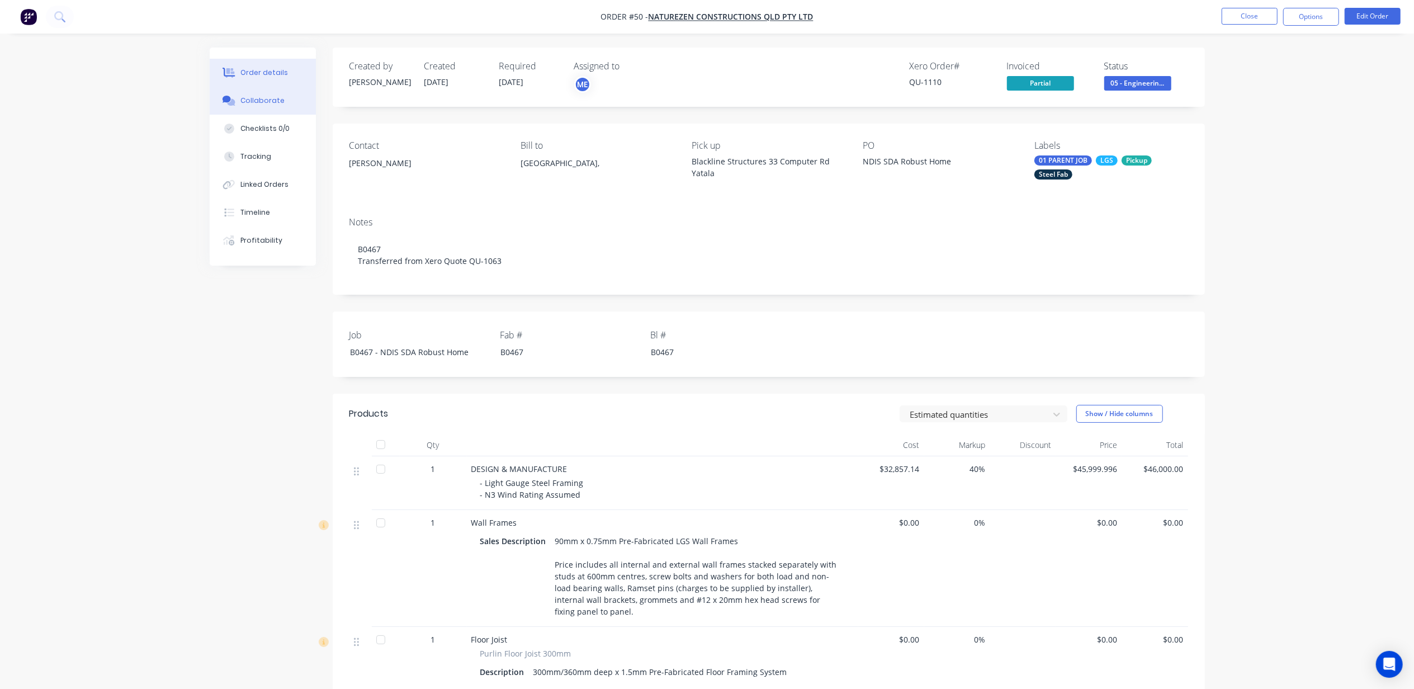
click at [254, 101] on div "Collaborate" at bounding box center [262, 101] width 44 height 10
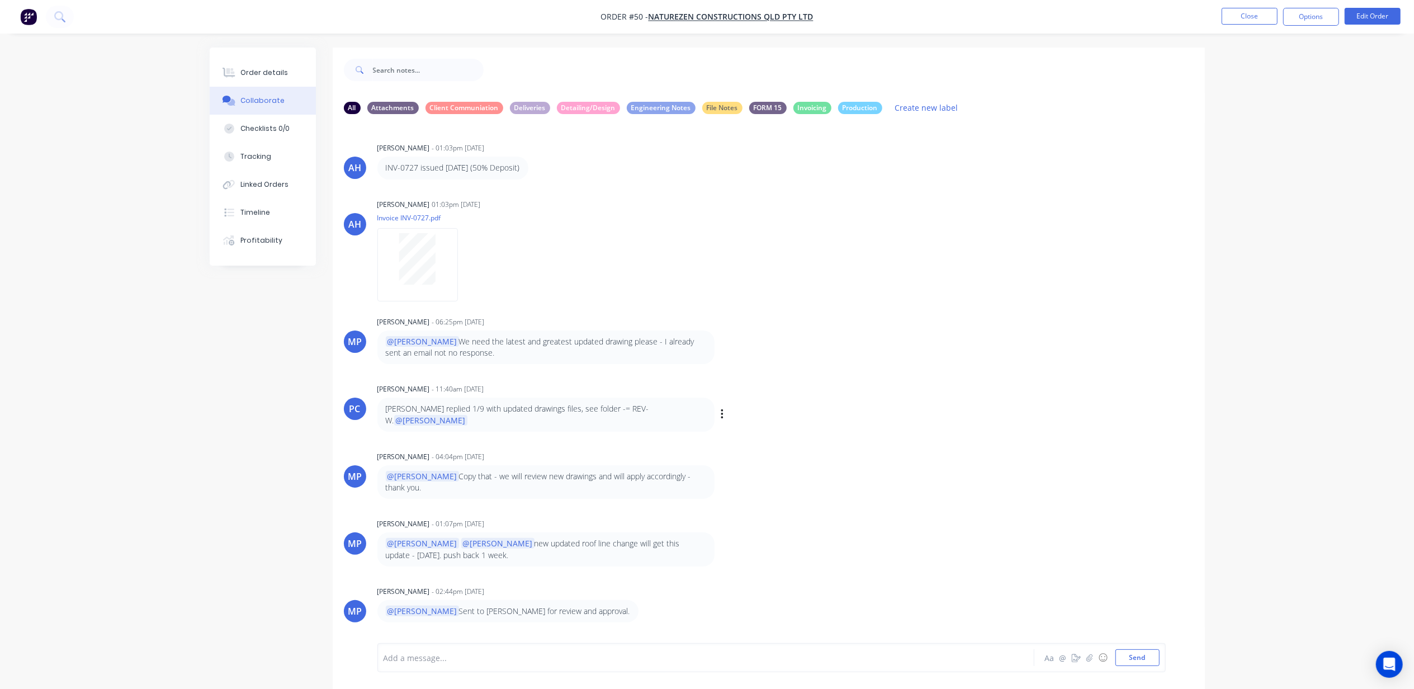
scroll to position [16, 0]
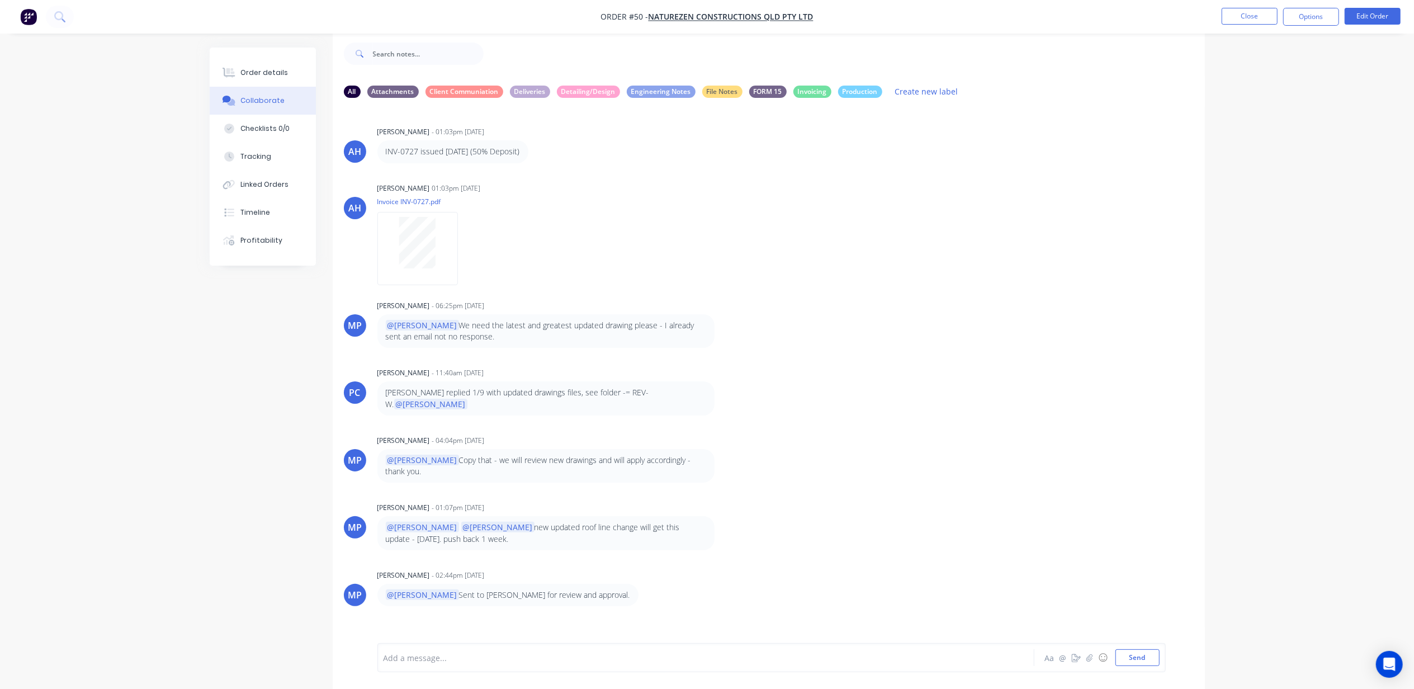
click at [516, 662] on div at bounding box center [674, 658] width 581 height 12
drag, startPoint x: 456, startPoint y: 656, endPoint x: 357, endPoint y: 654, distance: 99.5
click at [360, 654] on div "xs Aa @ ☺ Send" at bounding box center [769, 657] width 872 height 63
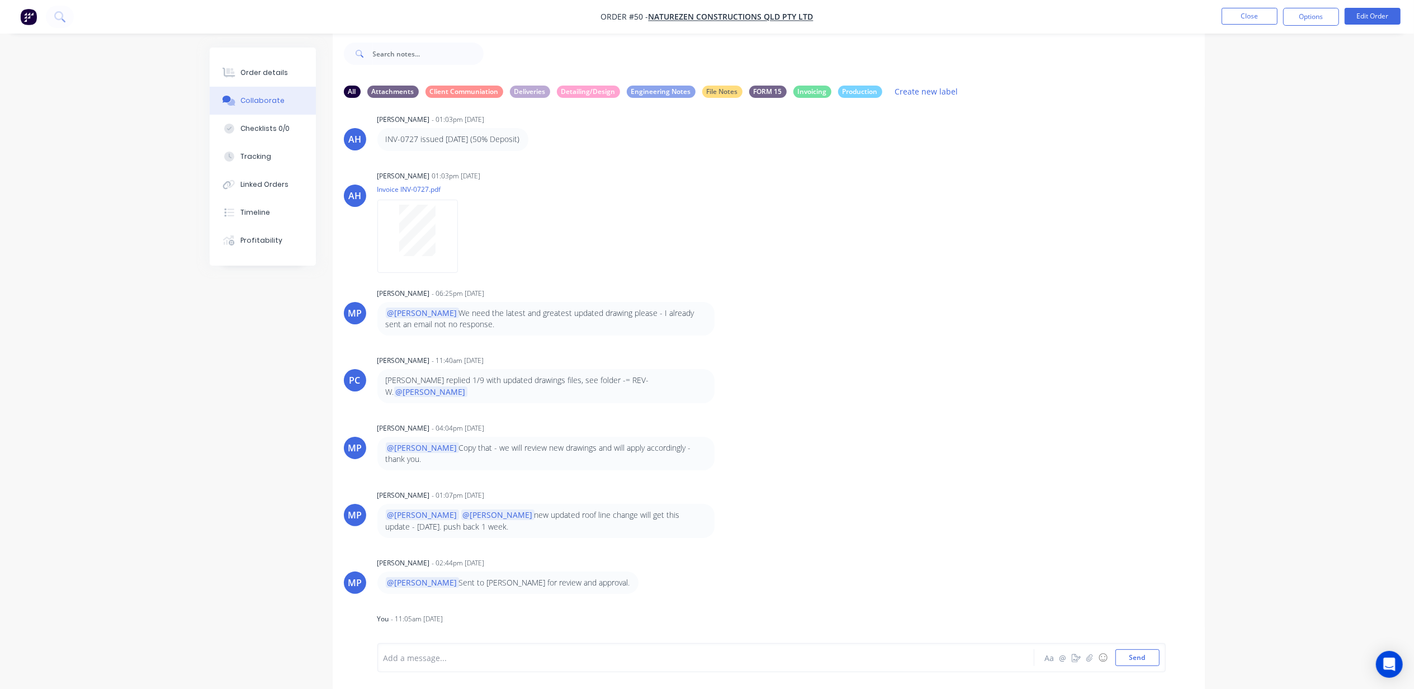
scroll to position [23, 0]
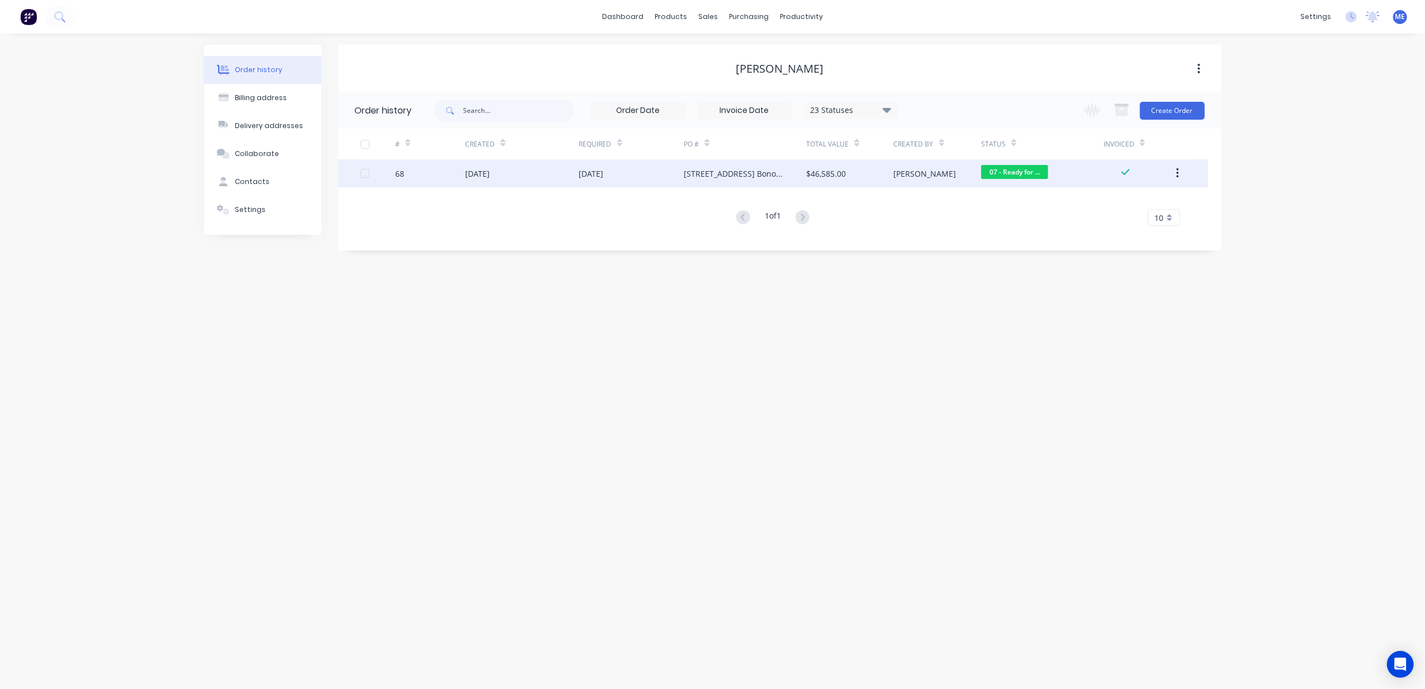
click at [398, 185] on div "68" at bounding box center [430, 173] width 70 height 28
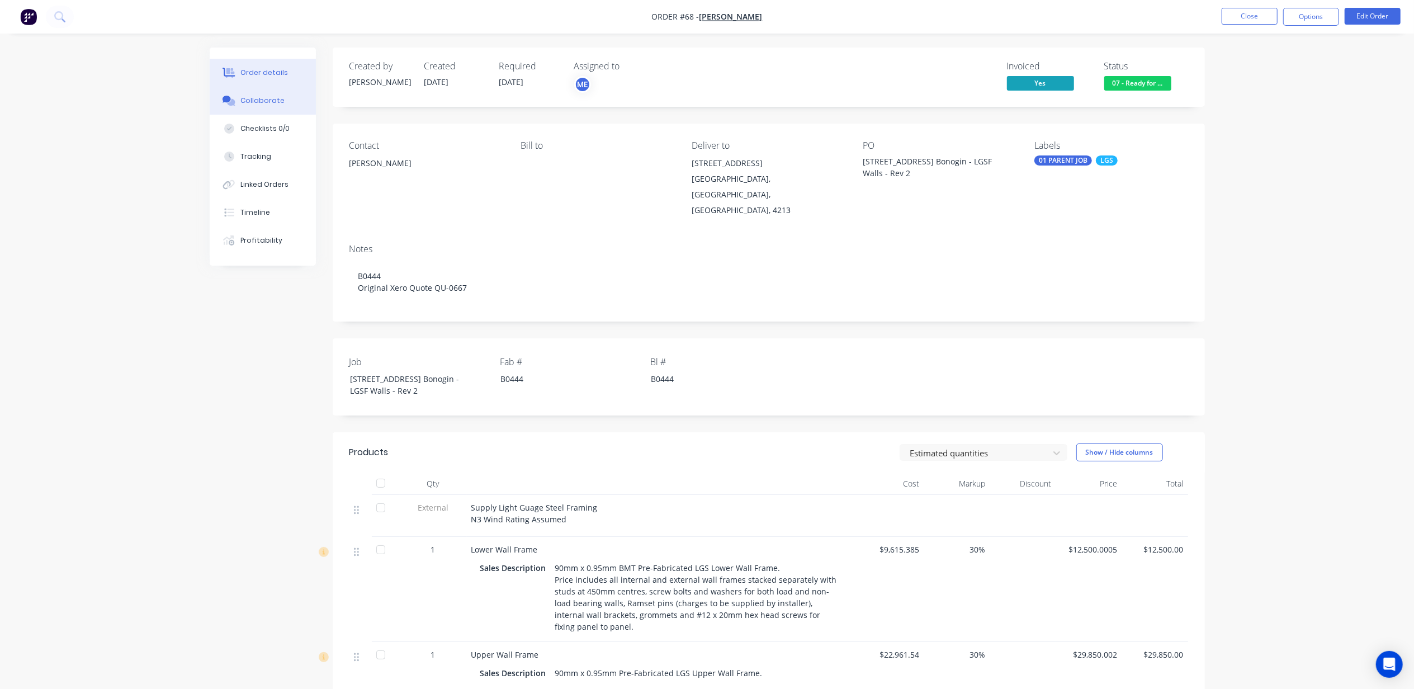
click at [255, 98] on div "Collaborate" at bounding box center [262, 101] width 44 height 10
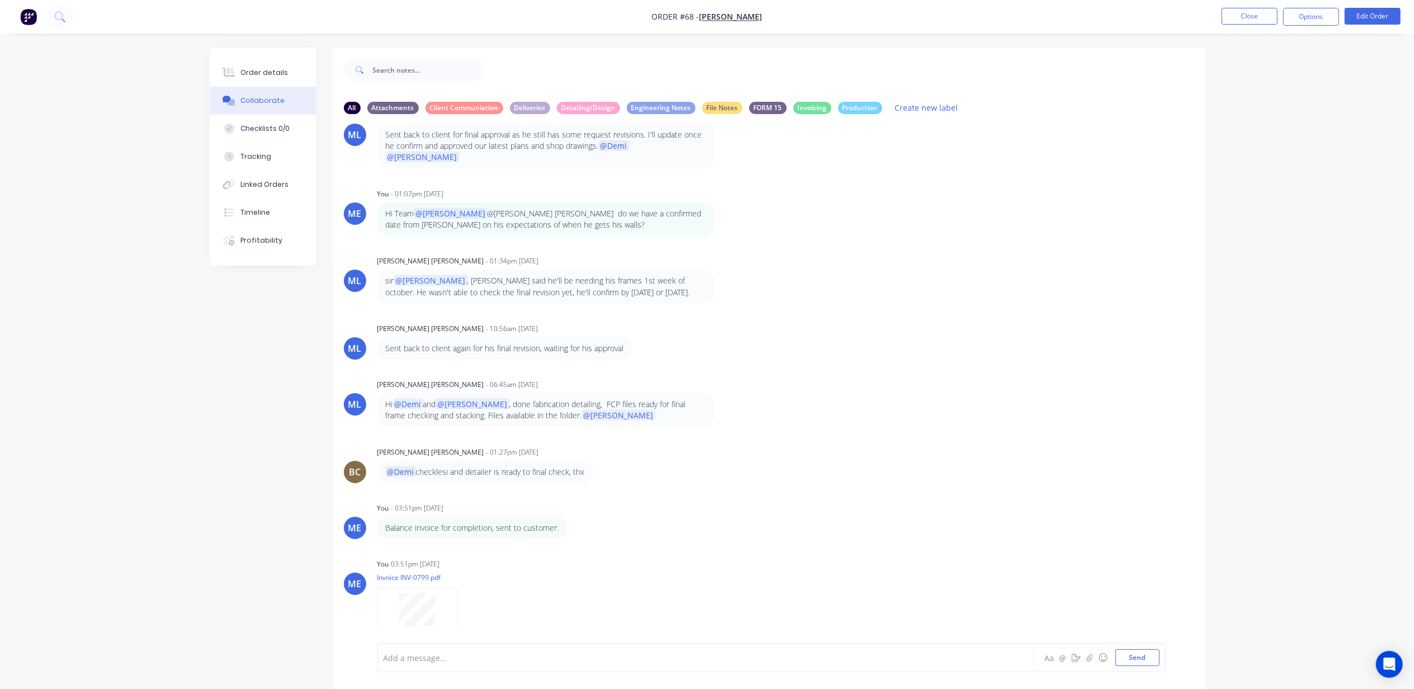
scroll to position [16, 0]
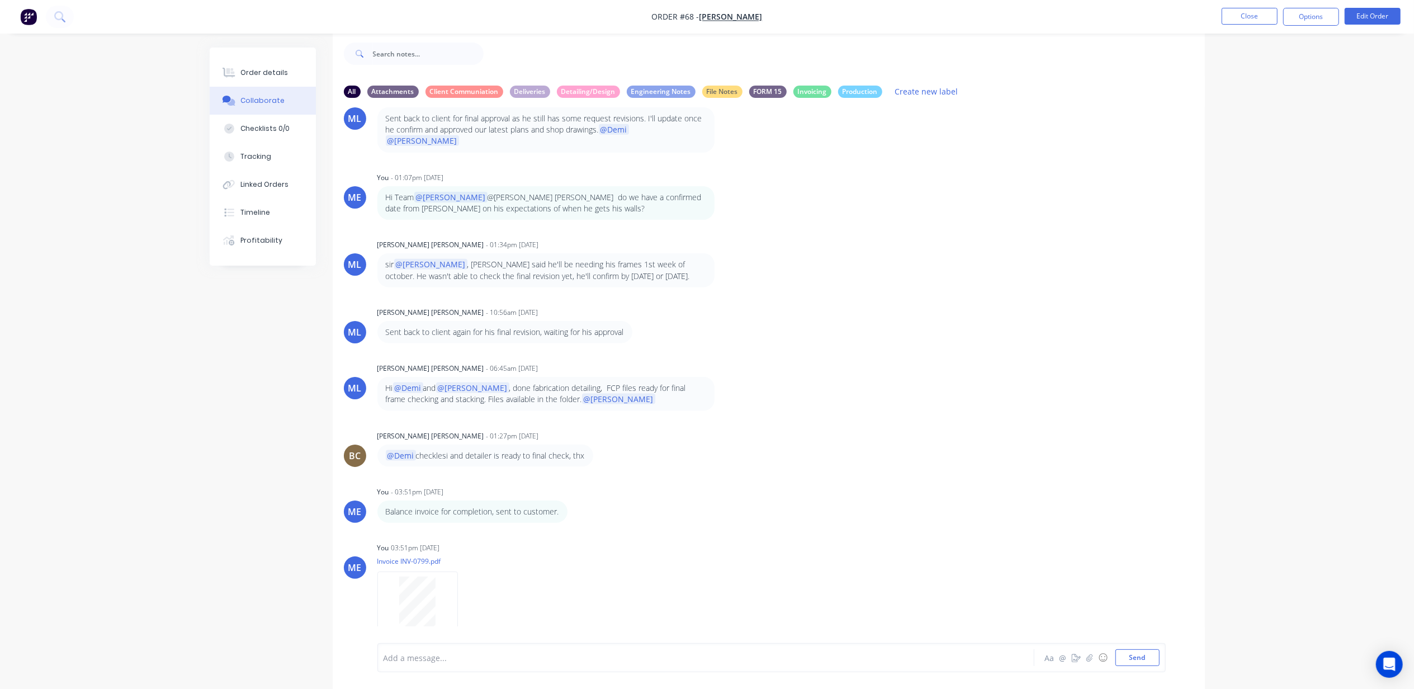
click at [412, 659] on div at bounding box center [674, 658] width 581 height 12
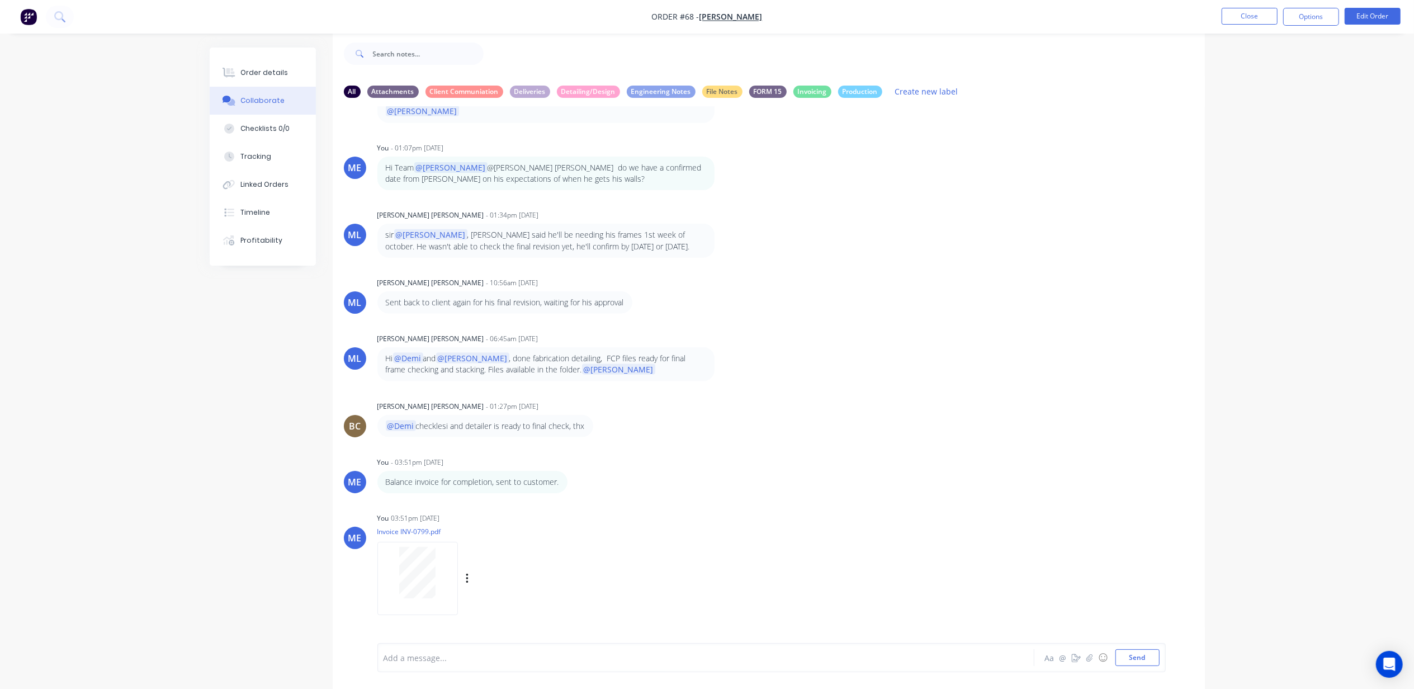
scroll to position [1402, 0]
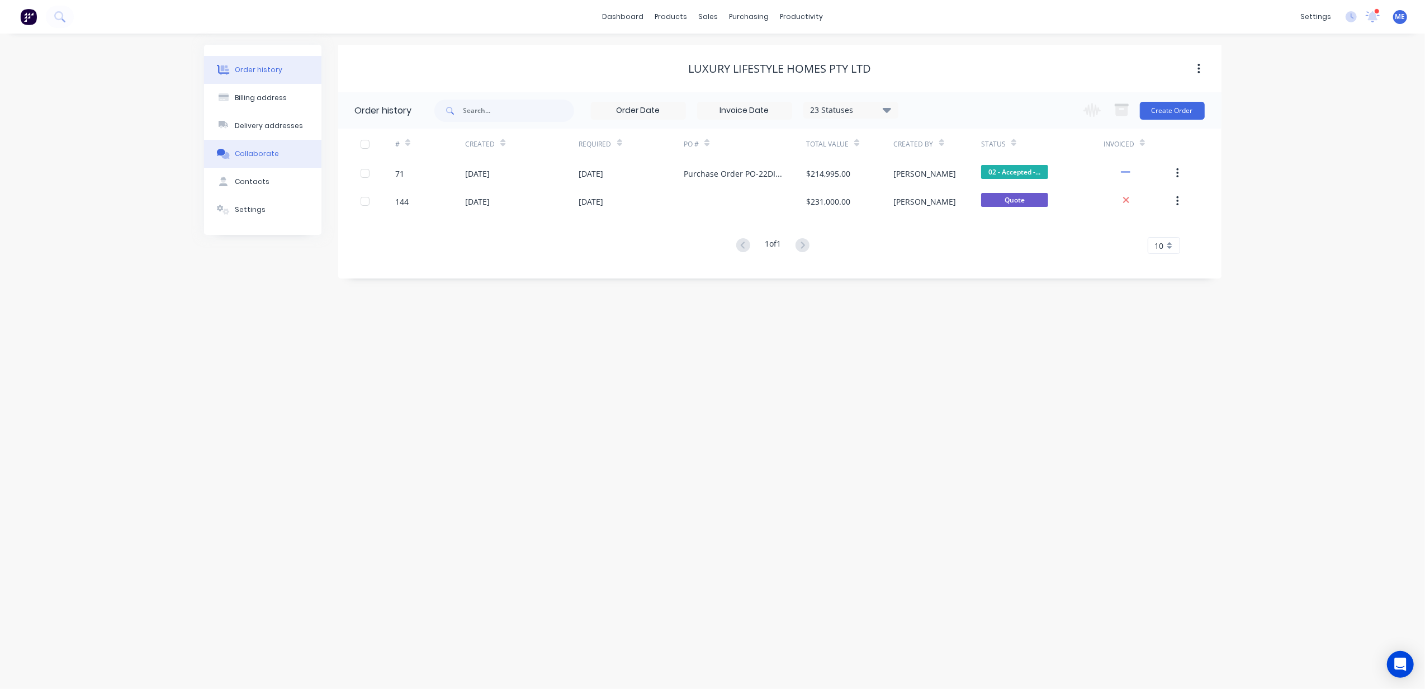
click at [250, 155] on div "Collaborate" at bounding box center [257, 154] width 44 height 10
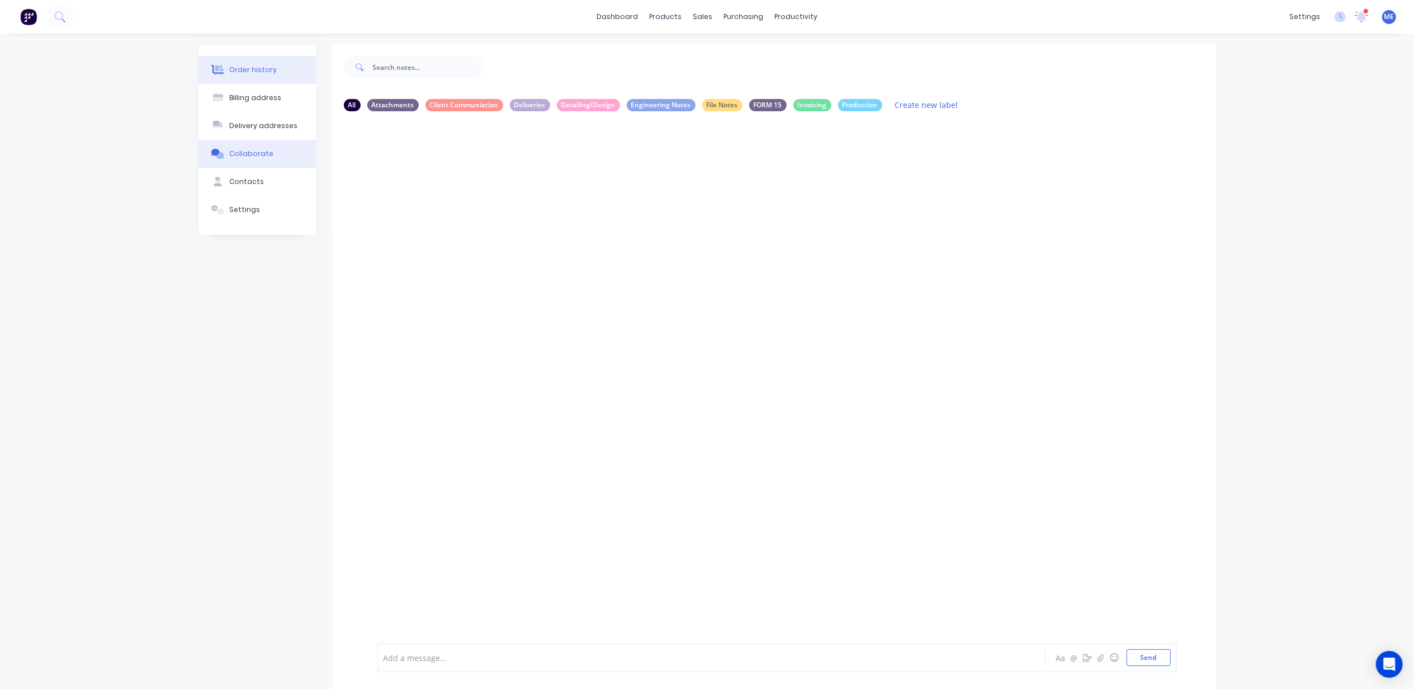
click at [250, 71] on div "Order history" at bounding box center [253, 70] width 48 height 10
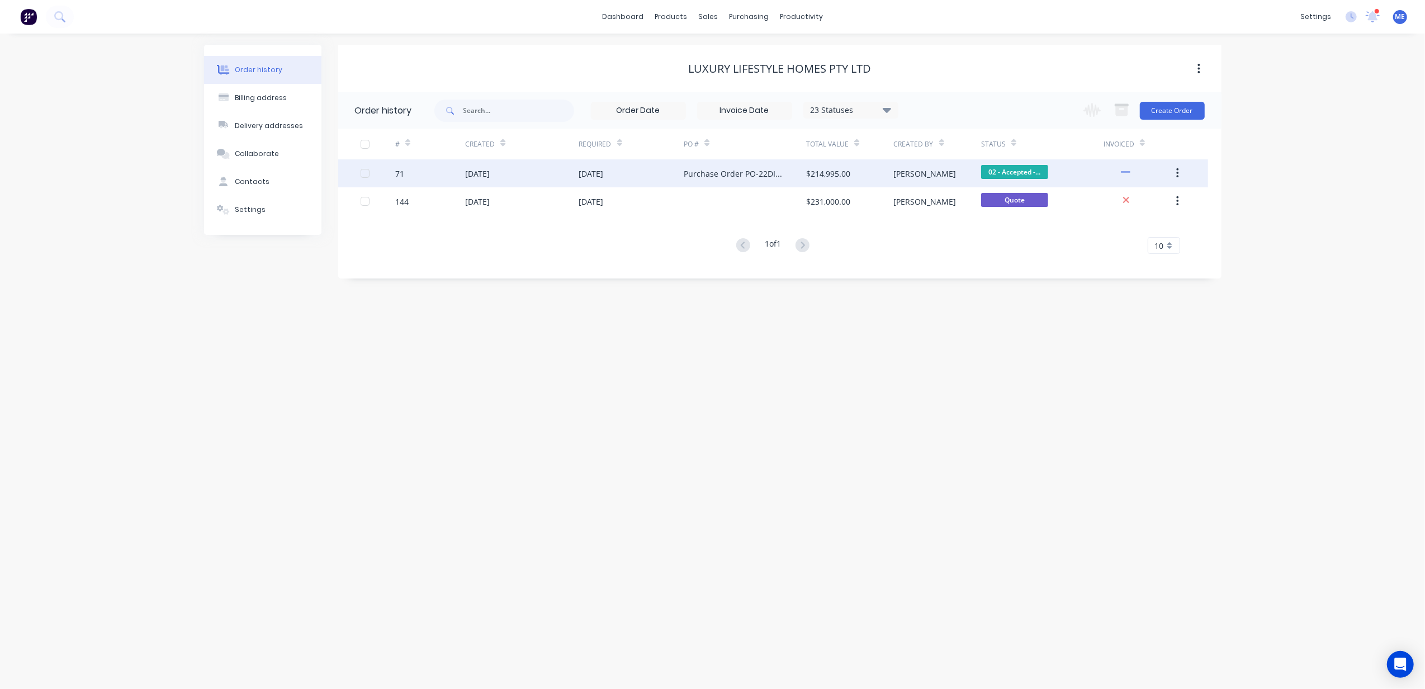
click at [406, 177] on div "71" at bounding box center [430, 173] width 70 height 28
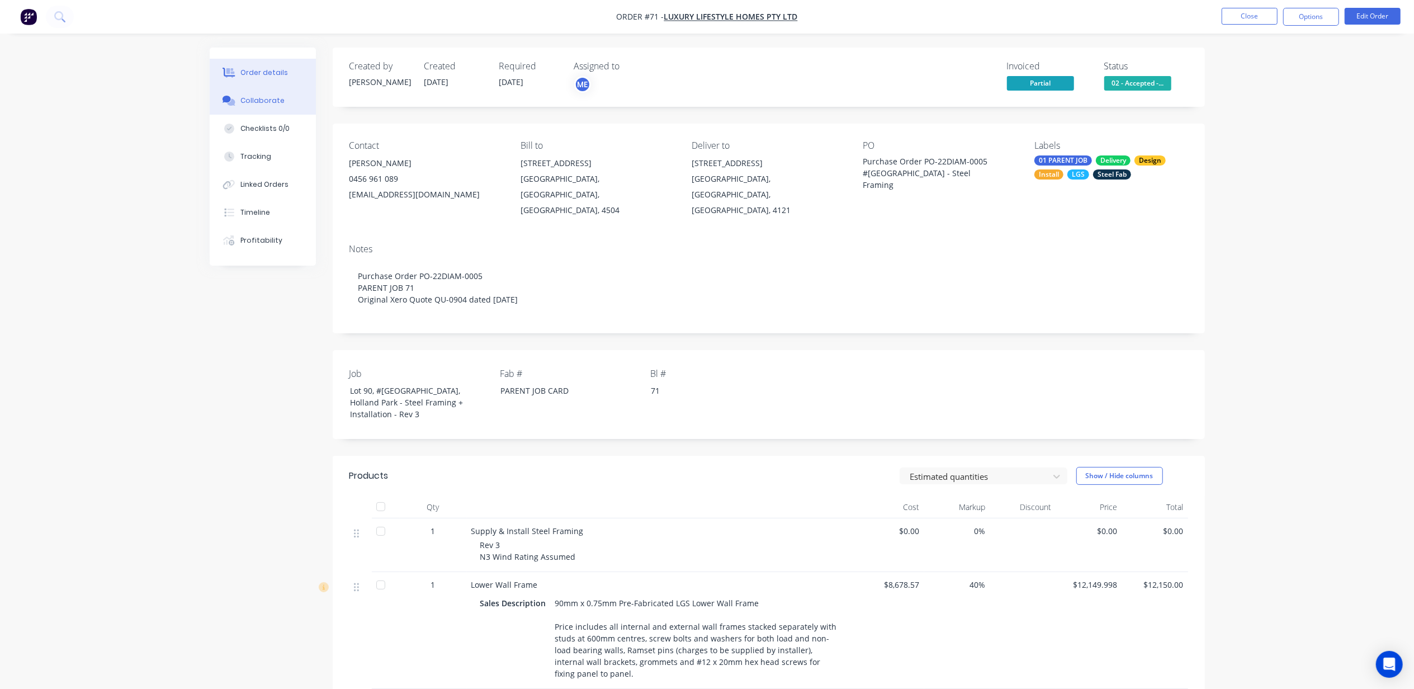
click at [249, 106] on button "Collaborate" at bounding box center [263, 101] width 106 height 28
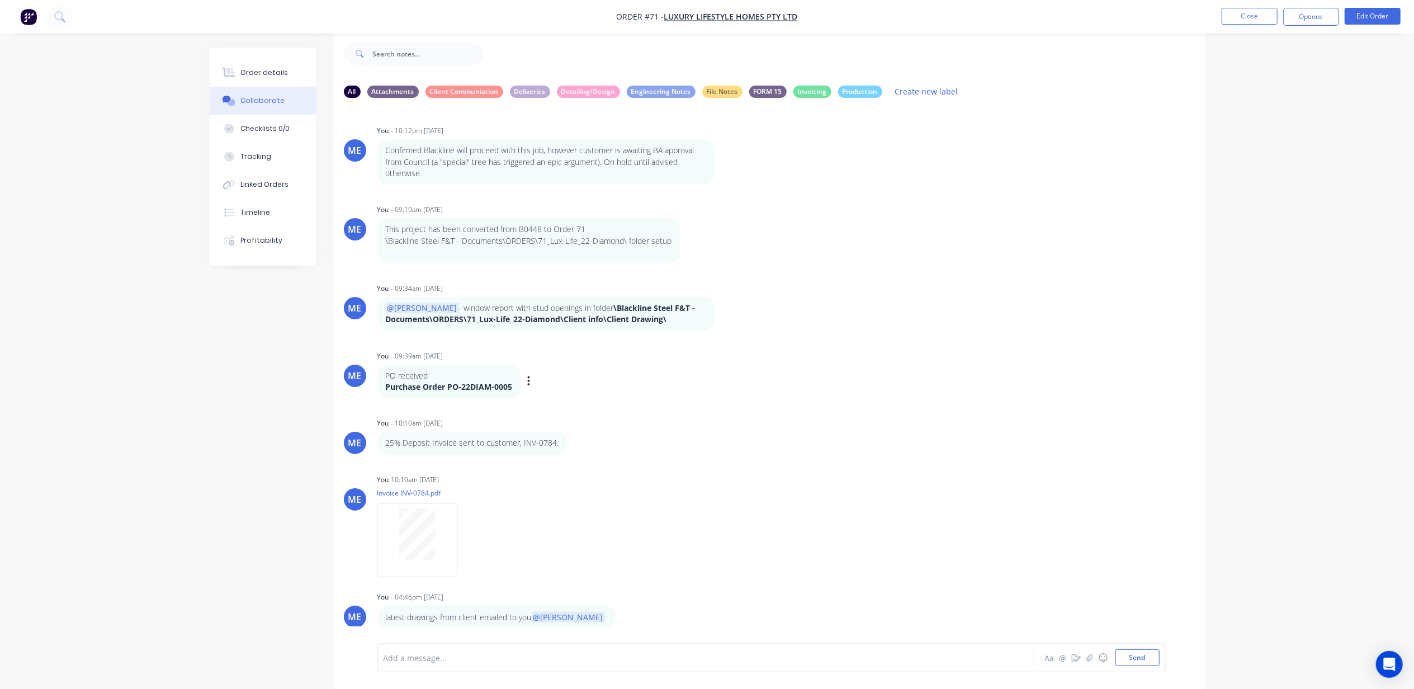
scroll to position [2, 0]
click at [508, 656] on div at bounding box center [674, 658] width 581 height 12
click at [527, 661] on div "STAT REP - Lilo to confirm tentative" at bounding box center [674, 658] width 581 height 12
click at [672, 663] on div "STAT REP - Lilo to confirm tentative date from Abie on finish prelim model." at bounding box center [674, 657] width 582 height 17
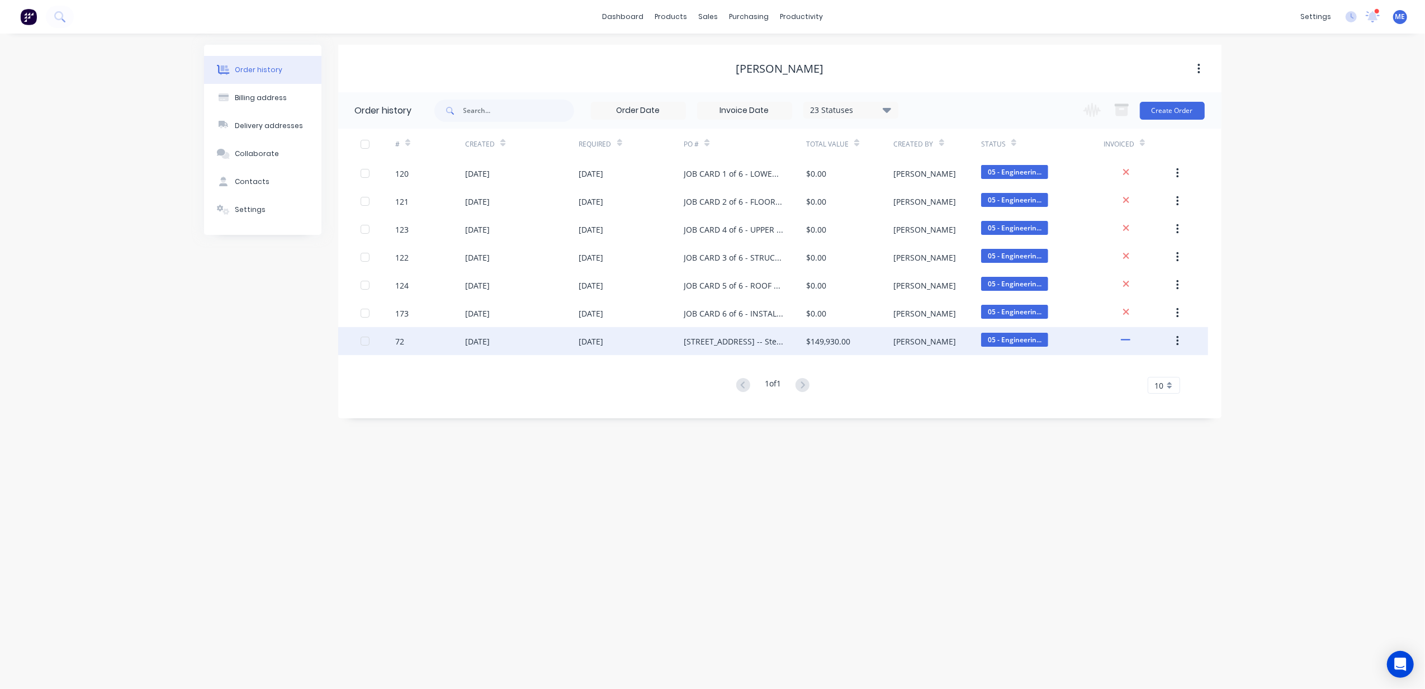
click at [426, 340] on div "72" at bounding box center [430, 341] width 70 height 28
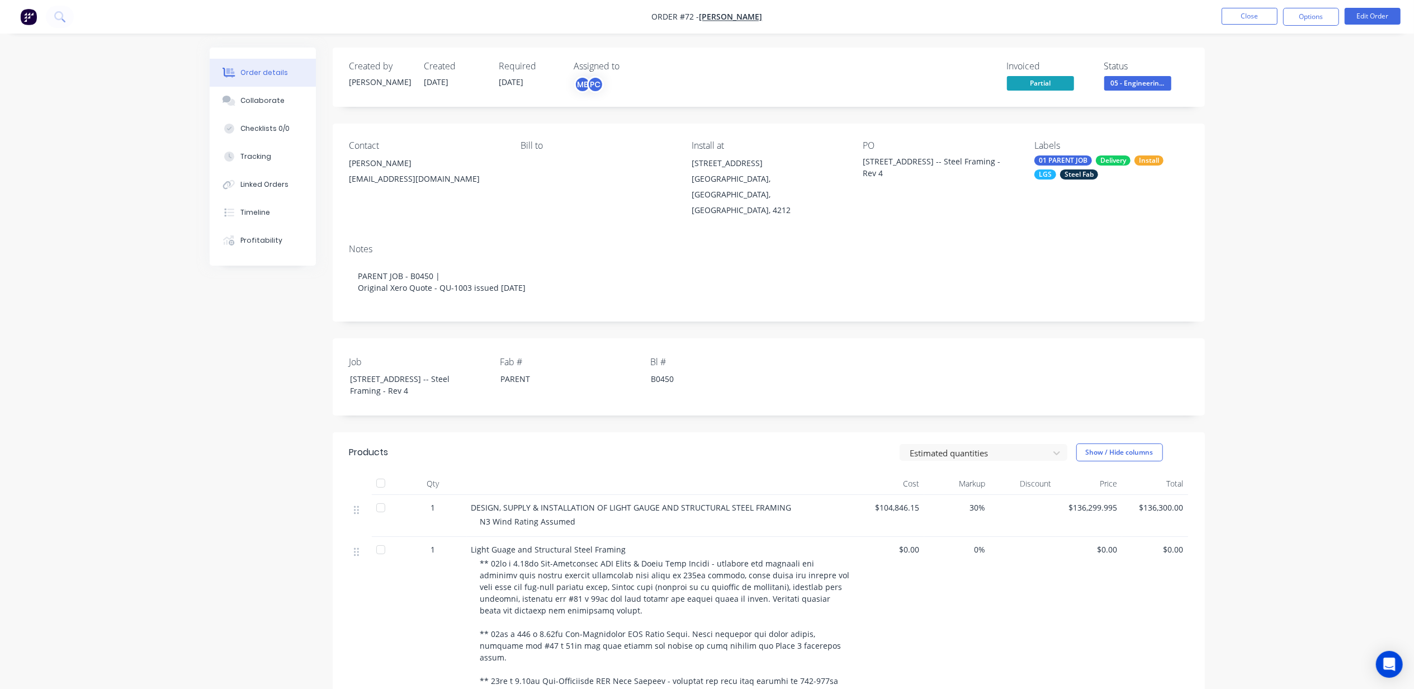
click at [255, 86] on button "Order details" at bounding box center [263, 73] width 106 height 28
click at [255, 97] on div "Collaborate" at bounding box center [262, 101] width 44 height 10
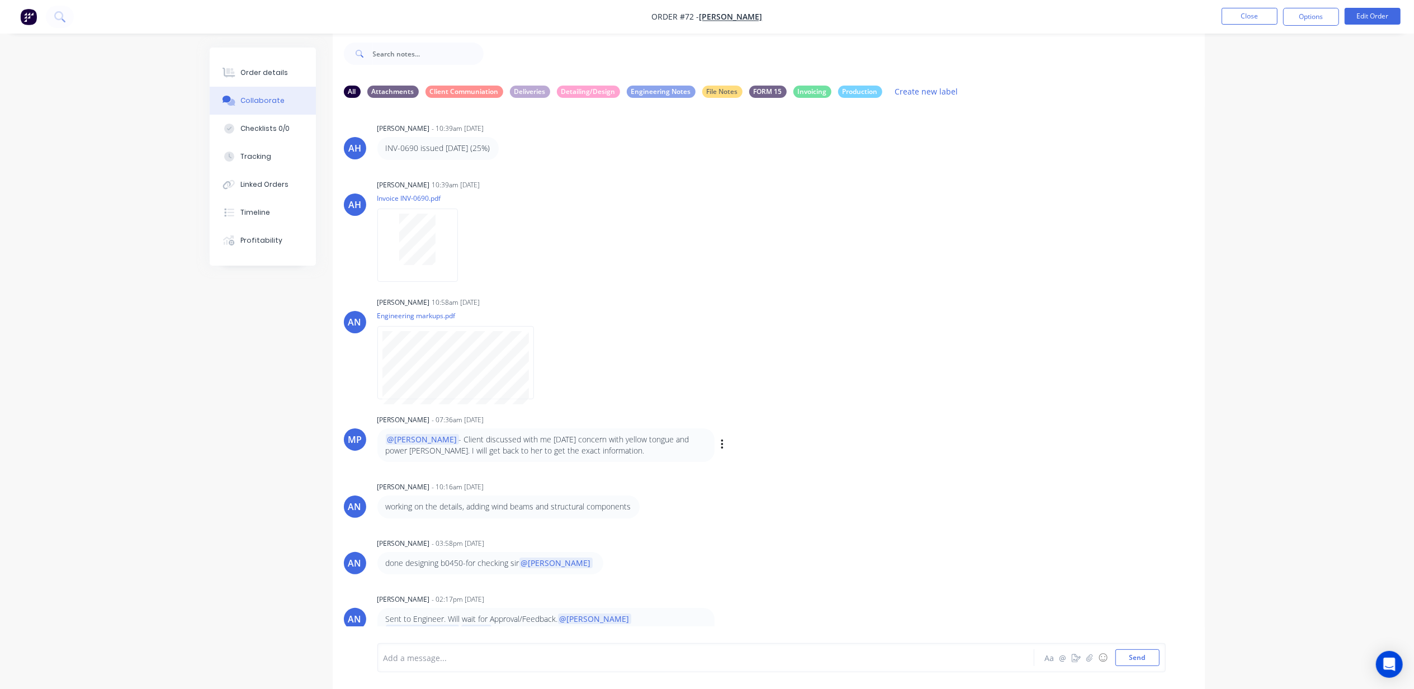
scroll to position [6, 0]
click at [472, 643] on div "Add a message... Aa @ ☺ Send" at bounding box center [769, 657] width 872 height 63
click at [439, 662] on div at bounding box center [674, 658] width 581 height 12
click at [483, 665] on div "Add a message... Aa @ ☺ Send" at bounding box center [771, 657] width 788 height 29
click at [483, 665] on div "Add a message..." at bounding box center [674, 657] width 582 height 17
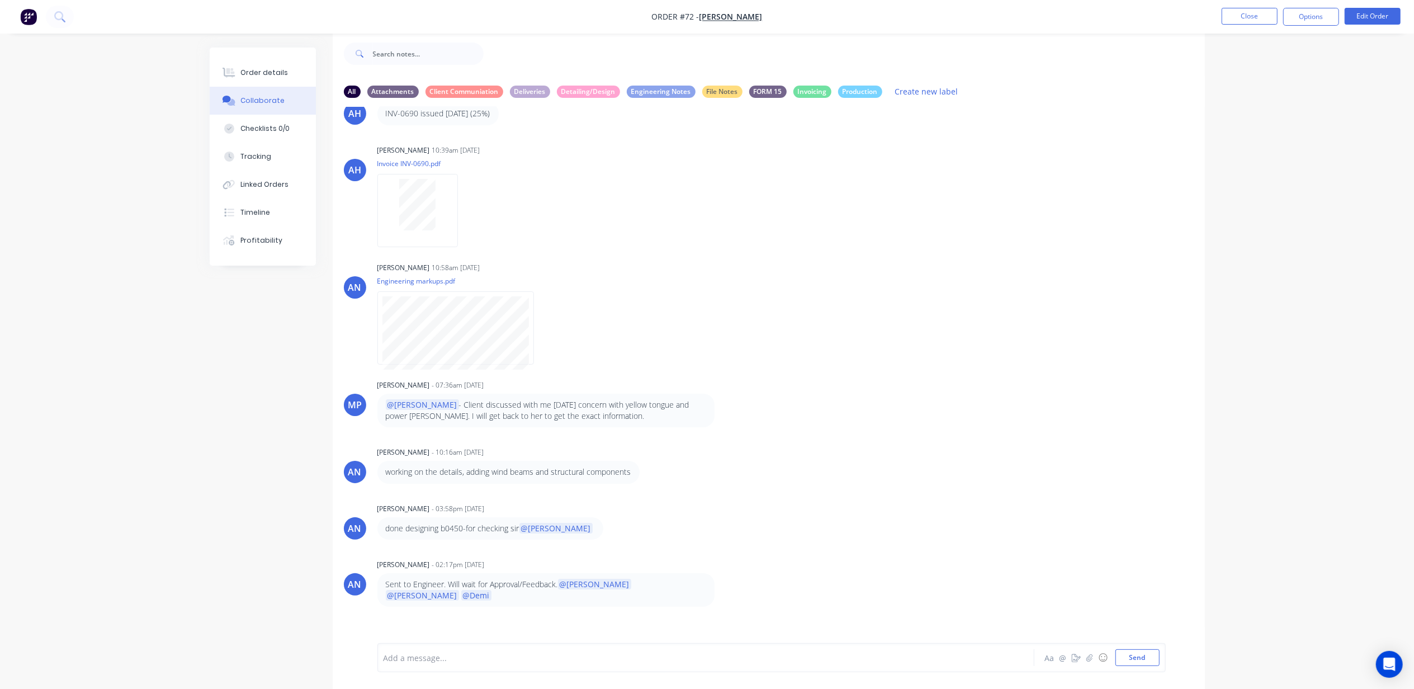
scroll to position [74, 0]
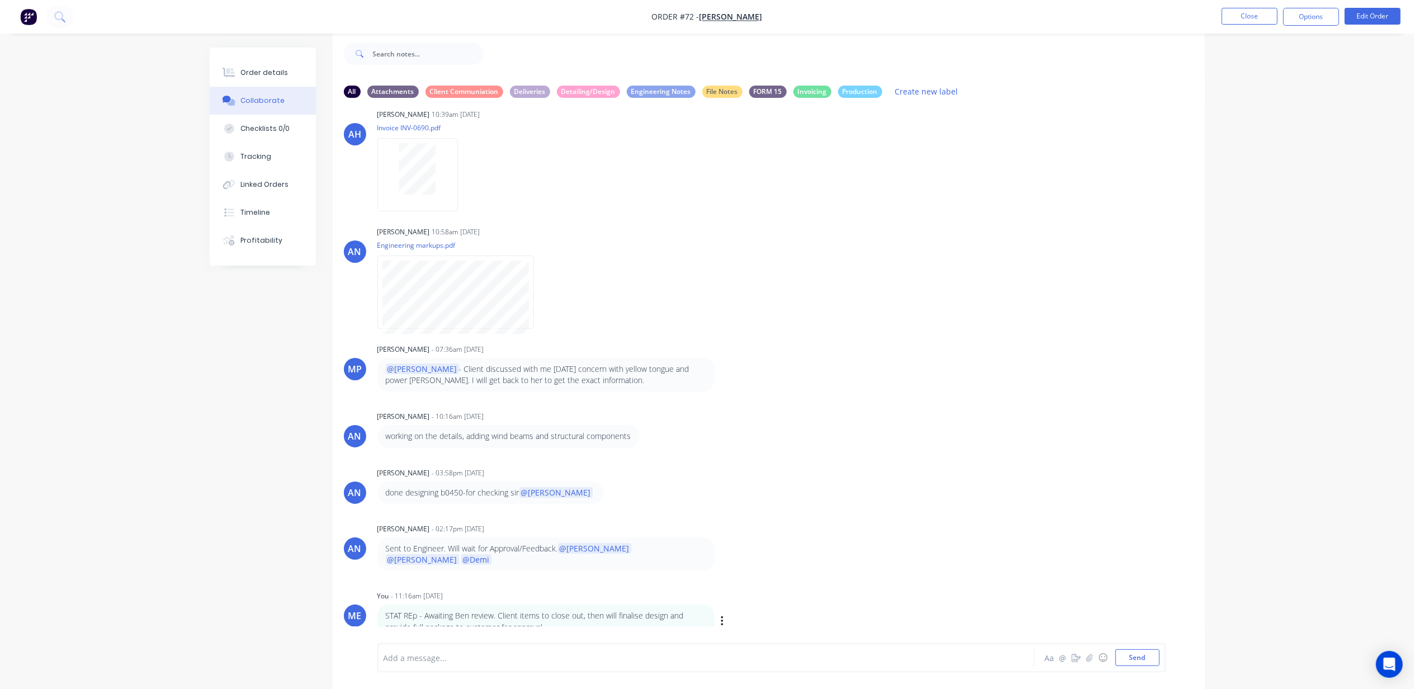
click at [585, 604] on div "STAT REp - Awaiting Ben review. Client items to close out, then will finalise d…" at bounding box center [545, 621] width 337 height 34
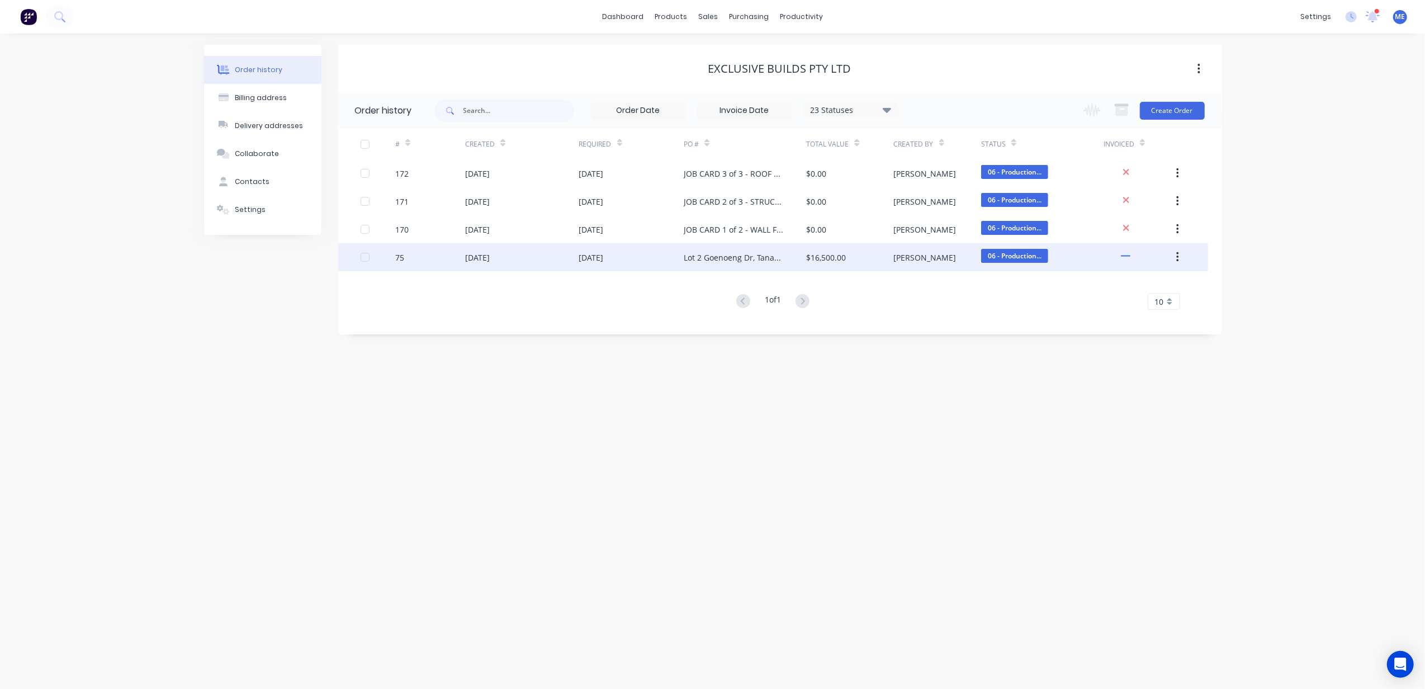
click at [392, 259] on div at bounding box center [378, 257] width 35 height 28
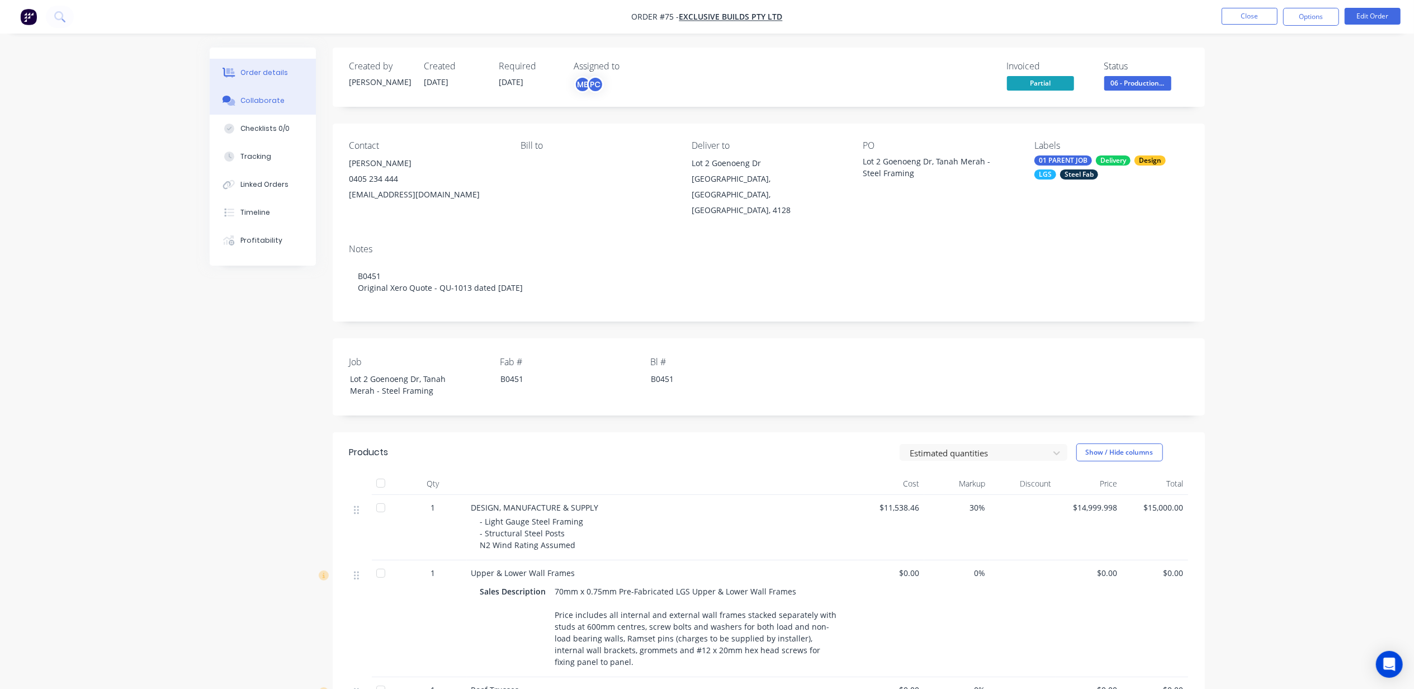
click at [258, 101] on div "Collaborate" at bounding box center [262, 101] width 44 height 10
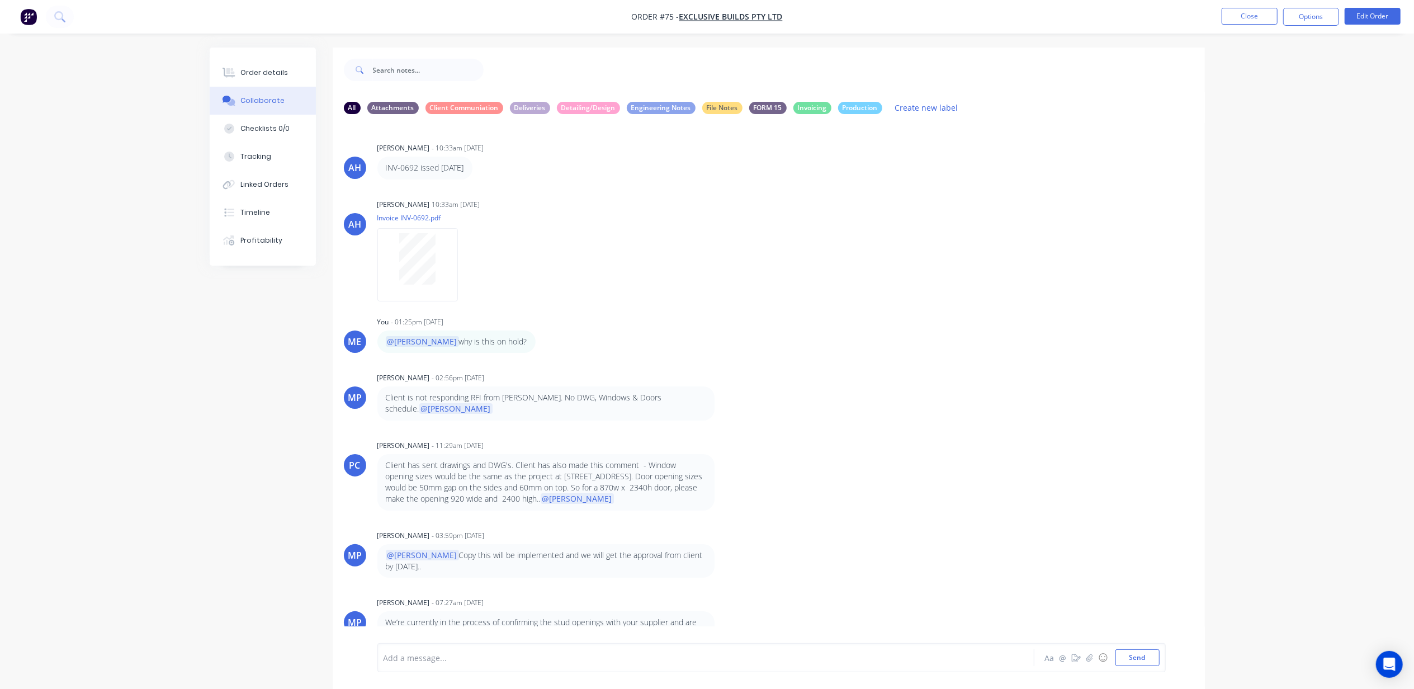
click at [462, 661] on div at bounding box center [674, 658] width 581 height 12
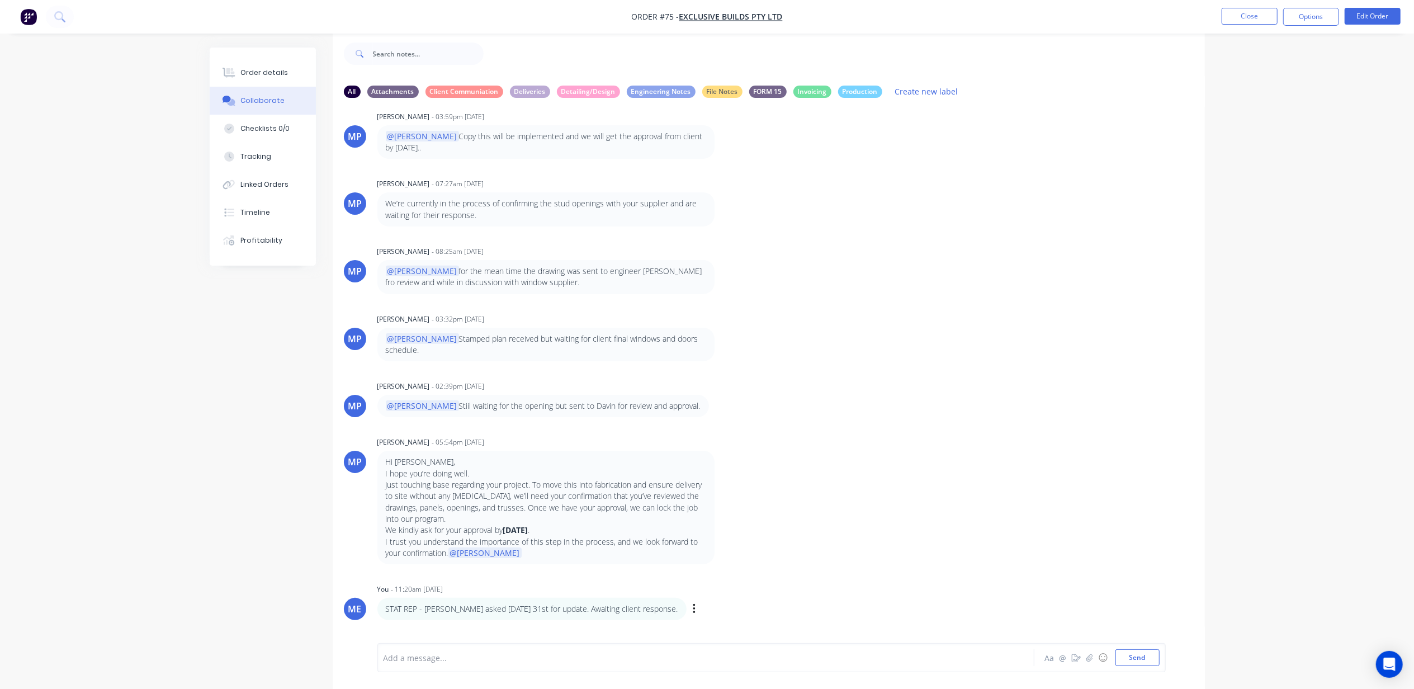
scroll to position [429, 0]
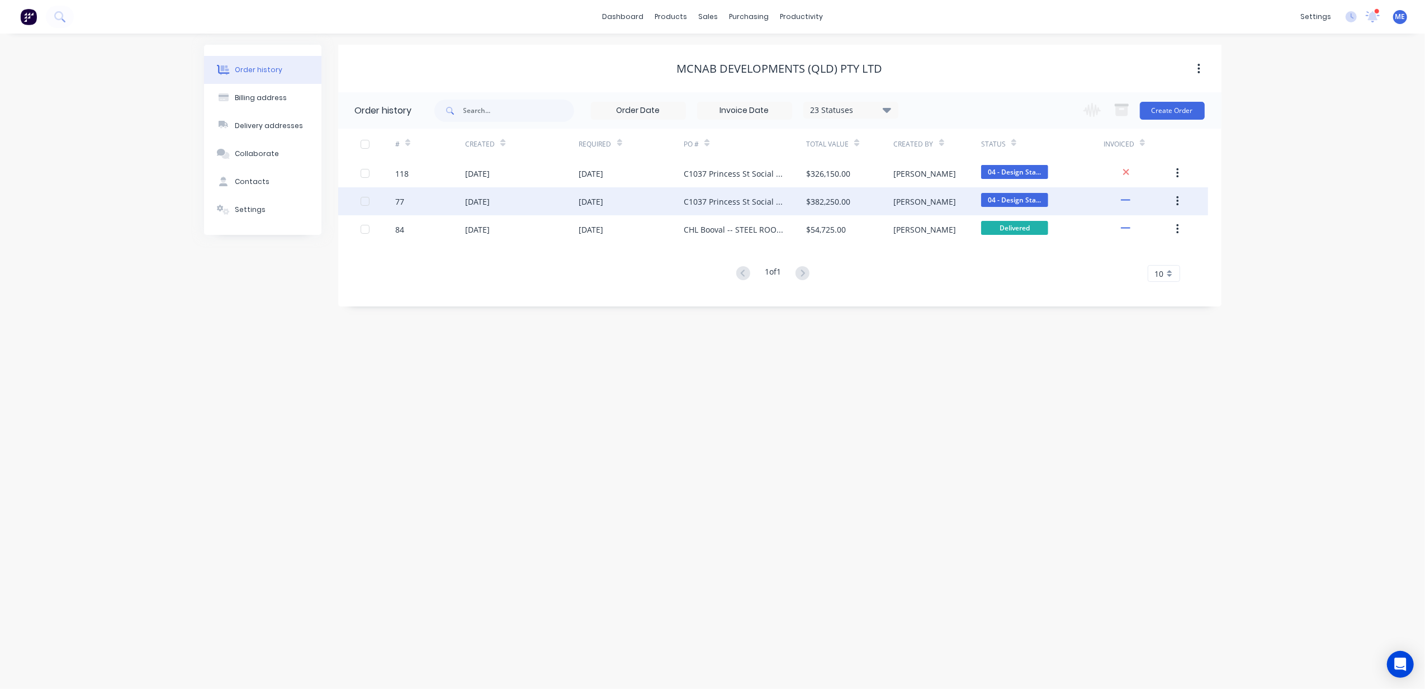
click at [437, 203] on div "77" at bounding box center [430, 201] width 70 height 28
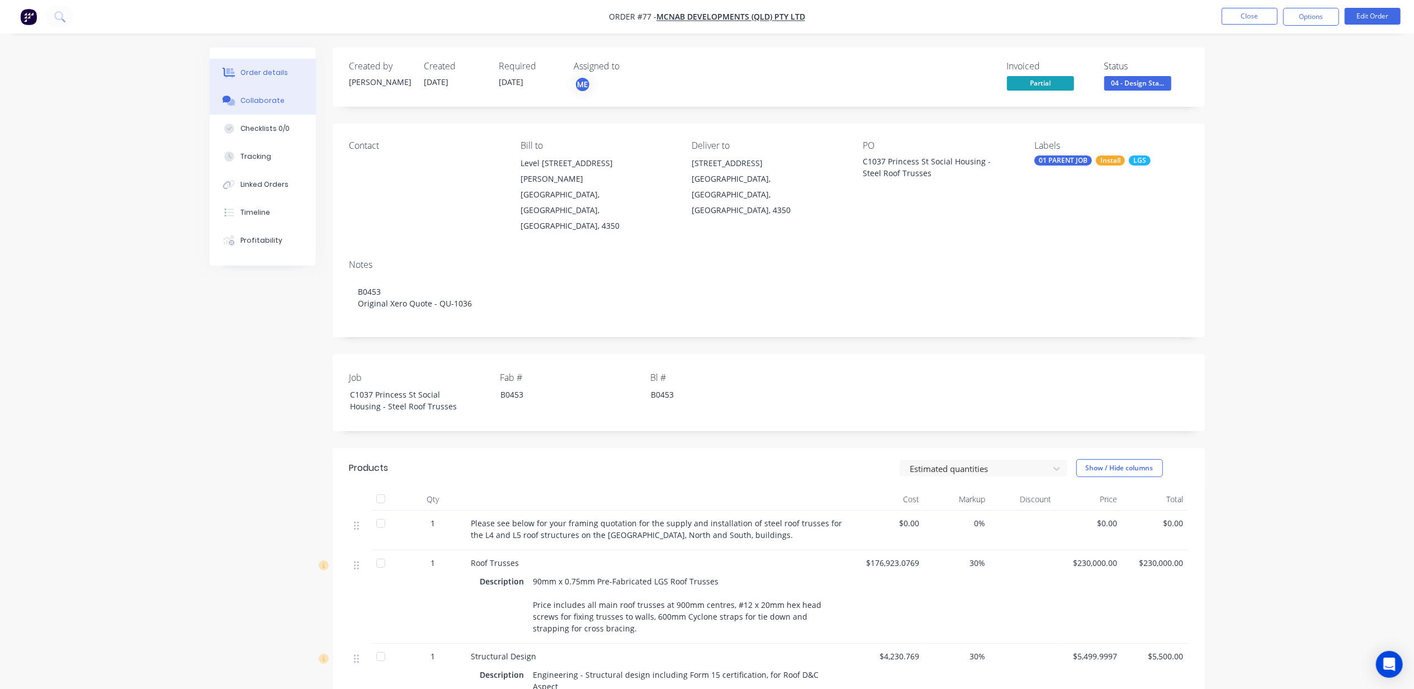
click at [263, 96] on div "Collaborate" at bounding box center [262, 101] width 44 height 10
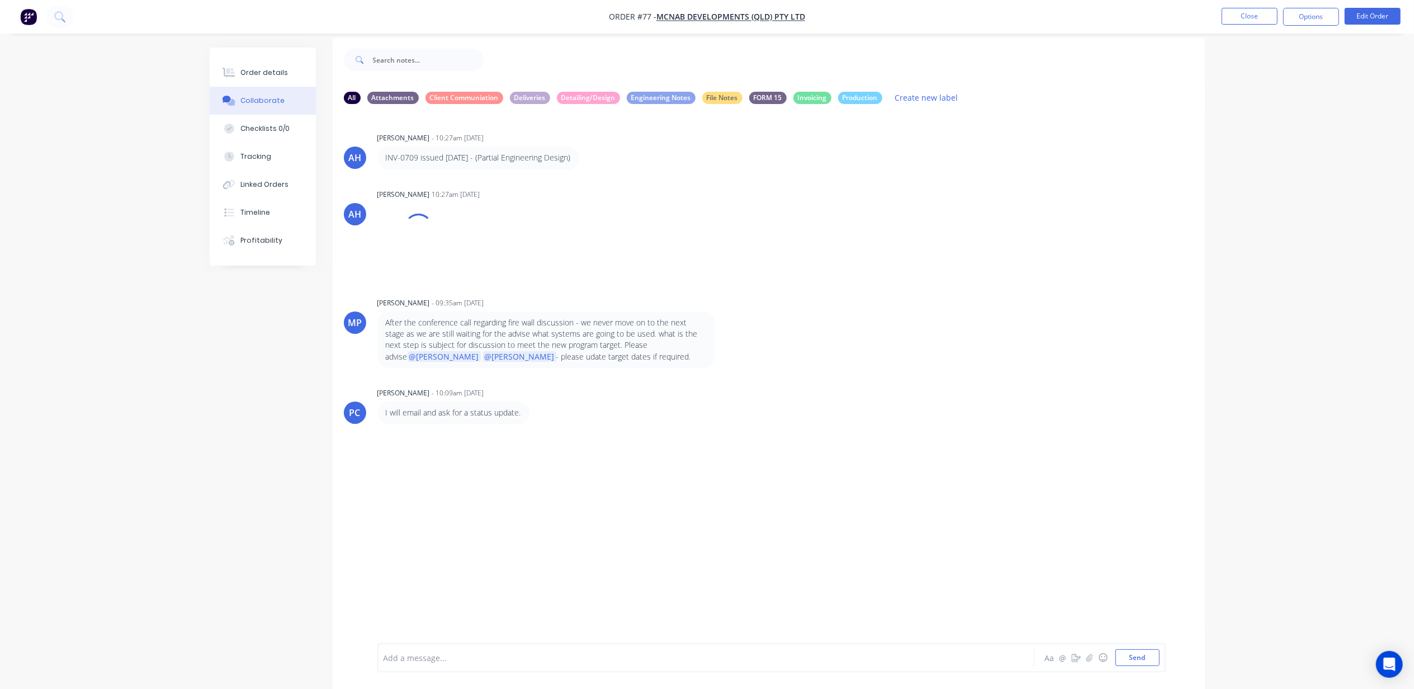
scroll to position [16, 0]
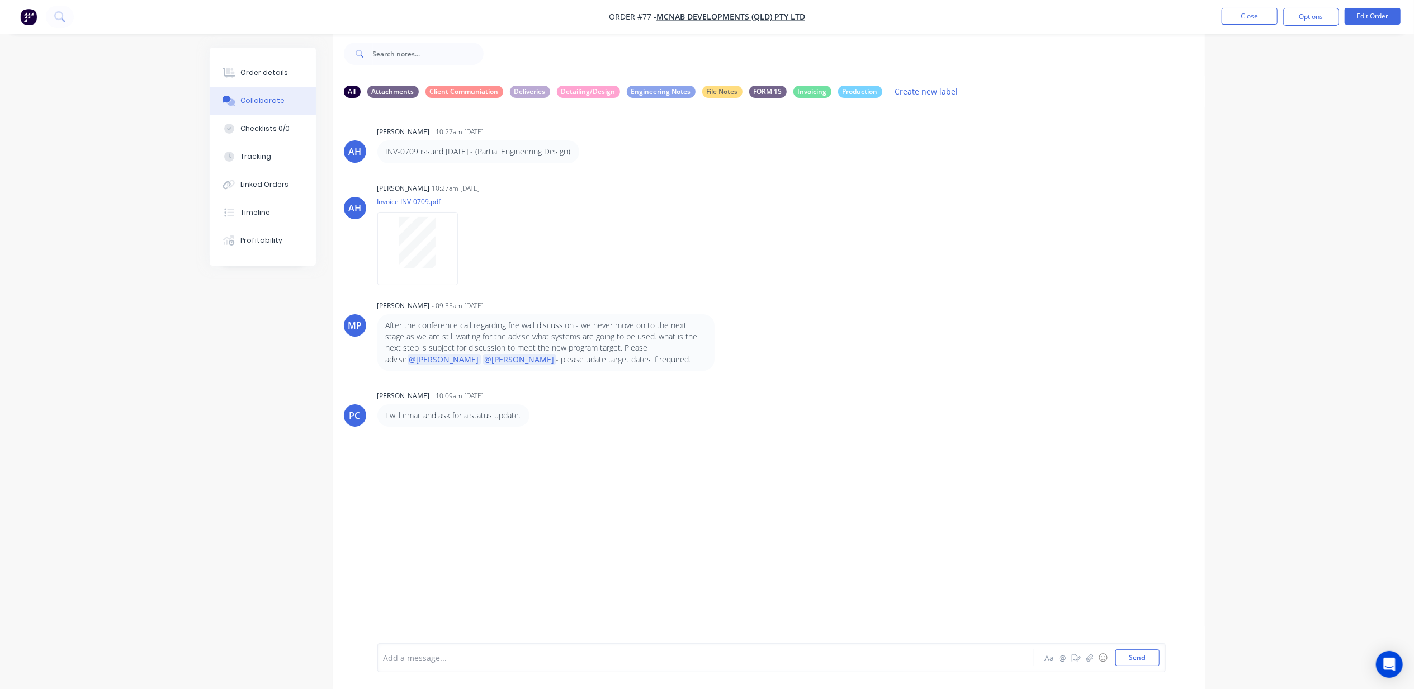
click at [495, 653] on div at bounding box center [674, 658] width 581 height 12
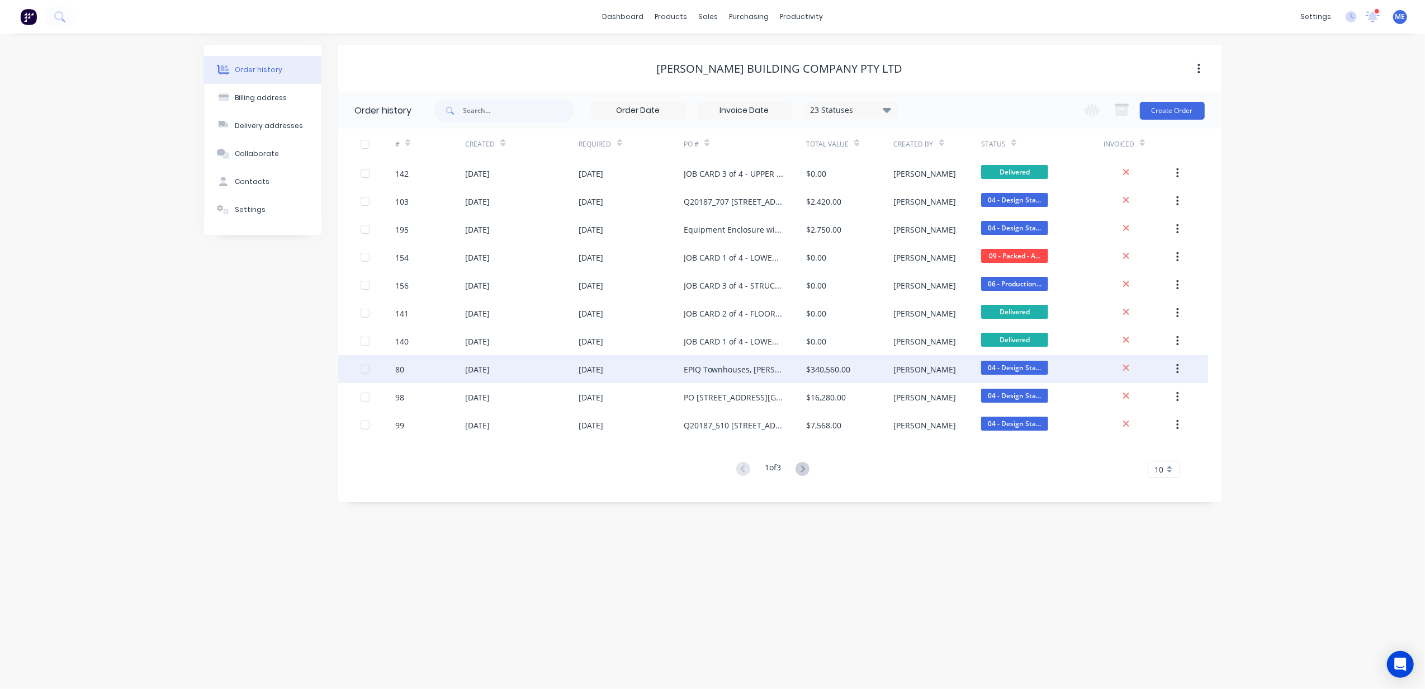
click at [753, 365] on div "EPIQ Townhouses, [PERSON_NAME] Dr, [PERSON_NAME] Head - STAGE 1 (LW1) TH 6-11" at bounding box center [734, 369] width 100 height 12
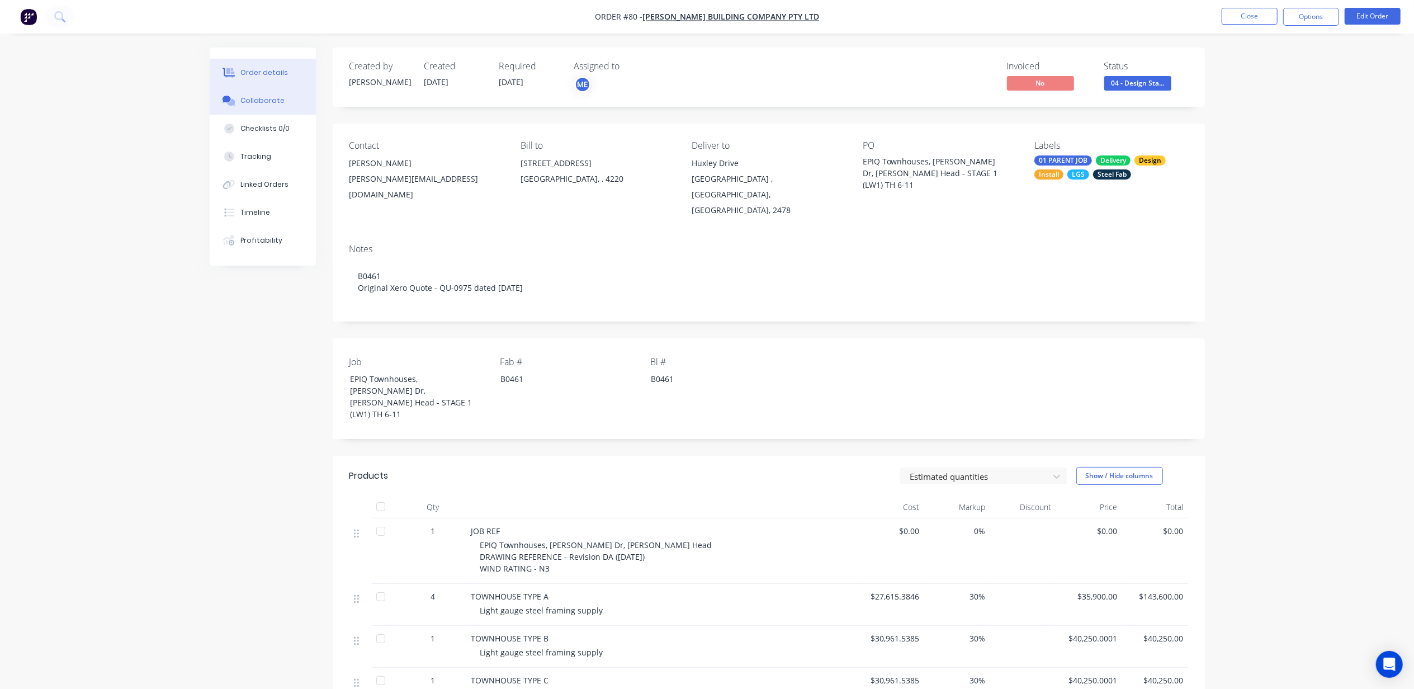
click at [239, 89] on button "Collaborate" at bounding box center [263, 101] width 106 height 28
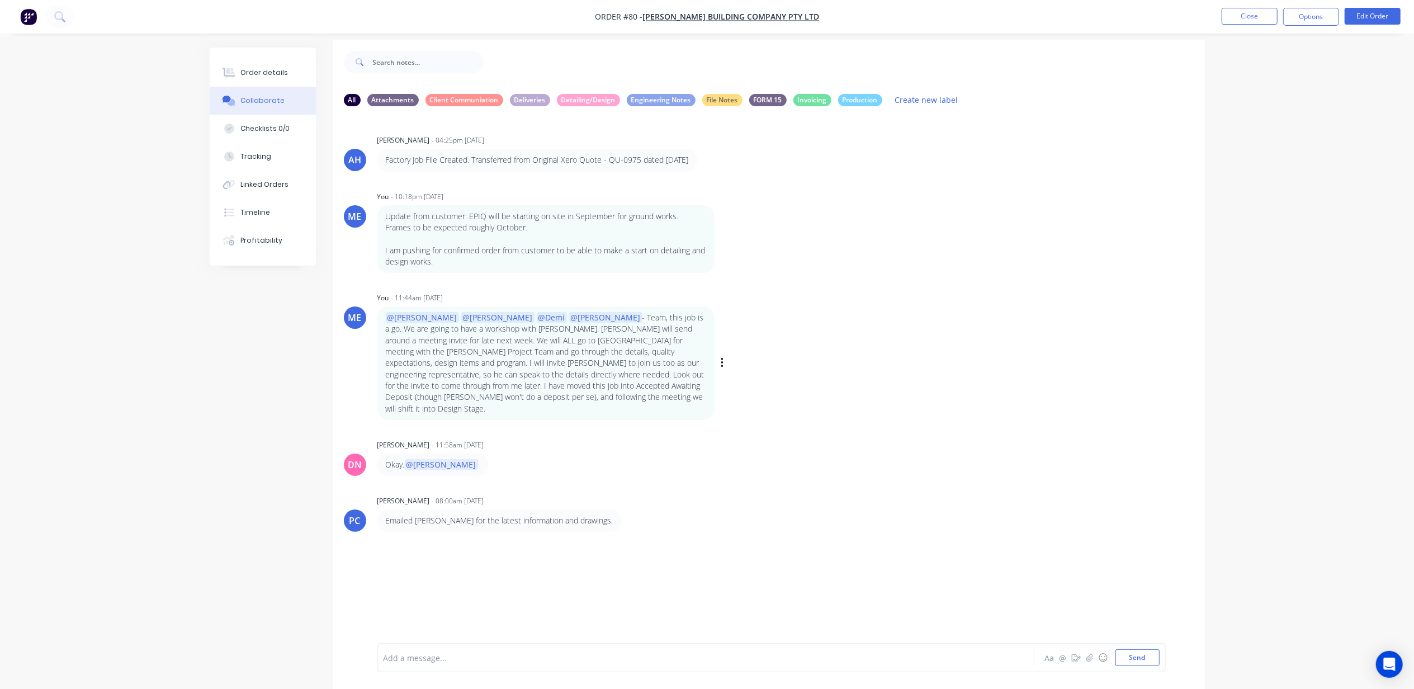
scroll to position [16, 0]
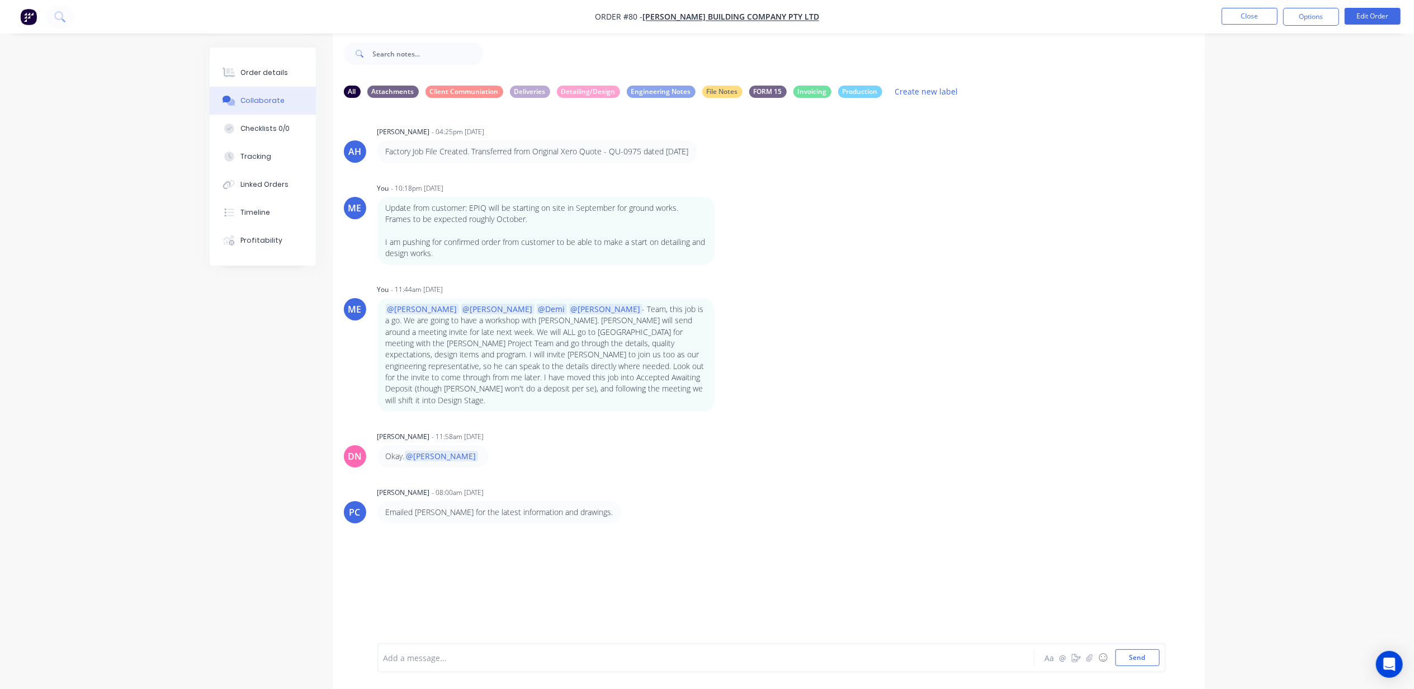
click at [441, 647] on div "Add a message... Aa @ ☺ Send" at bounding box center [771, 657] width 788 height 29
click at [442, 653] on div at bounding box center [674, 658] width 581 height 12
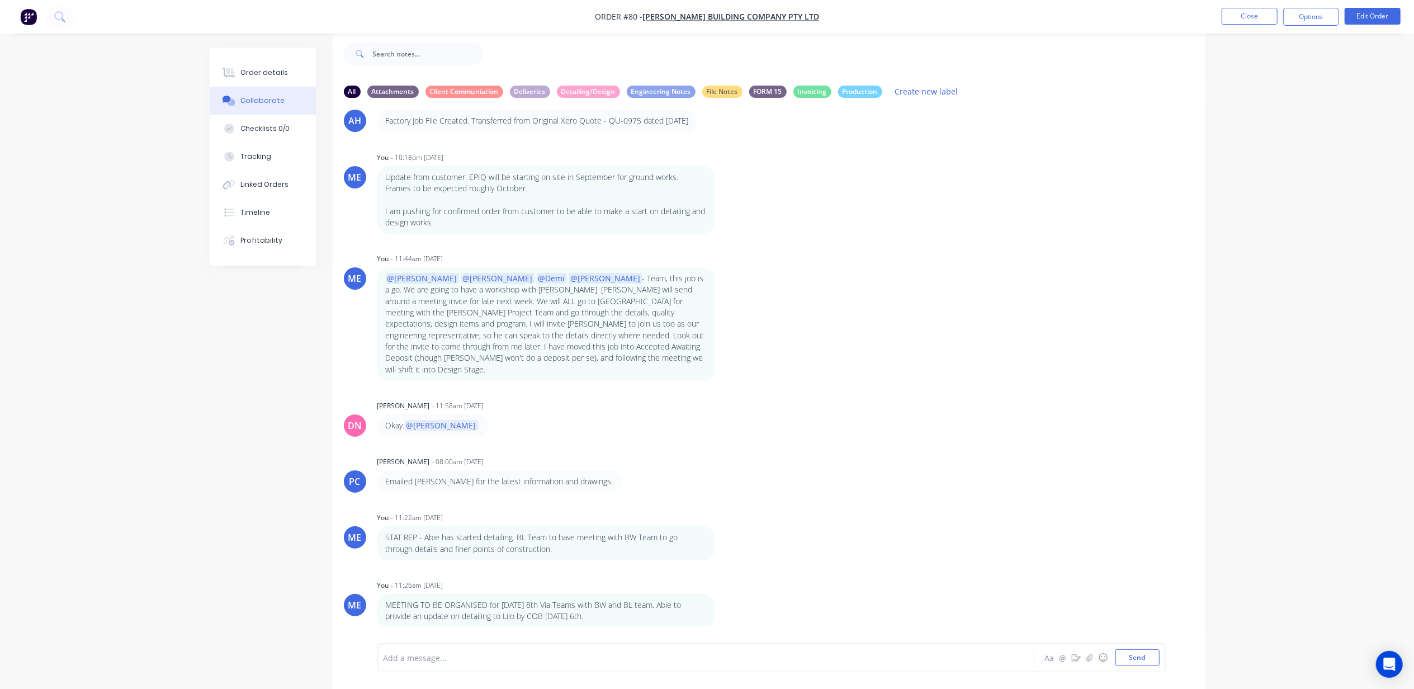
scroll to position [31, 0]
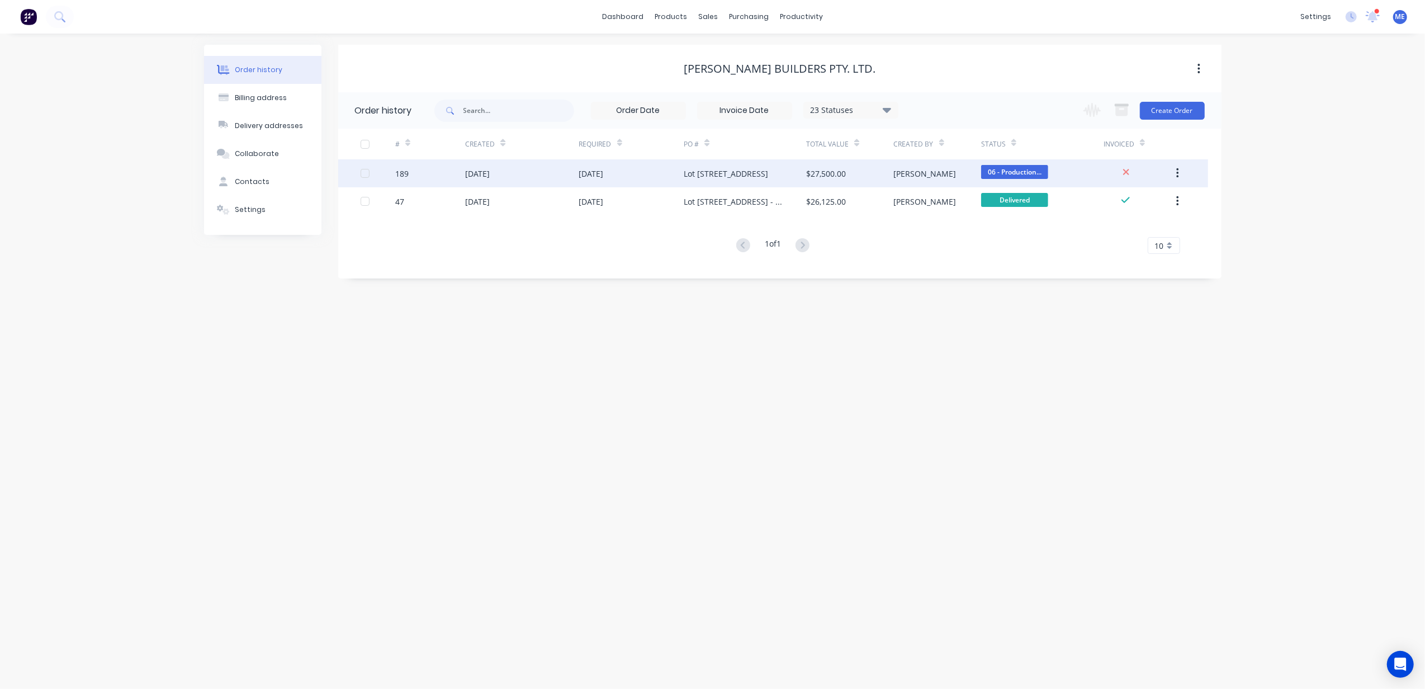
click at [529, 175] on div "[DATE]" at bounding box center [521, 173] width 113 height 28
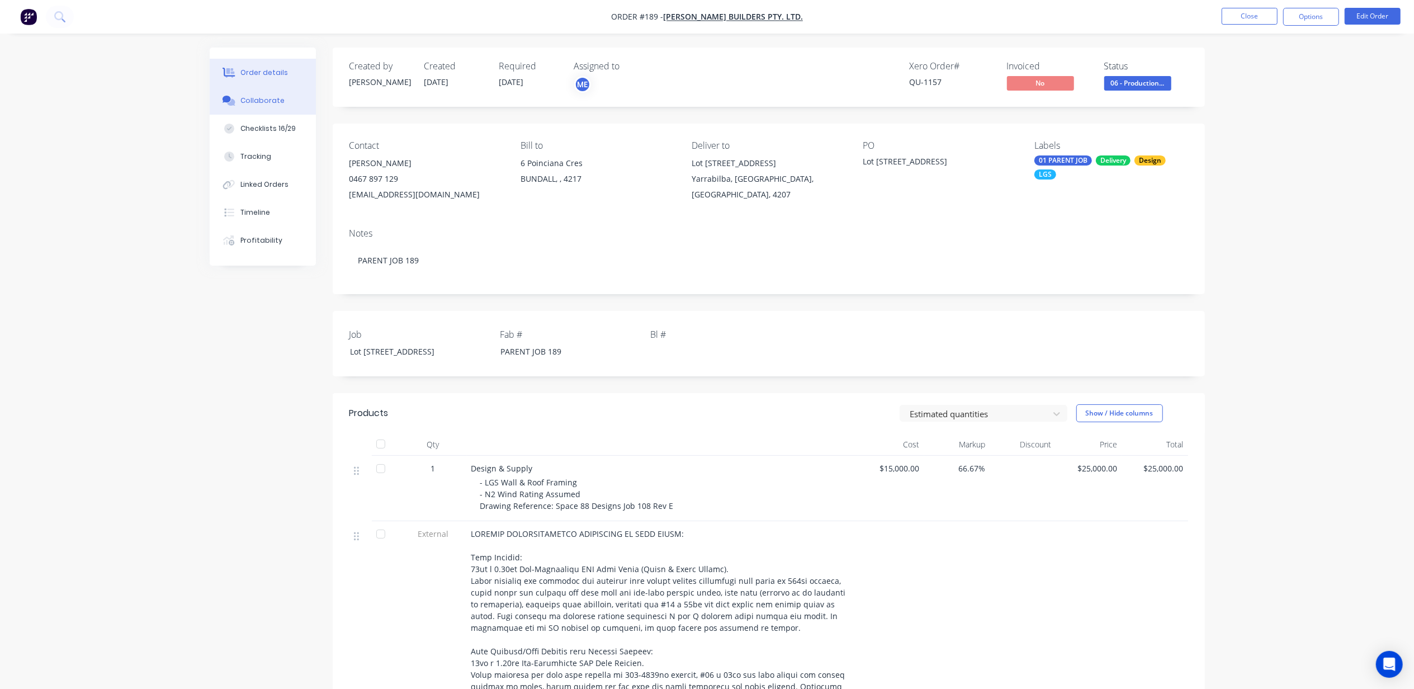
click at [225, 98] on icon at bounding box center [226, 99] width 8 height 7
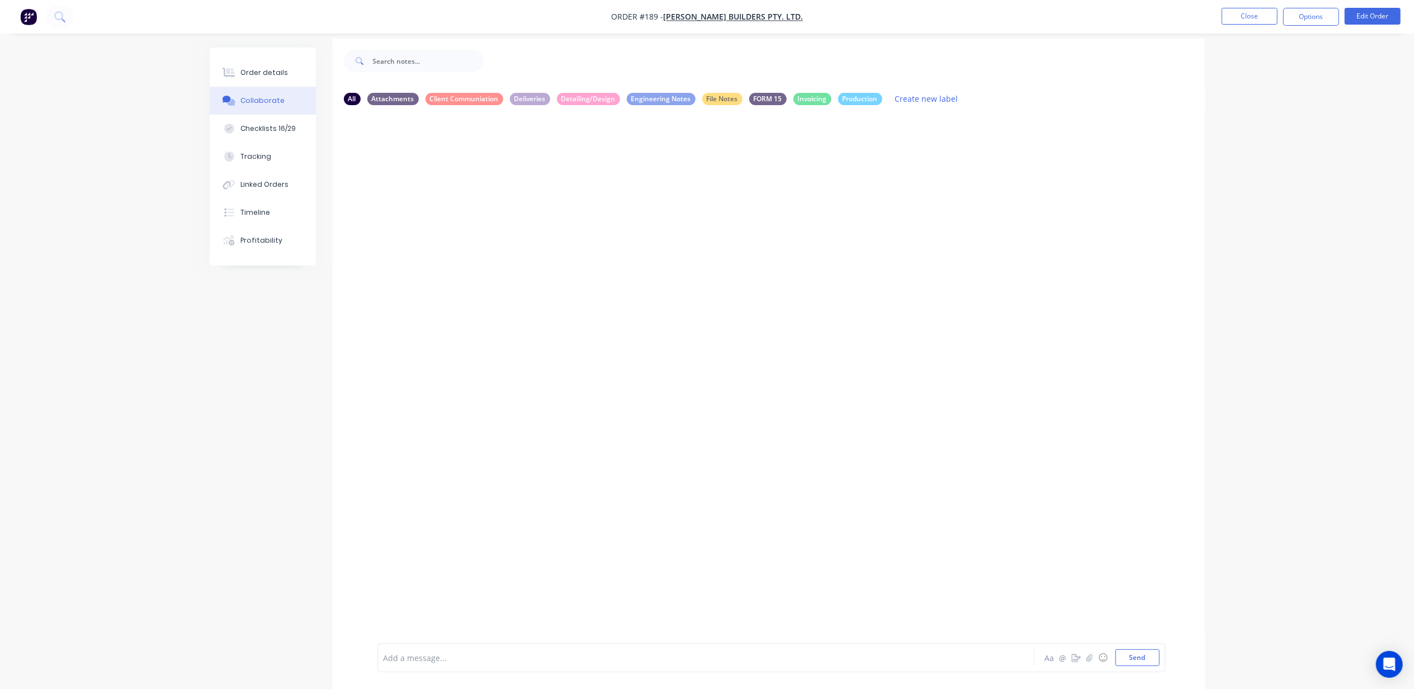
scroll to position [16, 0]
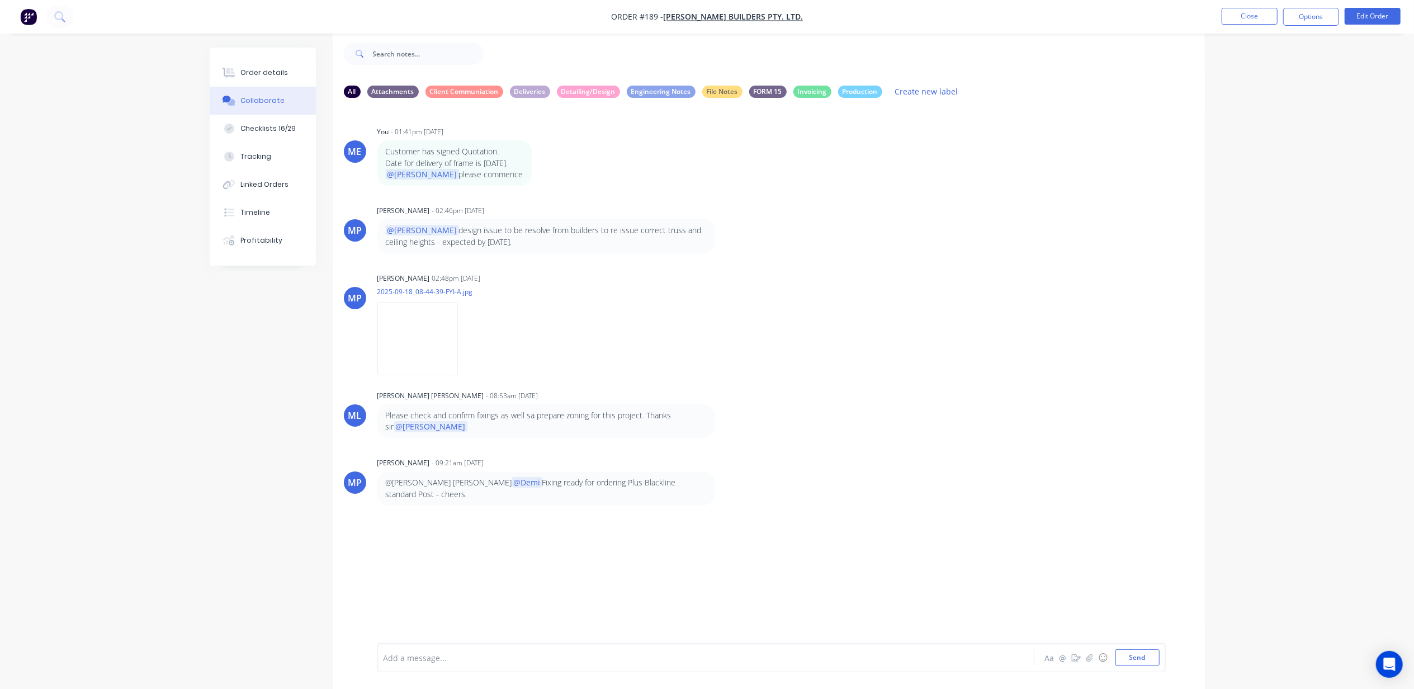
click at [447, 664] on div "Add a message..." at bounding box center [674, 657] width 582 height 17
click at [559, 653] on span "STAT REP - slab updates to be incorporated and latest drawings sent to client f…" at bounding box center [554, 657] width 340 height 11
click at [1148, 657] on button "Send" at bounding box center [1137, 657] width 44 height 17
